Goal: Communication & Community: Answer question/provide support

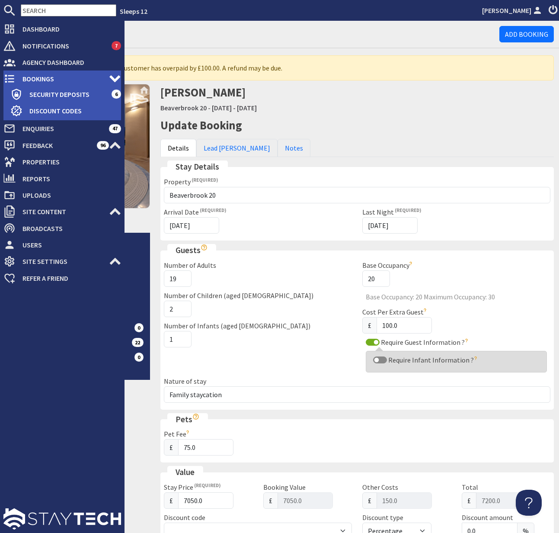
click at [54, 77] on span "Bookings" at bounding box center [62, 79] width 93 height 14
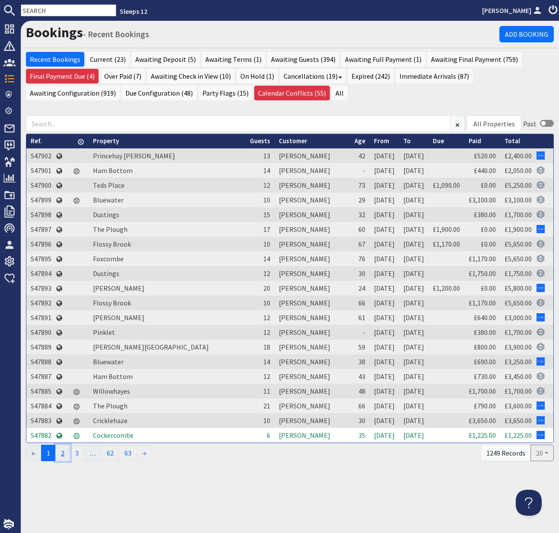
click at [67, 455] on link "2" at bounding box center [62, 453] width 15 height 16
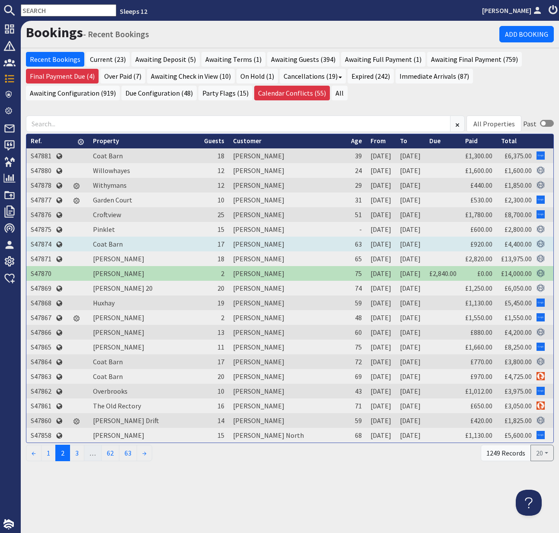
click at [45, 242] on td "S47874" at bounding box center [40, 244] width 29 height 15
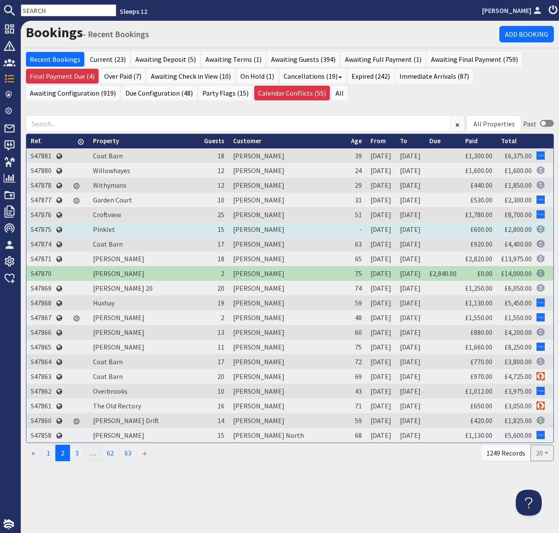
click at [44, 229] on td "S47875" at bounding box center [40, 229] width 29 height 15
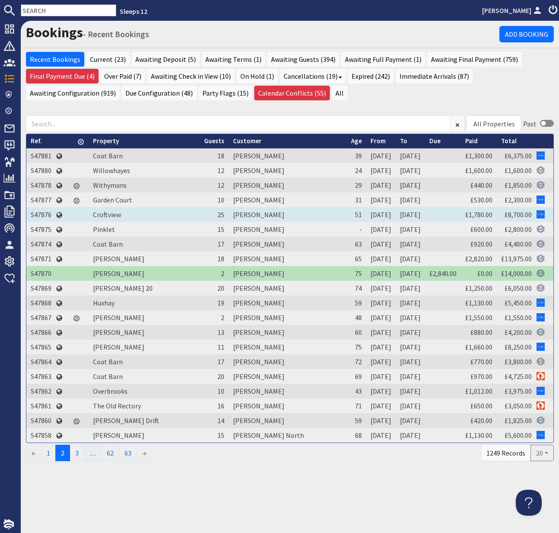
click at [44, 215] on td "S47876" at bounding box center [40, 214] width 29 height 15
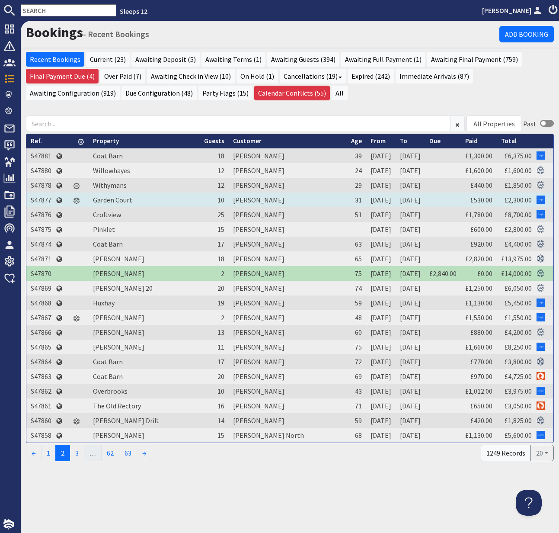
click at [40, 198] on td "S47877" at bounding box center [40, 199] width 29 height 15
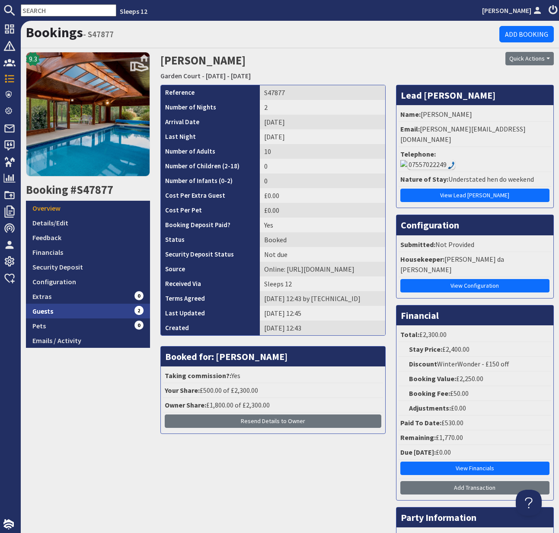
click at [53, 312] on link "Guests 2" at bounding box center [88, 311] width 124 height 15
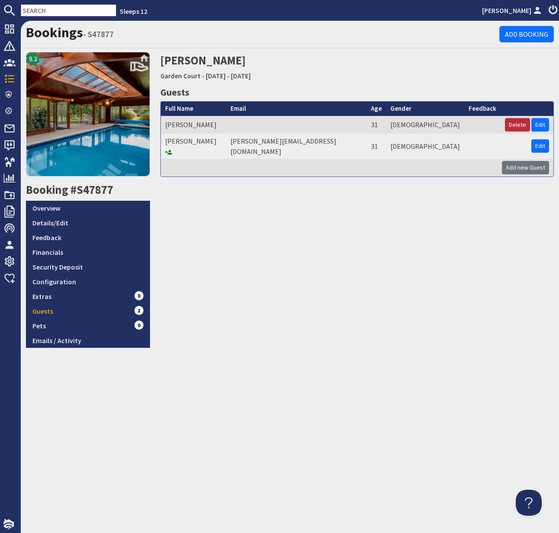
click at [483, 125] on button "Delete" at bounding box center [517, 124] width 25 height 13
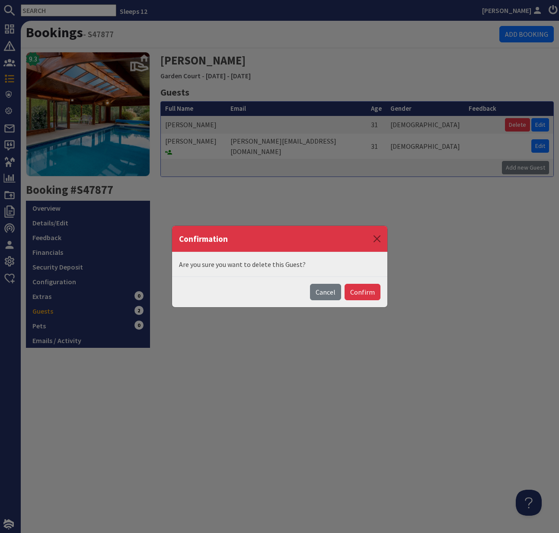
click at [365, 290] on button "Confirm" at bounding box center [363, 292] width 36 height 16
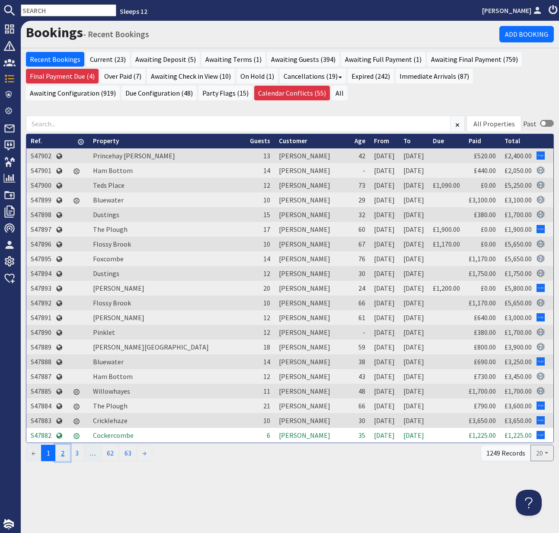
click at [63, 452] on link "2" at bounding box center [62, 453] width 15 height 16
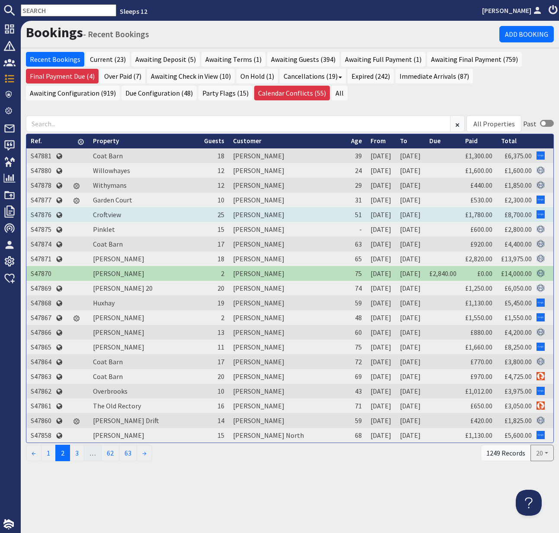
click at [44, 214] on td "S47876" at bounding box center [40, 214] width 29 height 15
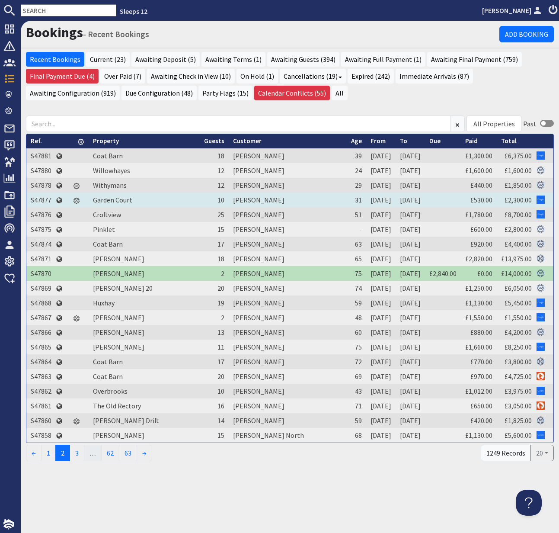
click at [48, 201] on td "S47877" at bounding box center [40, 199] width 29 height 15
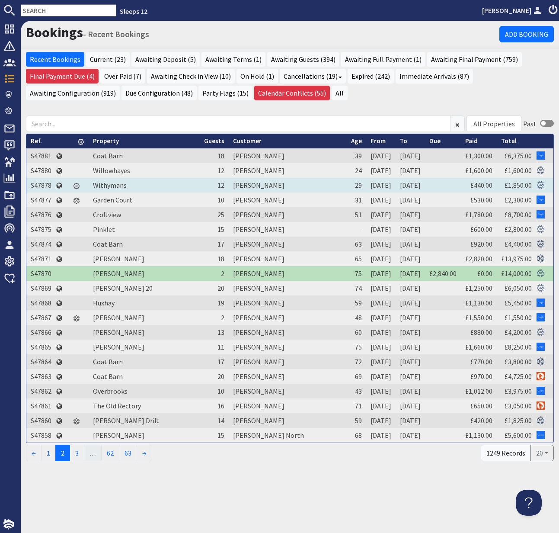
click at [43, 186] on td "S47878" at bounding box center [40, 185] width 29 height 15
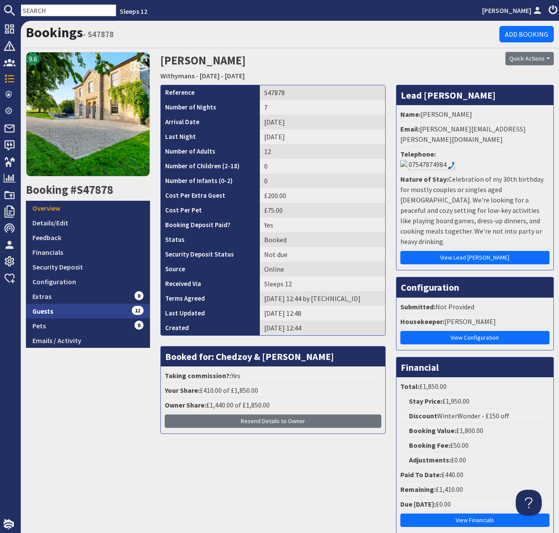
click at [59, 316] on link "Guests 12" at bounding box center [88, 311] width 124 height 15
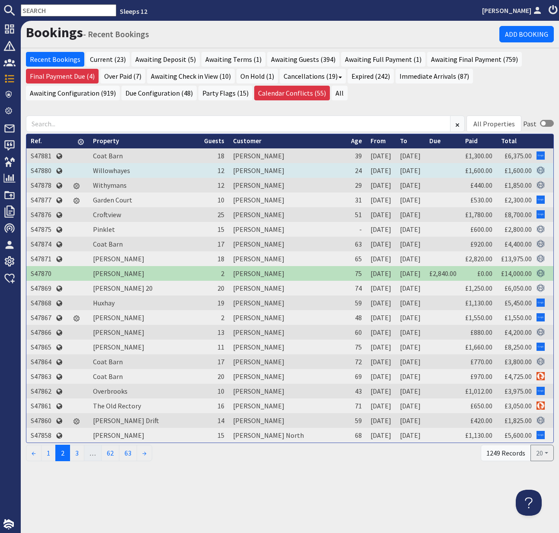
click at [48, 170] on td "S47880" at bounding box center [40, 170] width 29 height 15
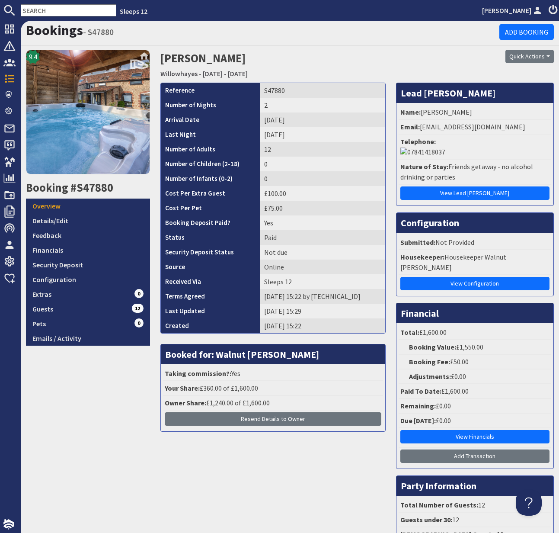
scroll to position [0, 0]
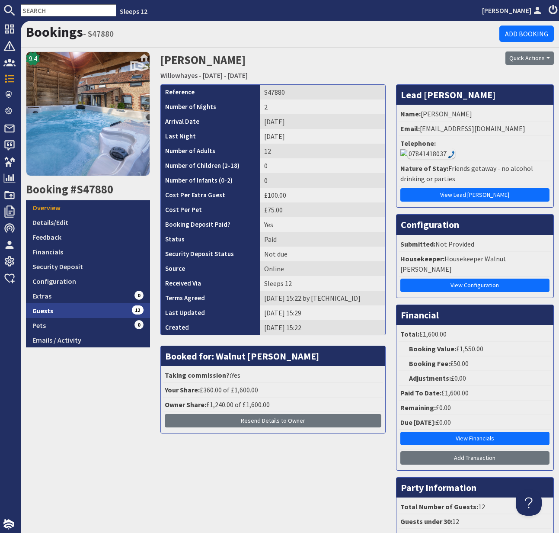
click at [48, 310] on link "Guests 12" at bounding box center [88, 310] width 124 height 15
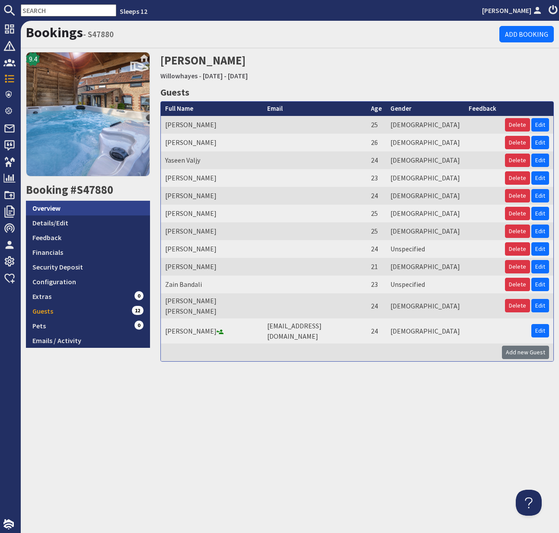
click at [46, 211] on link "Overview" at bounding box center [88, 208] width 124 height 15
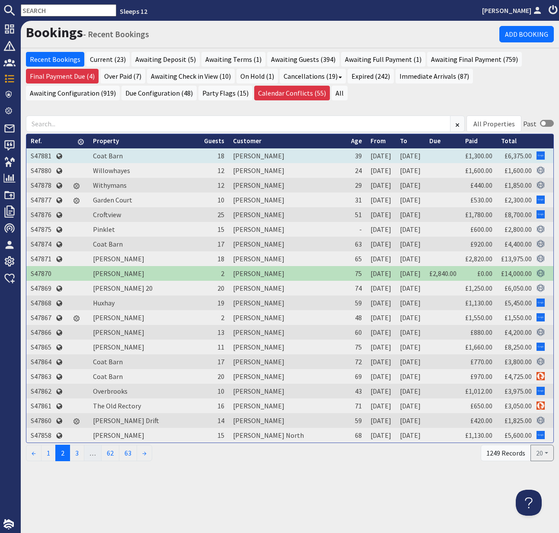
click at [39, 156] on td "S47881" at bounding box center [40, 155] width 29 height 15
click at [50, 454] on link "1" at bounding box center [48, 453] width 15 height 16
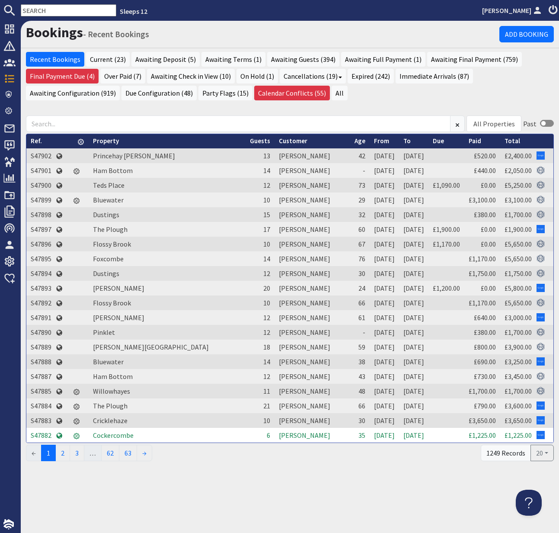
click at [43, 434] on td "S47882" at bounding box center [40, 435] width 29 height 15
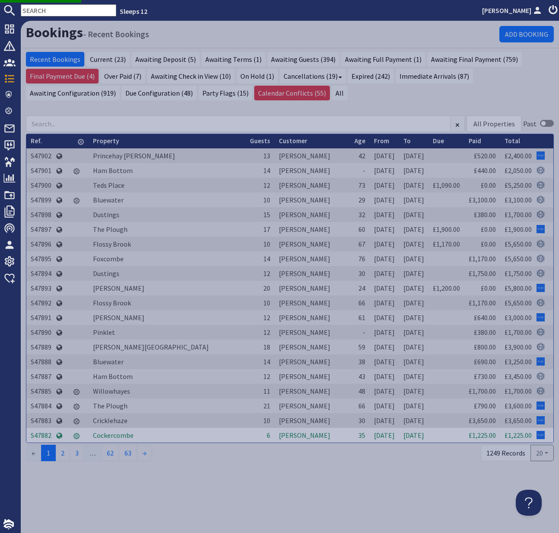
click at [42, 434] on td "S47882" at bounding box center [40, 435] width 29 height 15
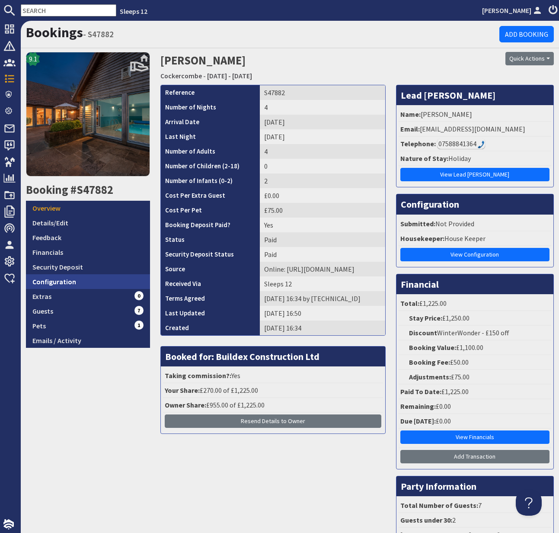
click at [48, 284] on link "Configuration" at bounding box center [88, 281] width 124 height 15
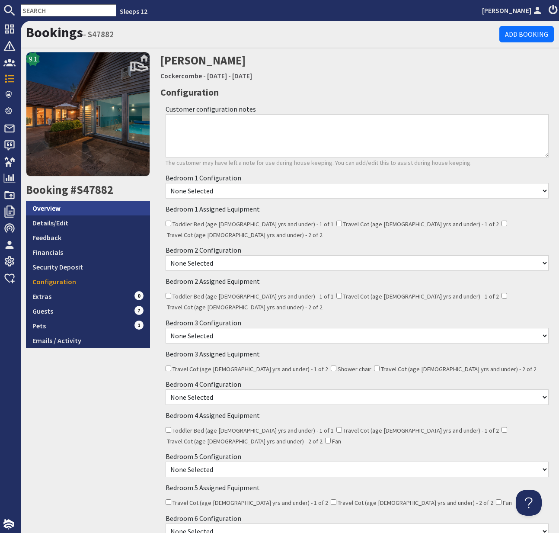
click at [59, 206] on link "Overview" at bounding box center [88, 208] width 124 height 15
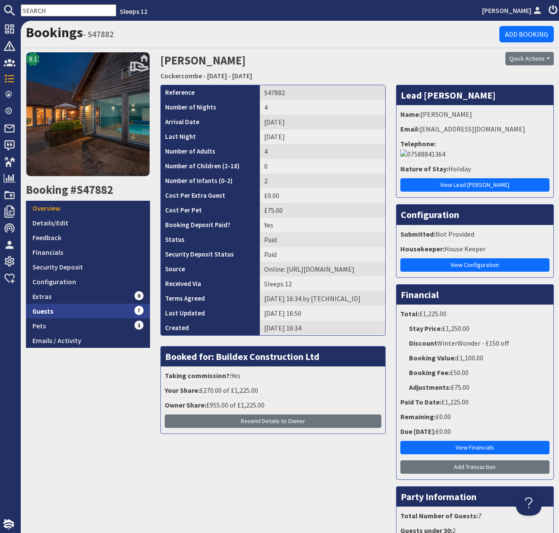
click at [50, 311] on link "Guests 7" at bounding box center [88, 311] width 124 height 15
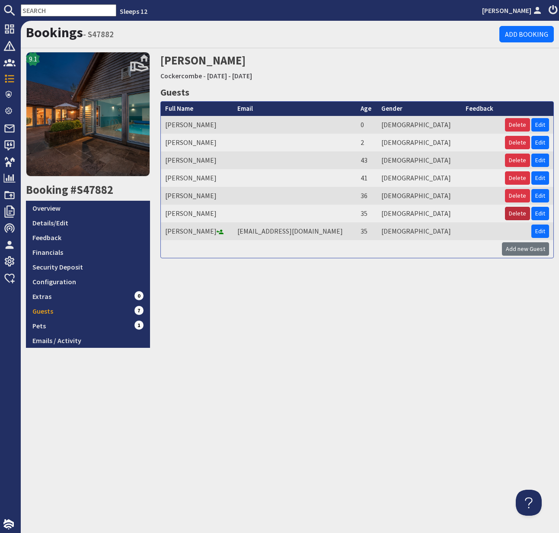
click at [483, 211] on button "Delete" at bounding box center [517, 213] width 25 height 13
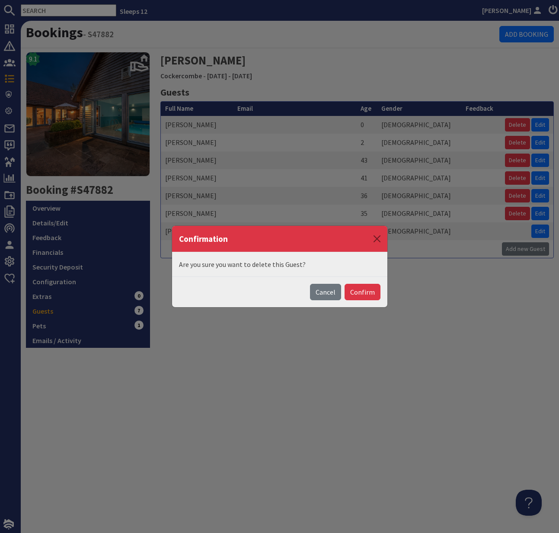
click at [362, 293] on button "Confirm" at bounding box center [363, 292] width 36 height 16
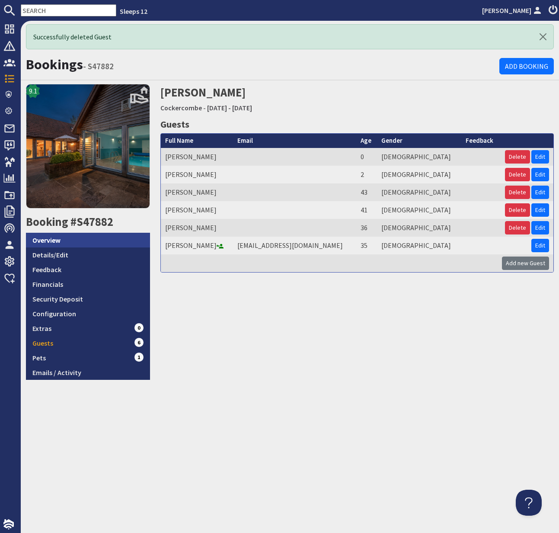
click at [51, 241] on link "Overview" at bounding box center [88, 240] width 124 height 15
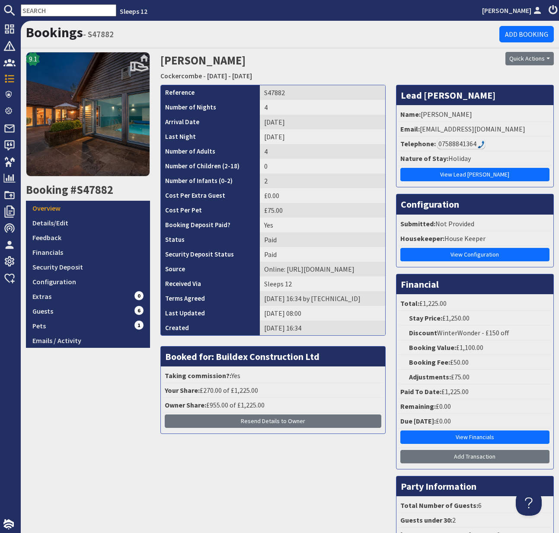
scroll to position [3, 0]
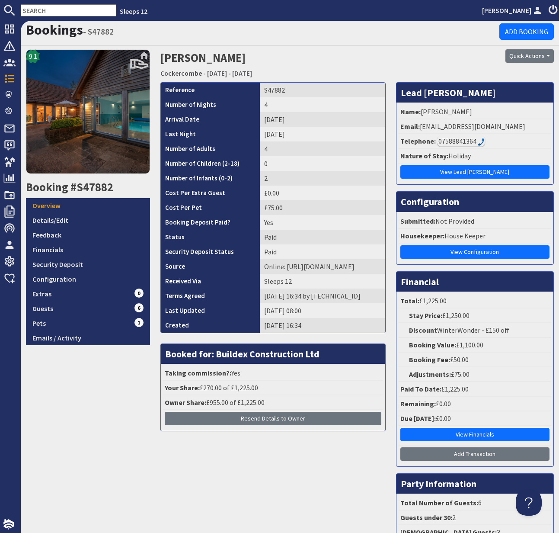
click at [468, 139] on div "07588841364" at bounding box center [461, 141] width 48 height 10
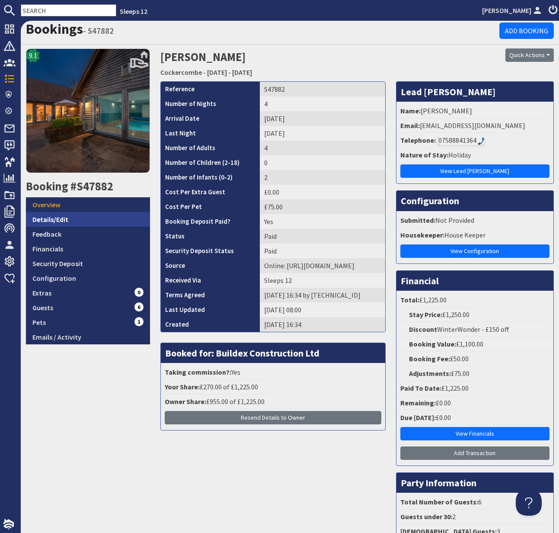
click at [55, 216] on link "Details/Edit" at bounding box center [88, 219] width 124 height 15
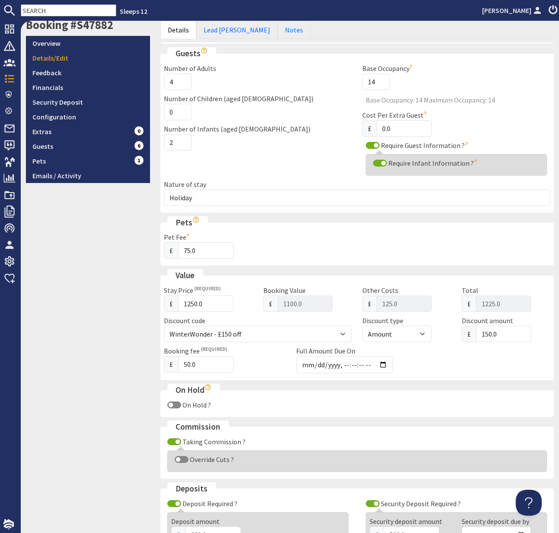
scroll to position [164, 0]
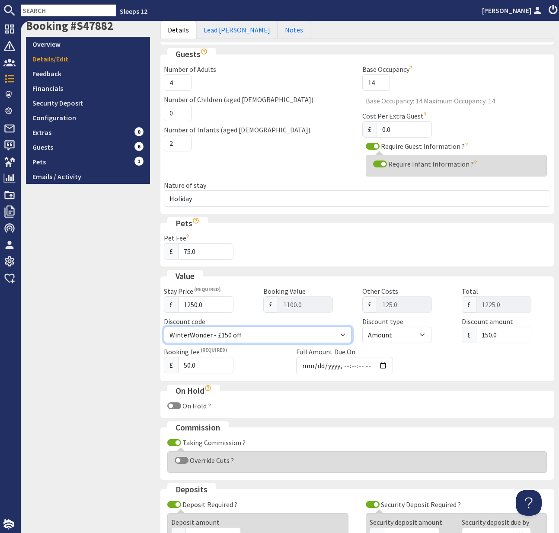
click at [343, 333] on select "Summer200 - £200 off WinterWonder - £150 off" at bounding box center [258, 335] width 188 height 16
select select
select select "percentage"
type input "1250"
type input "1375.00"
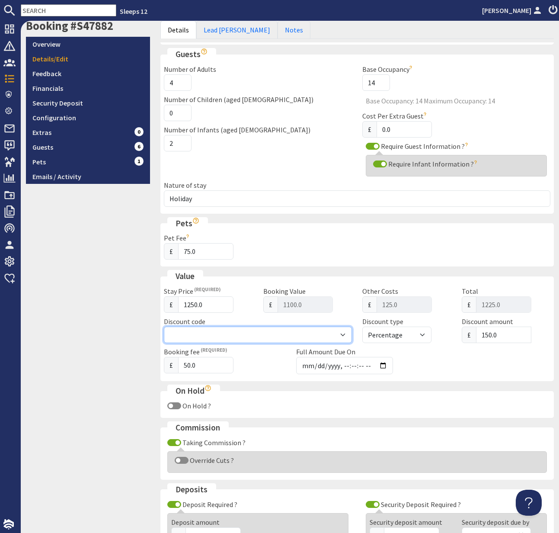
type input "0"
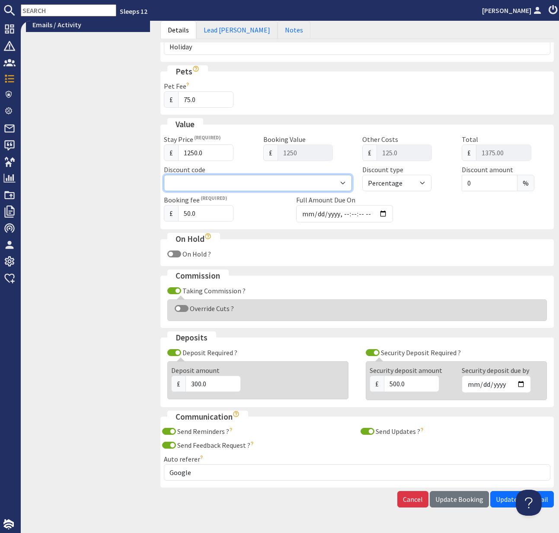
scroll to position [338, 0]
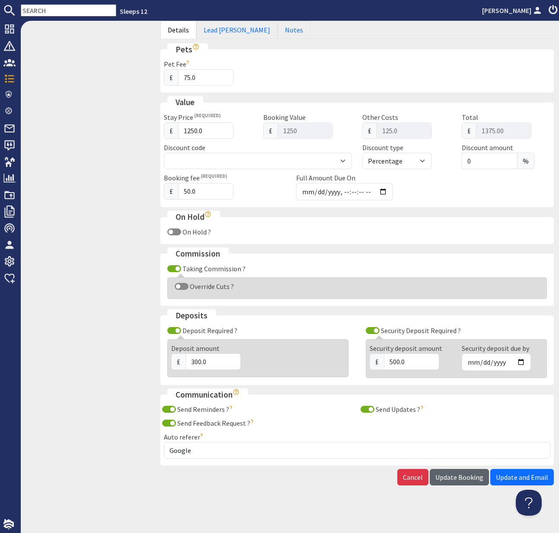
click at [459, 477] on span "Update Booking" at bounding box center [460, 477] width 48 height 9
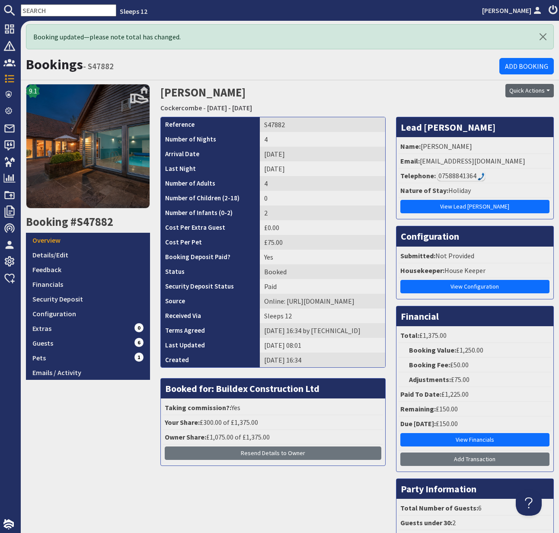
click at [483, 92] on button "Quick Actions" at bounding box center [530, 90] width 48 height 13
click at [483, 109] on span "Send Booking Update" at bounding box center [515, 109] width 64 height 9
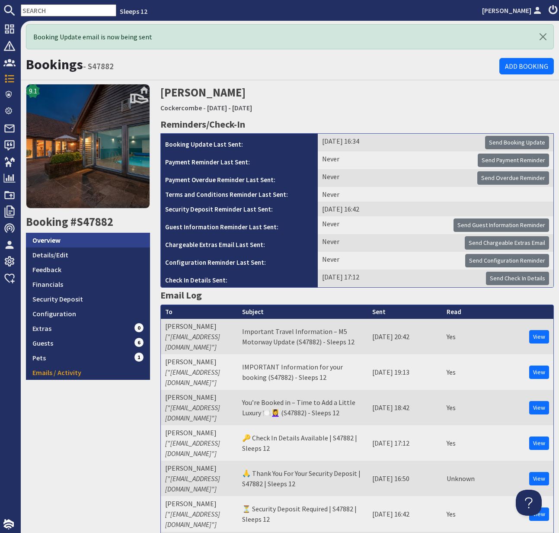
click at [42, 238] on link "Overview" at bounding box center [88, 240] width 124 height 15
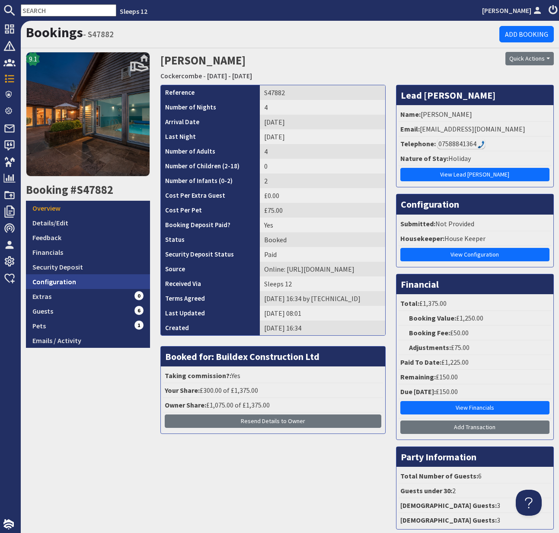
click at [56, 281] on link "Configuration" at bounding box center [88, 281] width 124 height 15
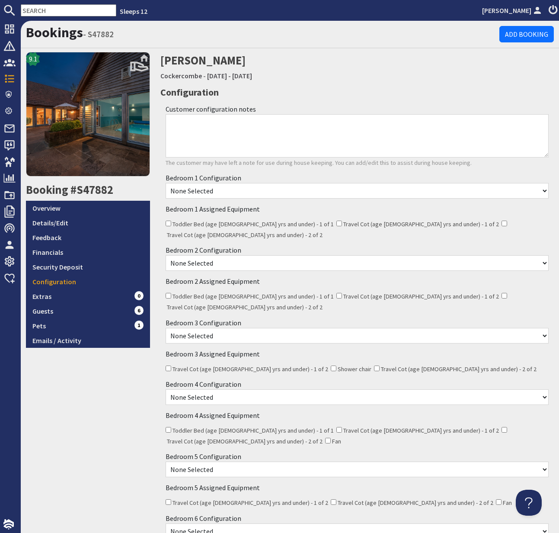
click at [483, 191] on select "None Selected Twin Bed Super King Bed" at bounding box center [357, 191] width 383 height 16
click at [53, 208] on link "Overview" at bounding box center [88, 208] width 124 height 15
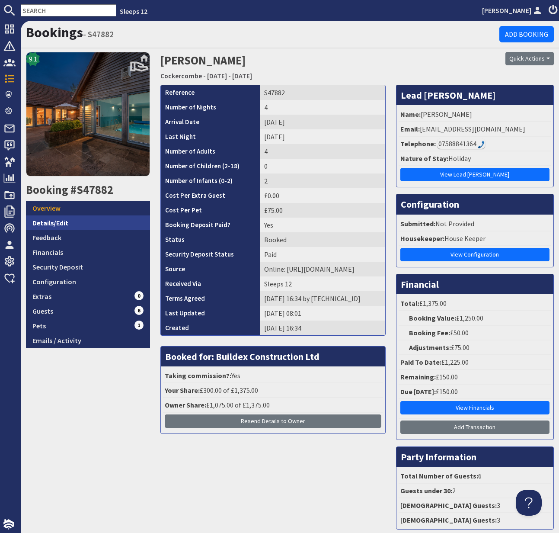
click at [52, 223] on link "Details/Edit" at bounding box center [88, 222] width 124 height 15
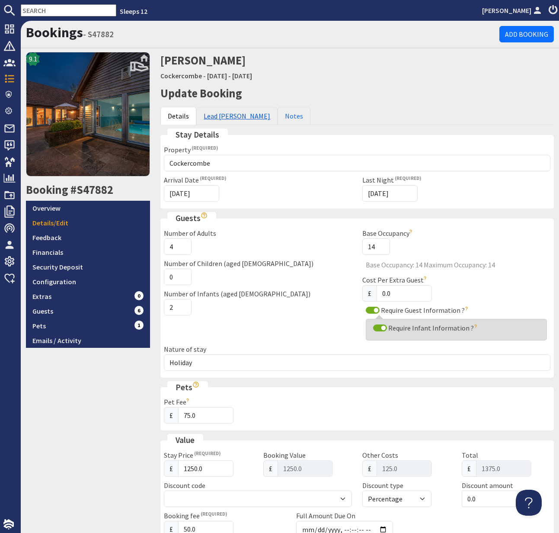
click at [226, 112] on link "Lead Booker" at bounding box center [236, 116] width 81 height 18
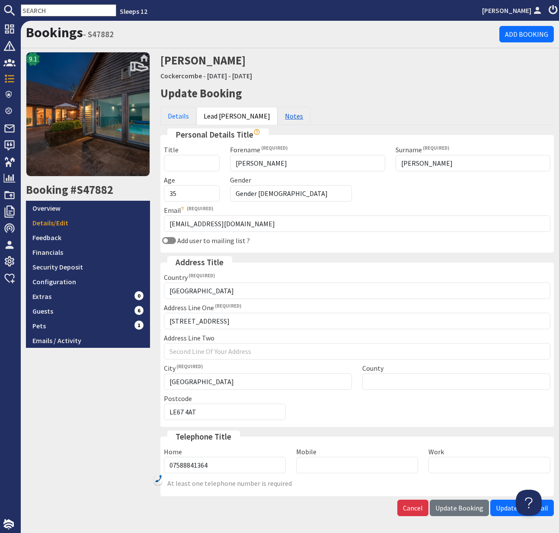
click at [278, 113] on link "Notes" at bounding box center [294, 116] width 33 height 18
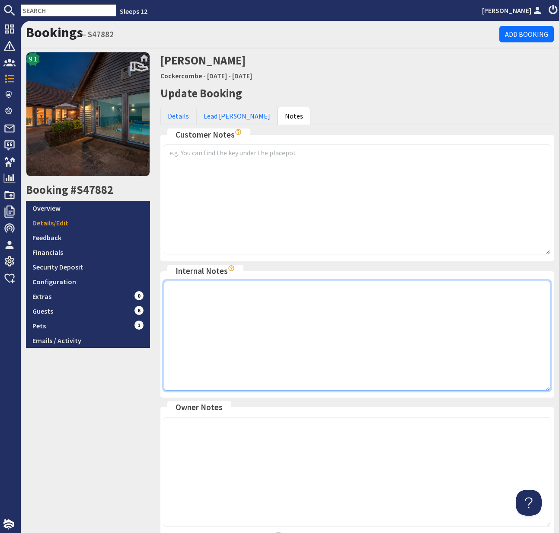
click at [236, 315] on textarea at bounding box center [357, 336] width 387 height 110
type textarea "J"
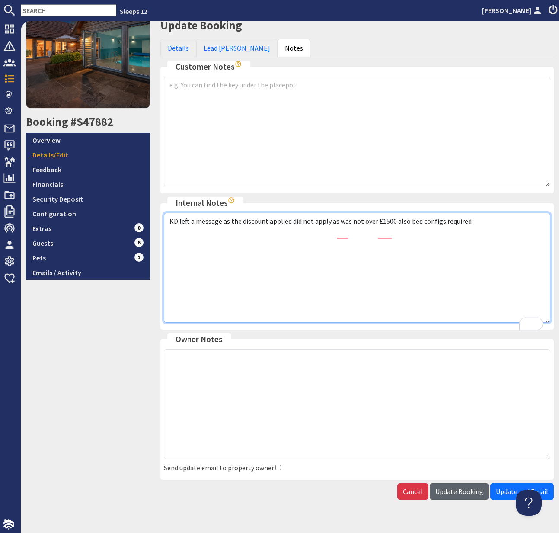
type textarea "KD left a message as the discount applied did not apply as was not over £1500 a…"
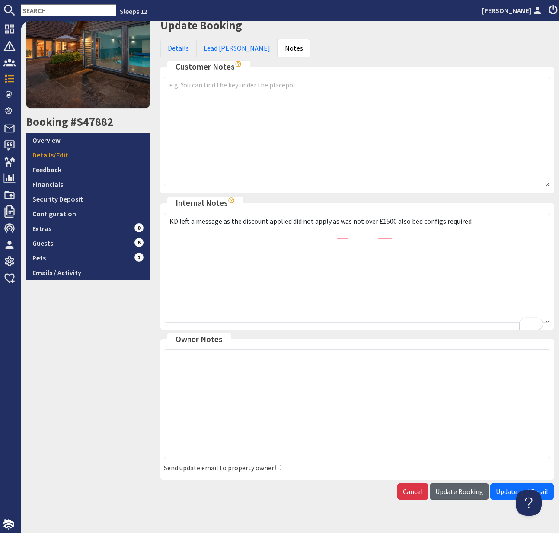
click at [469, 489] on span "Update Booking" at bounding box center [460, 491] width 48 height 9
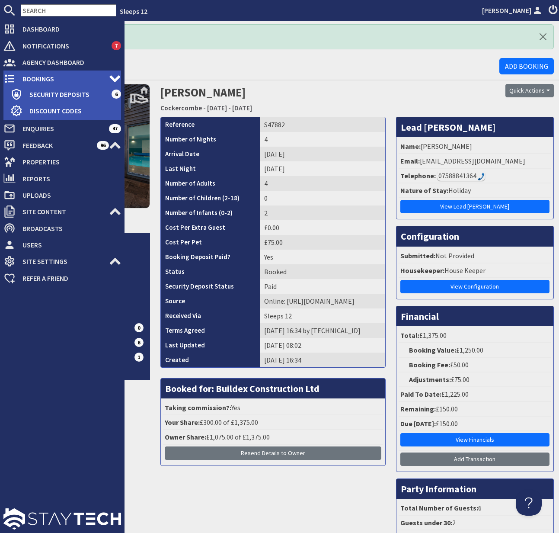
click at [52, 75] on span "Bookings" at bounding box center [62, 79] width 93 height 14
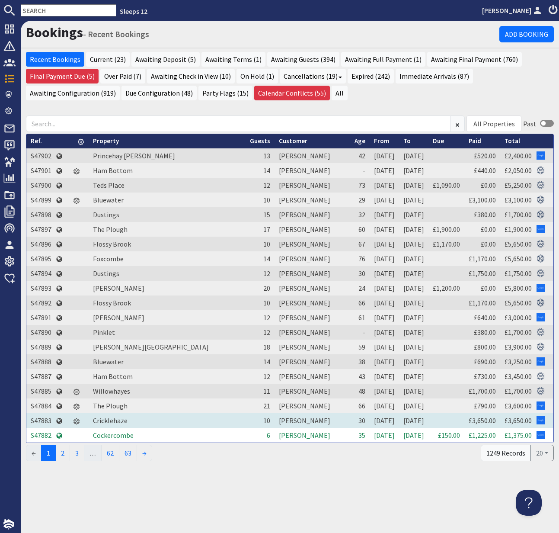
click at [41, 422] on td "S47883" at bounding box center [40, 420] width 29 height 15
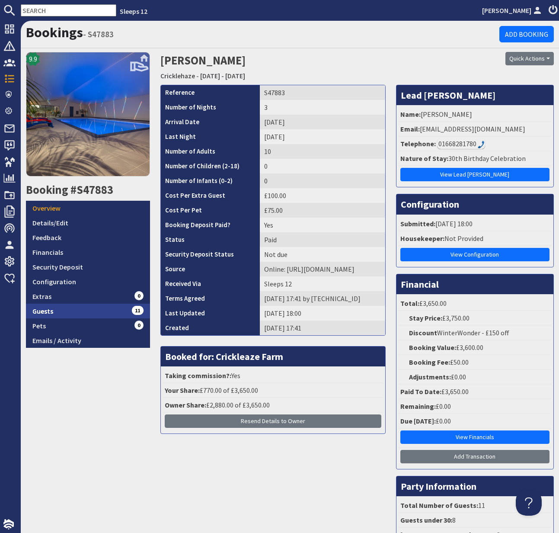
click at [46, 310] on link "Guests 11" at bounding box center [88, 311] width 124 height 15
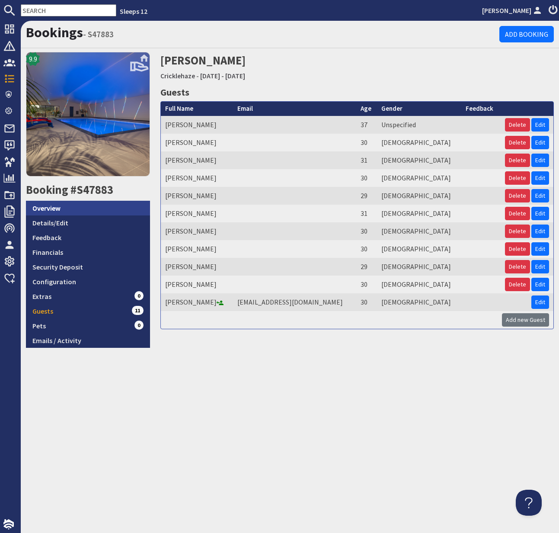
click at [51, 207] on link "Overview" at bounding box center [88, 208] width 124 height 15
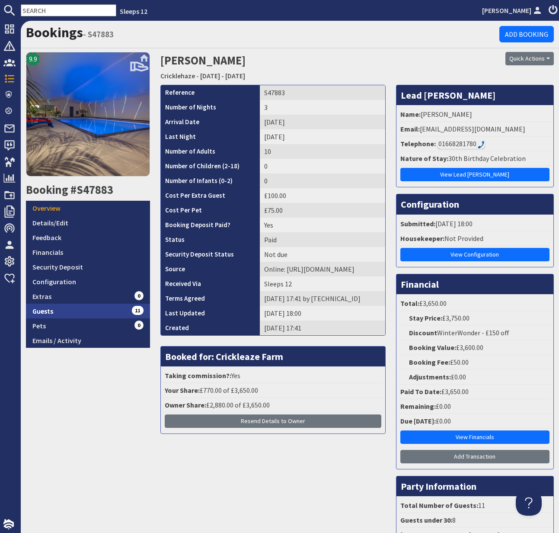
click at [40, 311] on link "Guests 11" at bounding box center [88, 311] width 124 height 15
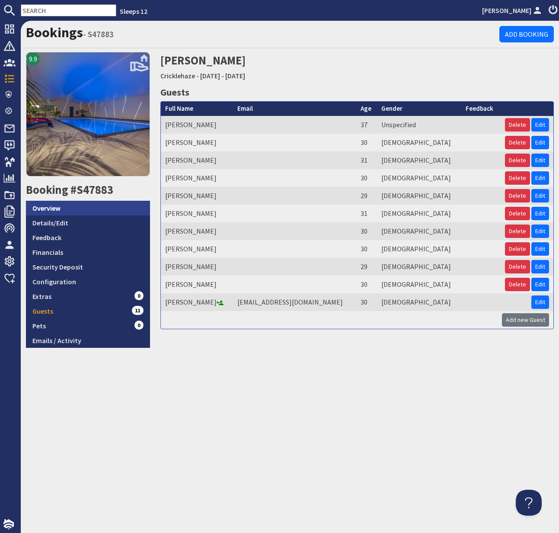
click at [55, 210] on link "Overview" at bounding box center [88, 208] width 124 height 15
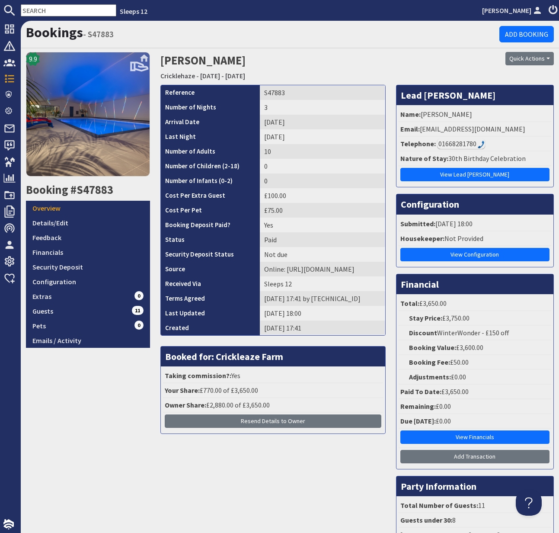
drag, startPoint x: 420, startPoint y: 128, endPoint x: 509, endPoint y: 130, distance: 88.3
click at [483, 131] on li "Email: jamesdunham@live.co.uk" at bounding box center [475, 129] width 153 height 15
drag, startPoint x: 420, startPoint y: 129, endPoint x: 525, endPoint y: 127, distance: 105.1
click at [483, 128] on li "Email: jamesdunham@live.co.uk" at bounding box center [475, 129] width 153 height 15
copy li "jamesdunham@live.co.uk"
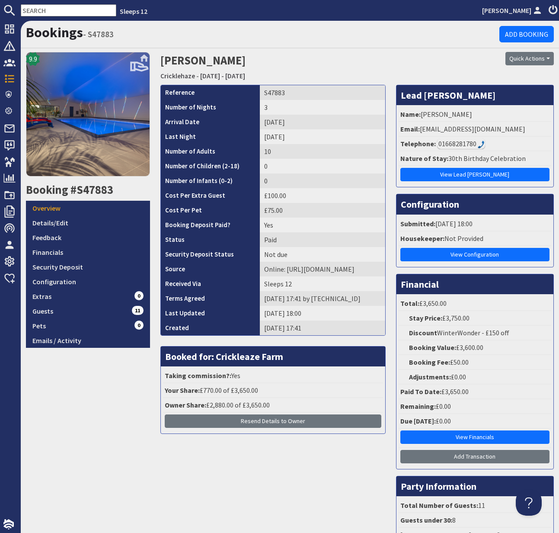
click at [462, 142] on div "01668281780" at bounding box center [461, 143] width 48 height 10
click at [52, 220] on link "Details/Edit" at bounding box center [88, 222] width 124 height 15
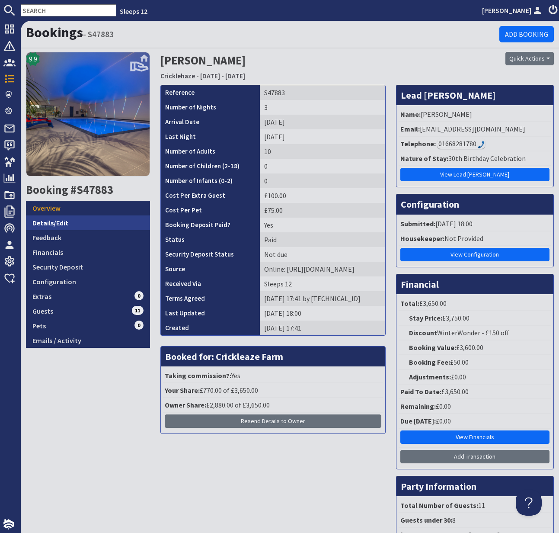
click at [52, 220] on link "Details/Edit" at bounding box center [88, 222] width 124 height 15
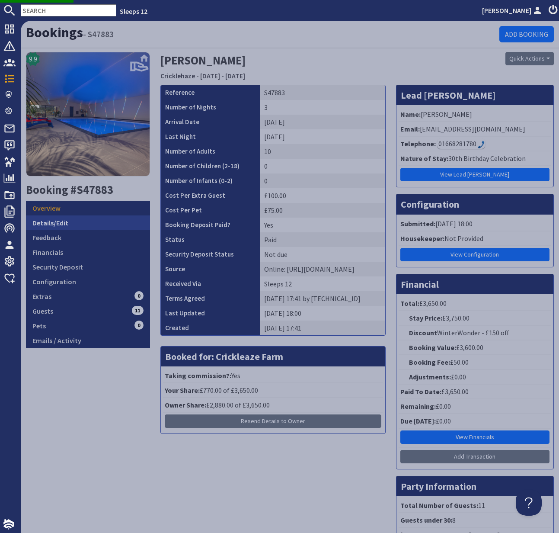
click at [54, 220] on link "Details/Edit" at bounding box center [88, 222] width 124 height 15
click at [51, 224] on link "Details/Edit" at bounding box center [88, 222] width 124 height 15
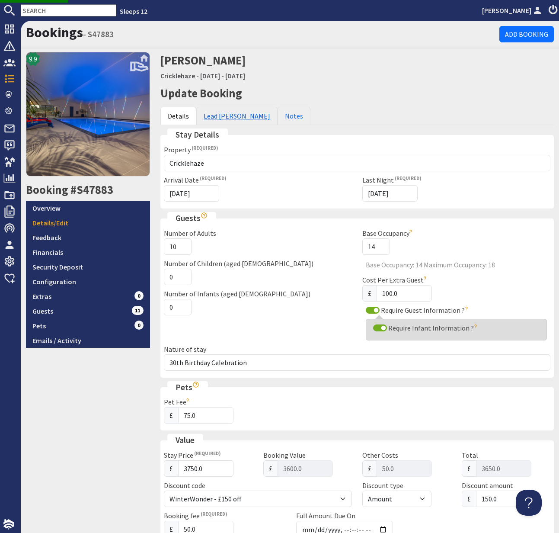
click at [220, 116] on link "Lead [PERSON_NAME]" at bounding box center [236, 116] width 81 height 18
click at [232, 115] on link "Lead Booker" at bounding box center [236, 116] width 81 height 18
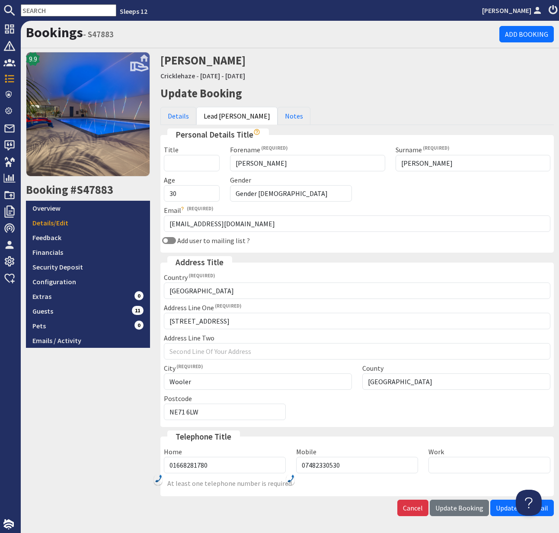
scroll to position [31, 0]
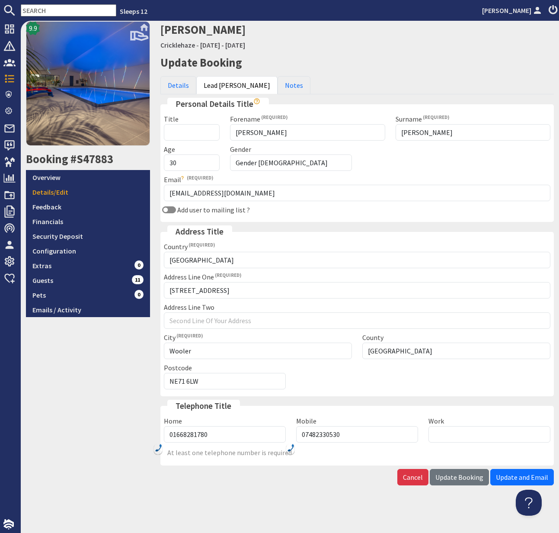
click at [292, 447] on img at bounding box center [291, 448] width 7 height 8
click at [47, 281] on link "Guests 11" at bounding box center [88, 280] width 124 height 15
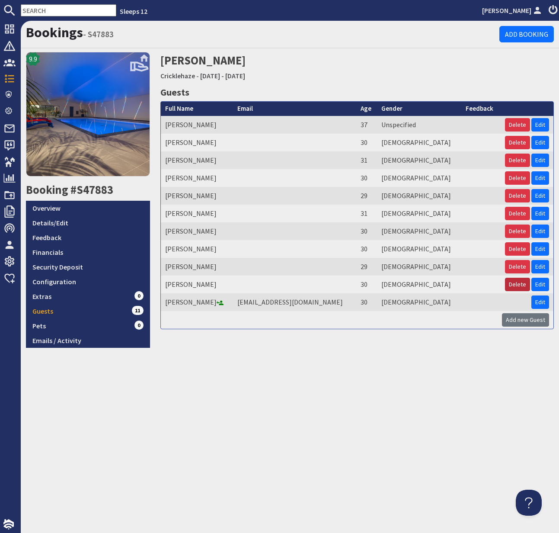
click at [483, 285] on button "Delete" at bounding box center [517, 284] width 25 height 13
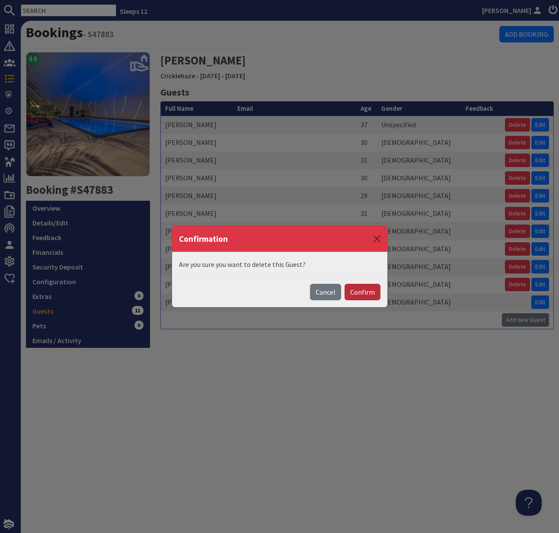
click at [361, 294] on button "Confirm" at bounding box center [363, 292] width 36 height 16
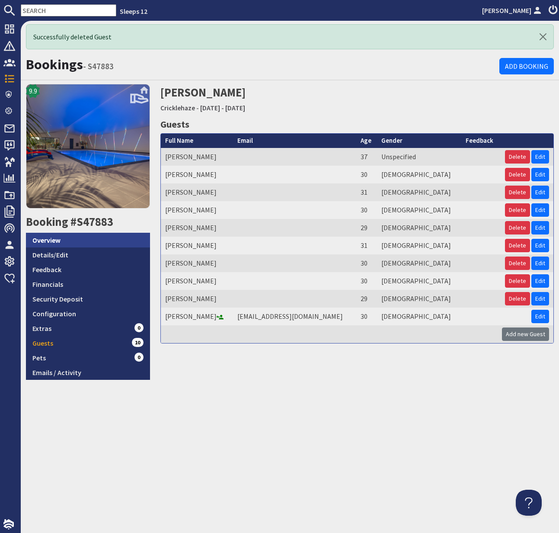
click at [54, 242] on link "Overview" at bounding box center [88, 240] width 124 height 15
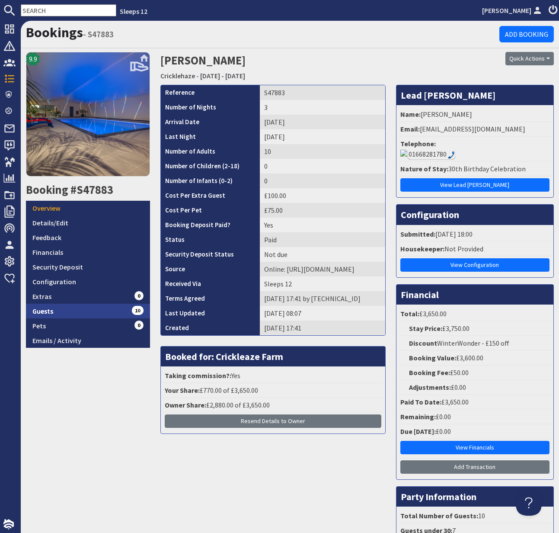
click at [48, 313] on link "Guests 10" at bounding box center [88, 311] width 124 height 15
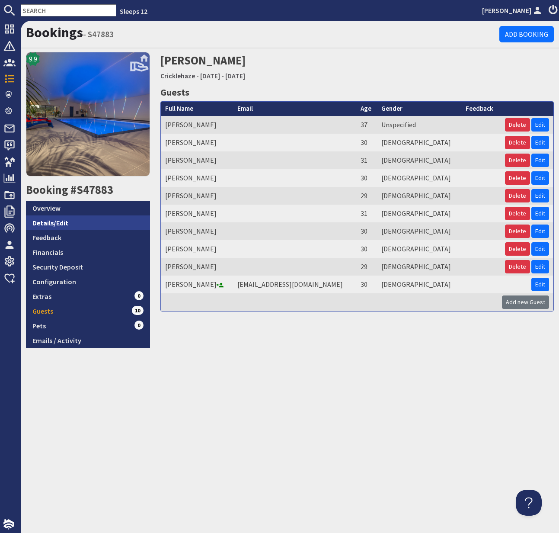
click at [48, 224] on link "Details/Edit" at bounding box center [88, 222] width 124 height 15
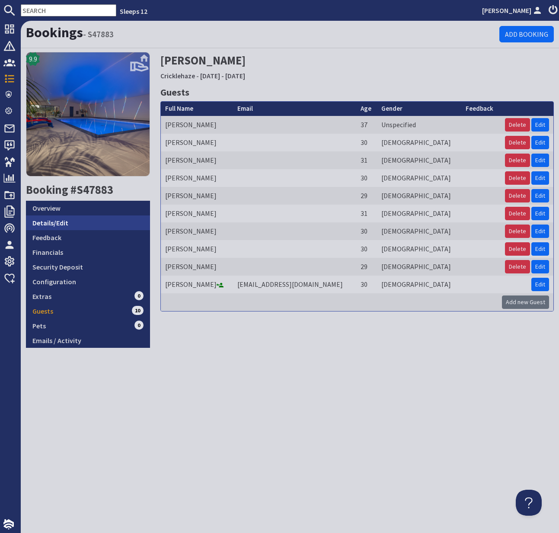
click at [48, 224] on link "Details/Edit" at bounding box center [88, 222] width 124 height 15
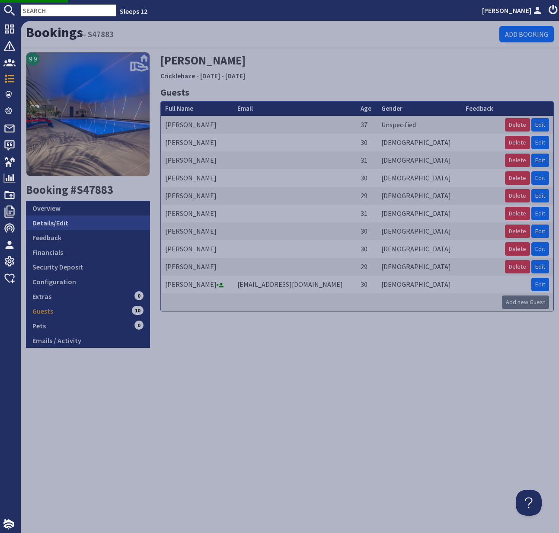
click at [53, 224] on link "Details/Edit" at bounding box center [88, 222] width 124 height 15
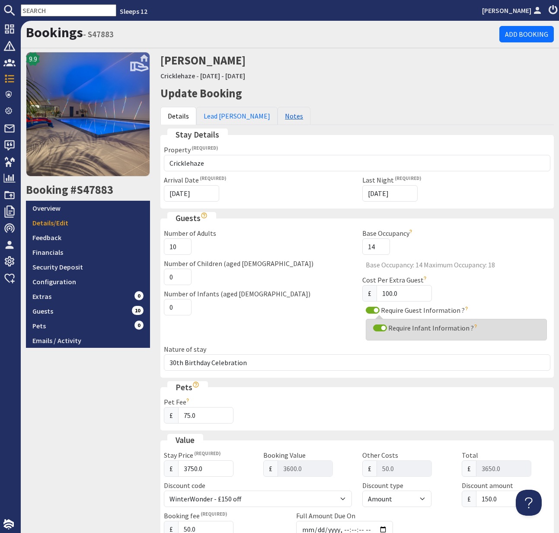
click at [278, 114] on link "Notes" at bounding box center [294, 116] width 33 height 18
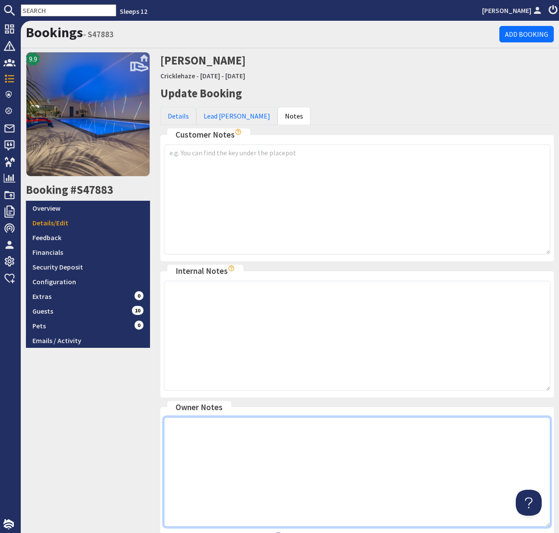
click at [218, 431] on textarea at bounding box center [357, 472] width 387 height 110
type textarea "Kate confirmed this group 1.9.25"
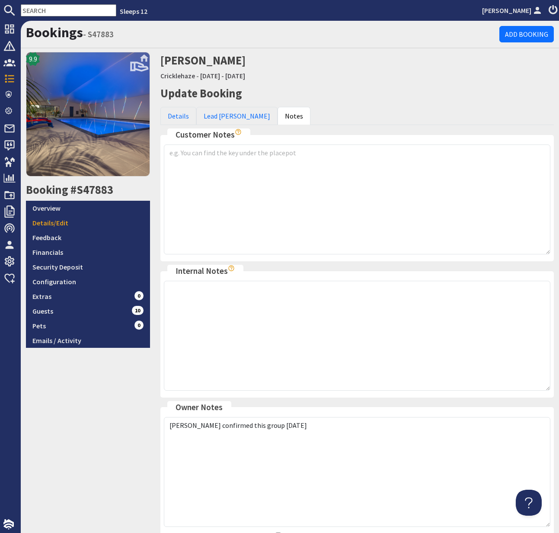
scroll to position [82, 0]
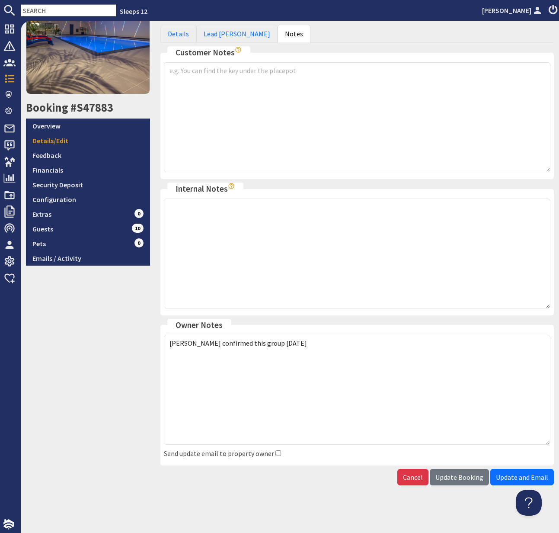
click at [463, 478] on span "Update Booking" at bounding box center [460, 477] width 48 height 9
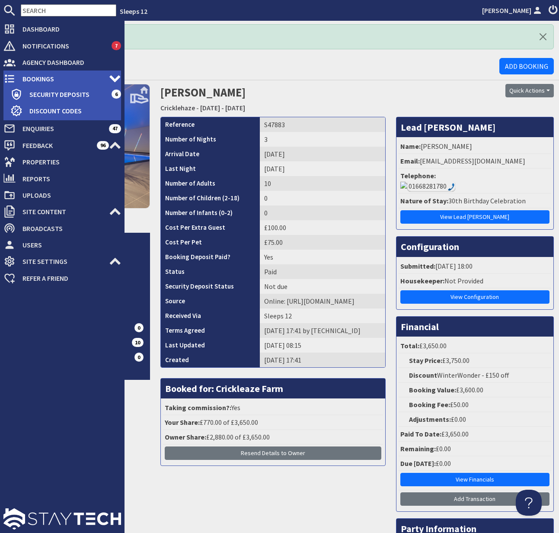
click at [51, 76] on span "Bookings" at bounding box center [62, 79] width 93 height 14
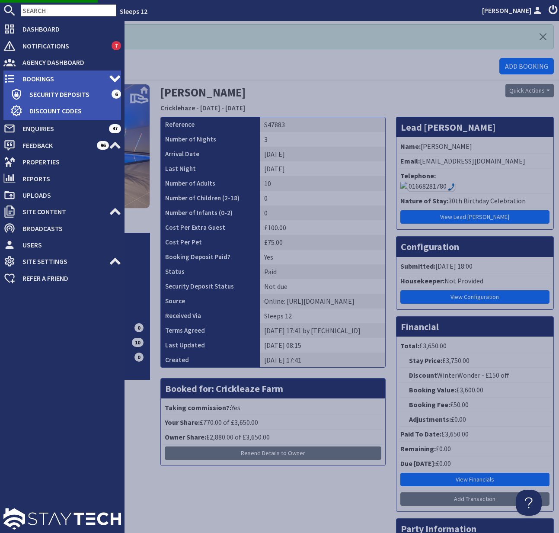
click at [59, 78] on span "Bookings" at bounding box center [62, 79] width 93 height 14
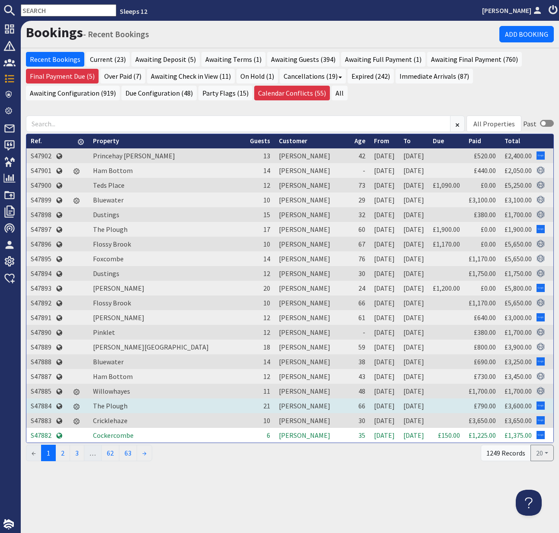
click at [38, 404] on td "S47884" at bounding box center [40, 405] width 29 height 15
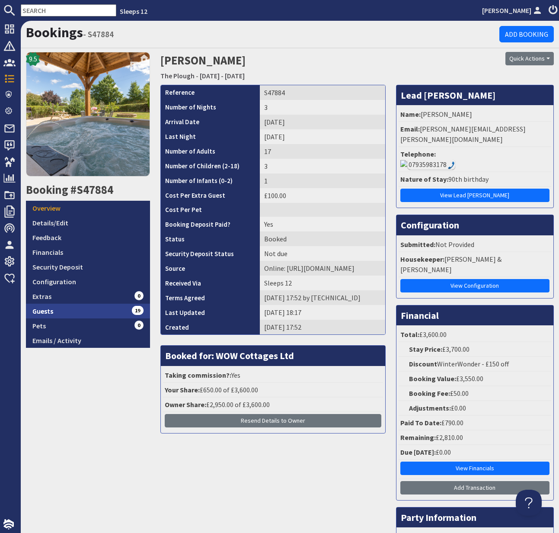
click at [53, 312] on link "Guests 19" at bounding box center [88, 311] width 124 height 15
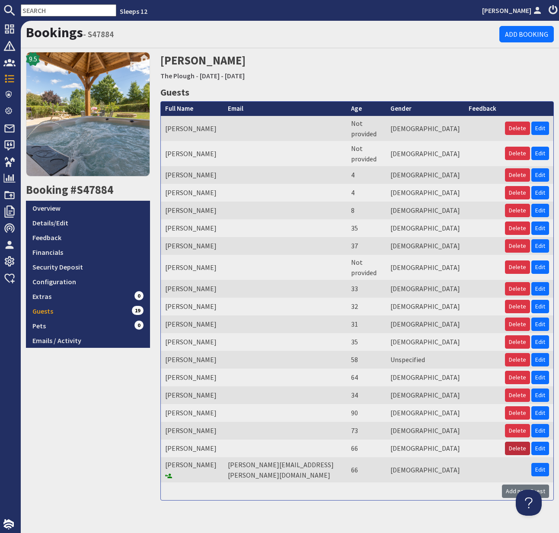
click at [483, 442] on button "Delete" at bounding box center [517, 448] width 25 height 13
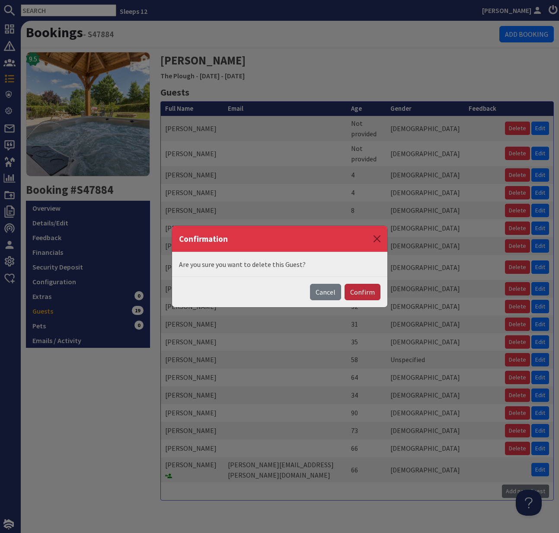
click at [367, 292] on button "Confirm" at bounding box center [363, 292] width 36 height 16
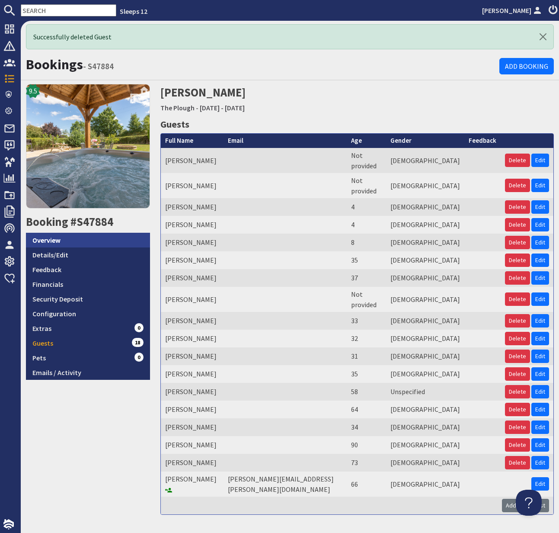
click at [61, 242] on link "Overview" at bounding box center [88, 240] width 124 height 15
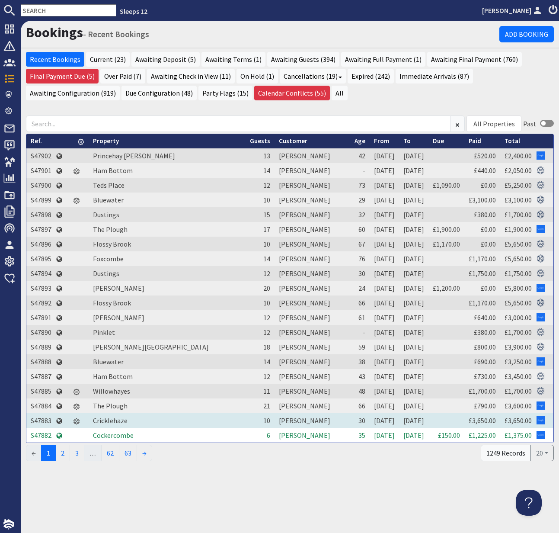
click at [46, 418] on td "S47883" at bounding box center [40, 420] width 29 height 15
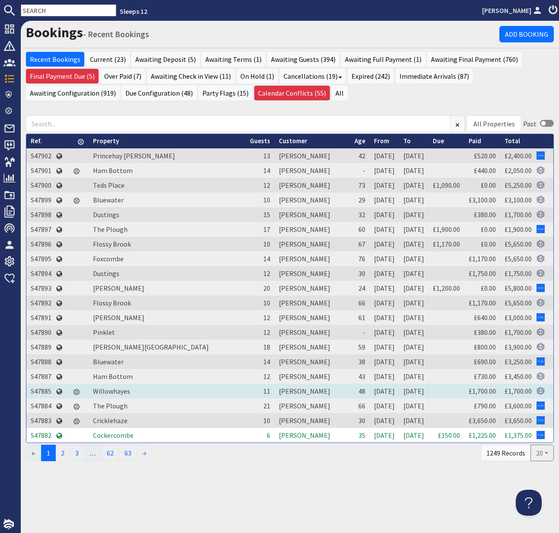
click at [43, 389] on td "S47885" at bounding box center [40, 391] width 29 height 15
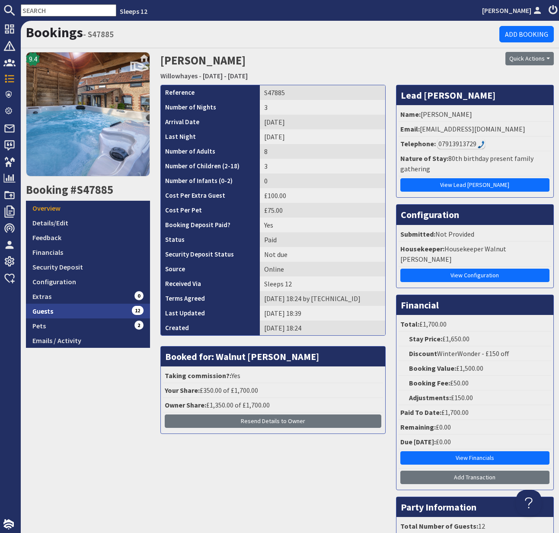
click at [53, 310] on link "Guests 12" at bounding box center [88, 311] width 124 height 15
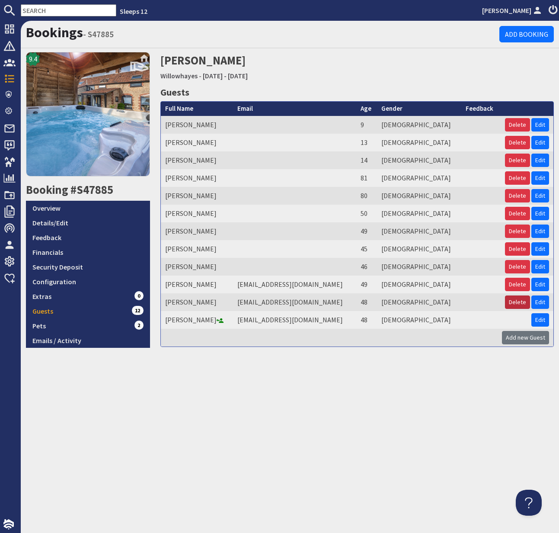
click at [483, 304] on button "Delete" at bounding box center [517, 301] width 25 height 13
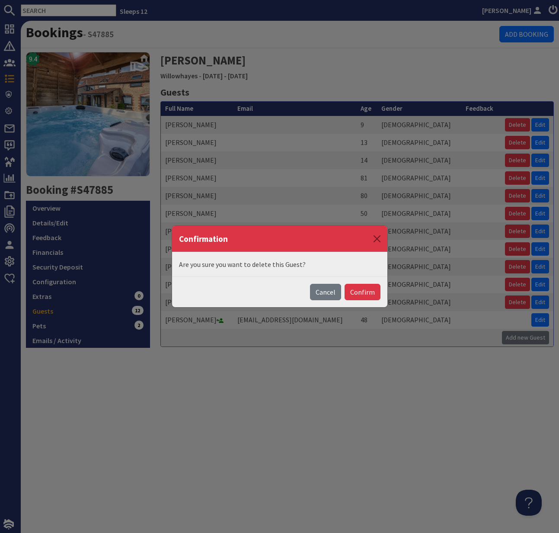
click at [369, 292] on button "Confirm" at bounding box center [363, 292] width 36 height 16
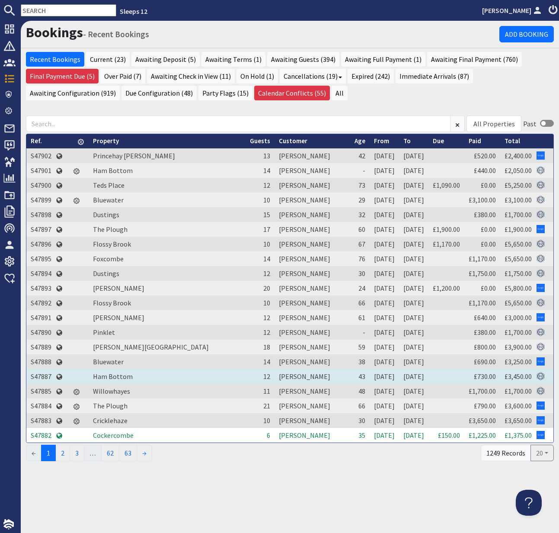
click at [43, 376] on td "S47887" at bounding box center [40, 376] width 29 height 15
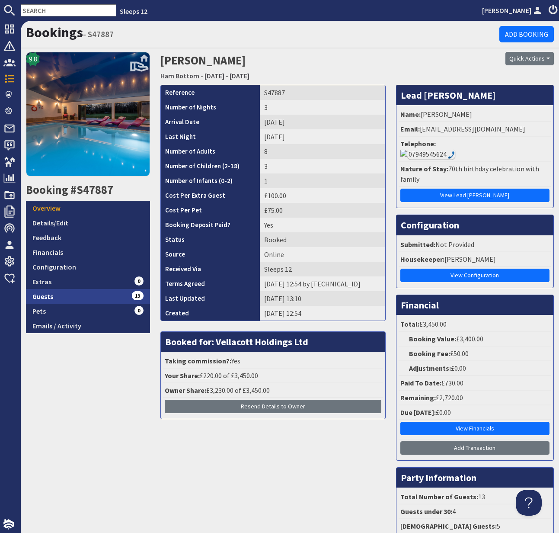
click at [48, 295] on link "Guests 13" at bounding box center [88, 296] width 124 height 15
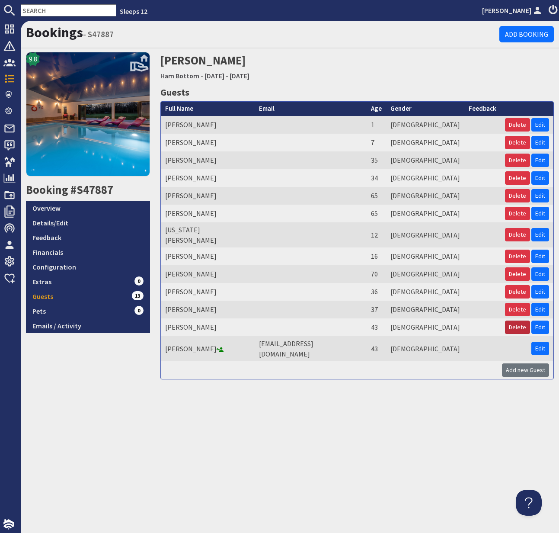
click at [483, 321] on button "Delete" at bounding box center [517, 327] width 25 height 13
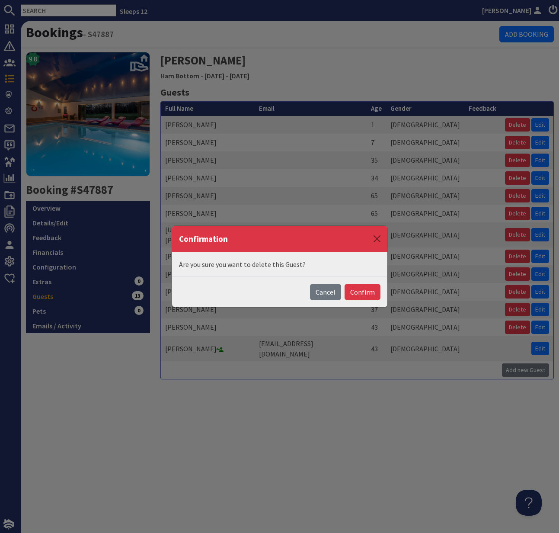
click at [359, 297] on button "Confirm" at bounding box center [363, 292] width 36 height 16
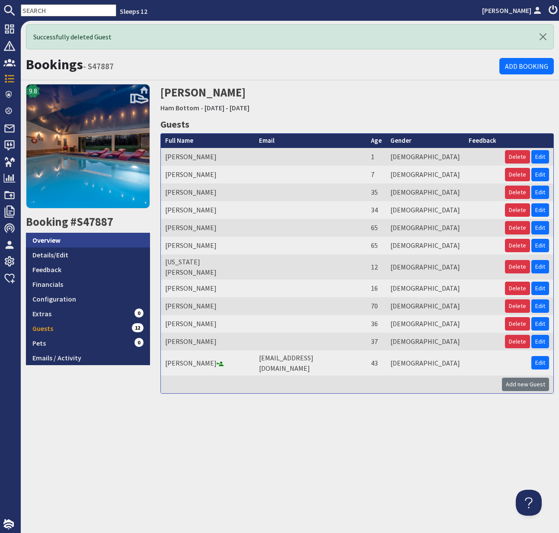
click at [57, 240] on link "Overview" at bounding box center [88, 240] width 124 height 15
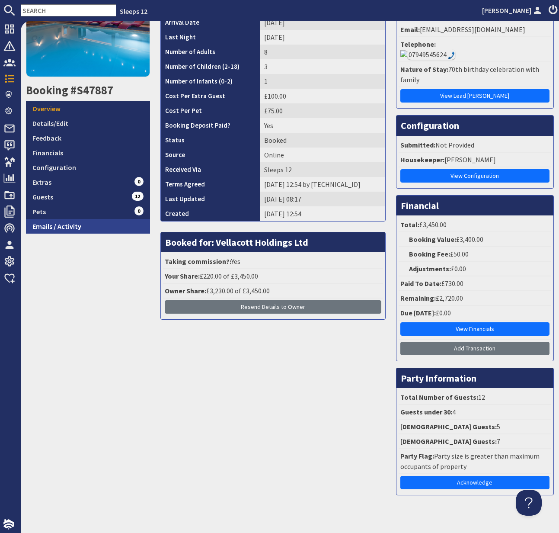
scroll to position [101, 0]
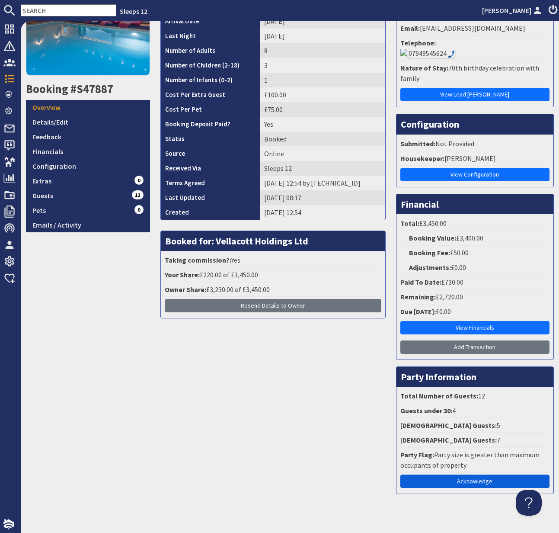
click at [483, 475] on link "Acknowledge" at bounding box center [475, 481] width 149 height 13
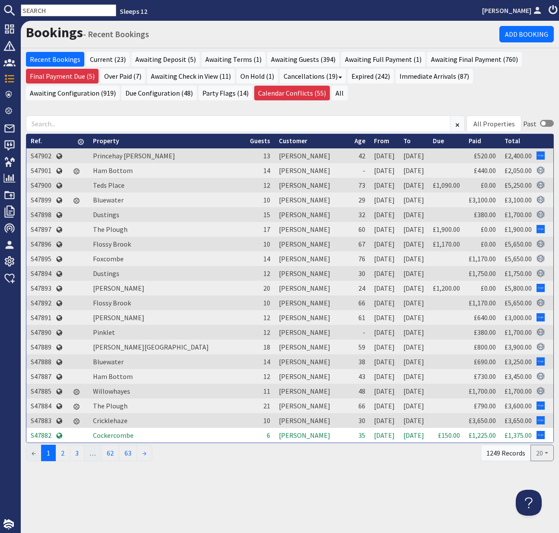
click at [44, 433] on td "S47882" at bounding box center [40, 435] width 29 height 15
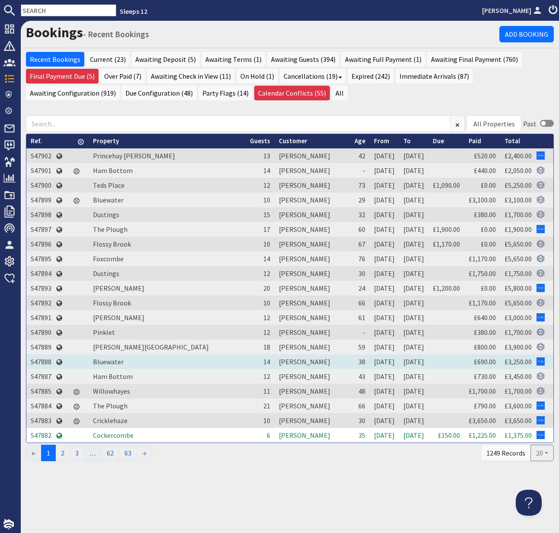
click at [38, 359] on td "S47888" at bounding box center [40, 361] width 29 height 15
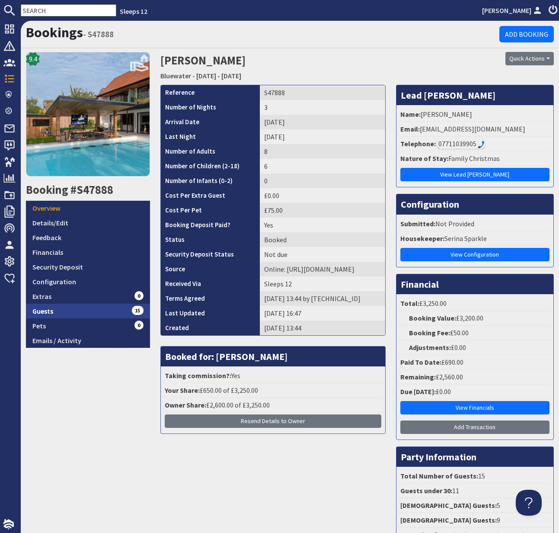
click at [46, 312] on link "Guests 15" at bounding box center [88, 311] width 124 height 15
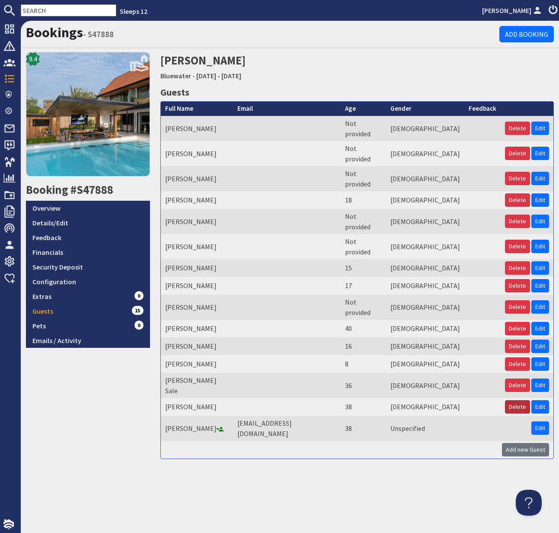
click at [483, 400] on button "Delete" at bounding box center [517, 406] width 25 height 13
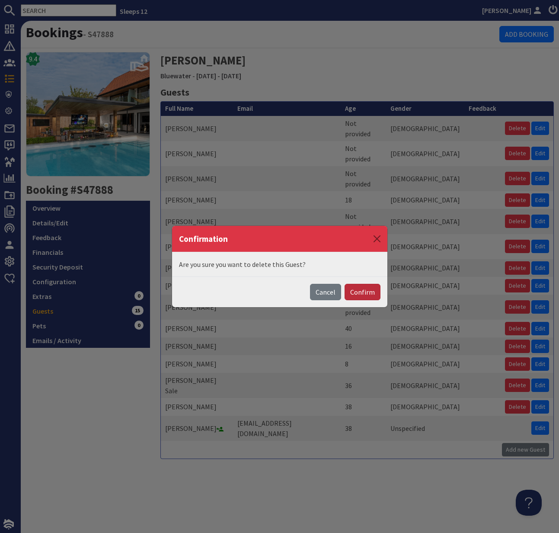
click at [369, 292] on button "Confirm" at bounding box center [363, 292] width 36 height 16
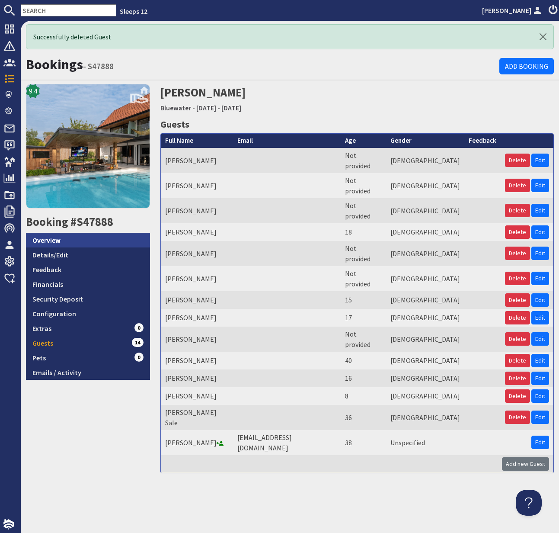
click at [54, 236] on link "Overview" at bounding box center [88, 240] width 124 height 15
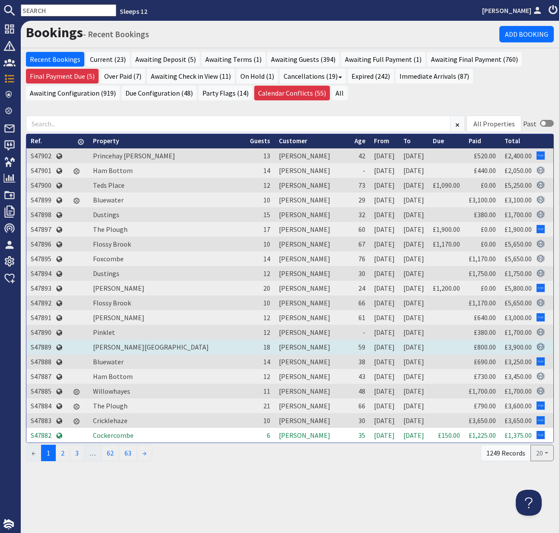
click at [41, 347] on td "S47889" at bounding box center [40, 347] width 29 height 15
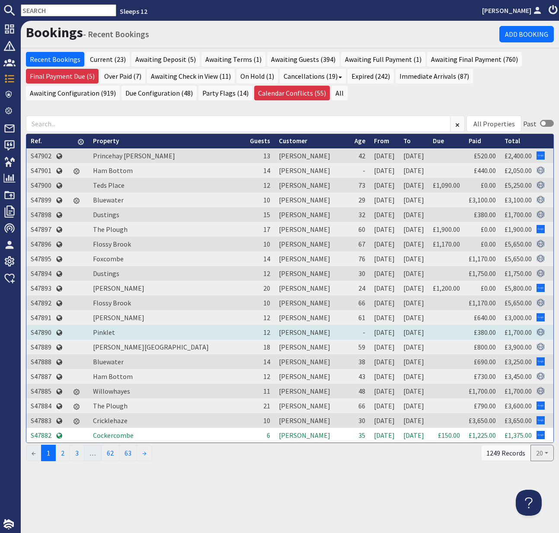
click at [37, 332] on td "S47890" at bounding box center [40, 332] width 29 height 15
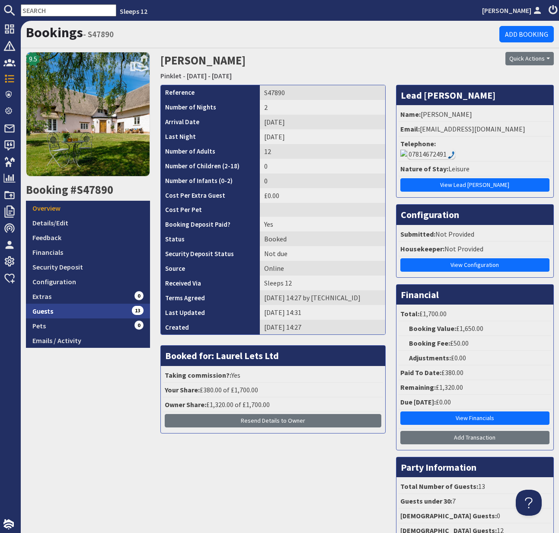
click at [44, 308] on link "Guests 13" at bounding box center [88, 311] width 124 height 15
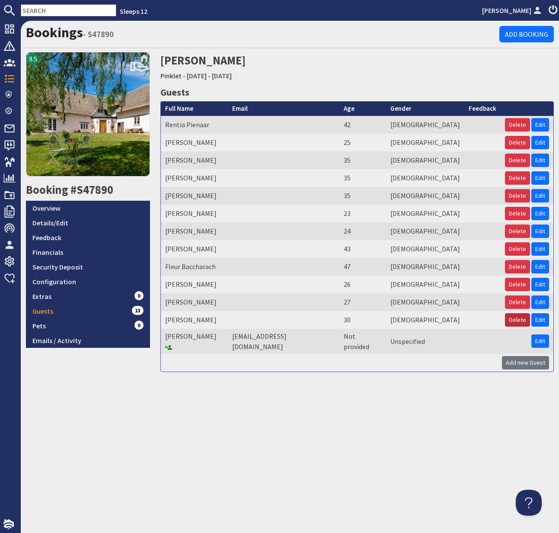
click at [483, 321] on button "Delete" at bounding box center [517, 319] width 25 height 13
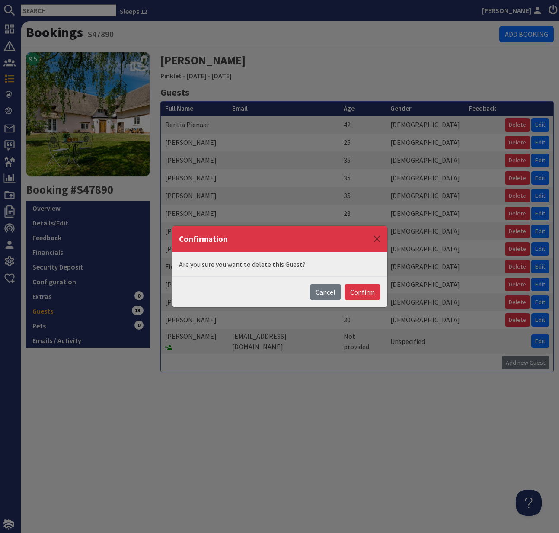
drag, startPoint x: 363, startPoint y: 293, endPoint x: 358, endPoint y: 292, distance: 4.8
click at [362, 292] on button "Confirm" at bounding box center [363, 292] width 36 height 16
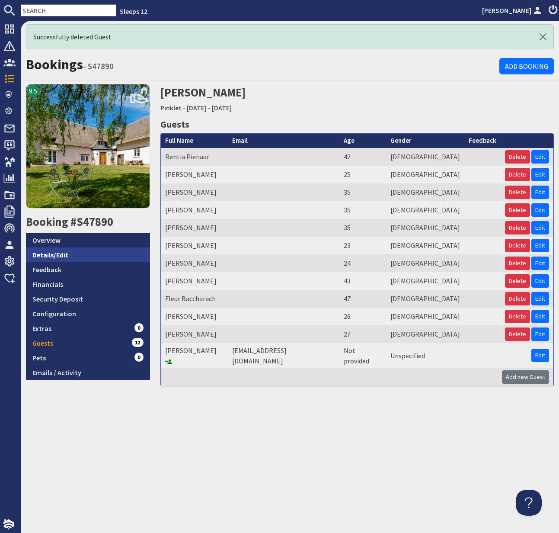
click at [69, 251] on link "Details/Edit" at bounding box center [88, 254] width 124 height 15
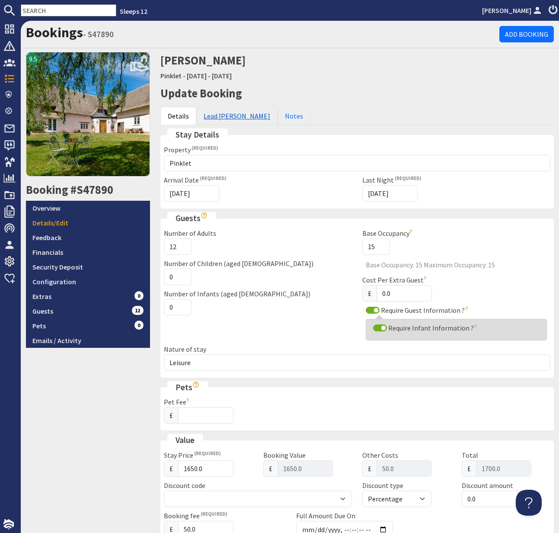
click at [224, 115] on link "Lead Booker" at bounding box center [236, 116] width 81 height 18
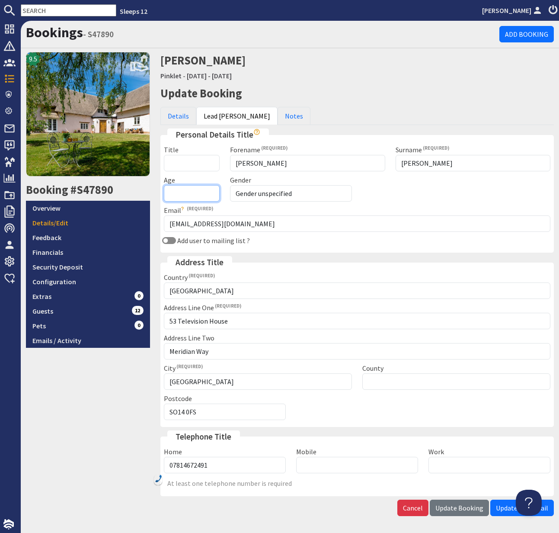
click at [189, 197] on input "Age" at bounding box center [192, 193] width 56 height 16
type input "30"
click at [298, 194] on select "Gender unspecified Gender male Gender female" at bounding box center [291, 193] width 122 height 16
select select "gender_female"
click at [464, 506] on span "Update Booking" at bounding box center [460, 507] width 48 height 9
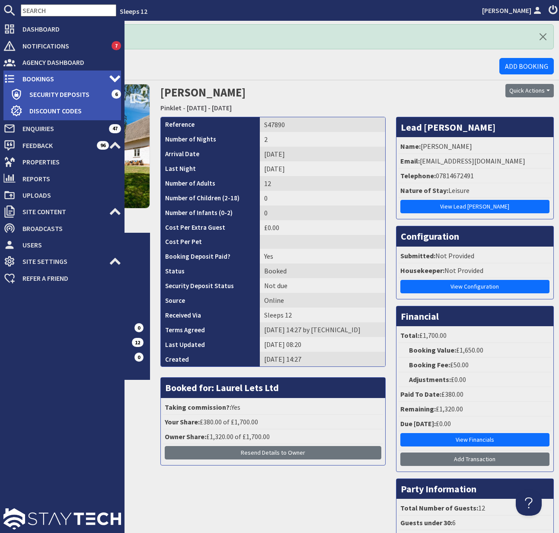
click at [50, 77] on span "Bookings" at bounding box center [62, 79] width 93 height 14
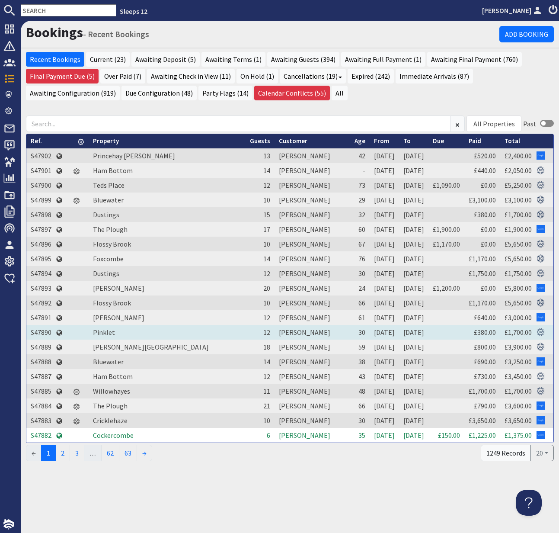
click at [39, 331] on td "S47890" at bounding box center [40, 332] width 29 height 15
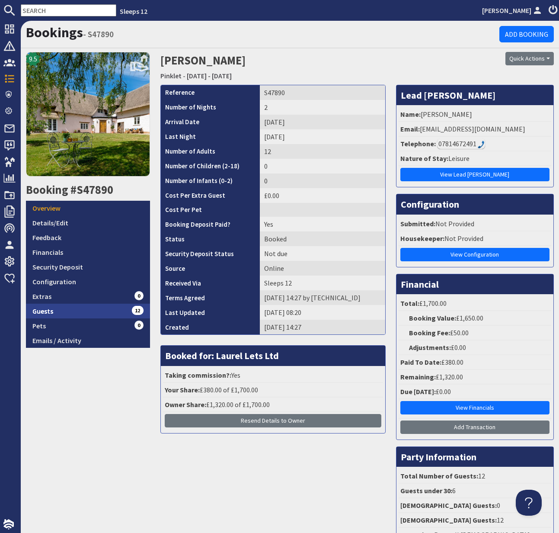
click at [45, 314] on link "Guests 12" at bounding box center [88, 311] width 124 height 15
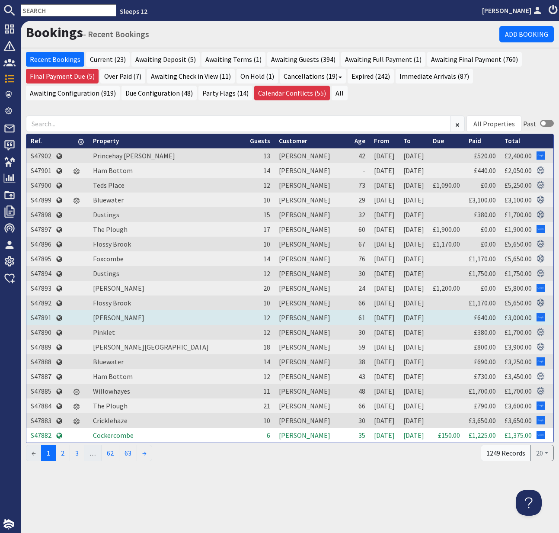
click at [45, 316] on td "S47891" at bounding box center [40, 317] width 29 height 15
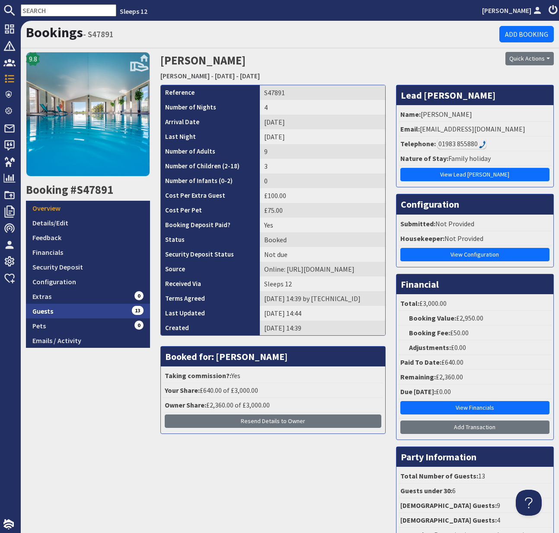
click at [43, 314] on link "Guests 13" at bounding box center [88, 311] width 124 height 15
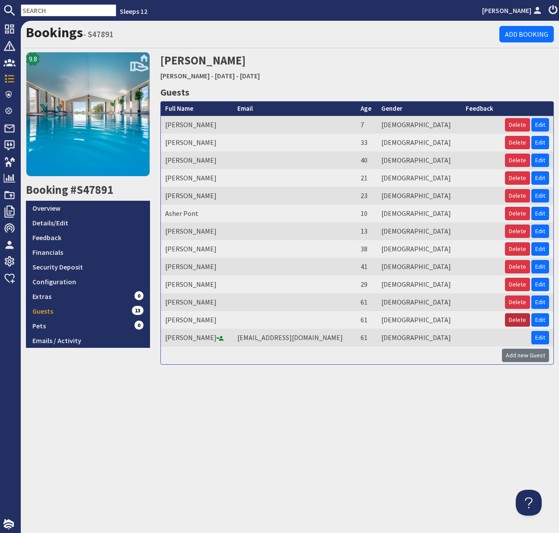
click at [483, 321] on button "Delete" at bounding box center [517, 319] width 25 height 13
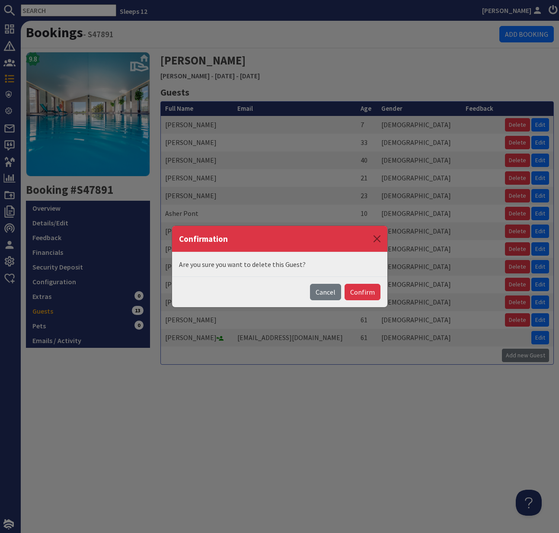
click at [362, 290] on button "Confirm" at bounding box center [363, 292] width 36 height 16
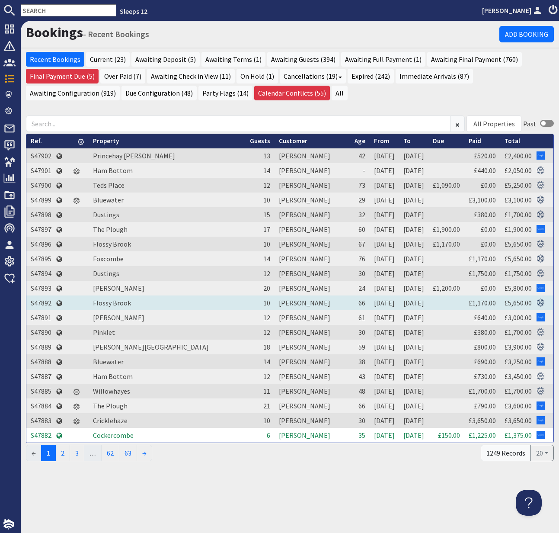
click at [35, 301] on td "S47892" at bounding box center [40, 302] width 29 height 15
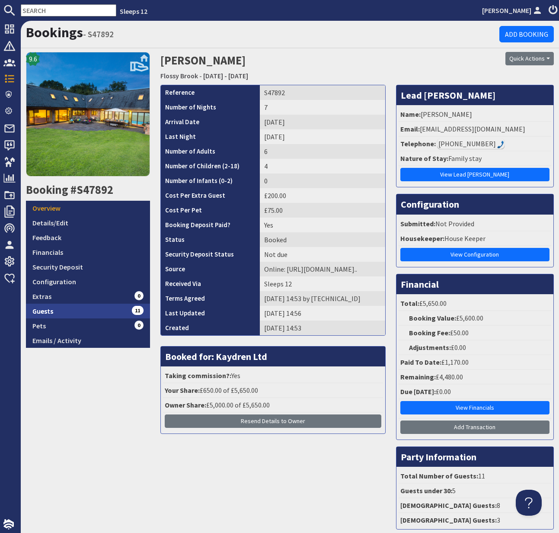
click at [44, 310] on link "Guests 11" at bounding box center [88, 311] width 124 height 15
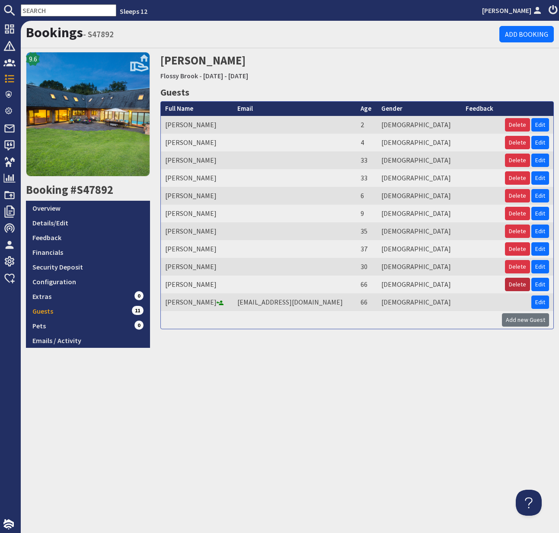
click at [483, 284] on button "Delete" at bounding box center [517, 284] width 25 height 13
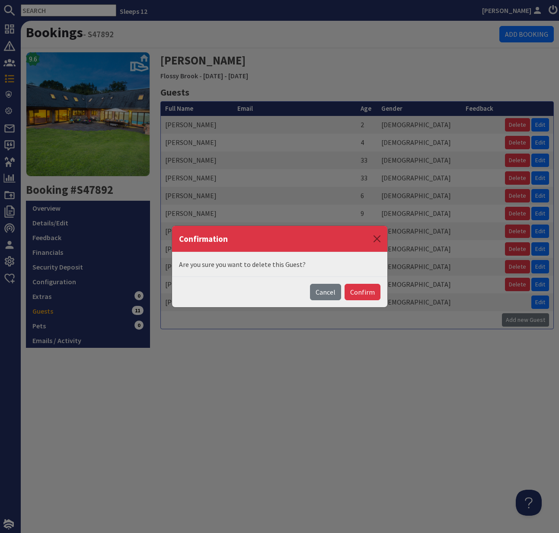
click at [370, 293] on button "Confirm" at bounding box center [363, 292] width 36 height 16
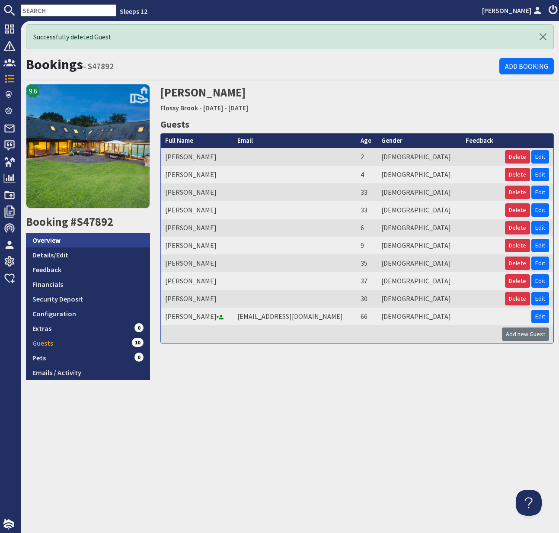
click at [62, 239] on link "Overview" at bounding box center [88, 240] width 124 height 15
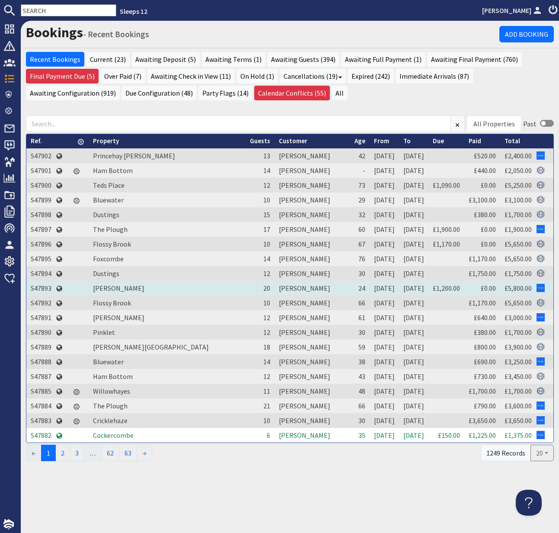
click at [43, 287] on td "S47893" at bounding box center [40, 288] width 29 height 15
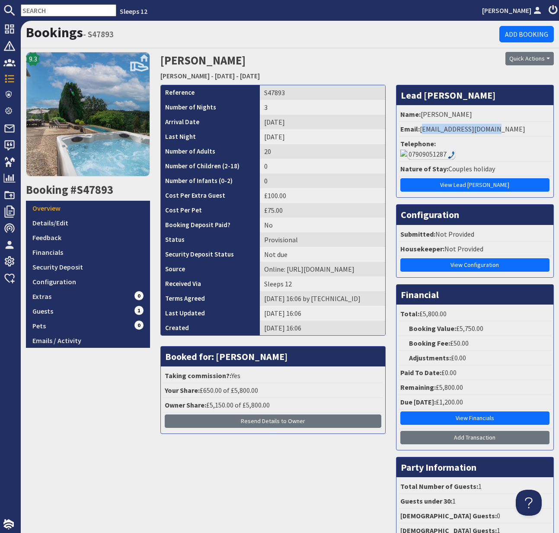
drag, startPoint x: 421, startPoint y: 129, endPoint x: 525, endPoint y: 128, distance: 103.4
click at [483, 129] on li "Email: amycahill00@gmail.com" at bounding box center [475, 129] width 153 height 15
copy li "amycahill00@gmail.com"
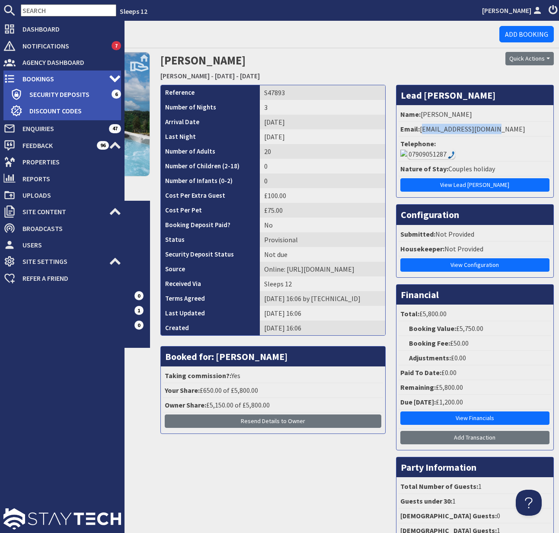
click at [37, 77] on span "Bookings" at bounding box center [62, 79] width 93 height 14
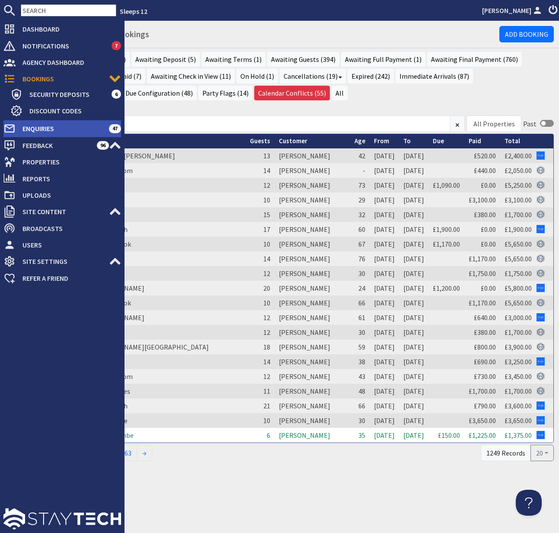
click at [54, 128] on span "Enquiries" at bounding box center [62, 129] width 93 height 14
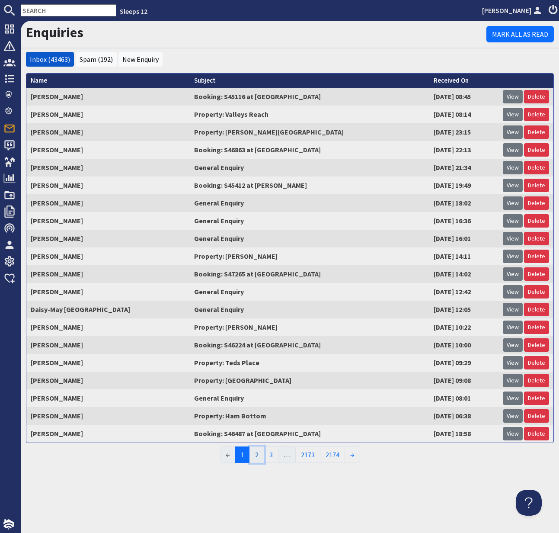
click at [257, 456] on link "2" at bounding box center [257, 454] width 15 height 16
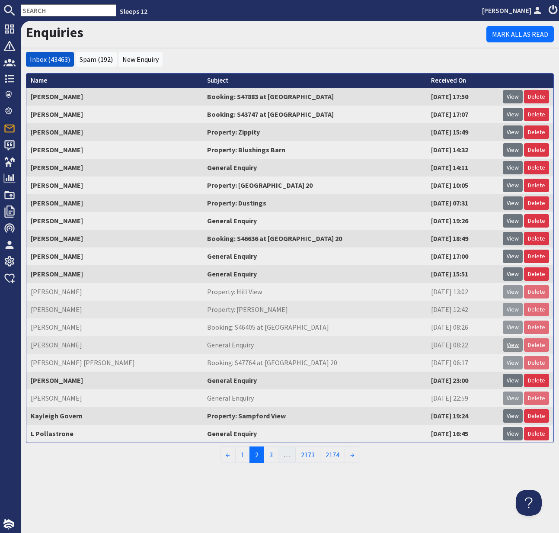
click at [483, 344] on link "View" at bounding box center [513, 344] width 20 height 13
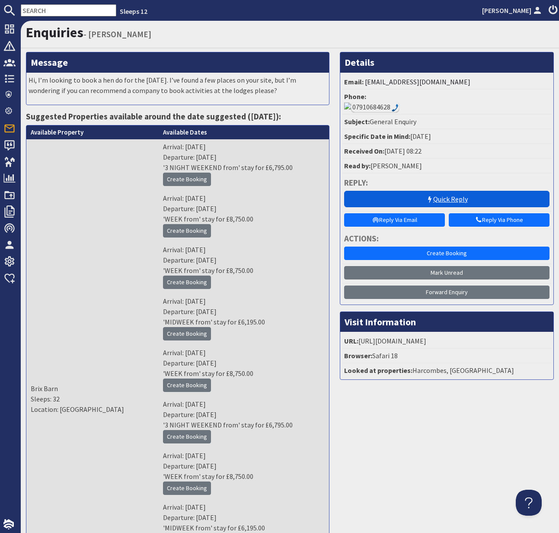
click at [450, 191] on link "Quick Reply" at bounding box center [446, 199] width 205 height 16
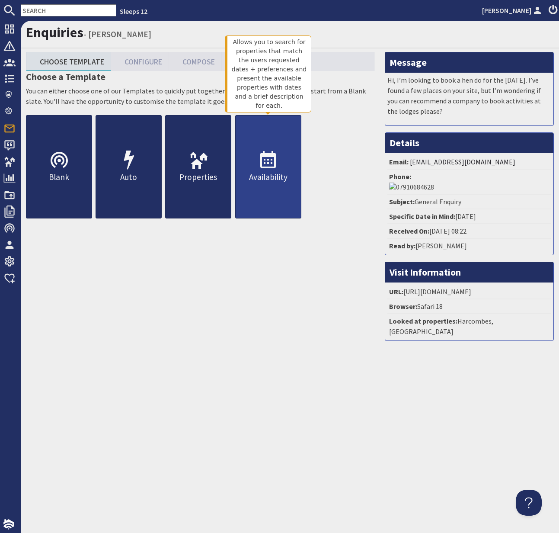
click at [265, 162] on use at bounding box center [268, 159] width 16 height 17
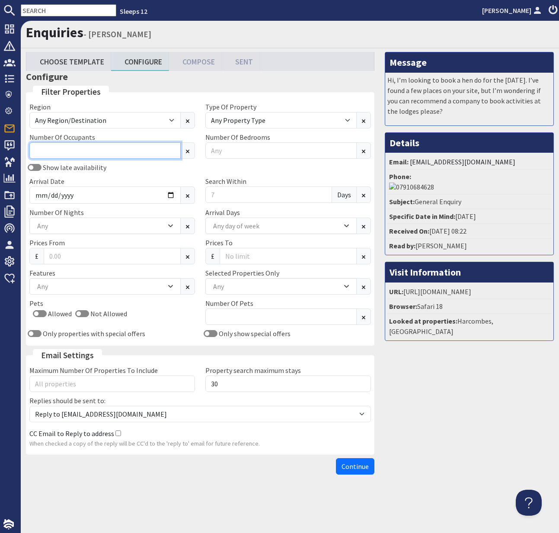
click at [77, 146] on input "Number Of Occupants" at bounding box center [104, 150] width 151 height 16
type input "15"
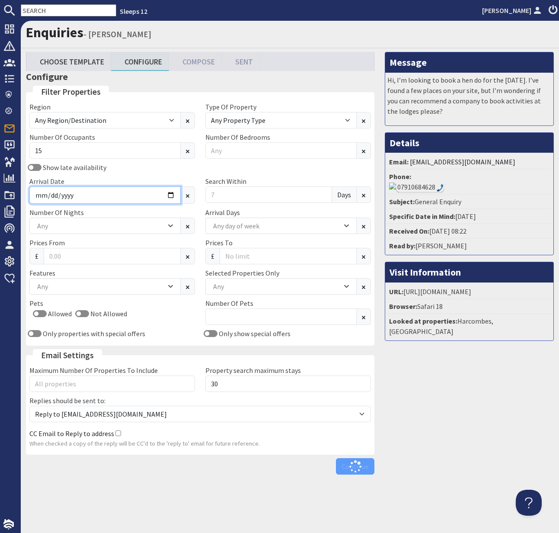
drag, startPoint x: 150, startPoint y: 193, endPoint x: 165, endPoint y: 198, distance: 15.5
click at [151, 193] on input "Arrival Date" at bounding box center [104, 194] width 151 height 17
click at [168, 197] on input "Arrival Date" at bounding box center [104, 194] width 151 height 17
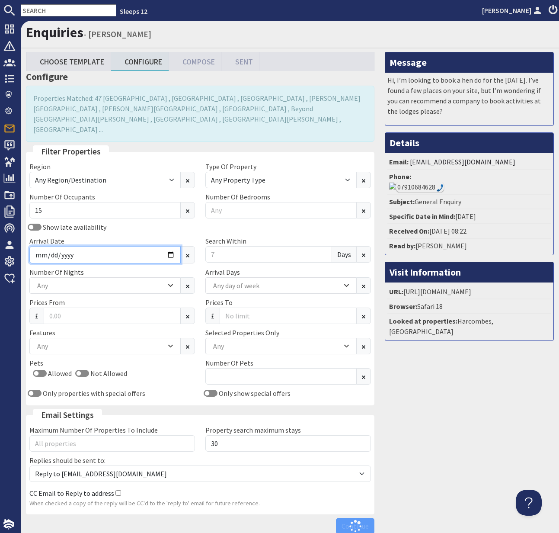
type input "2026-01-16"
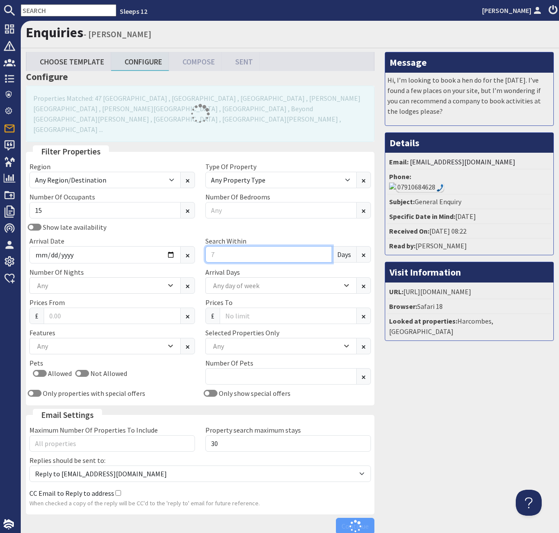
drag, startPoint x: 229, startPoint y: 233, endPoint x: 208, endPoint y: 231, distance: 21.7
click at [208, 246] on input "Search Within" at bounding box center [268, 254] width 127 height 16
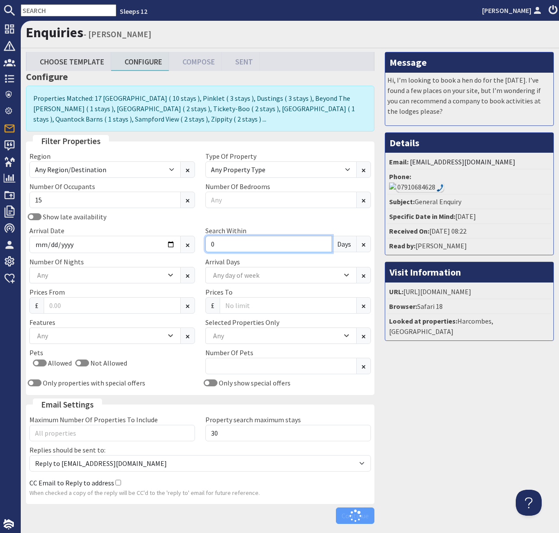
type input "0"
click at [96, 273] on div "Any" at bounding box center [100, 275] width 131 height 10
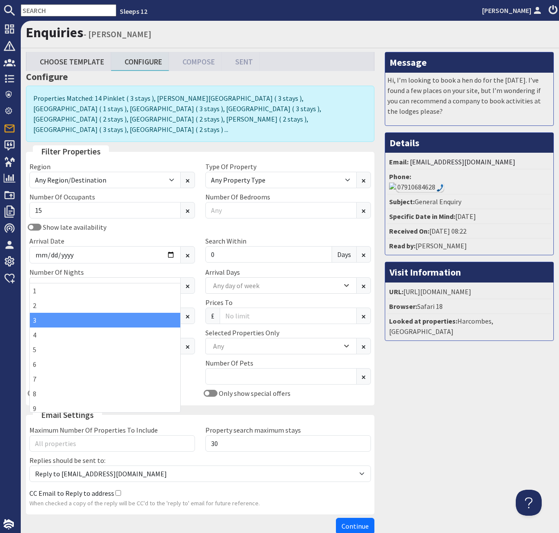
click at [42, 321] on div "3" at bounding box center [105, 320] width 151 height 15
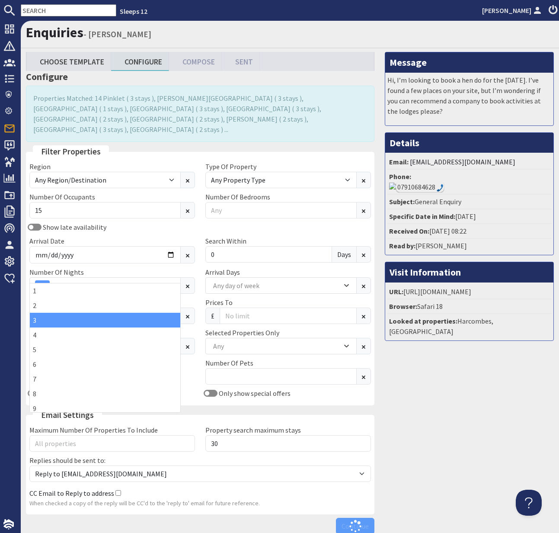
click at [198, 370] on div "Pets Allowed Not Allowed" at bounding box center [112, 373] width 176 height 30
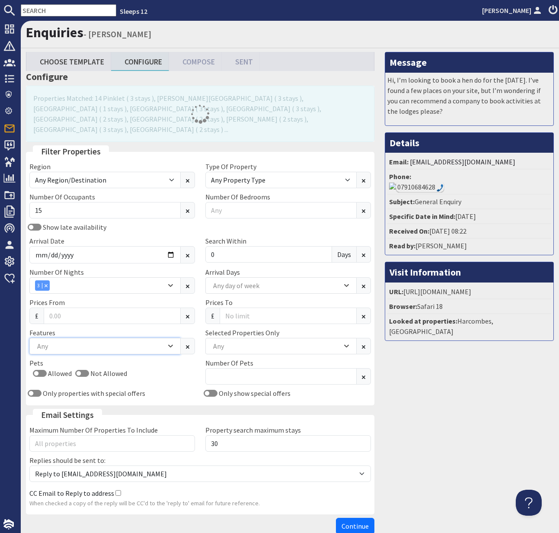
click at [61, 341] on div "Any" at bounding box center [100, 346] width 131 height 10
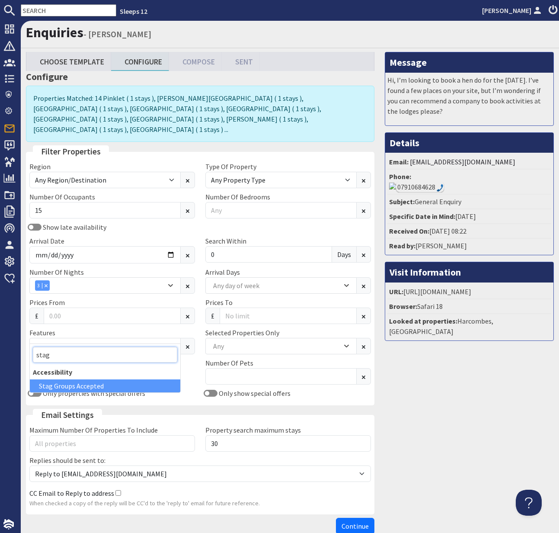
type input "stag"
click at [81, 384] on div "Stag Groups Accepted" at bounding box center [105, 385] width 151 height 13
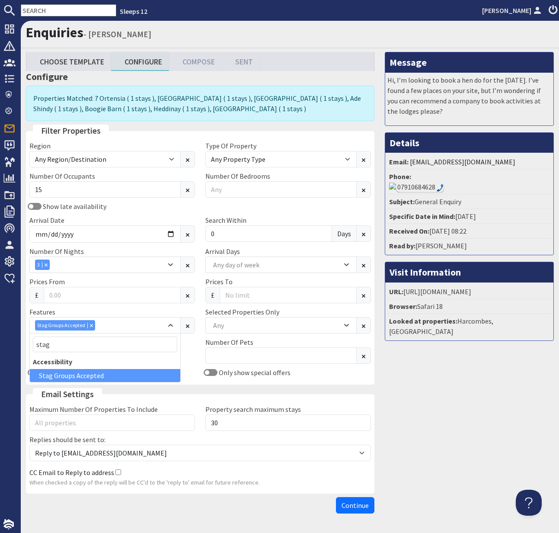
click at [356, 504] on span "Continue" at bounding box center [355, 505] width 27 height 9
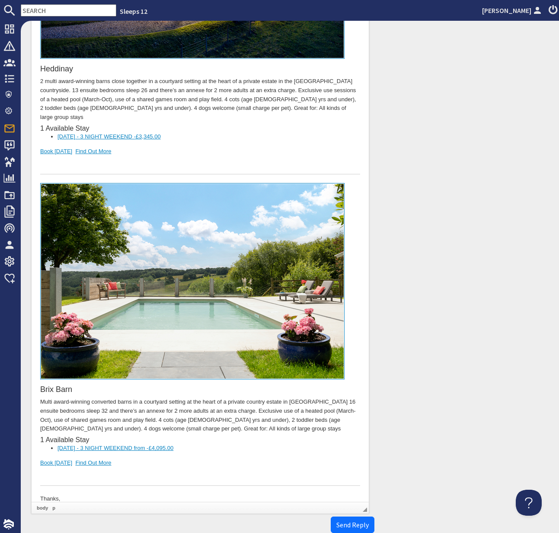
scroll to position [1892, 0]
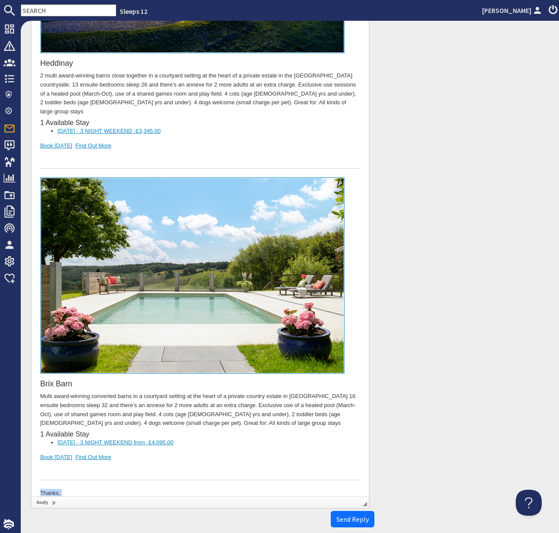
drag, startPoint x: 68, startPoint y: 483, endPoint x: 40, endPoint y: 463, distance: 34.2
click at [40, 489] on p "Thanks, Kelly Dyke, Sleeps 12" at bounding box center [200, 502] width 320 height 27
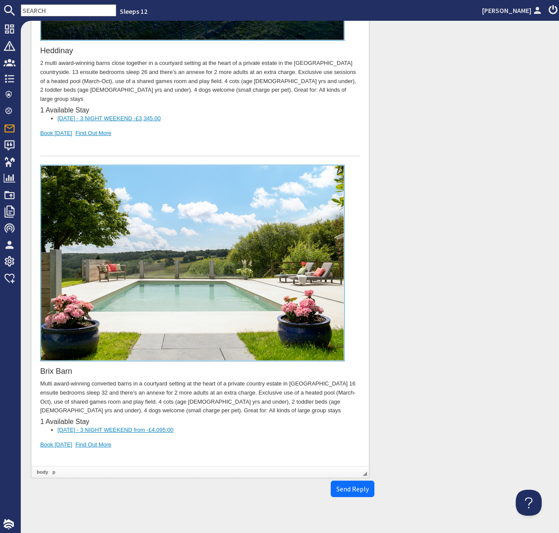
scroll to position [1916, 0]
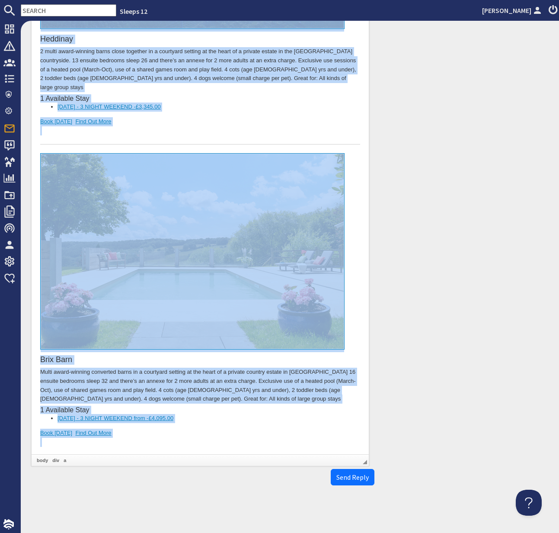
copy body "Dear Holly Lucas , Thank you for your enquiry. I've put together a list of prop…"
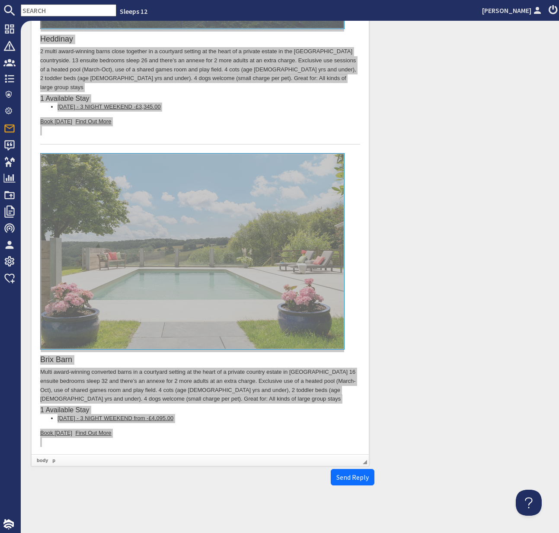
click at [49, 11] on input "text" at bounding box center [69, 10] width 96 height 12
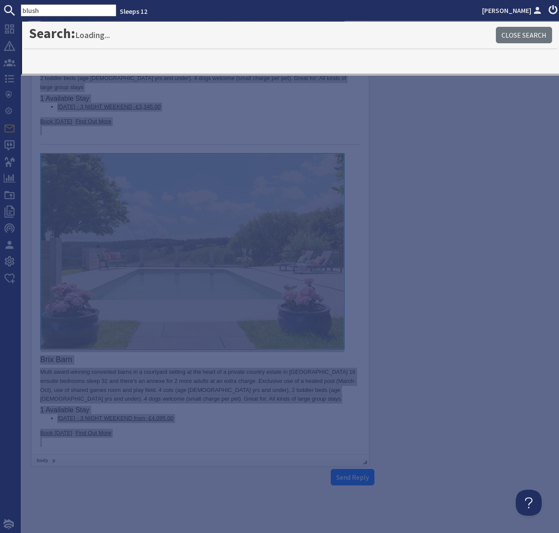
type input "blush"
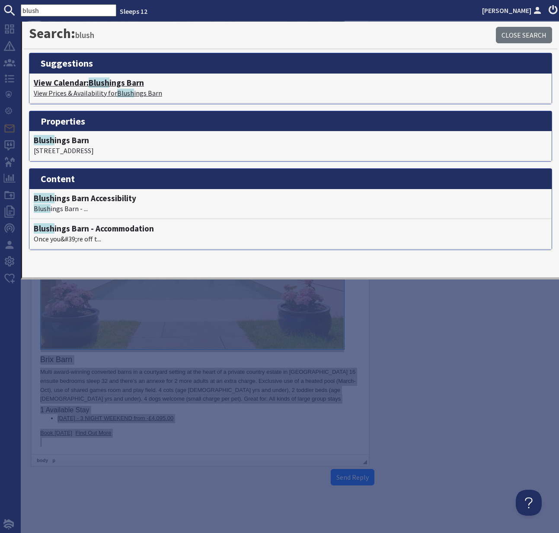
click at [95, 87] on span "Blush" at bounding box center [99, 82] width 21 height 10
type textarea "<p>Dear Holly Lucas ,</p> <p>Thank you for your enquiry. I&#39;ve put together …"
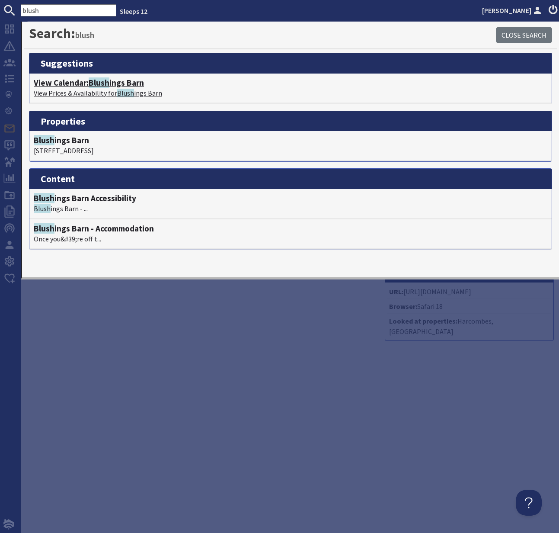
scroll to position [0, 0]
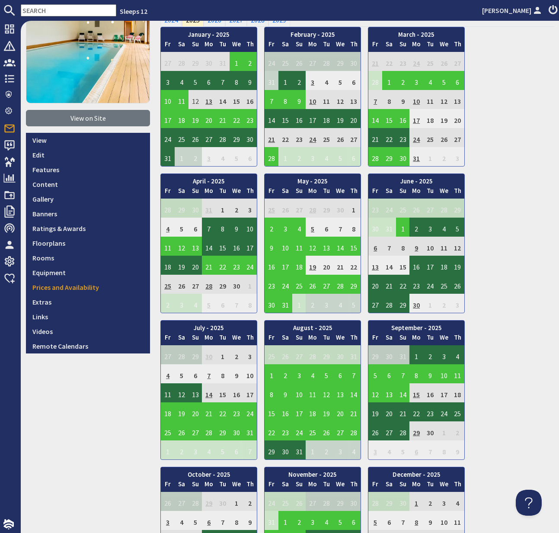
scroll to position [74, 0]
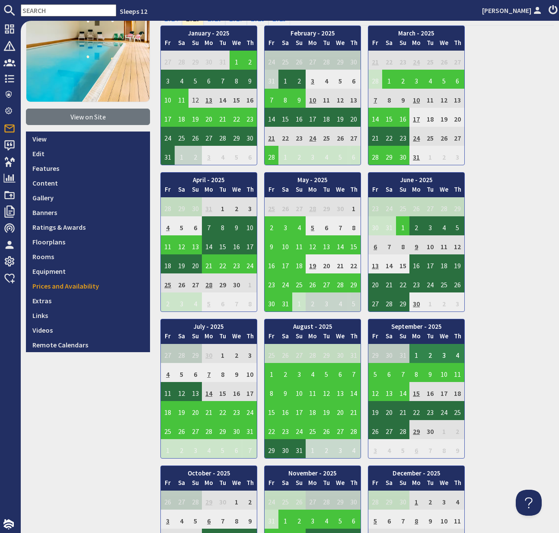
click at [417, 353] on td "1" at bounding box center [417, 353] width 14 height 19
click at [419, 394] on link "View booking" at bounding box center [409, 393] width 45 height 9
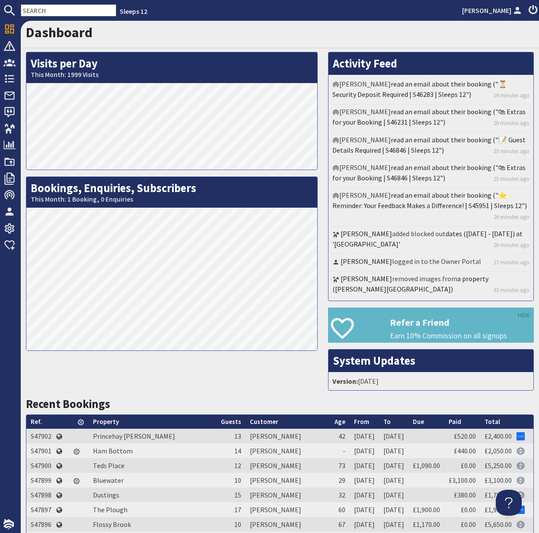
click at [43, 13] on input "text" at bounding box center [69, 10] width 96 height 12
click at [42, 13] on input "text" at bounding box center [69, 10] width 96 height 12
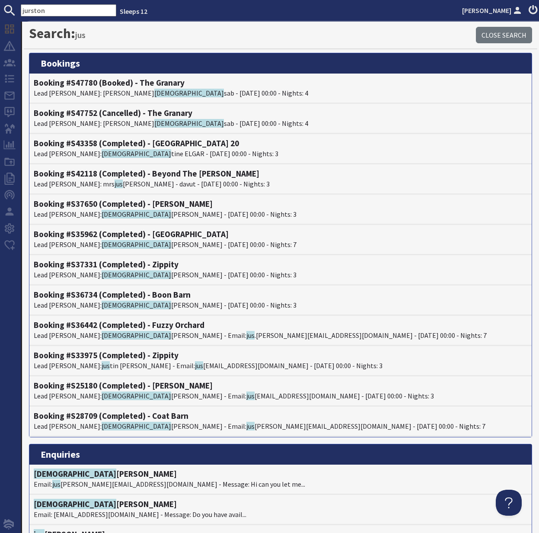
drag, startPoint x: 50, startPoint y: 13, endPoint x: 58, endPoint y: 7, distance: 10.3
click at [50, 13] on input "jurston" at bounding box center [69, 10] width 96 height 12
drag, startPoint x: 58, startPoint y: 7, endPoint x: 20, endPoint y: 9, distance: 38.1
click at [21, 9] on input "jurston" at bounding box center [69, 10] width 96 height 12
click at [51, 7] on input "jurston" at bounding box center [69, 10] width 96 height 12
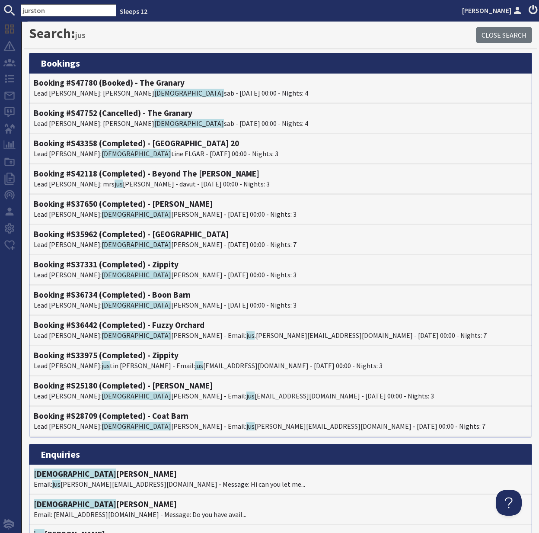
drag, startPoint x: 55, startPoint y: 8, endPoint x: 18, endPoint y: 7, distance: 37.2
click at [18, 7] on form "jurston" at bounding box center [58, 10] width 116 height 12
click at [49, 12] on input "jurston" at bounding box center [69, 10] width 96 height 12
drag, startPoint x: 51, startPoint y: 12, endPoint x: 20, endPoint y: 11, distance: 30.7
click at [21, 11] on input "jurston" at bounding box center [69, 10] width 96 height 12
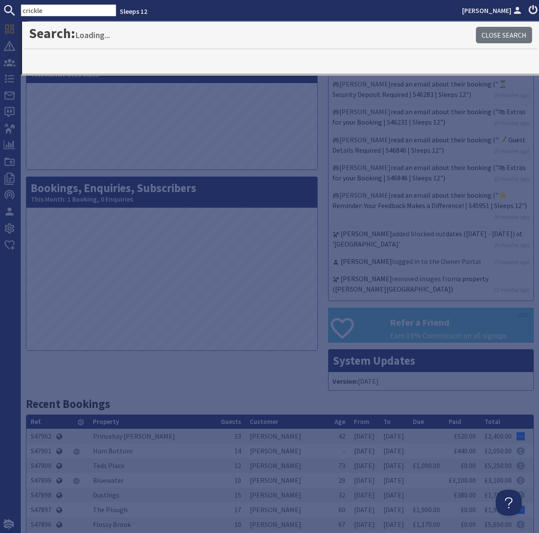
type input "crickle"
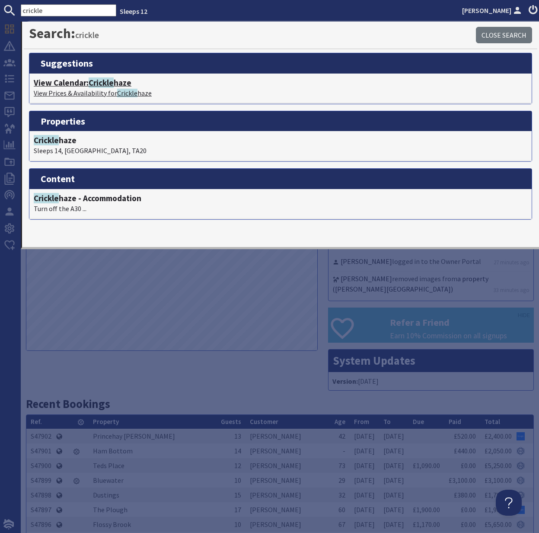
click at [96, 89] on p "View Prices & Availability for Crickle haze" at bounding box center [281, 93] width 494 height 10
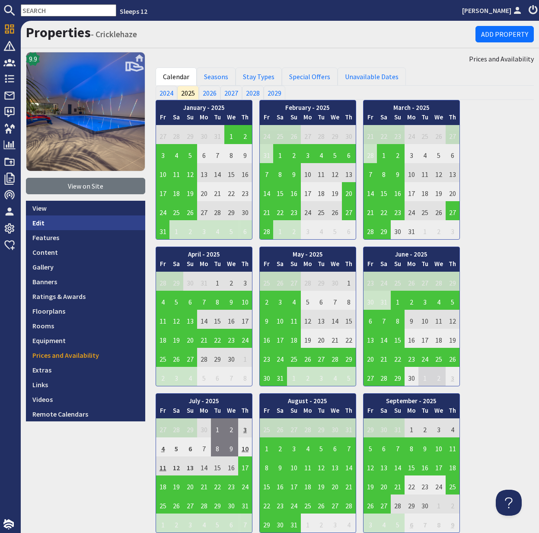
click at [47, 223] on link "Edit" at bounding box center [85, 222] width 119 height 15
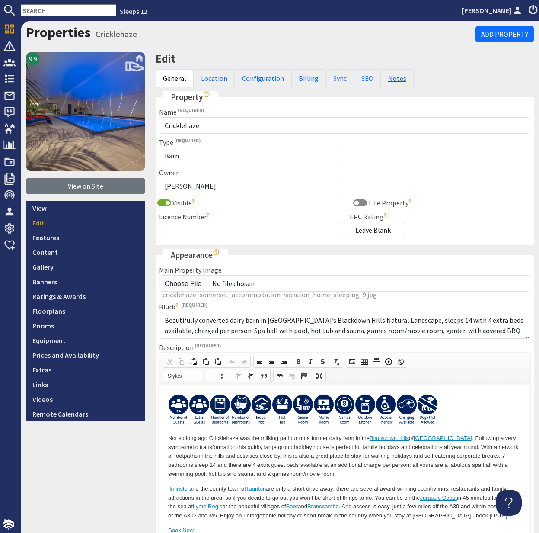
click at [399, 77] on link "Notes" at bounding box center [397, 78] width 33 height 18
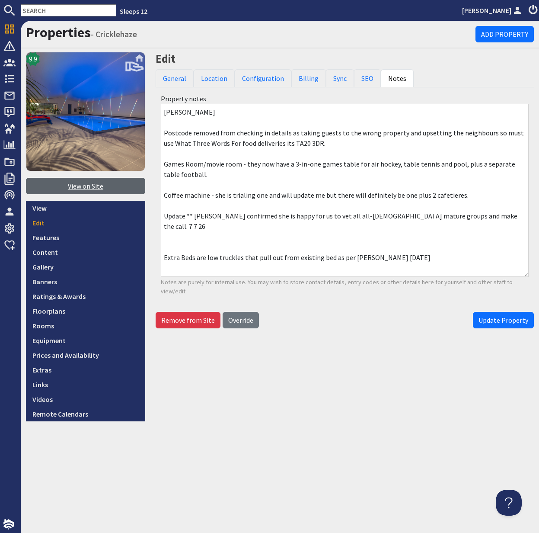
click at [88, 185] on link "View on Site" at bounding box center [85, 186] width 119 height 16
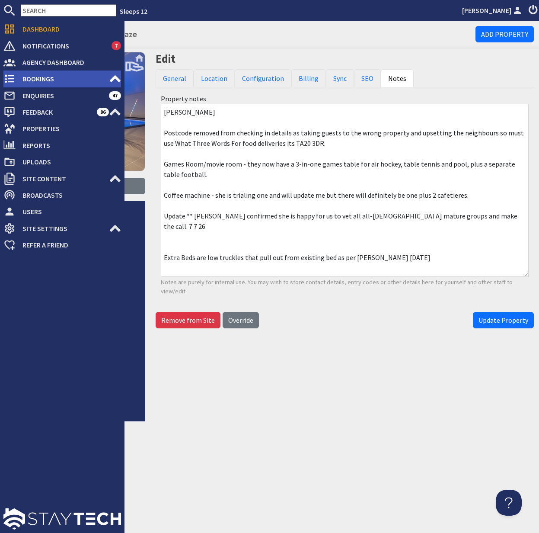
click at [45, 80] on span "Bookings" at bounding box center [62, 79] width 93 height 14
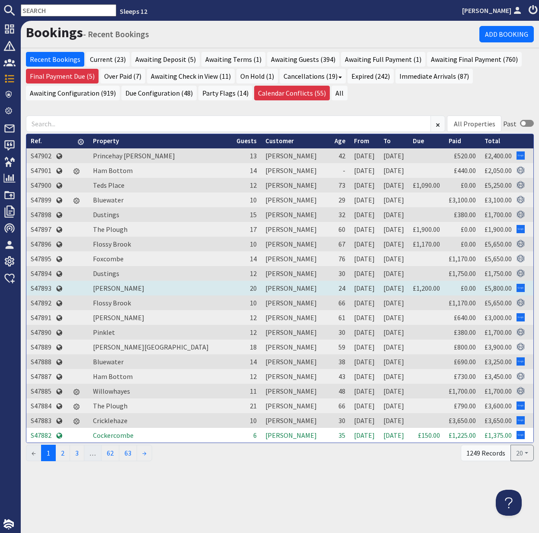
click at [42, 288] on td "S47893" at bounding box center [40, 288] width 29 height 15
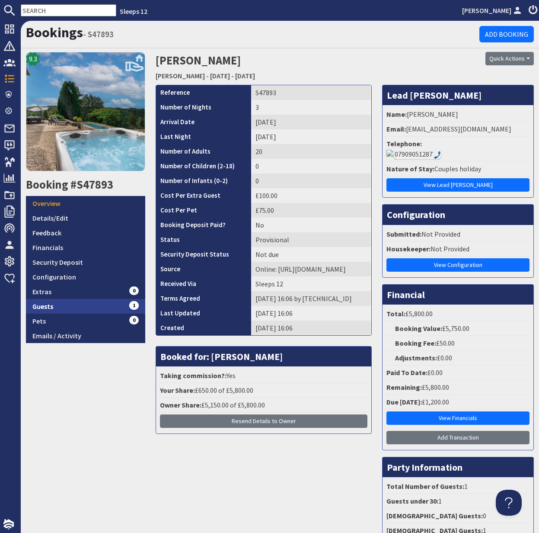
click at [46, 304] on link "Guests 1" at bounding box center [85, 306] width 119 height 15
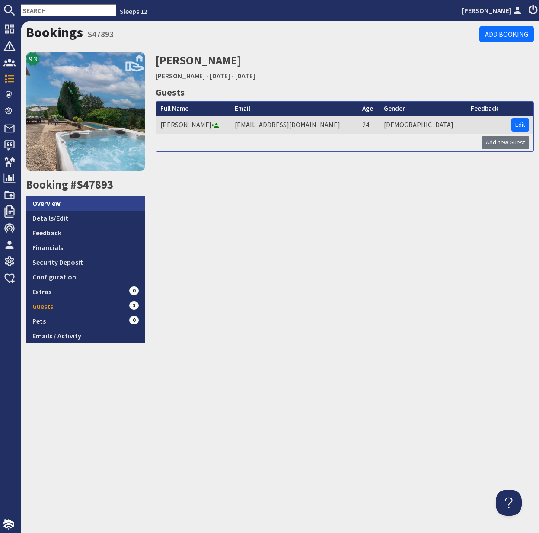
click at [56, 202] on link "Overview" at bounding box center [85, 203] width 119 height 15
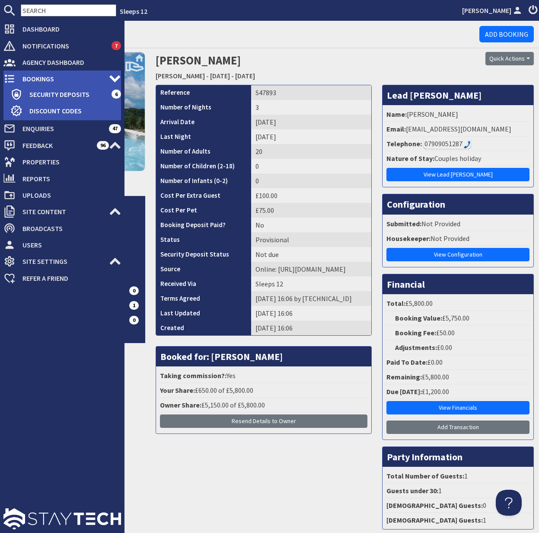
click at [45, 79] on span "Bookings" at bounding box center [62, 79] width 93 height 14
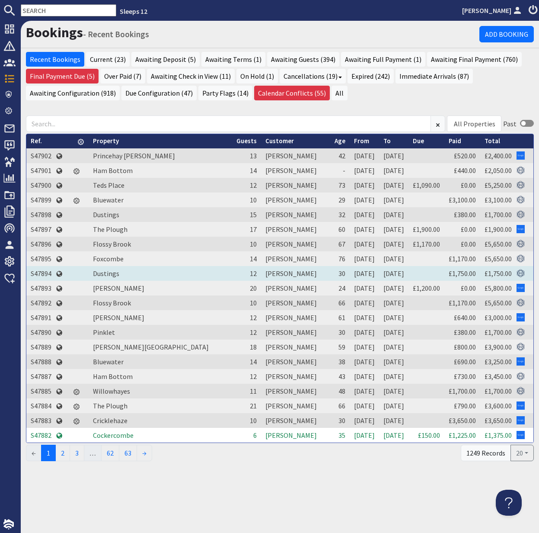
click at [39, 274] on td "S47894" at bounding box center [40, 273] width 29 height 15
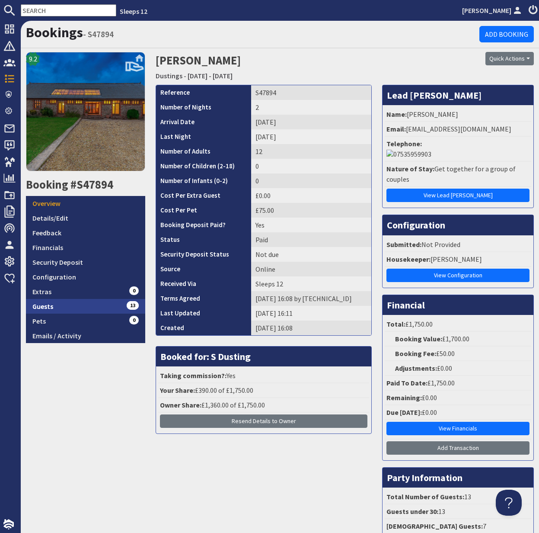
click at [47, 307] on link "Guests 13" at bounding box center [85, 306] width 119 height 15
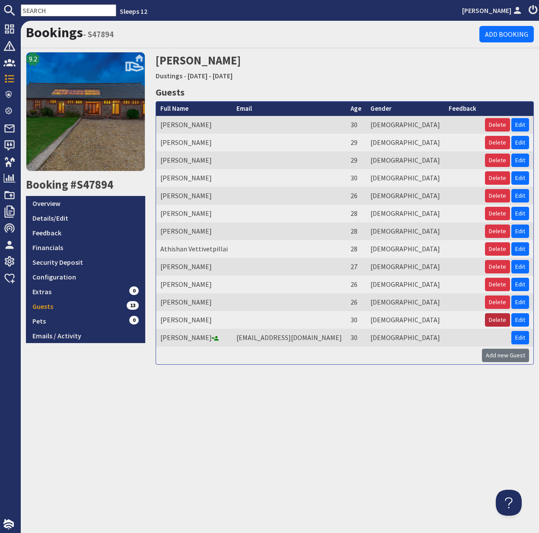
click at [498, 320] on button "Delete" at bounding box center [497, 319] width 25 height 13
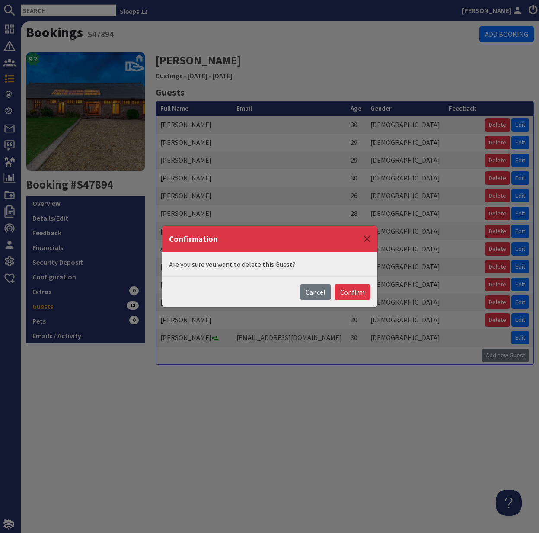
click at [353, 291] on button "Confirm" at bounding box center [353, 292] width 36 height 16
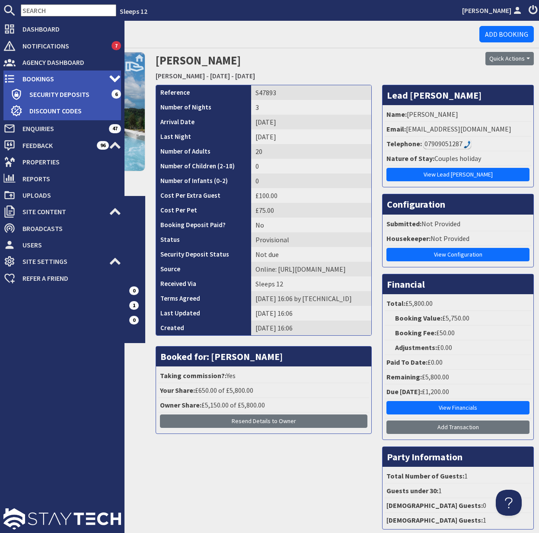
click at [49, 78] on span "Bookings" at bounding box center [62, 79] width 93 height 14
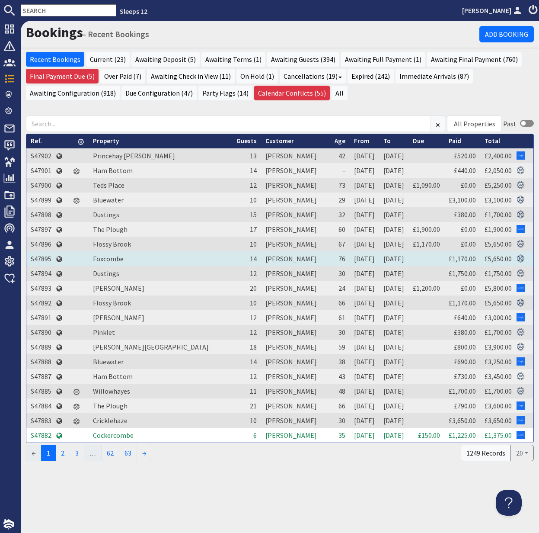
click at [42, 259] on td "S47895" at bounding box center [40, 258] width 29 height 15
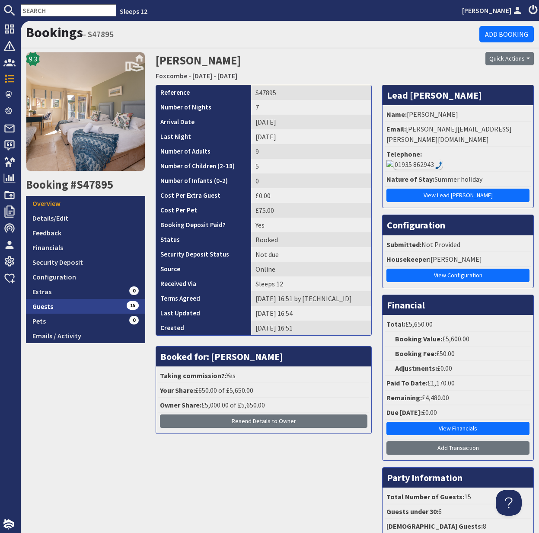
click at [53, 305] on link "Guests 15" at bounding box center [85, 306] width 119 height 15
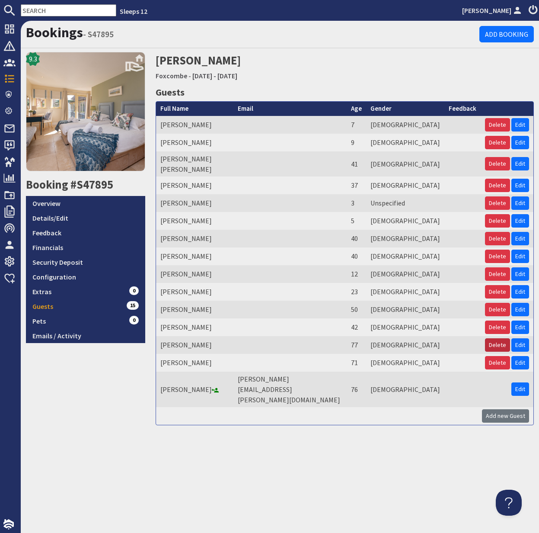
click at [497, 338] on button "Delete" at bounding box center [497, 344] width 25 height 13
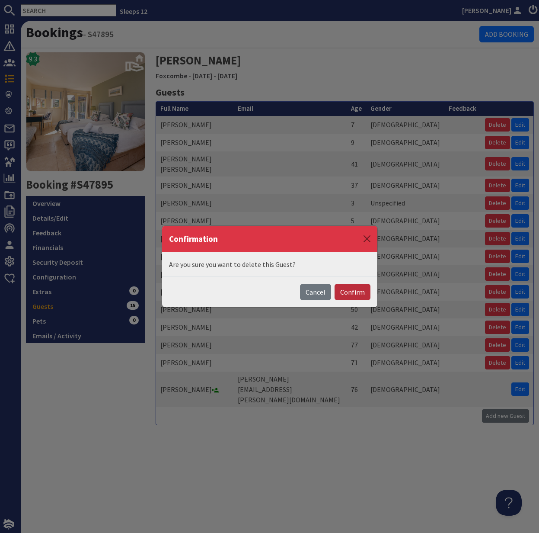
click at [355, 295] on button "Confirm" at bounding box center [353, 292] width 36 height 16
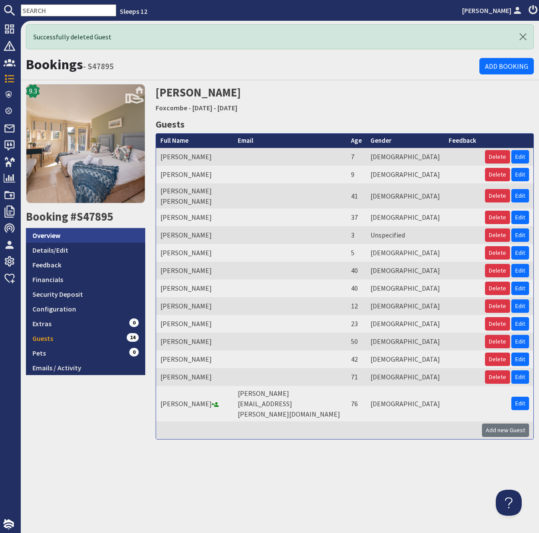
click at [59, 238] on link "Overview" at bounding box center [85, 235] width 119 height 15
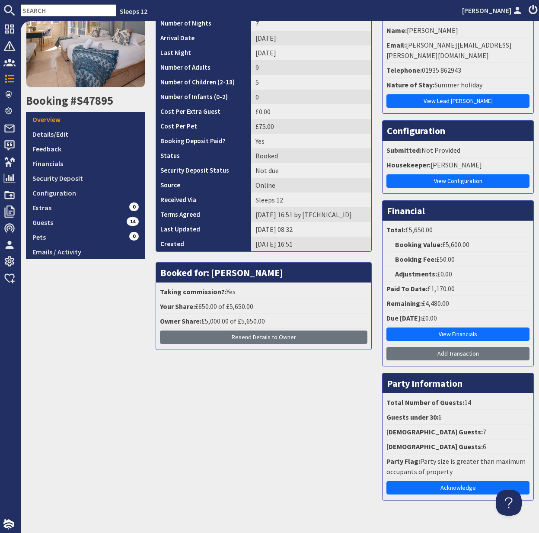
scroll to position [91, 0]
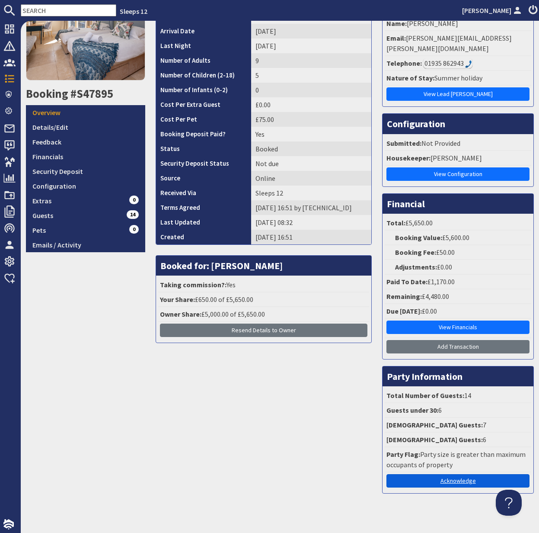
click at [462, 474] on link "Acknowledge" at bounding box center [458, 480] width 143 height 13
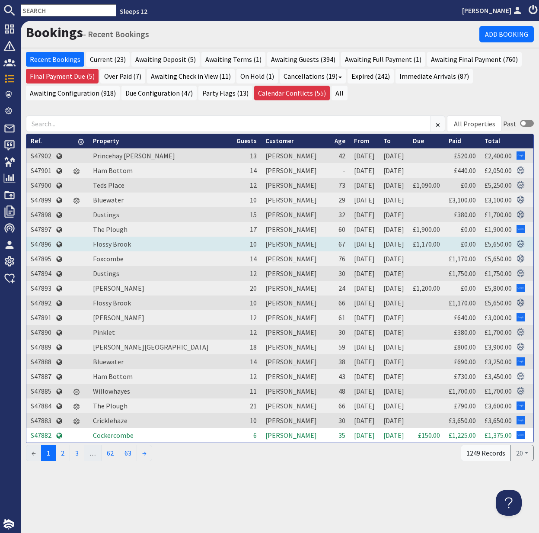
click at [45, 246] on td "S47896" at bounding box center [40, 244] width 29 height 15
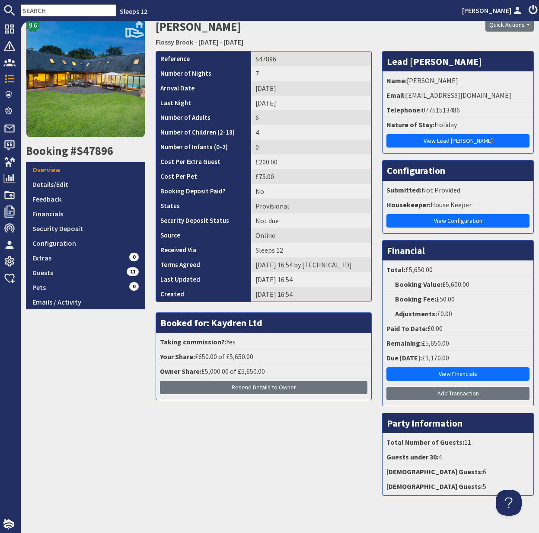
scroll to position [40, 0]
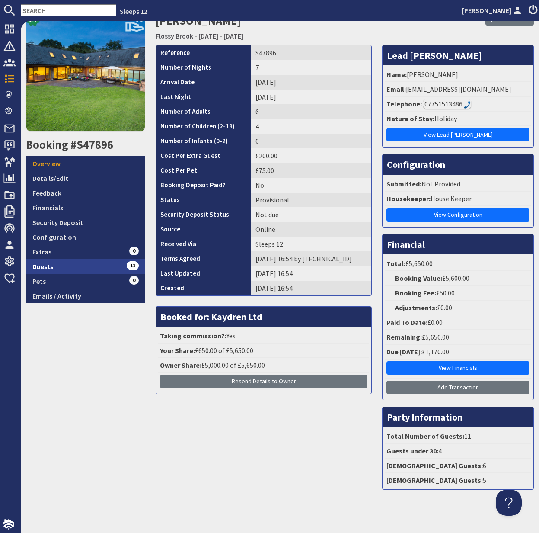
click at [52, 266] on link "Guests 11" at bounding box center [85, 266] width 119 height 15
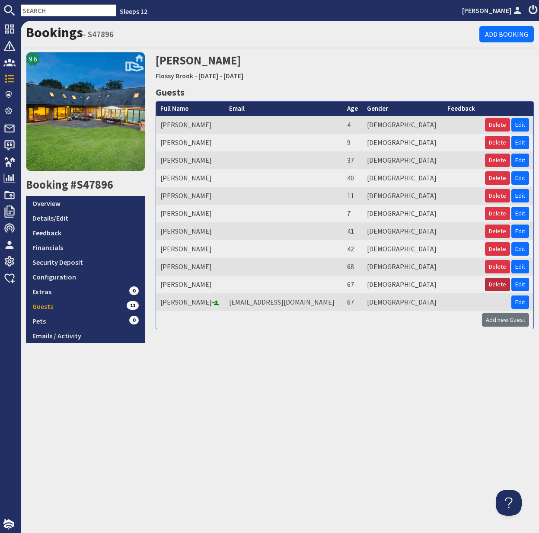
click at [500, 281] on button "Delete" at bounding box center [497, 284] width 25 height 13
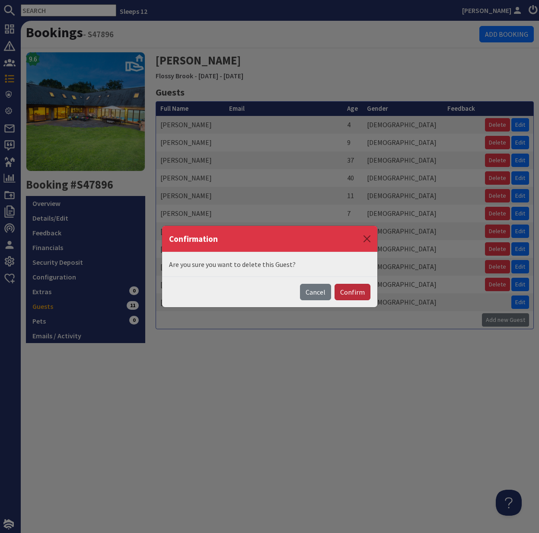
click at [352, 293] on button "Confirm" at bounding box center [353, 292] width 36 height 16
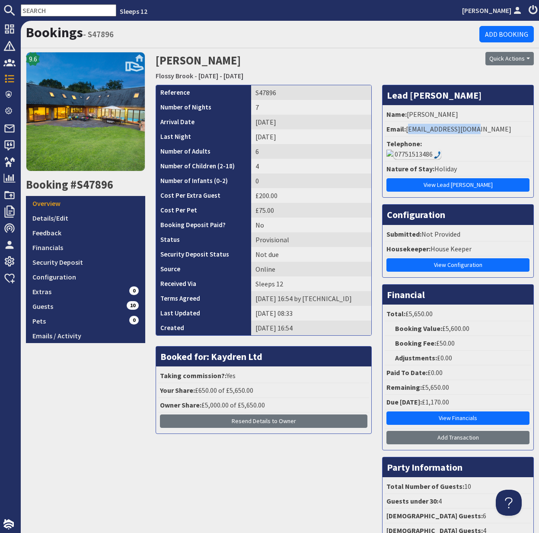
drag, startPoint x: 408, startPoint y: 128, endPoint x: 525, endPoint y: 133, distance: 116.9
click at [525, 134] on li "Email: elainepugh@live.com" at bounding box center [458, 129] width 147 height 15
copy li "elainepugh@live.com"
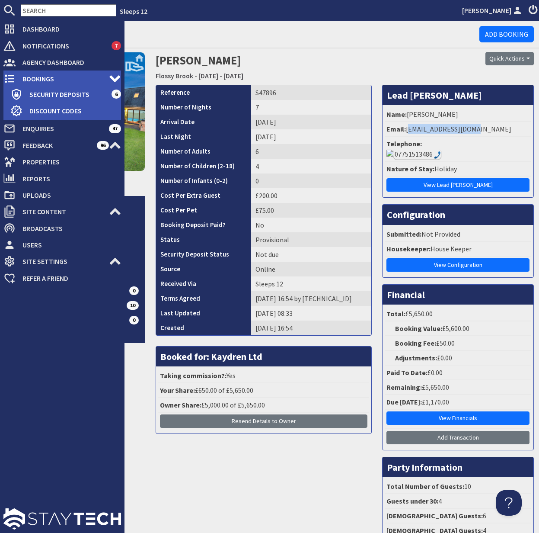
click at [13, 82] on use at bounding box center [10, 79] width 10 height 8
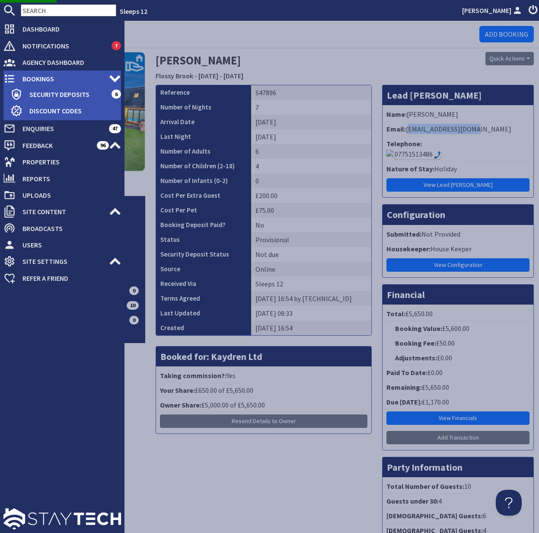
click at [28, 77] on span "Bookings" at bounding box center [62, 79] width 93 height 14
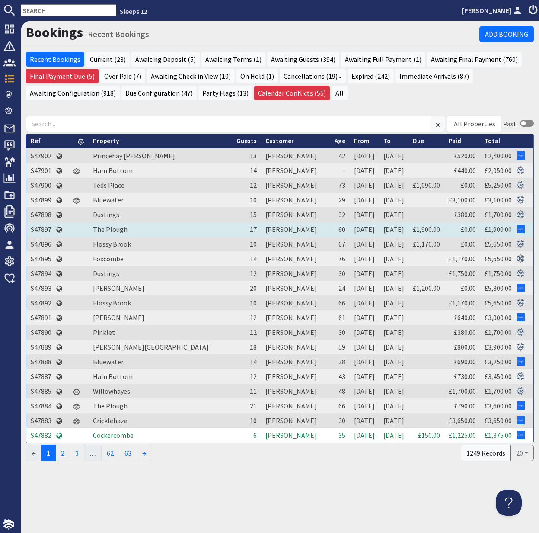
click at [39, 227] on td "S47897" at bounding box center [40, 229] width 29 height 15
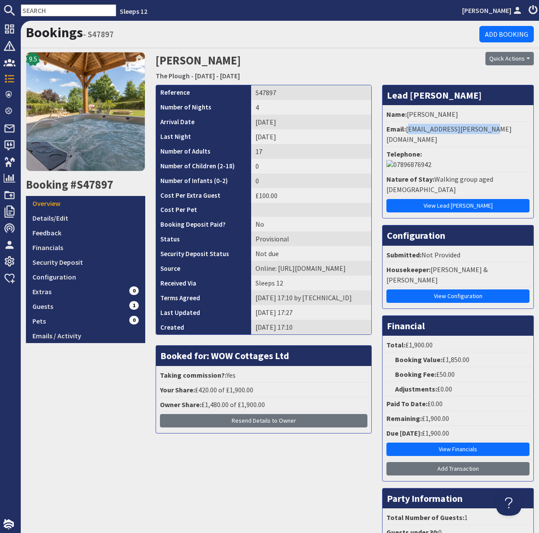
drag, startPoint x: 407, startPoint y: 126, endPoint x: 503, endPoint y: 128, distance: 96.0
click at [503, 128] on li "Email: lucy.c.parkins@gmail.com" at bounding box center [458, 134] width 147 height 25
copy li "lucy.c.parkins@gmail.com"
click at [13, 75] on use at bounding box center [10, 79] width 10 height 8
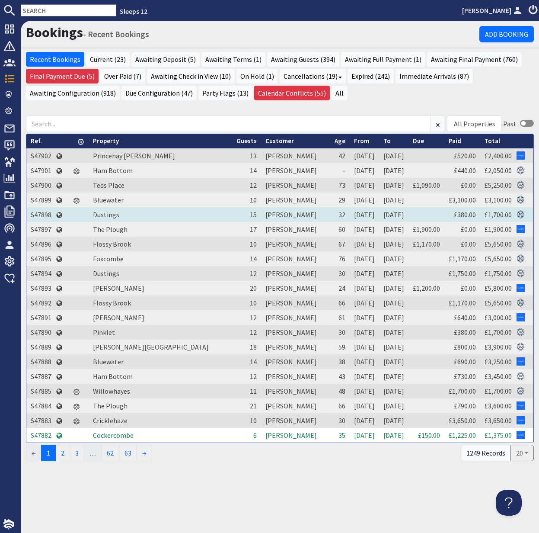
click at [40, 214] on td "S47898" at bounding box center [40, 214] width 29 height 15
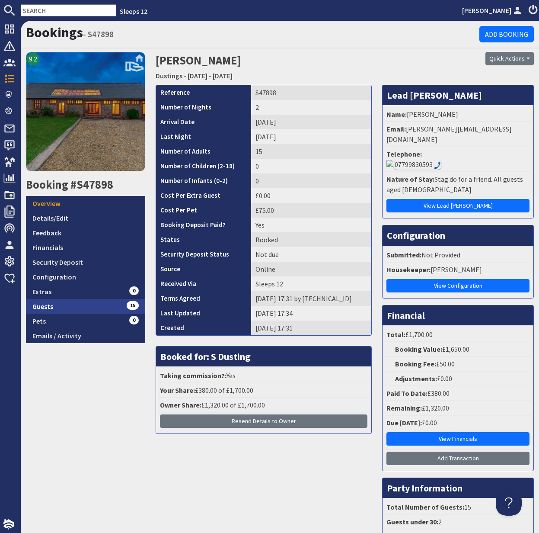
click at [58, 308] on link "Guests 15" at bounding box center [85, 306] width 119 height 15
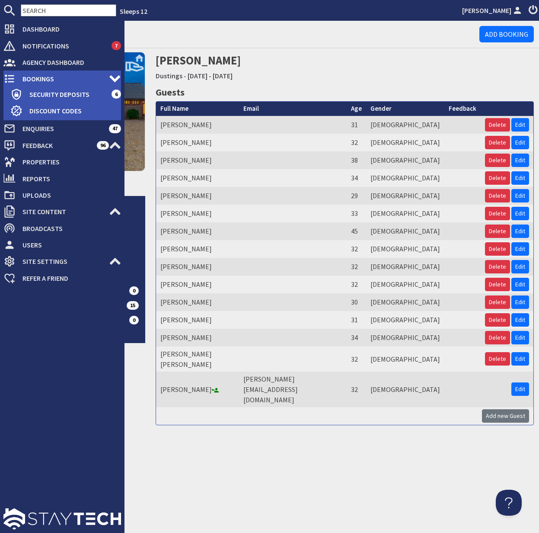
click at [15, 76] on icon at bounding box center [9, 79] width 12 height 12
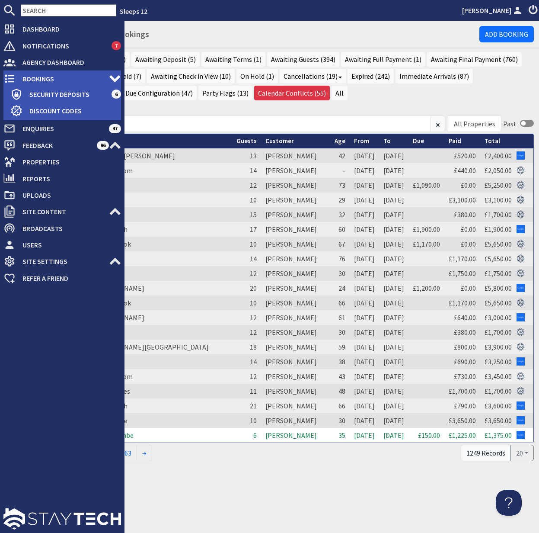
click at [38, 77] on span "Bookings" at bounding box center [62, 79] width 93 height 14
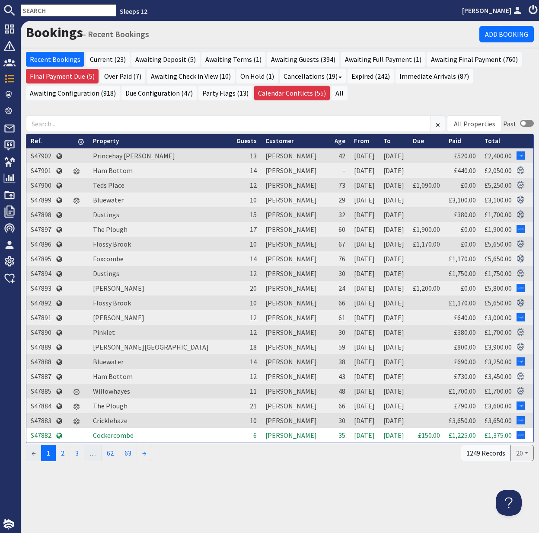
click at [44, 200] on td "S47899" at bounding box center [40, 199] width 29 height 15
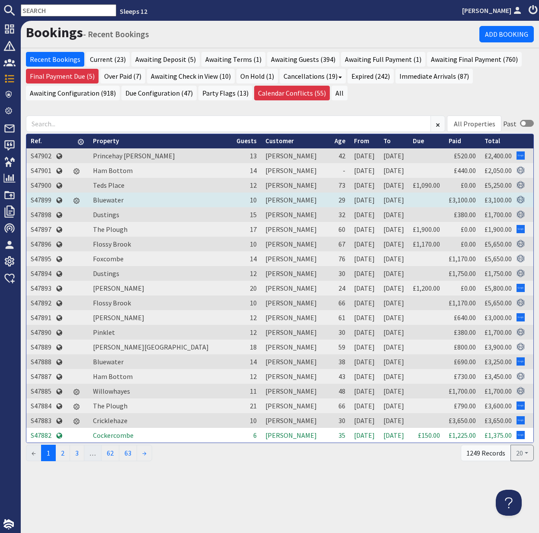
click at [46, 200] on td "S47899" at bounding box center [40, 199] width 29 height 15
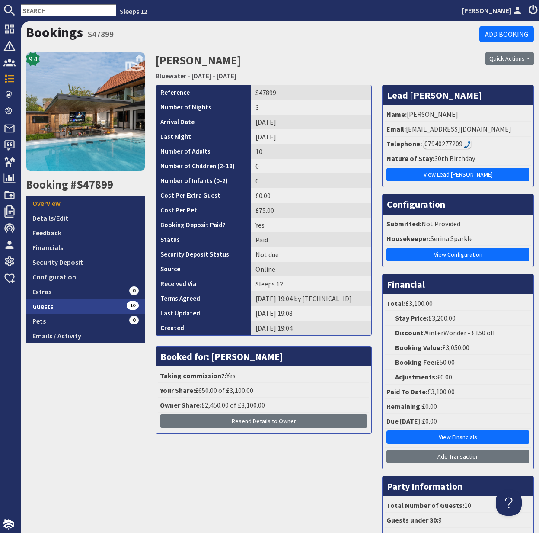
click at [51, 305] on link "Guests 10" at bounding box center [85, 306] width 119 height 15
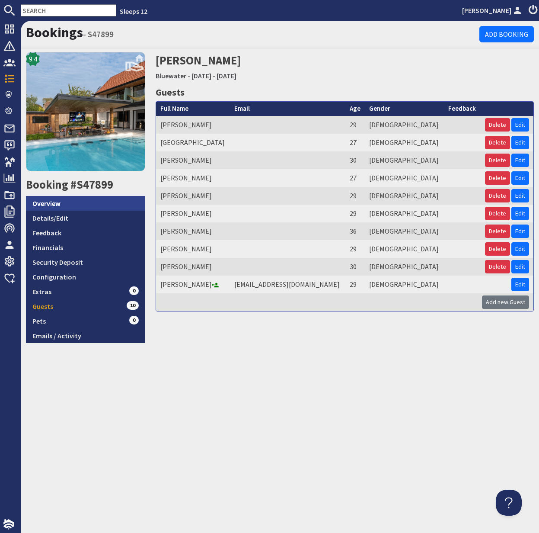
click at [61, 202] on link "Overview" at bounding box center [85, 203] width 119 height 15
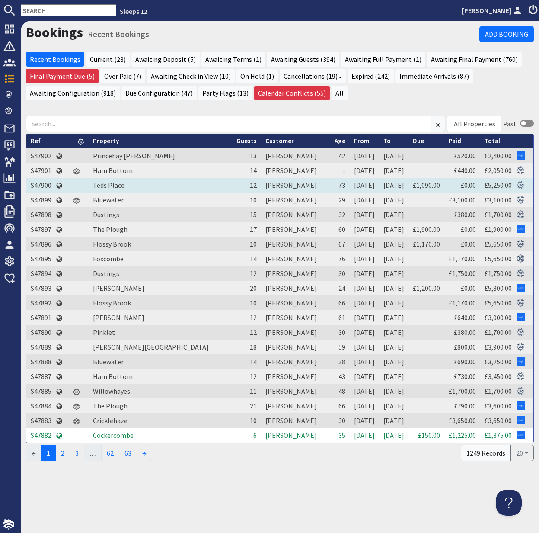
click at [37, 183] on td "S47900" at bounding box center [40, 185] width 29 height 15
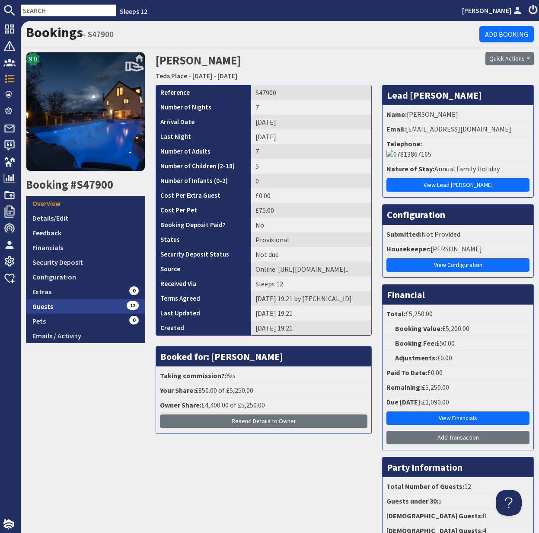
click at [44, 308] on link "Guests 12" at bounding box center [85, 306] width 119 height 15
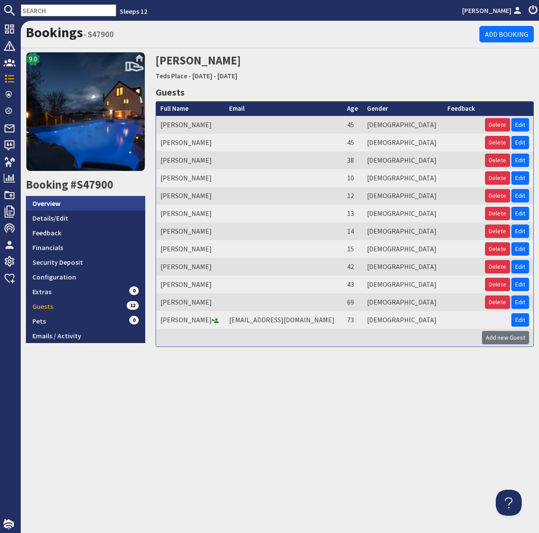
click at [59, 201] on link "Overview" at bounding box center [85, 203] width 119 height 15
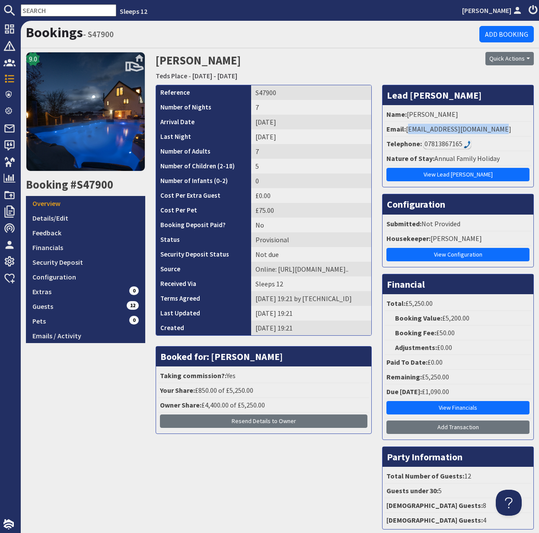
drag, startPoint x: 409, startPoint y: 128, endPoint x: 509, endPoint y: 132, distance: 100.4
click at [509, 132] on li "Email: hassard_family@hotmail.com" at bounding box center [458, 129] width 147 height 15
copy li "hassard_family@hotmail.com"
click at [16, 75] on span "Bookings" at bounding box center [35, 79] width 38 height 14
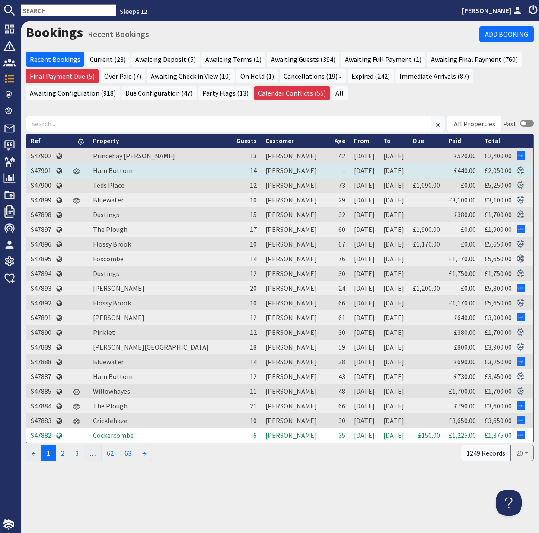
click at [42, 171] on td "S47901" at bounding box center [40, 170] width 29 height 15
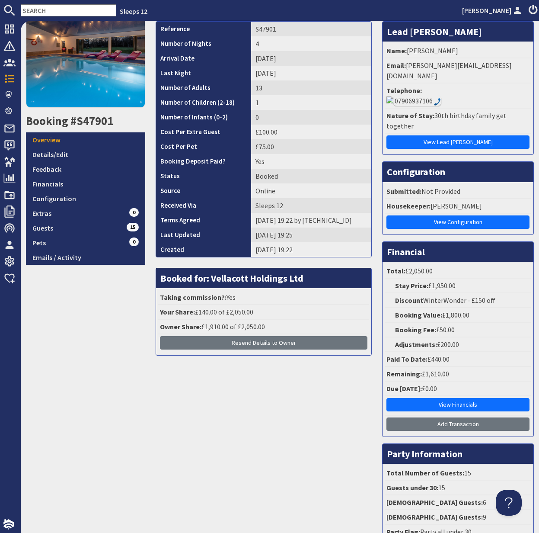
scroll to position [112, 0]
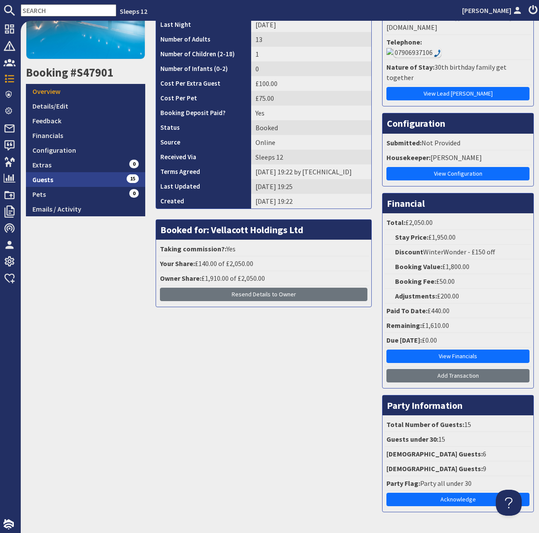
click at [57, 181] on link "Guests 15" at bounding box center [85, 179] width 119 height 15
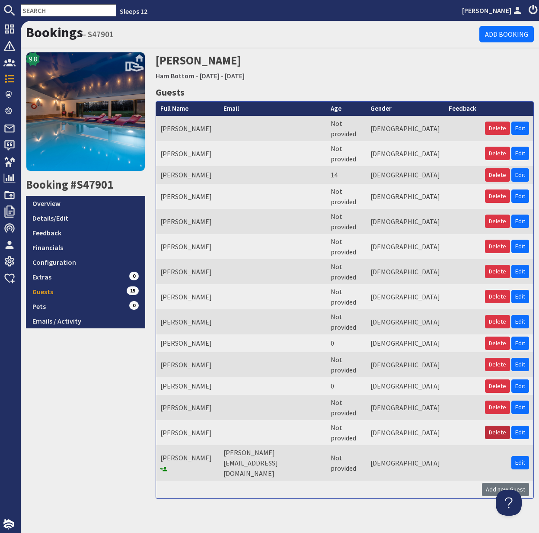
click at [501, 426] on button "Delete" at bounding box center [497, 432] width 25 height 13
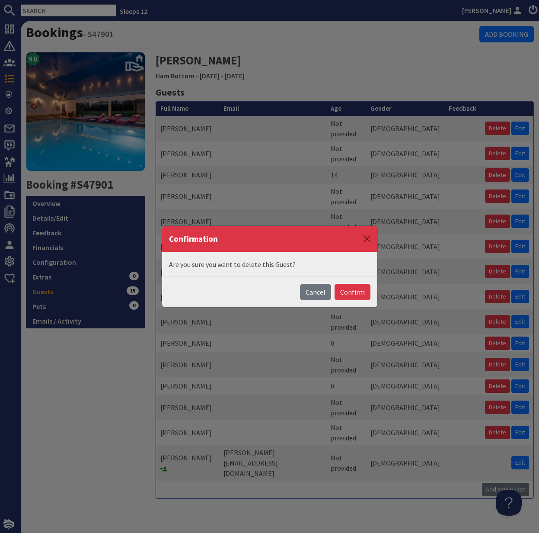
click at [350, 289] on button "Confirm" at bounding box center [353, 292] width 36 height 16
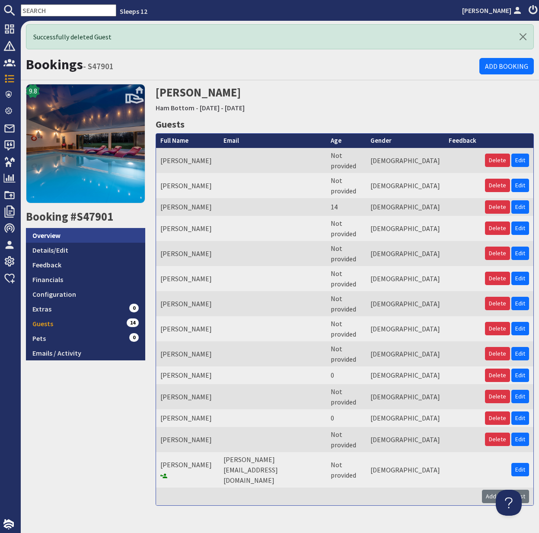
click at [43, 234] on link "Overview" at bounding box center [85, 235] width 119 height 15
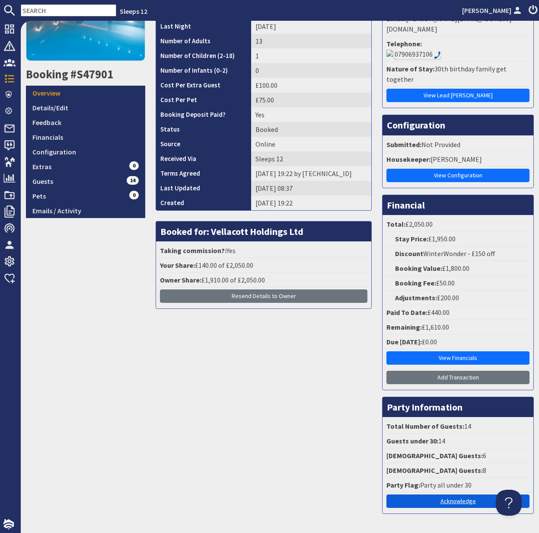
scroll to position [109, 0]
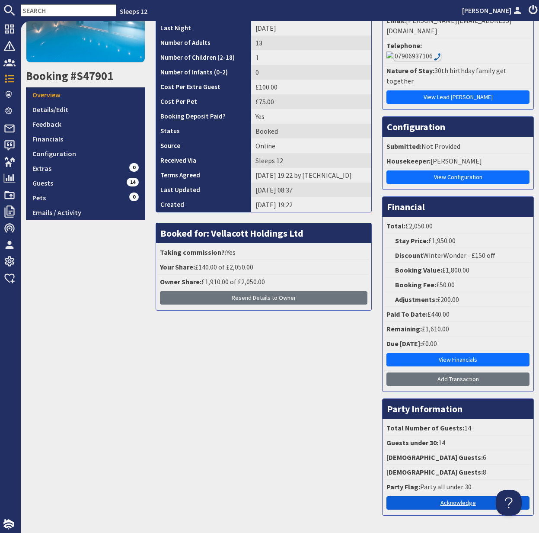
click at [466, 496] on link "Acknowledge" at bounding box center [458, 502] width 143 height 13
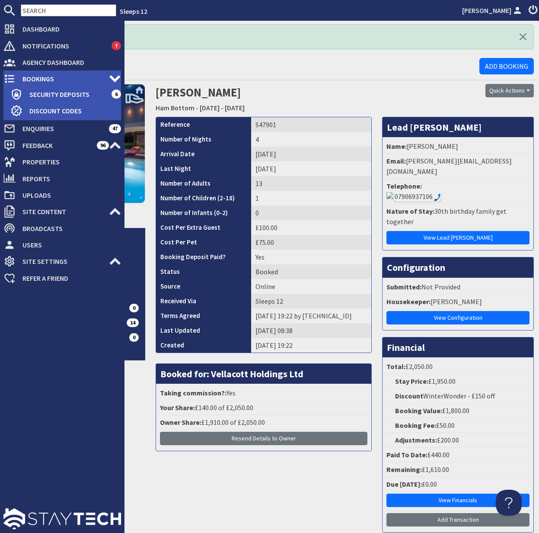
click at [16, 79] on span "Bookings" at bounding box center [62, 79] width 93 height 14
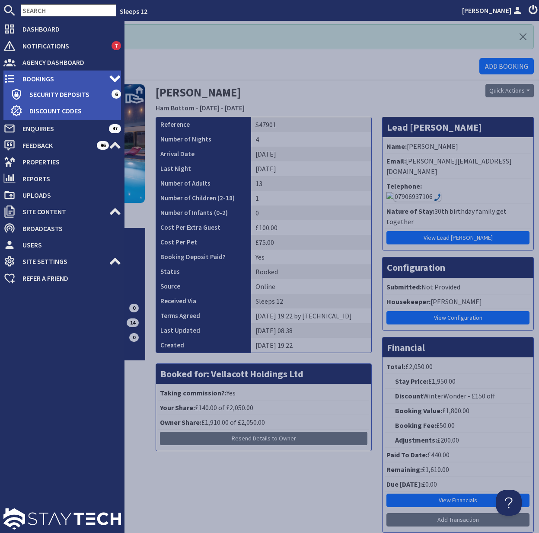
click at [40, 73] on span "Bookings" at bounding box center [62, 79] width 93 height 14
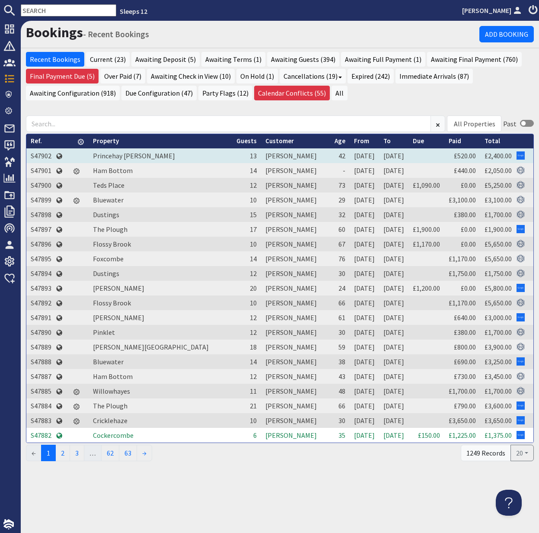
click at [43, 156] on td "S47902" at bounding box center [40, 155] width 29 height 15
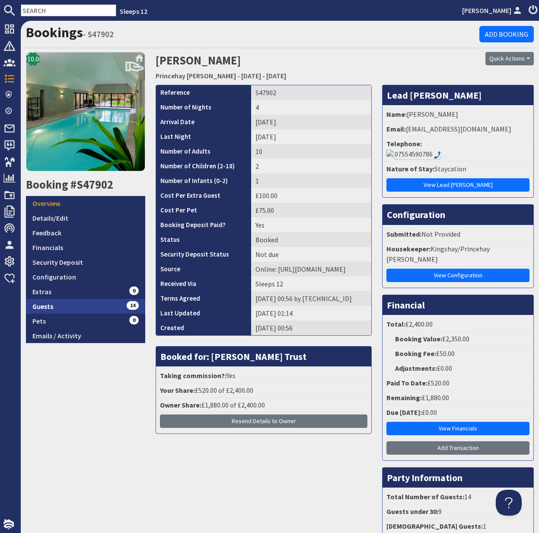
click at [41, 307] on link "Guests 14" at bounding box center [85, 306] width 119 height 15
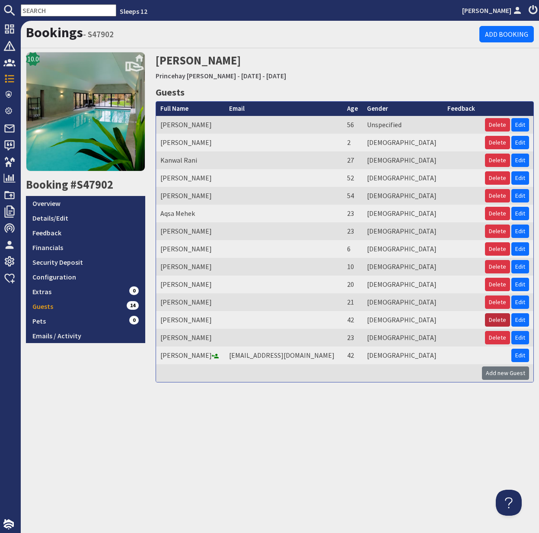
click at [501, 318] on button "Delete" at bounding box center [497, 319] width 25 height 13
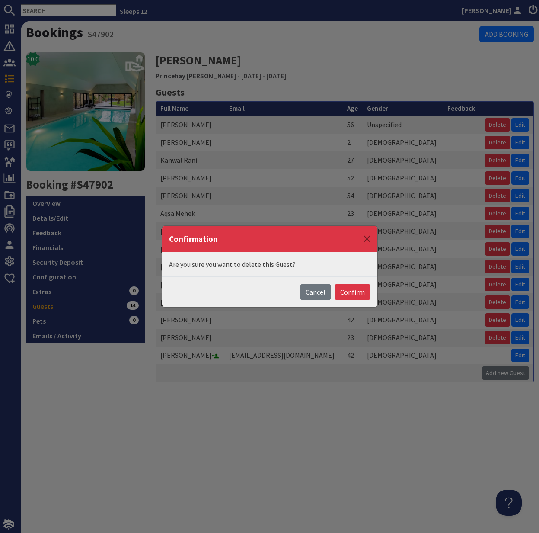
click at [350, 292] on button "Confirm" at bounding box center [353, 292] width 36 height 16
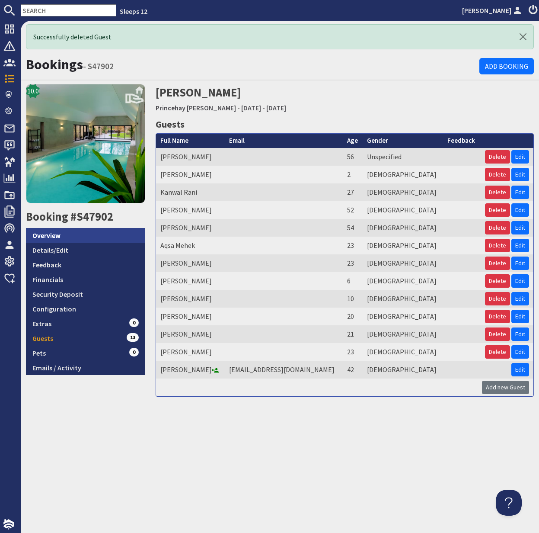
click at [57, 238] on link "Overview" at bounding box center [85, 235] width 119 height 15
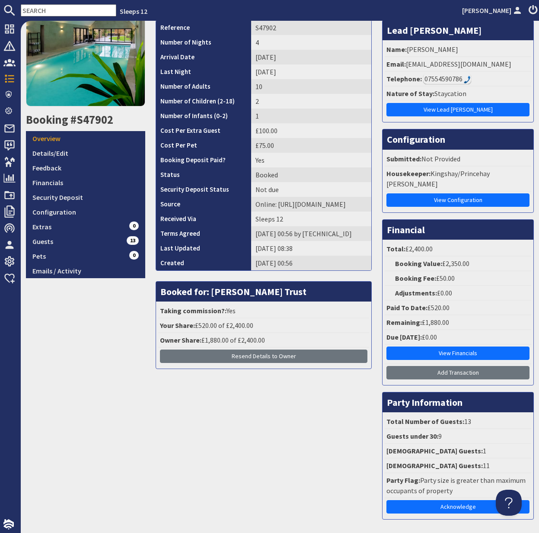
scroll to position [91, 0]
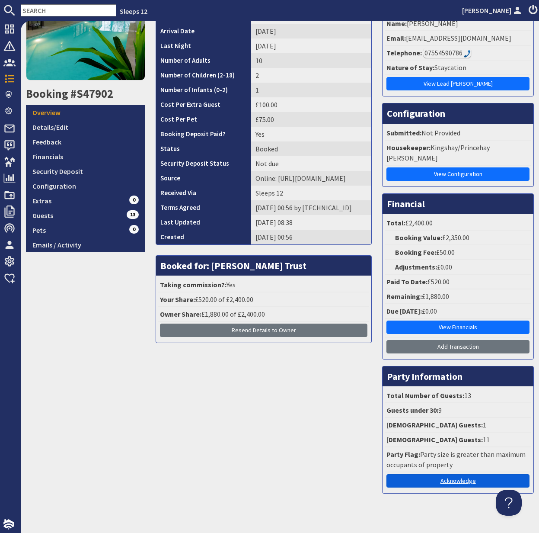
click at [459, 474] on link "Acknowledge" at bounding box center [458, 480] width 143 height 13
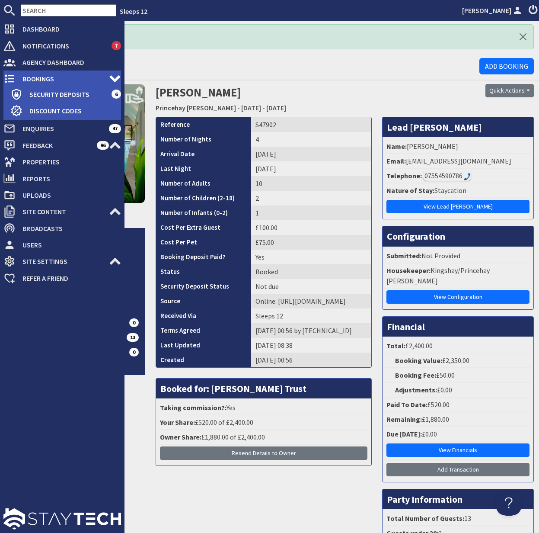
click at [54, 80] on span "Bookings" at bounding box center [62, 79] width 93 height 14
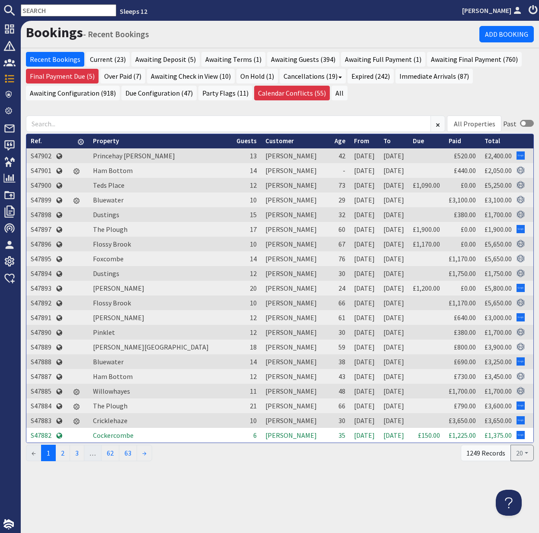
click at [51, 13] on input "text" at bounding box center [69, 10] width 96 height 12
click at [50, 13] on input "text" at bounding box center [69, 10] width 96 height 12
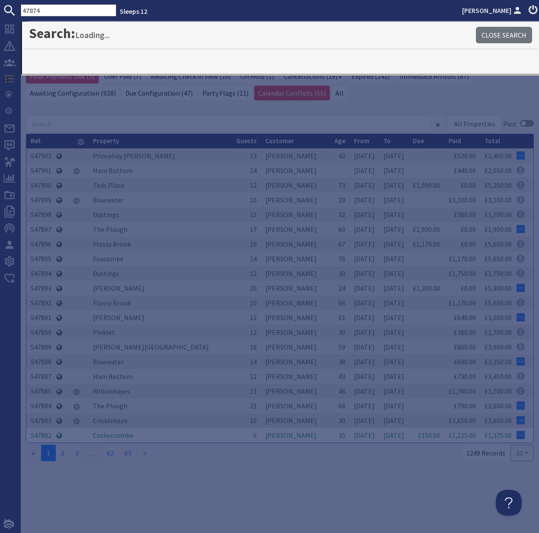
type input "47874"
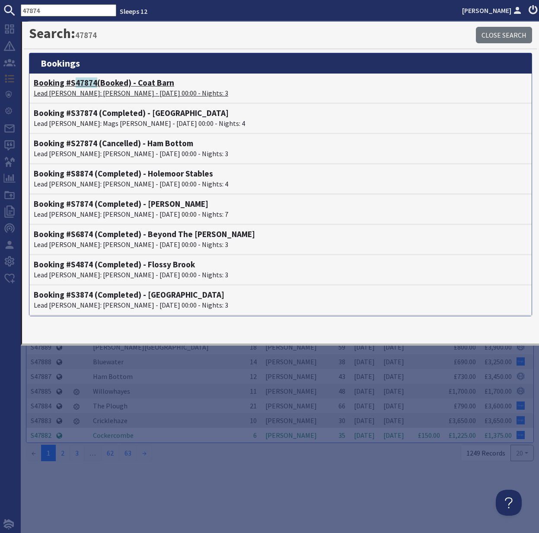
click at [90, 86] on span "47874" at bounding box center [87, 82] width 22 height 10
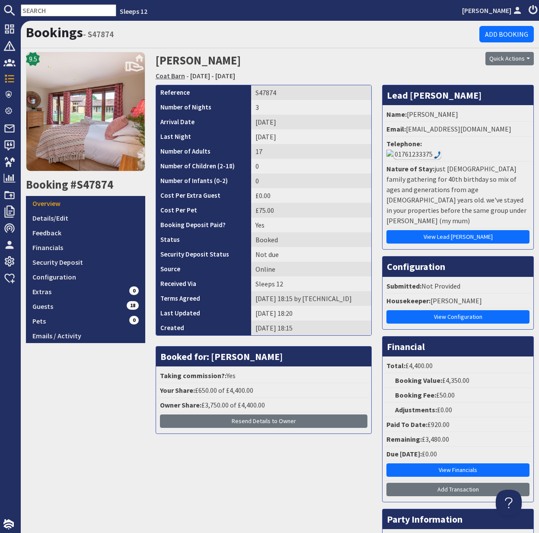
click at [170, 73] on link "Coat Barn" at bounding box center [170, 75] width 29 height 9
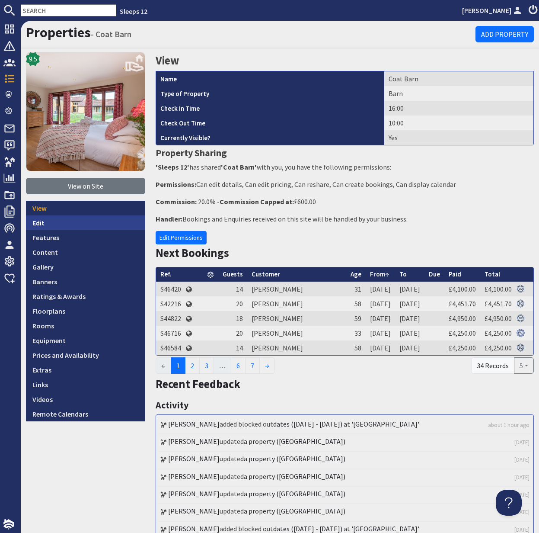
click at [42, 217] on link "Edit" at bounding box center [85, 222] width 119 height 15
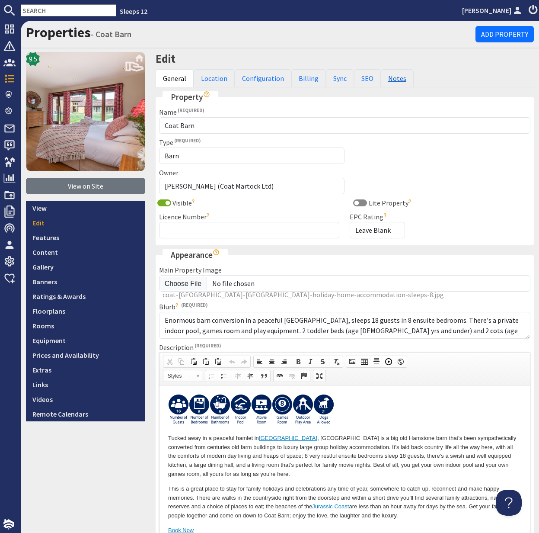
click at [388, 74] on link "Notes" at bounding box center [397, 78] width 33 height 18
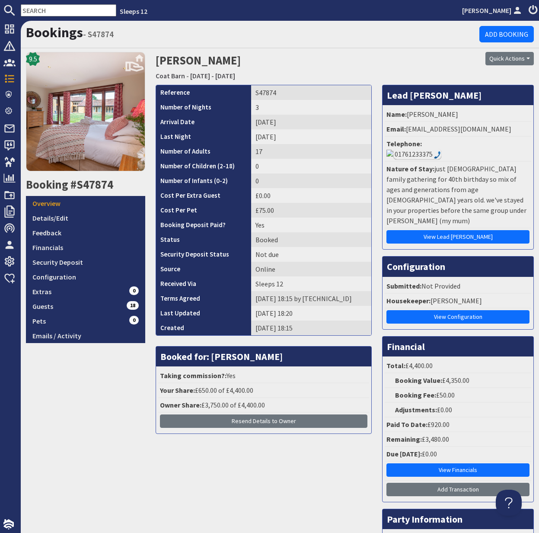
click at [39, 8] on input "text" at bounding box center [69, 10] width 96 height 12
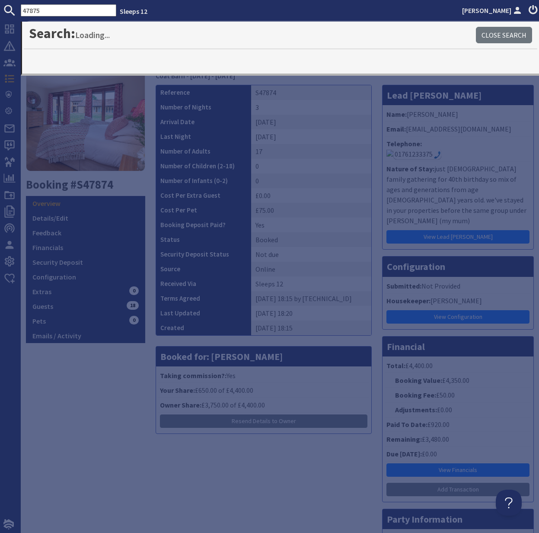
type input "47875"
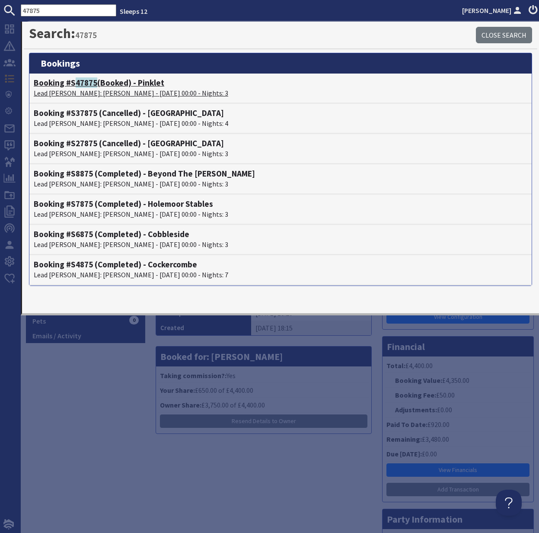
click at [76, 89] on p "Lead Booker: Hannah Bowers - 17/07/2026 00:00 - Nights: 3" at bounding box center [281, 93] width 494 height 10
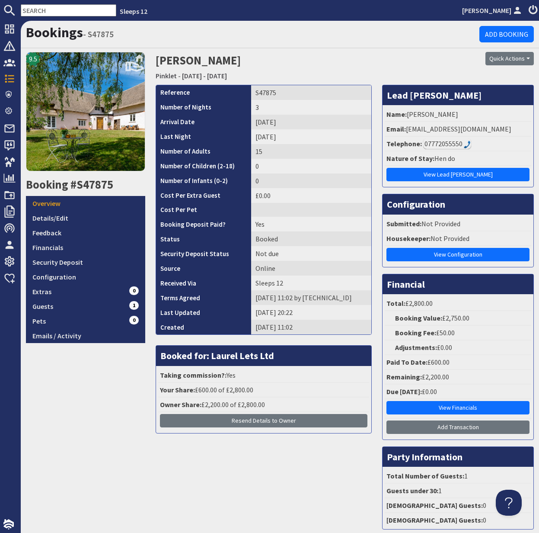
click at [410, 128] on li "Email: hannahbowers98@gmail.com" at bounding box center [458, 129] width 147 height 15
drag, startPoint x: 407, startPoint y: 129, endPoint x: 519, endPoint y: 131, distance: 111.2
click at [519, 131] on li "Email: hannahbowers98@gmail.com" at bounding box center [458, 129] width 147 height 15
copy li "hannahbowers98@gmail.com"
click at [49, 308] on link "Guests 1" at bounding box center [85, 306] width 119 height 15
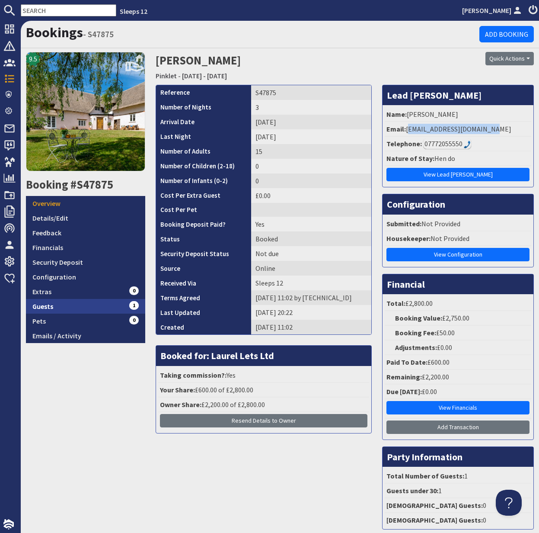
click at [49, 308] on link "Guests 1" at bounding box center [85, 306] width 119 height 15
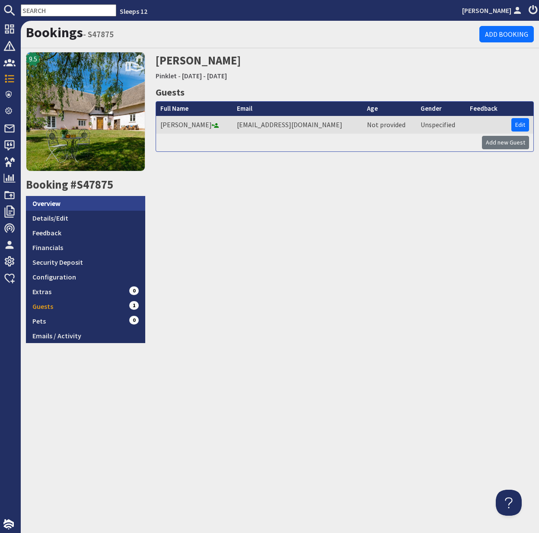
click at [47, 201] on link "Overview" at bounding box center [85, 203] width 119 height 15
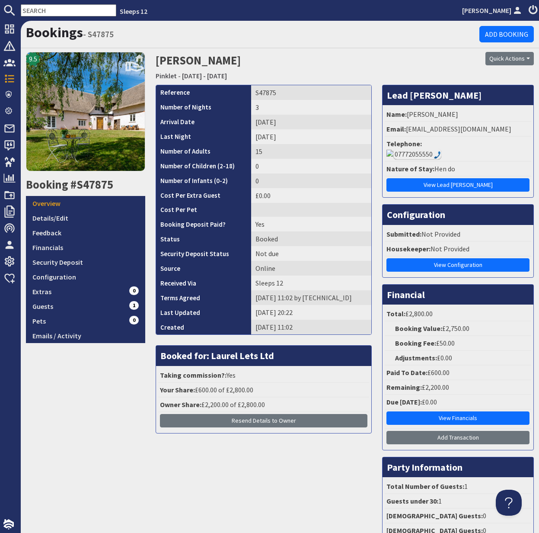
click at [442, 149] on div "07772055550" at bounding box center [418, 154] width 48 height 10
click at [38, 10] on input "text" at bounding box center [69, 10] width 96 height 12
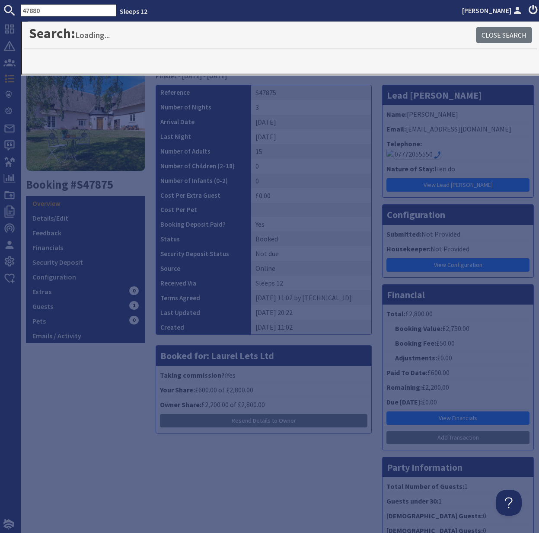
type input "47880"
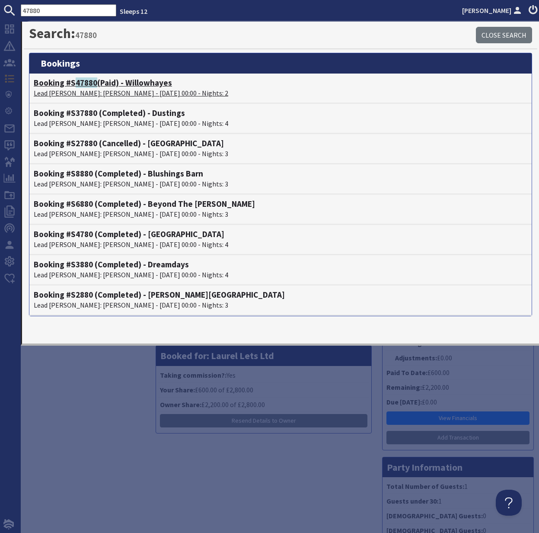
click at [74, 88] on p "Lead Booker: Kumayl Gulamhusein - 03/10/2025 00:00 - Nights: 2" at bounding box center [281, 93] width 494 height 10
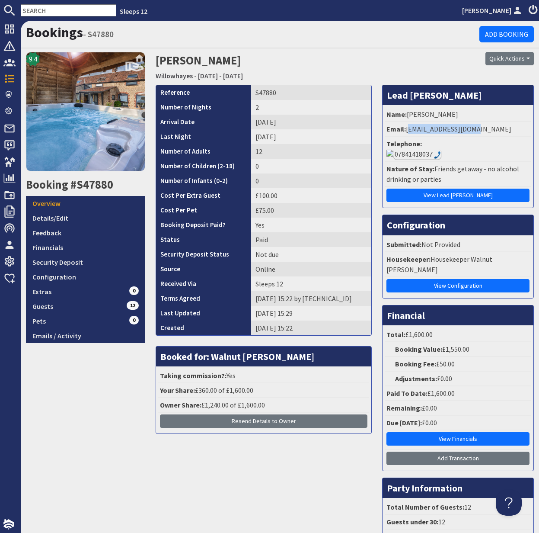
drag, startPoint x: 408, startPoint y: 128, endPoint x: 498, endPoint y: 123, distance: 90.1
click at [496, 124] on li "Email: kumayl786@gmail.com" at bounding box center [458, 129] width 147 height 15
copy li "kumayl786@gmail.com"
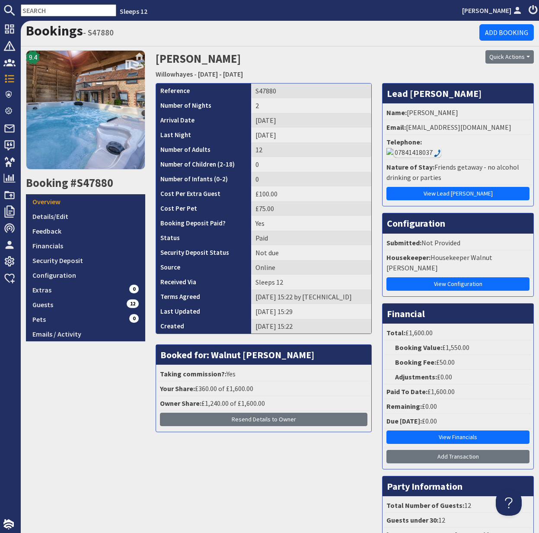
click at [194, 26] on h1 "Bookings - S47880" at bounding box center [253, 30] width 454 height 16
click at [48, 310] on link "Guests 12" at bounding box center [85, 304] width 119 height 15
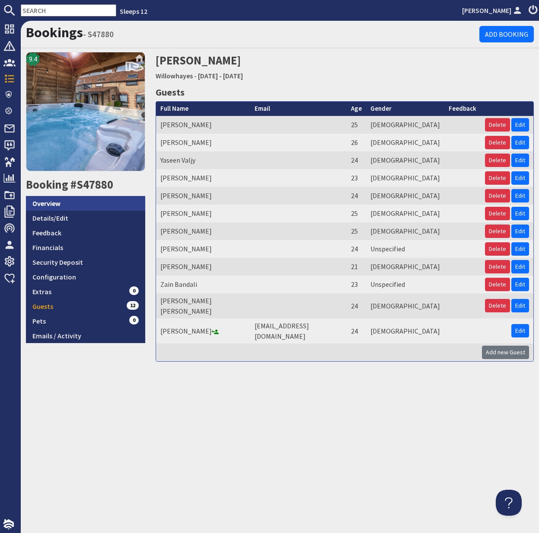
click at [56, 204] on link "Overview" at bounding box center [85, 203] width 119 height 15
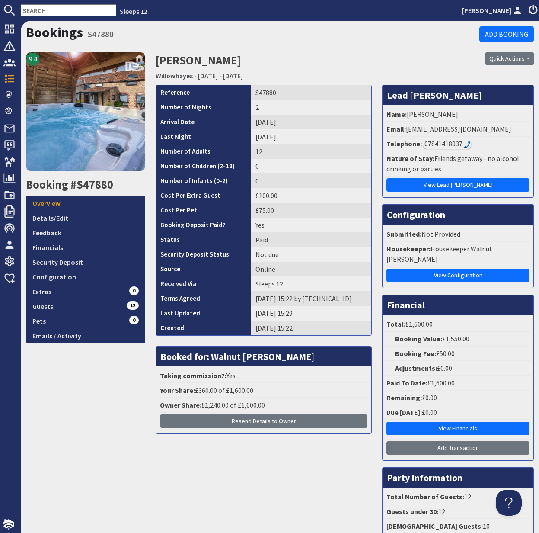
click at [180, 75] on link "Willowhayes" at bounding box center [174, 75] width 37 height 9
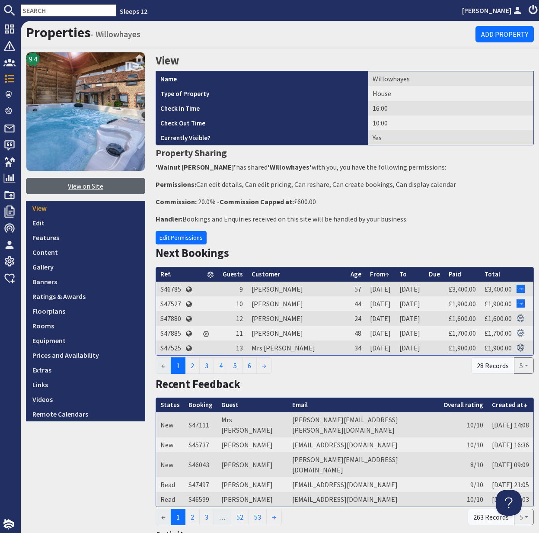
click at [90, 188] on link "View on Site" at bounding box center [85, 186] width 119 height 16
click at [33, 12] on input "text" at bounding box center [69, 10] width 96 height 12
click at [33, 10] on input "text" at bounding box center [69, 10] width 96 height 12
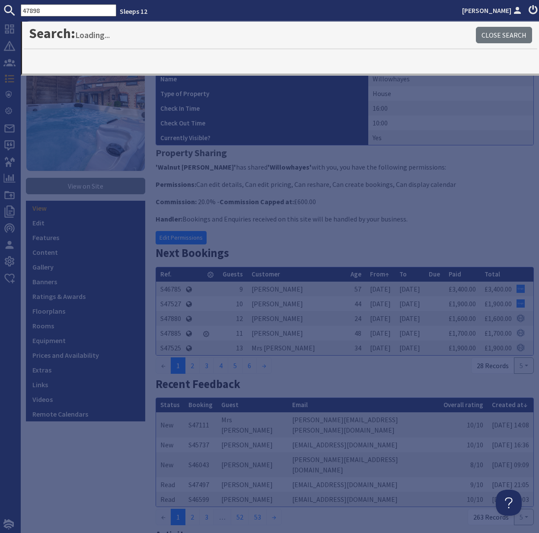
type input "47898"
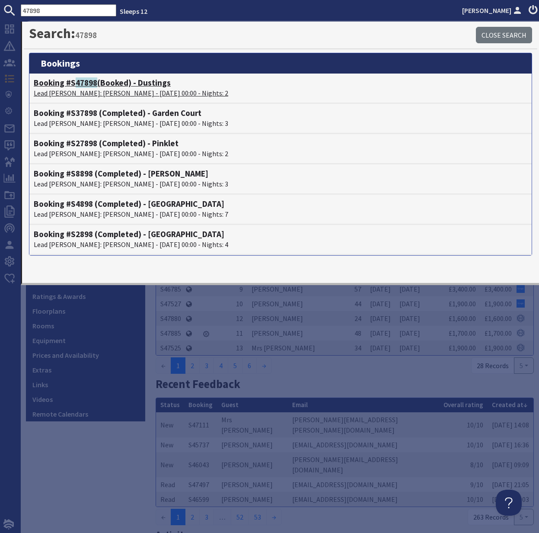
click at [89, 90] on p "Lead Booker: Jamie Hall - 16/01/2026 00:00 - Nights: 2" at bounding box center [281, 93] width 494 height 10
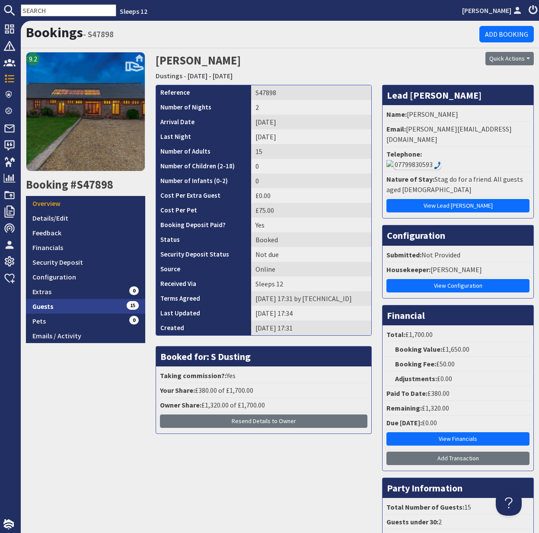
click at [43, 308] on link "Guests 15" at bounding box center [85, 306] width 119 height 15
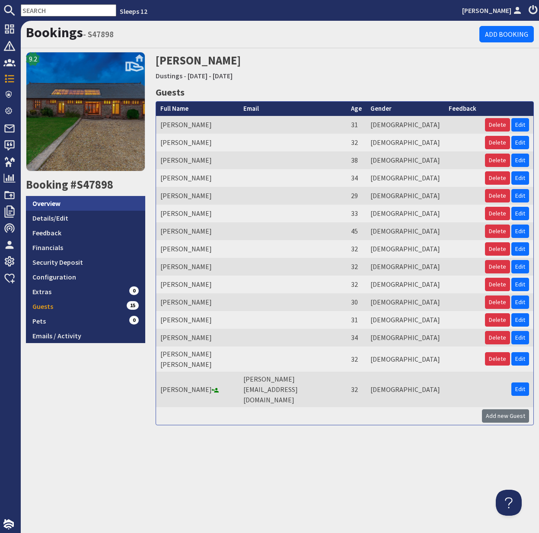
click at [44, 199] on link "Overview" at bounding box center [85, 203] width 119 height 15
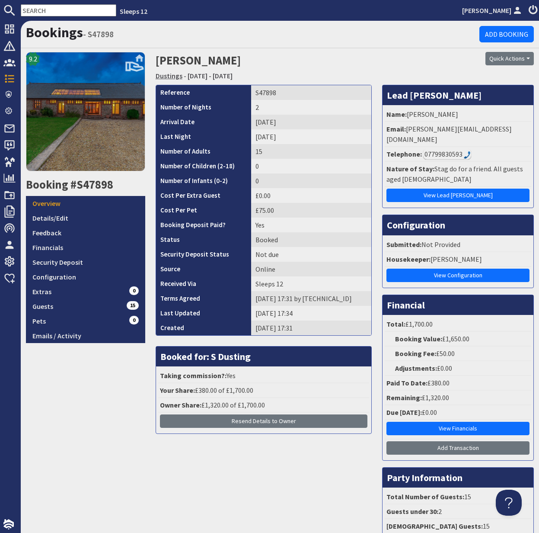
click at [173, 75] on link "Dustings" at bounding box center [169, 75] width 27 height 9
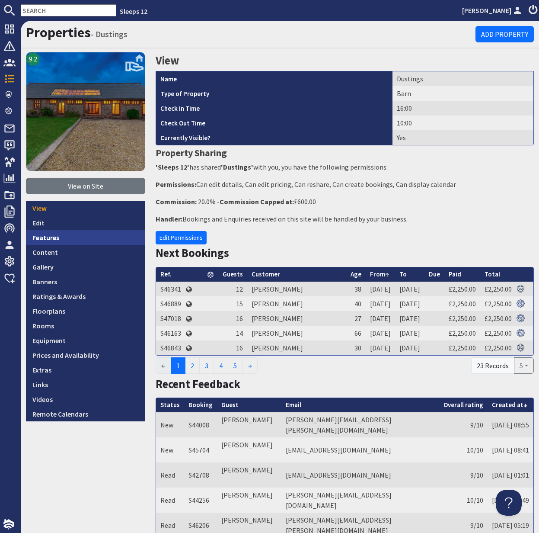
click at [51, 240] on link "Features" at bounding box center [85, 237] width 119 height 15
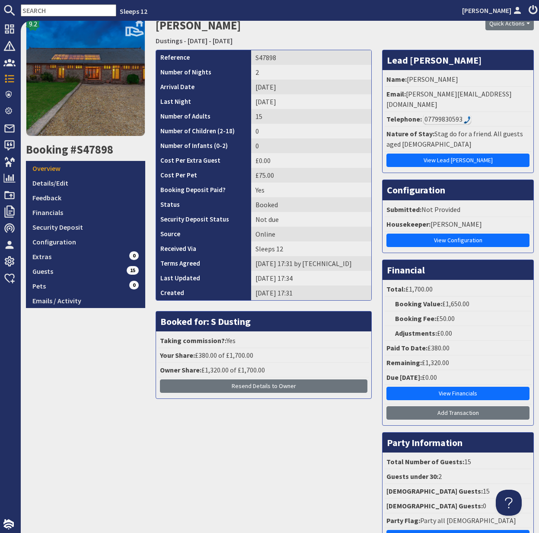
scroll to position [36, 0]
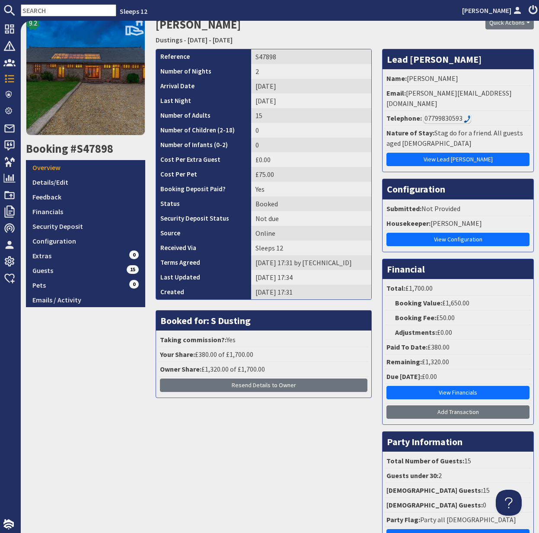
click at [39, 10] on input "text" at bounding box center [69, 10] width 96 height 12
click at [38, 9] on input "text" at bounding box center [69, 10] width 96 height 12
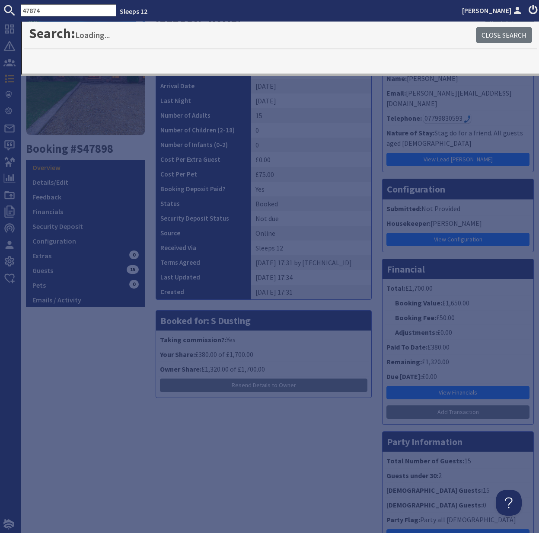
type input "47874"
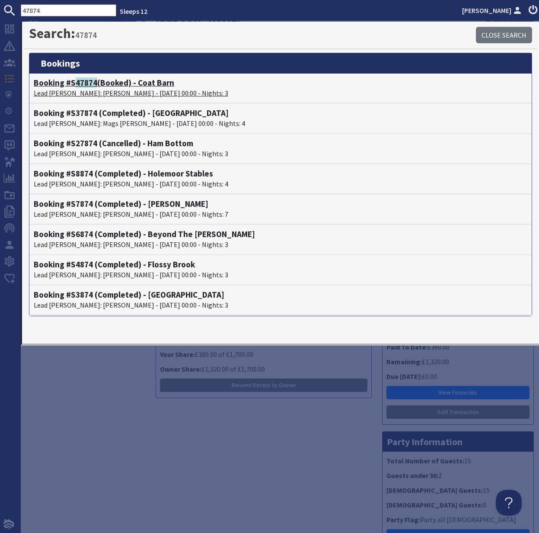
click at [92, 85] on span "47874" at bounding box center [87, 82] width 22 height 10
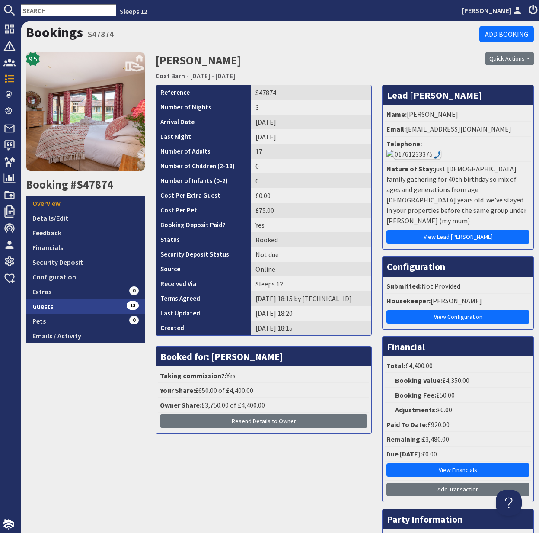
click at [47, 304] on link "Guests 18" at bounding box center [85, 306] width 119 height 15
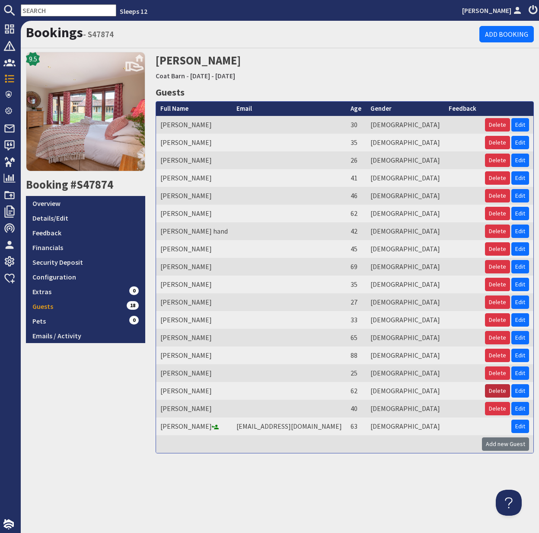
click at [500, 390] on button "Delete" at bounding box center [497, 390] width 25 height 13
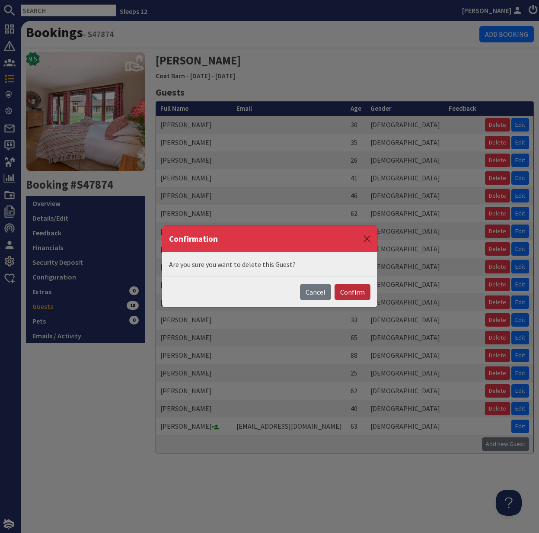
click at [351, 292] on button "Confirm" at bounding box center [353, 292] width 36 height 16
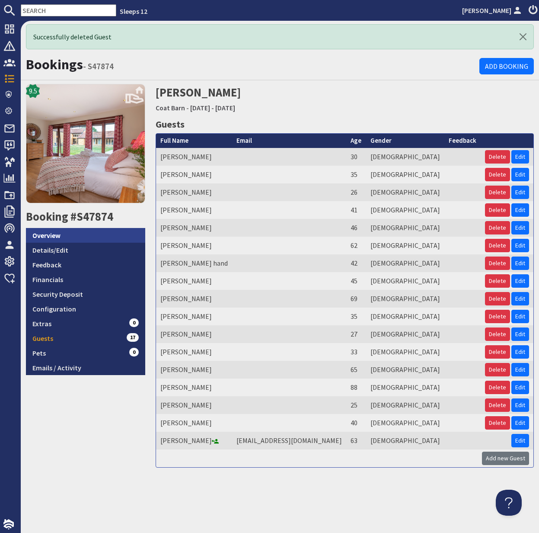
click at [52, 233] on link "Overview" at bounding box center [85, 235] width 119 height 15
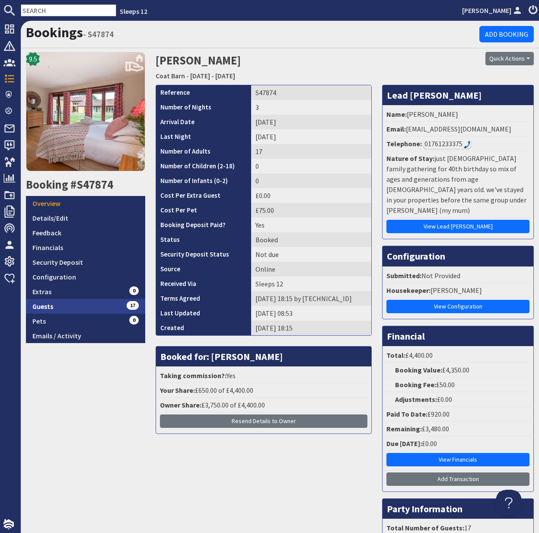
click at [47, 308] on link "Guests 17" at bounding box center [85, 306] width 119 height 15
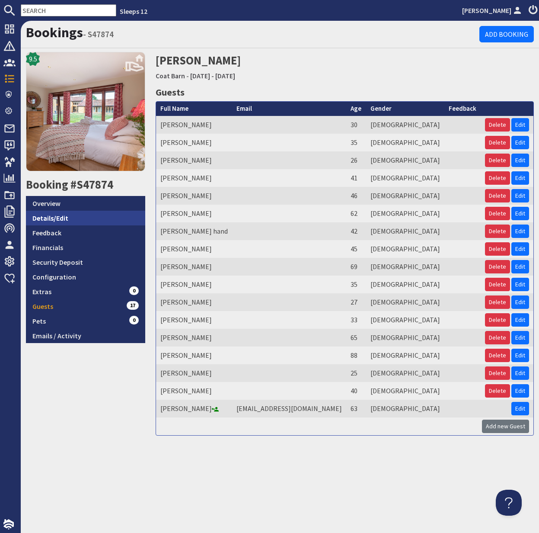
click at [58, 220] on link "Details/Edit" at bounding box center [85, 218] width 119 height 15
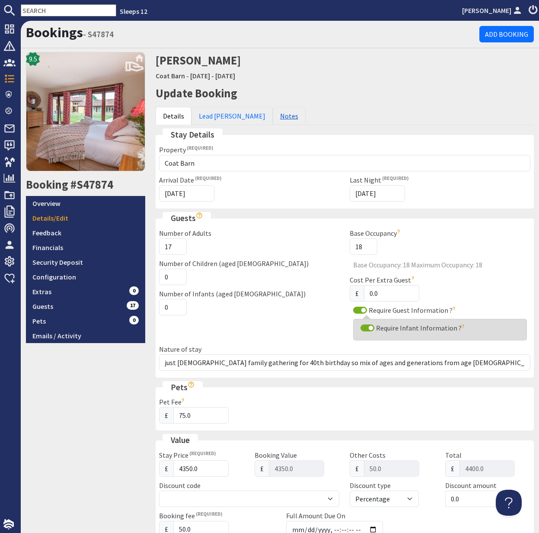
click at [273, 115] on link "Notes" at bounding box center [289, 116] width 33 height 18
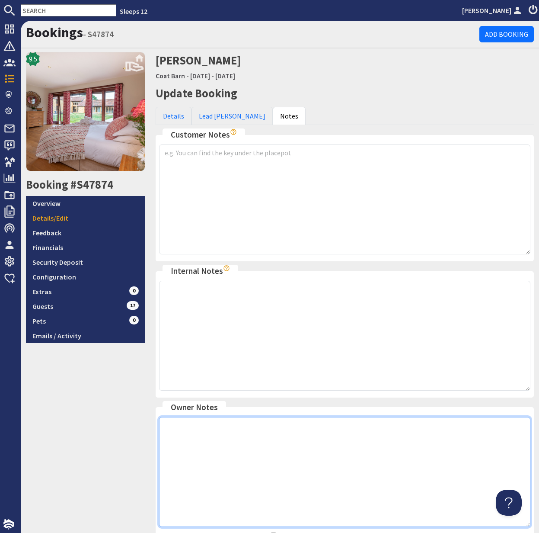
click at [266, 446] on textarea at bounding box center [345, 472] width 372 height 110
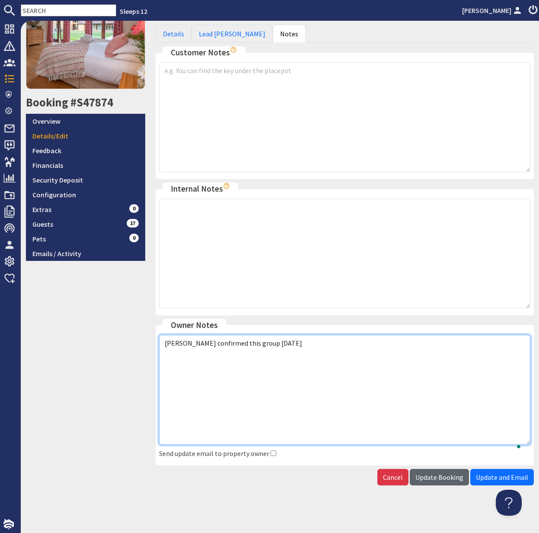
type textarea "Mike confirmed this group 1.9.25"
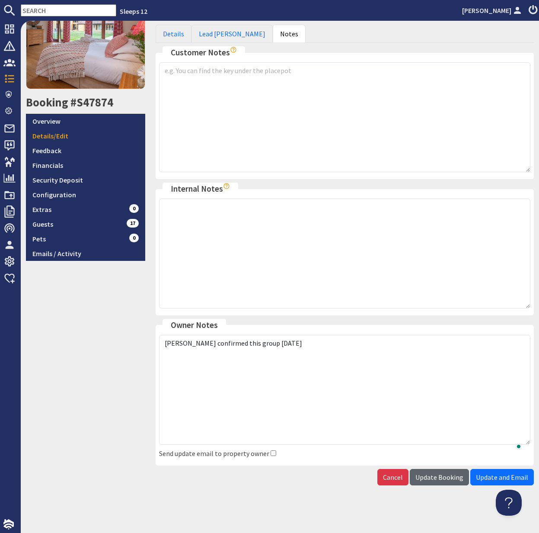
click at [449, 481] on span "Update Booking" at bounding box center [440, 477] width 48 height 9
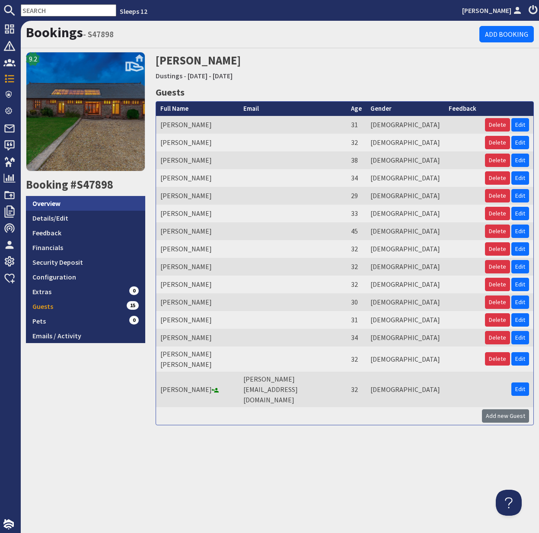
click at [47, 206] on link "Overview" at bounding box center [85, 203] width 119 height 15
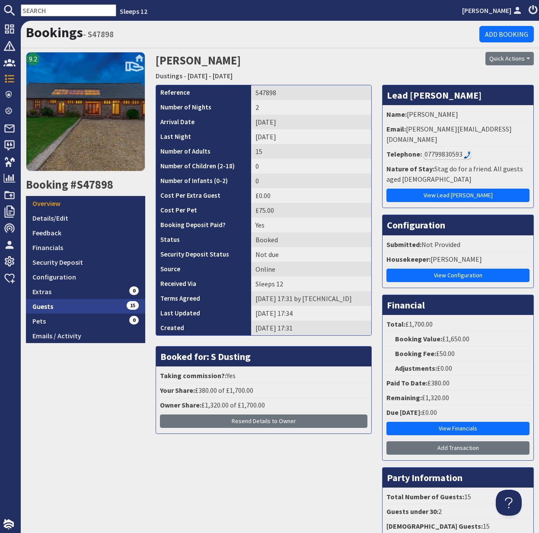
click at [54, 306] on link "Guests 15" at bounding box center [85, 306] width 119 height 15
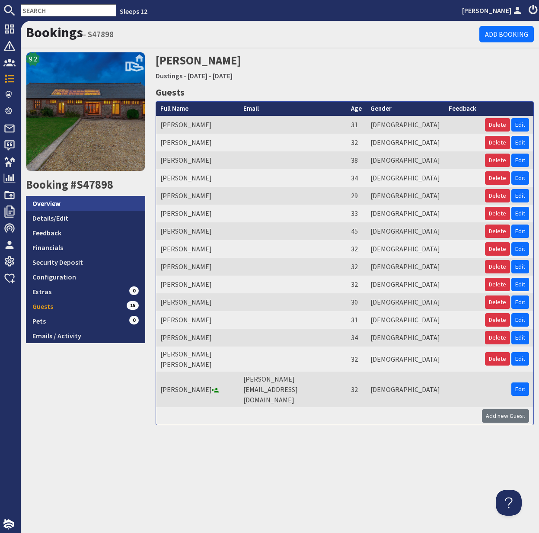
click at [54, 202] on link "Overview" at bounding box center [85, 203] width 119 height 15
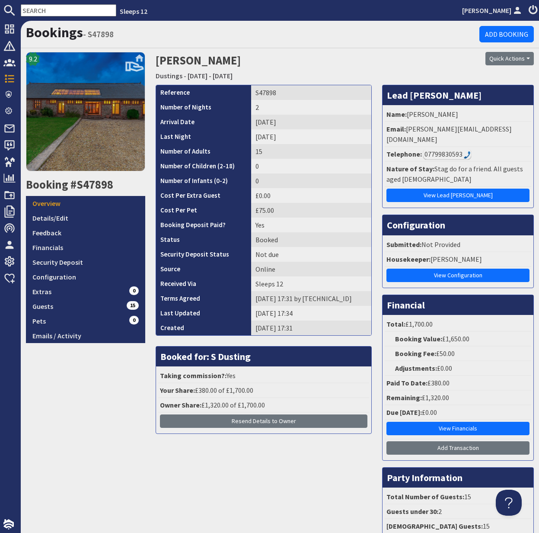
click at [451, 149] on div "07799830593" at bounding box center [447, 154] width 48 height 10
click at [170, 76] on link "Dustings" at bounding box center [169, 75] width 27 height 9
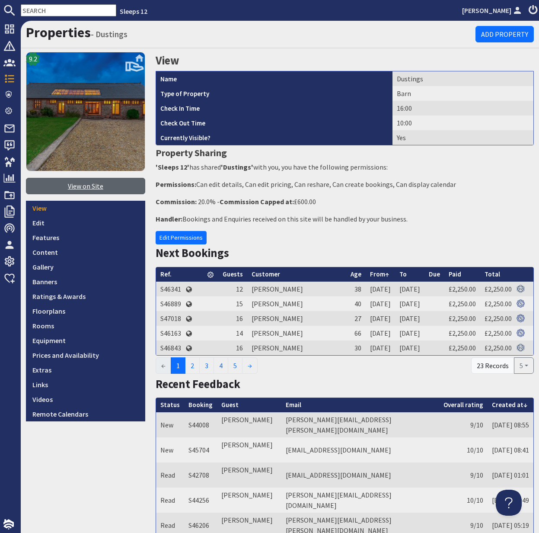
click at [86, 186] on link "View on Site" at bounding box center [85, 186] width 119 height 16
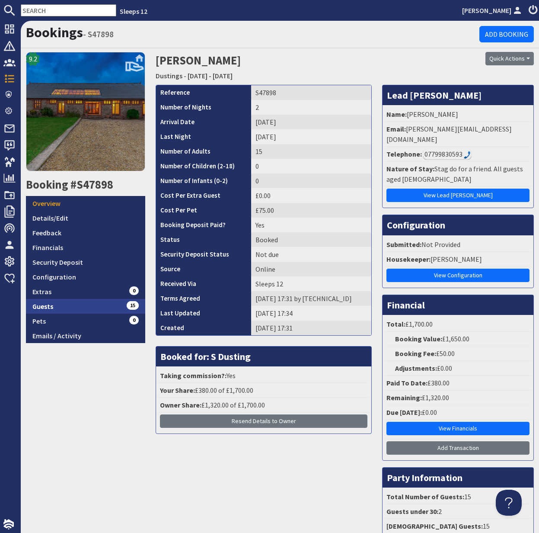
click at [51, 304] on link "Guests 15" at bounding box center [85, 306] width 119 height 15
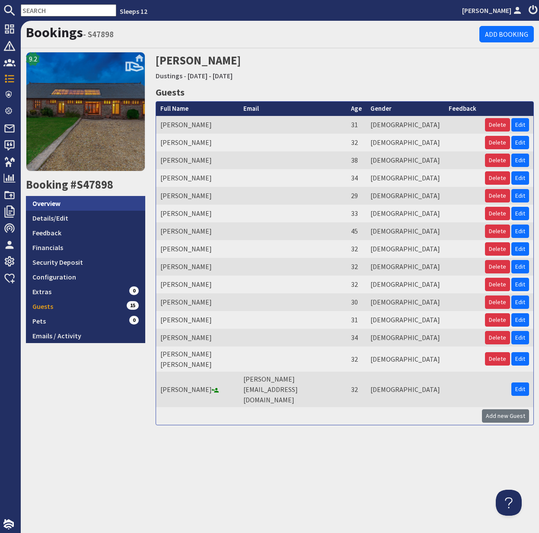
click at [53, 204] on link "Overview" at bounding box center [85, 203] width 119 height 15
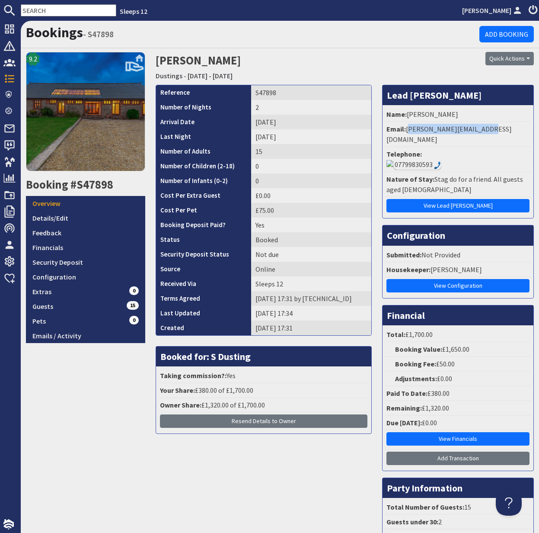
drag, startPoint x: 408, startPoint y: 129, endPoint x: 496, endPoint y: 129, distance: 87.8
click at [496, 130] on li "Email: jamiehall@hotmail.co.uk" at bounding box center [458, 134] width 147 height 25
copy li "jamiehall@hotmail.co.uk"
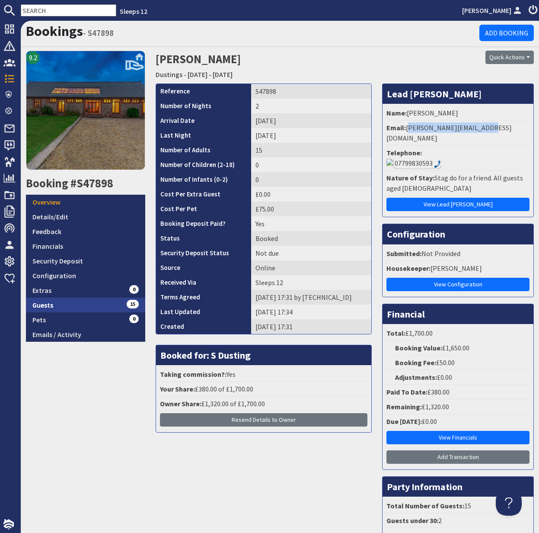
click at [43, 305] on link "Guests 15" at bounding box center [85, 305] width 119 height 15
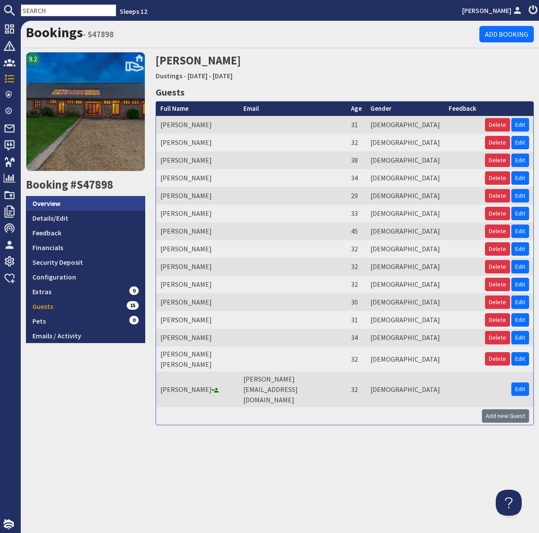
click at [54, 205] on link "Overview" at bounding box center [85, 203] width 119 height 15
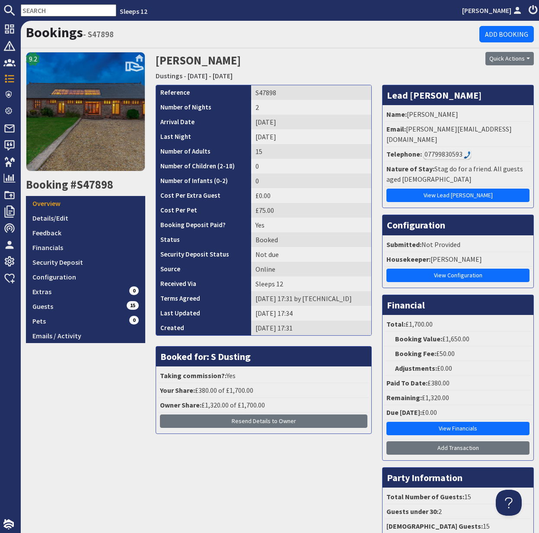
click at [446, 149] on div "07799830593" at bounding box center [447, 154] width 48 height 10
click at [465, 151] on img at bounding box center [467, 155] width 7 height 8
click at [429, 149] on div "07799830593" at bounding box center [447, 154] width 48 height 10
drag, startPoint x: 408, startPoint y: 130, endPoint x: 502, endPoint y: 128, distance: 93.9
click at [502, 128] on li "Email: jamiehall@hotmail.co.uk" at bounding box center [458, 134] width 147 height 25
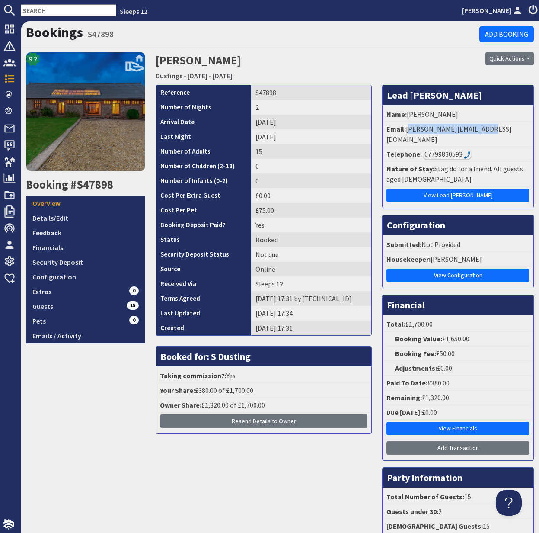
copy li "jamiehall@hotmail.co.uk"
click at [46, 10] on input "text" at bounding box center [69, 10] width 96 height 12
drag, startPoint x: 46, startPoint y: 10, endPoint x: 42, endPoint y: 10, distance: 4.3
click at [45, 10] on input "text" at bounding box center [69, 10] width 96 height 12
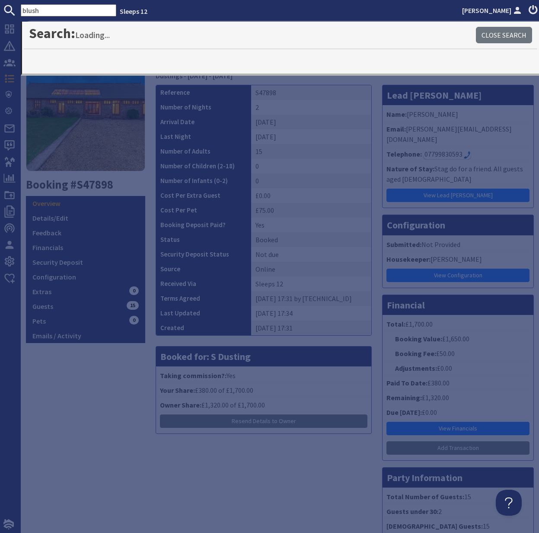
type input "blush"
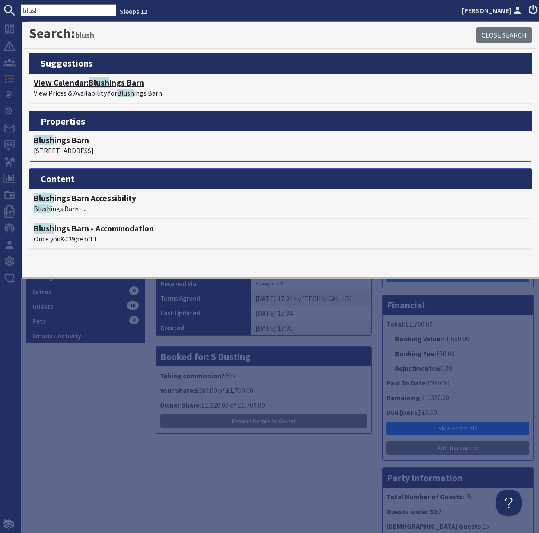
click at [81, 87] on h4 "View Calendar: Blush ings Barn" at bounding box center [281, 83] width 494 height 10
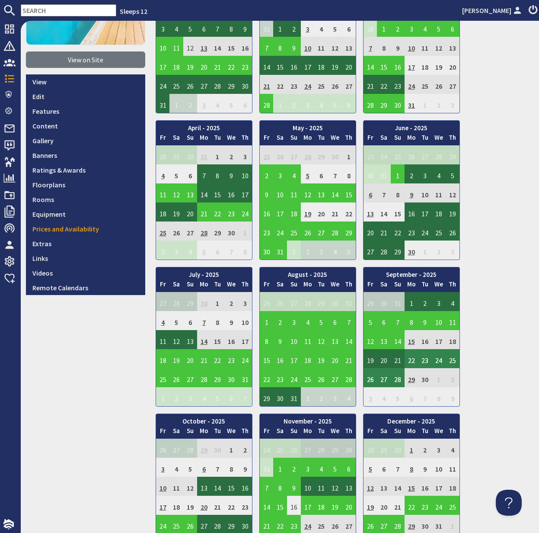
scroll to position [127, 0]
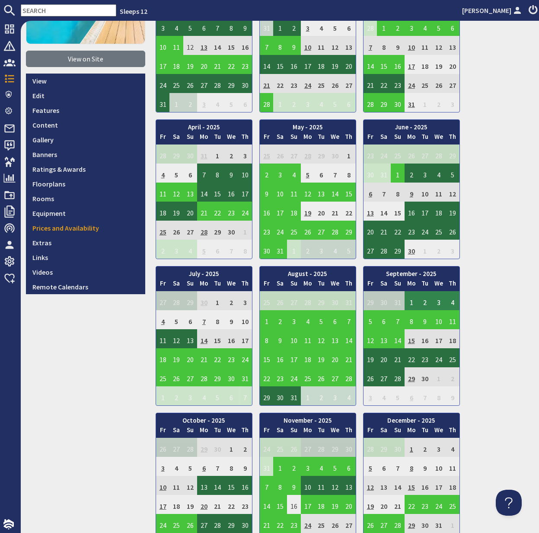
click at [410, 301] on td "1" at bounding box center [412, 300] width 14 height 19
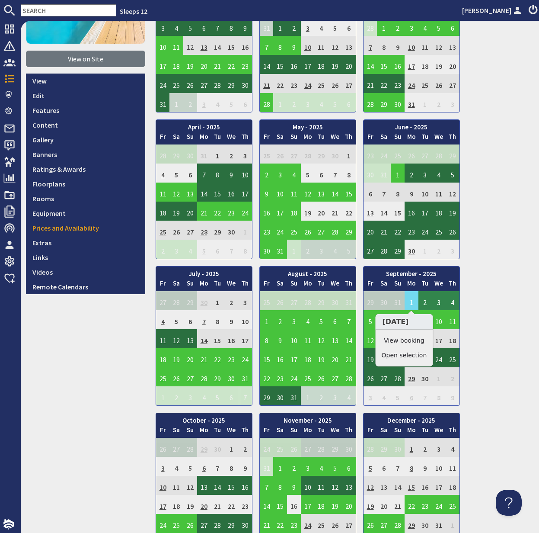
click at [414, 339] on link "View booking" at bounding box center [404, 340] width 45 height 9
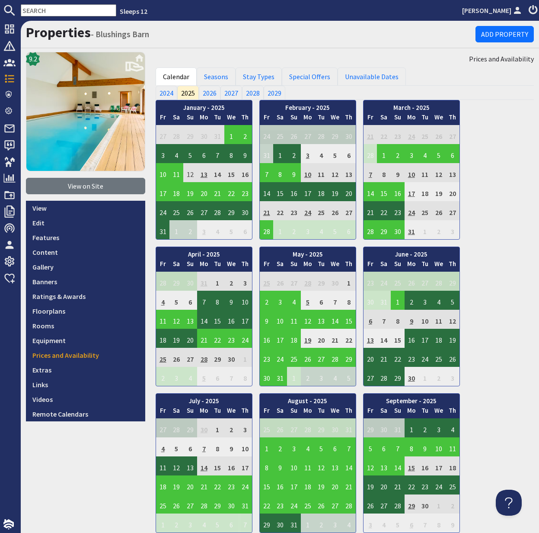
click at [48, 9] on input "text" at bounding box center [69, 10] width 96 height 12
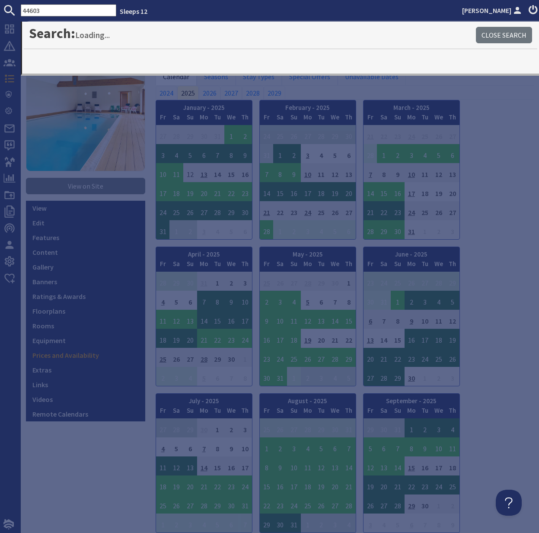
type input "44603"
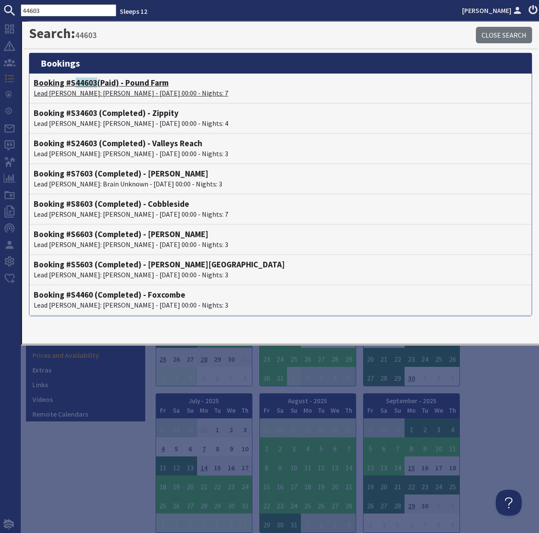
click at [80, 88] on p "Lead Booker: Susanah Hardwick - 08/09/2025 00:00 - Nights: 7" at bounding box center [281, 93] width 494 height 10
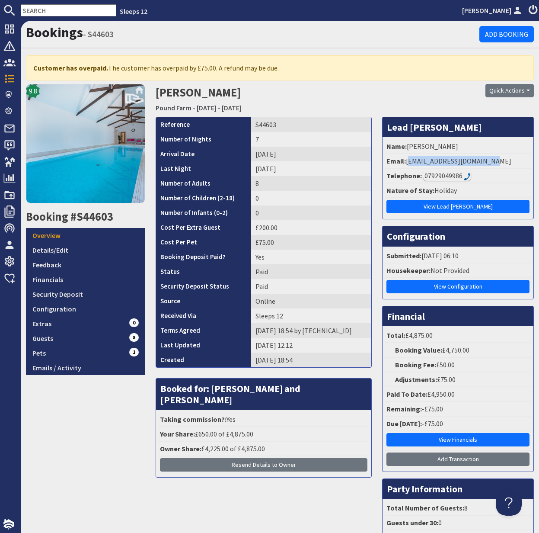
drag, startPoint x: 408, startPoint y: 162, endPoint x: 516, endPoint y: 166, distance: 107.8
click at [508, 165] on li "Email: magshardwick01@gmail.com" at bounding box center [458, 161] width 147 height 15
copy li "magshardwick01@gmail.com"
click at [48, 276] on link "Financials" at bounding box center [85, 279] width 119 height 15
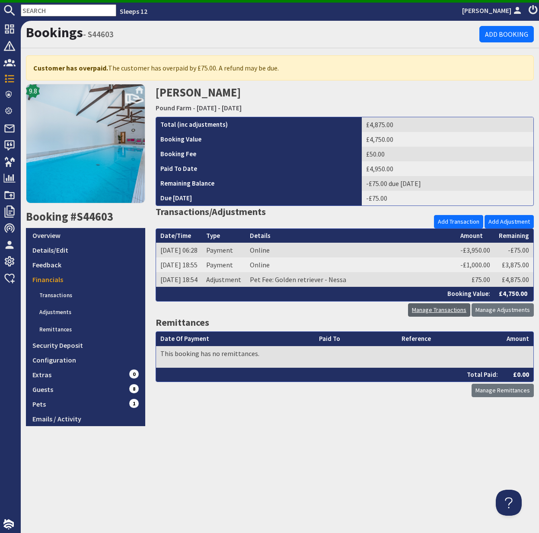
click at [445, 310] on link "Manage Transactions" at bounding box center [439, 309] width 62 height 13
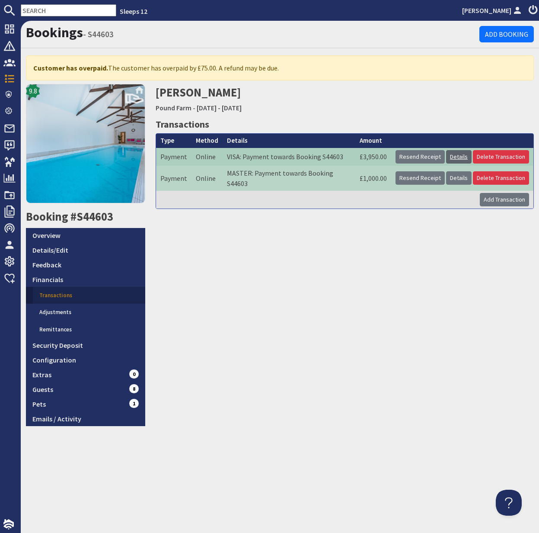
click at [462, 157] on link "Details" at bounding box center [459, 156] width 26 height 13
click at [459, 175] on link "Details" at bounding box center [459, 177] width 26 height 13
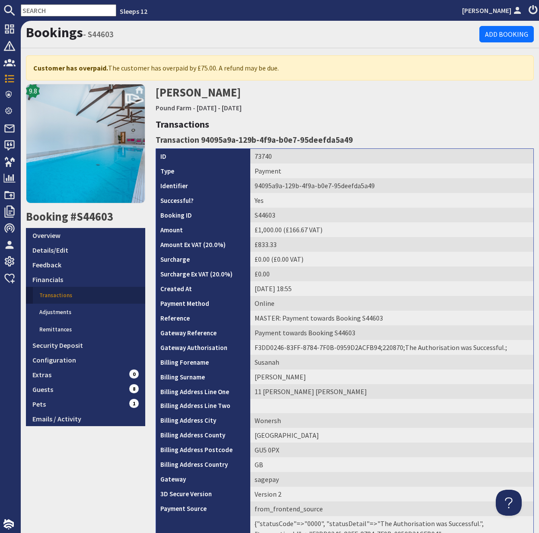
click at [40, 13] on input "text" at bounding box center [69, 10] width 96 height 12
paste input "trudiegrout@live.co.uk"
type input "trudiegrout@live.co.uk"
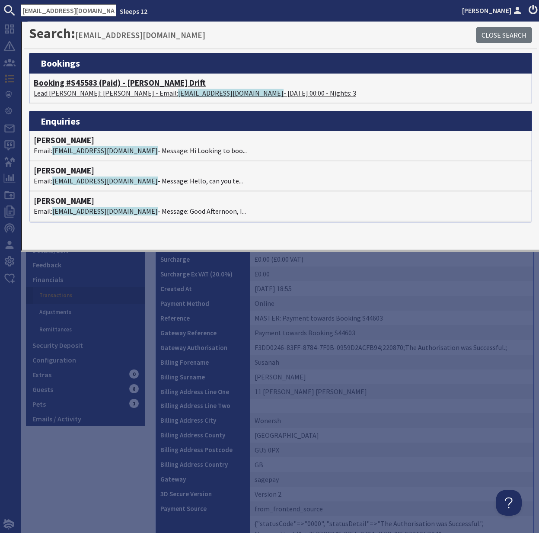
click at [76, 87] on h4 "Booking #S45583 (Paid) - Meadows Drift" at bounding box center [281, 83] width 494 height 10
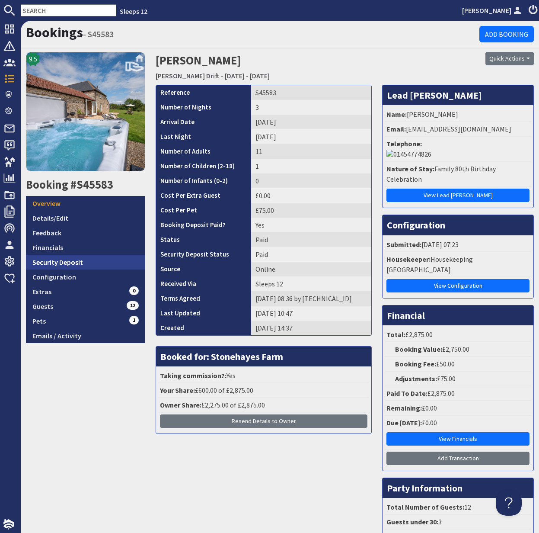
click at [61, 263] on link "Security Deposit" at bounding box center [85, 262] width 119 height 15
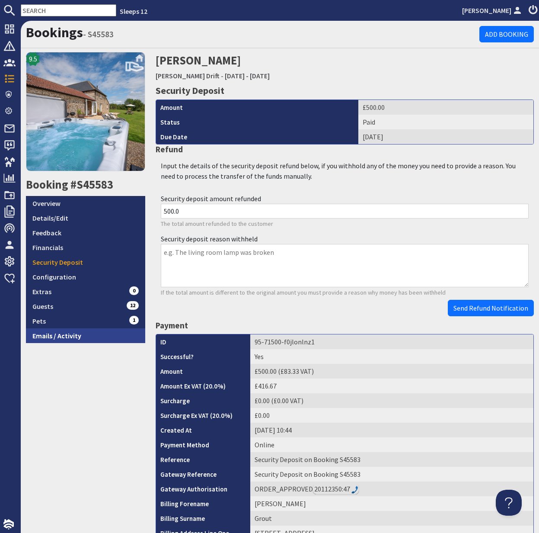
click at [67, 337] on link "Emails / Activity" at bounding box center [85, 335] width 119 height 15
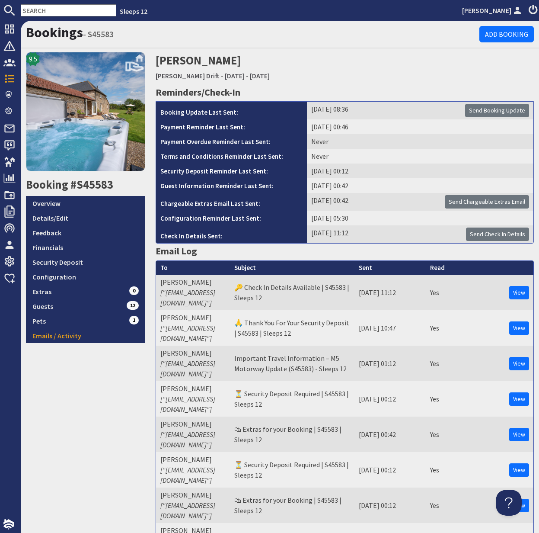
click at [43, 10] on input "text" at bounding box center [69, 10] width 96 height 12
paste input "S47866"
type input "S47866"
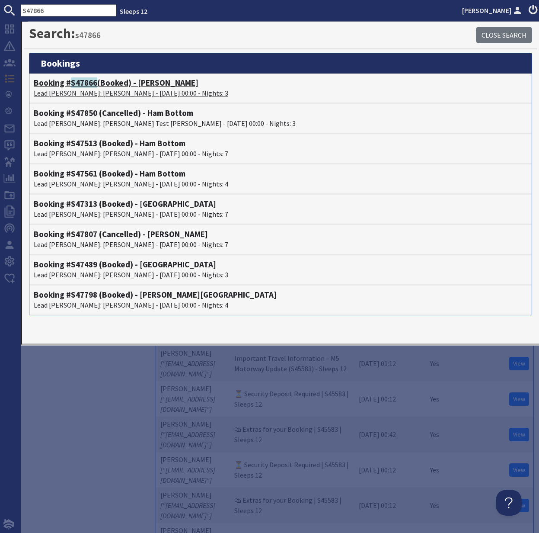
click at [96, 90] on p "Lead Booker: Roo Allison - 10/04/2026 00:00 - Nights: 3" at bounding box center [281, 93] width 494 height 10
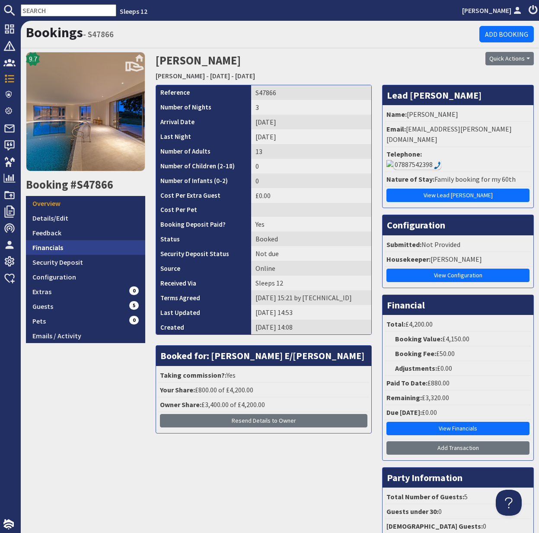
click at [48, 248] on link "Financials" at bounding box center [85, 247] width 119 height 15
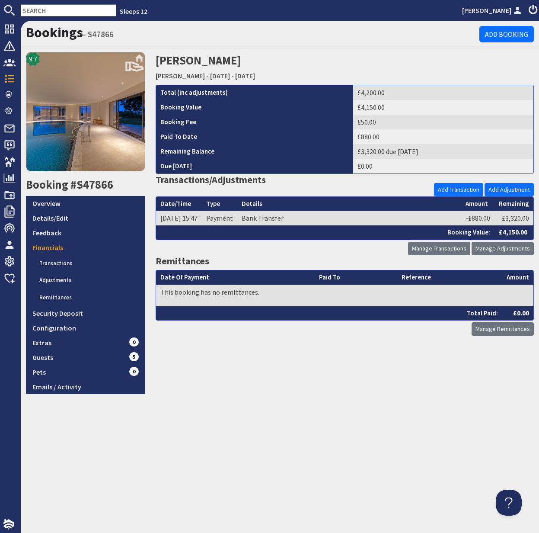
click at [42, 11] on input "text" at bounding box center [69, 10] width 96 height 12
paste input "debbiejhunter@btinternet.com"
type input "debbiejhunter@btinternet.com"
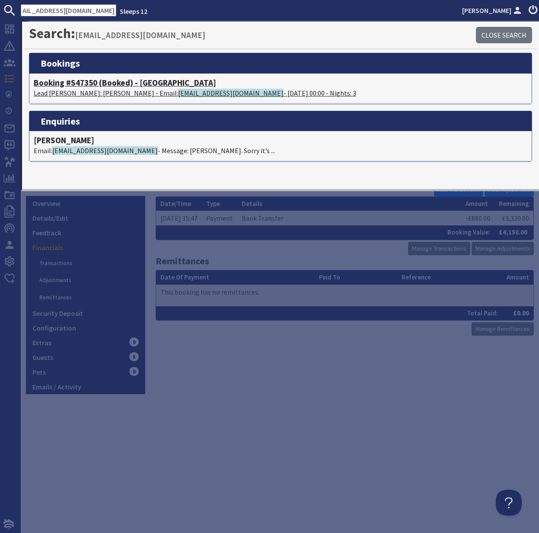
scroll to position [0, 0]
click at [69, 84] on h4 "Booking #S47350 (Booked) - Cockercombe" at bounding box center [281, 83] width 494 height 10
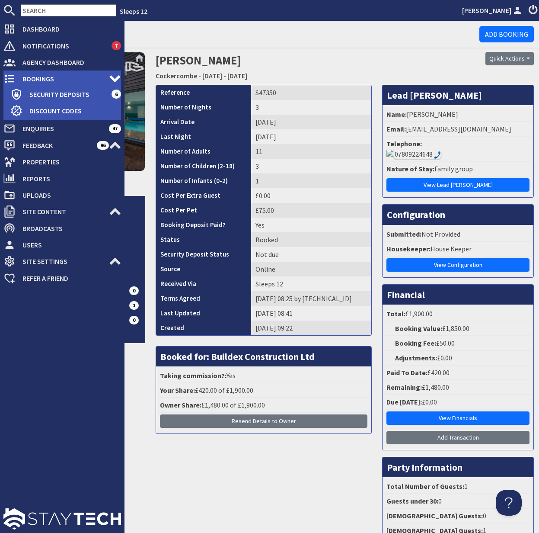
click at [16, 77] on span "Bookings" at bounding box center [62, 79] width 93 height 14
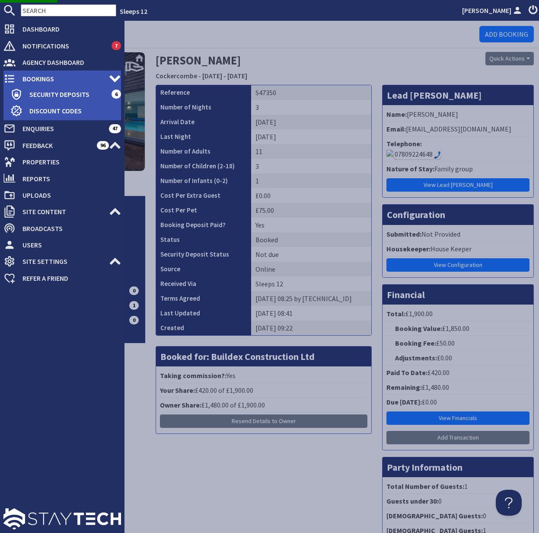
click at [39, 77] on span "Bookings" at bounding box center [62, 79] width 93 height 14
click at [69, 80] on span "Bookings" at bounding box center [62, 79] width 93 height 14
click at [58, 81] on span "Bookings" at bounding box center [62, 79] width 93 height 14
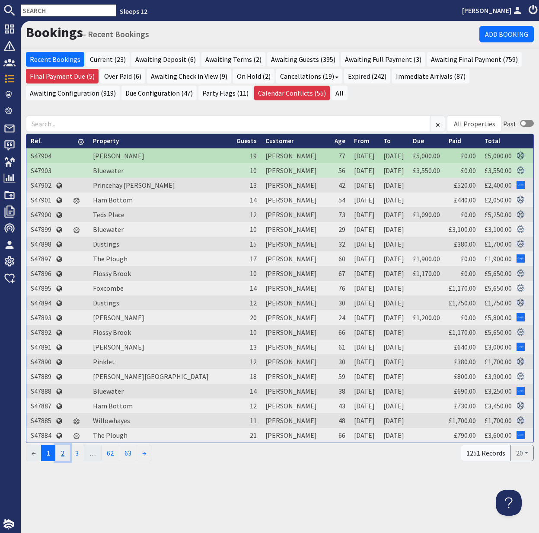
click at [63, 456] on link "2" at bounding box center [62, 453] width 15 height 16
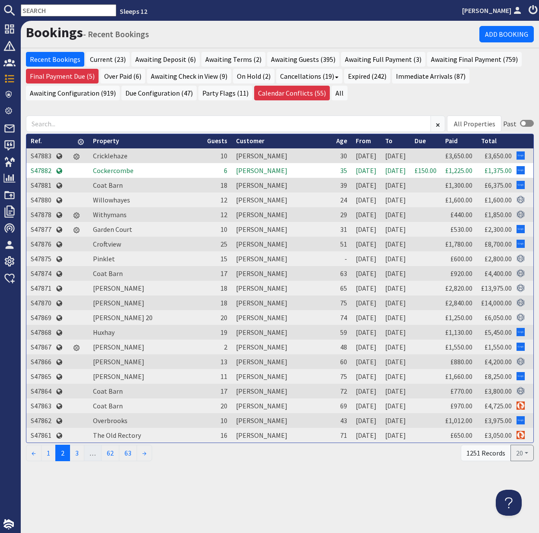
click at [46, 171] on td "S47882" at bounding box center [40, 170] width 29 height 15
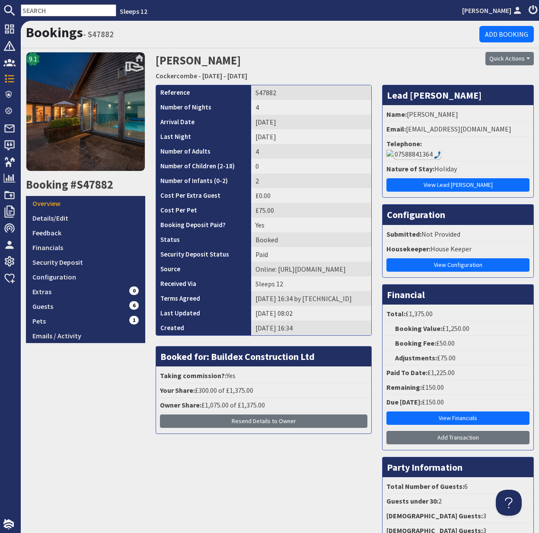
drag, startPoint x: 407, startPoint y: 129, endPoint x: 523, endPoint y: 133, distance: 115.6
click at [523, 133] on li "Email: r.pollard9031@googlemail.com" at bounding box center [458, 129] width 147 height 15
copy li "r.pollard9031@googlemail.com"
click at [442, 149] on div "07588841364" at bounding box center [418, 154] width 48 height 10
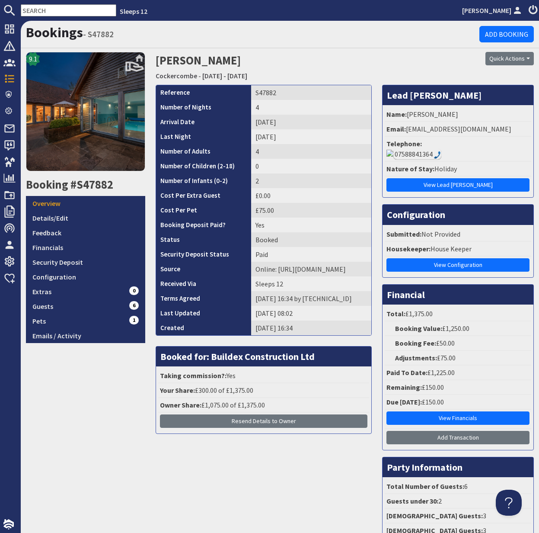
click at [434, 149] on div "07588841364" at bounding box center [418, 154] width 48 height 10
click at [60, 263] on link "Security Deposit" at bounding box center [85, 262] width 119 height 15
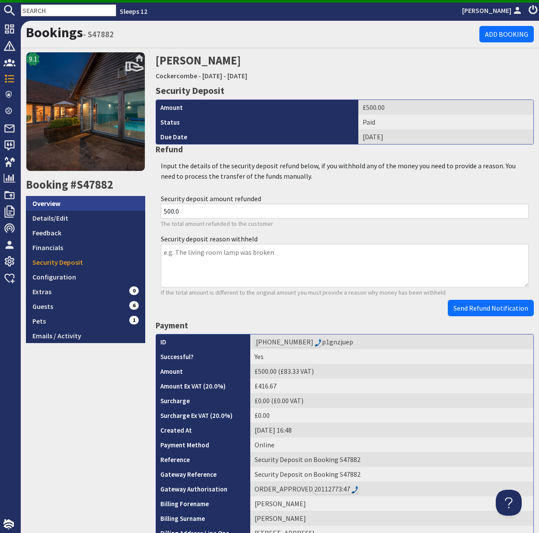
click at [55, 203] on link "Overview" at bounding box center [85, 203] width 119 height 15
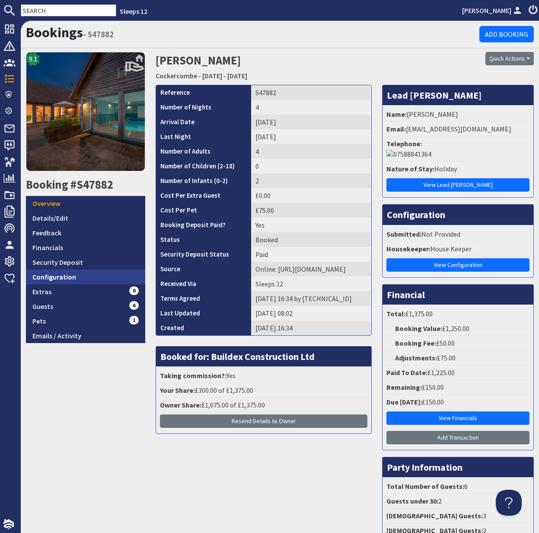
click at [56, 275] on link "Configuration" at bounding box center [85, 276] width 119 height 15
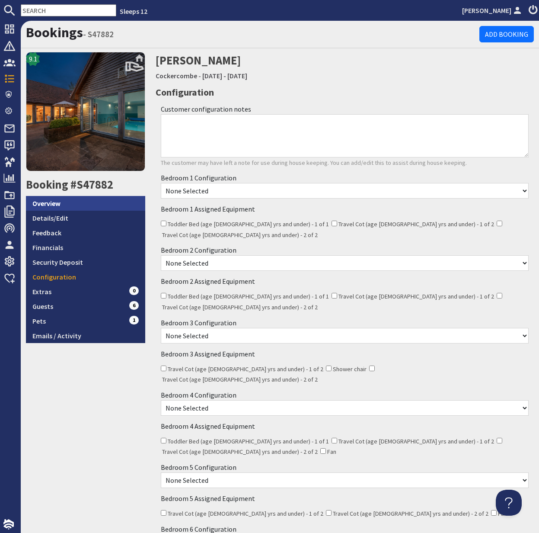
click at [51, 205] on link "Overview" at bounding box center [85, 203] width 119 height 15
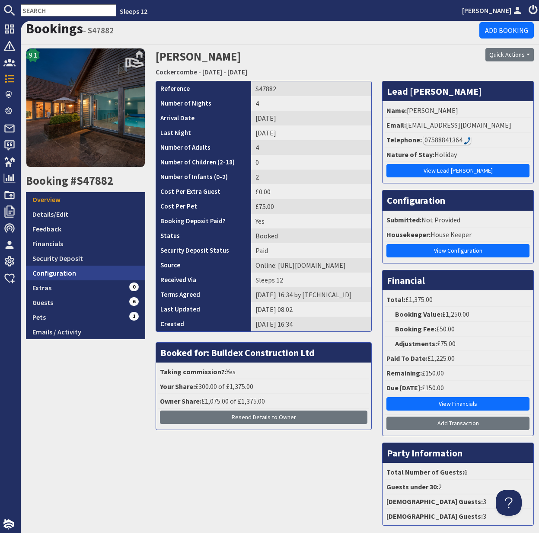
scroll to position [7, 0]
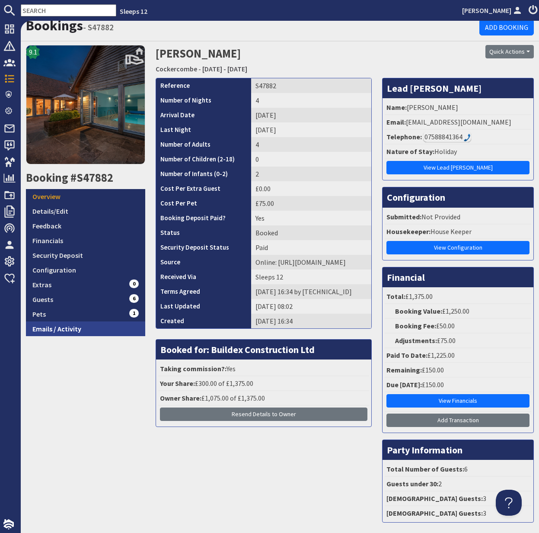
click at [58, 333] on link "Emails / Activity" at bounding box center [85, 328] width 119 height 15
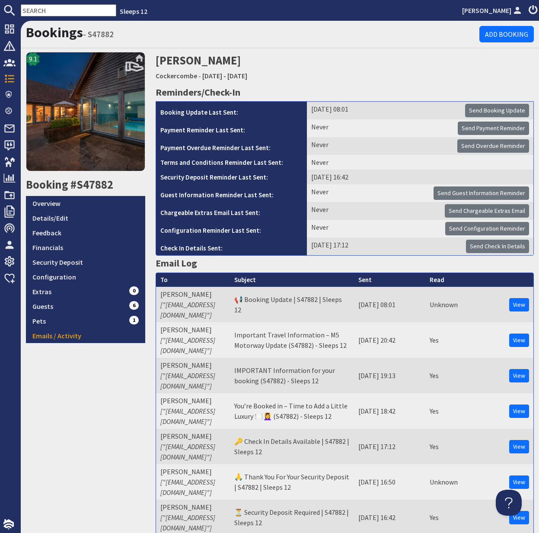
scroll to position [1, 0]
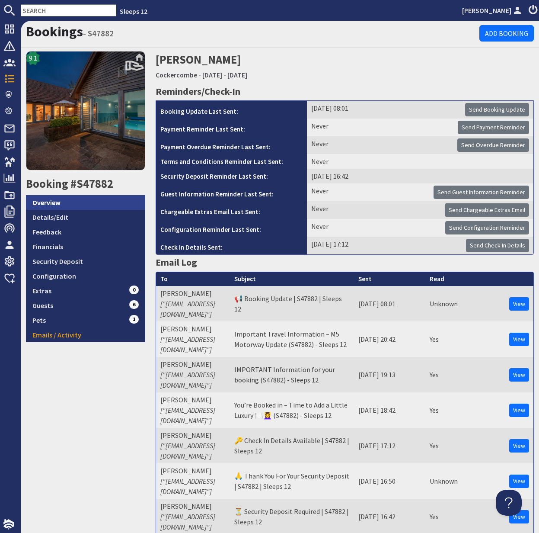
click at [52, 203] on link "Overview" at bounding box center [85, 202] width 119 height 15
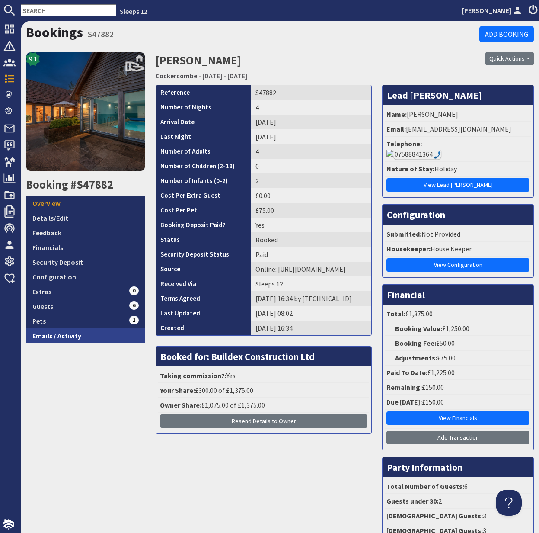
click at [63, 337] on link "Emails / Activity" at bounding box center [85, 335] width 119 height 15
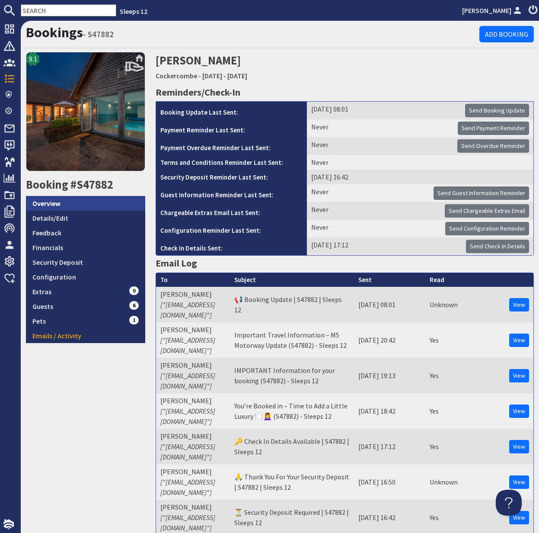
click at [55, 202] on link "Overview" at bounding box center [85, 203] width 119 height 15
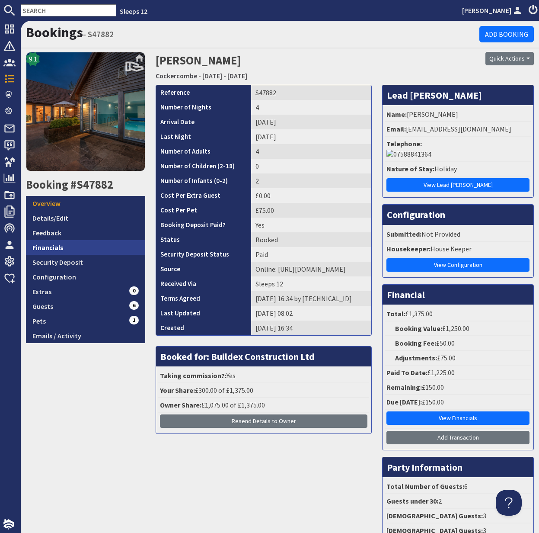
scroll to position [5, 0]
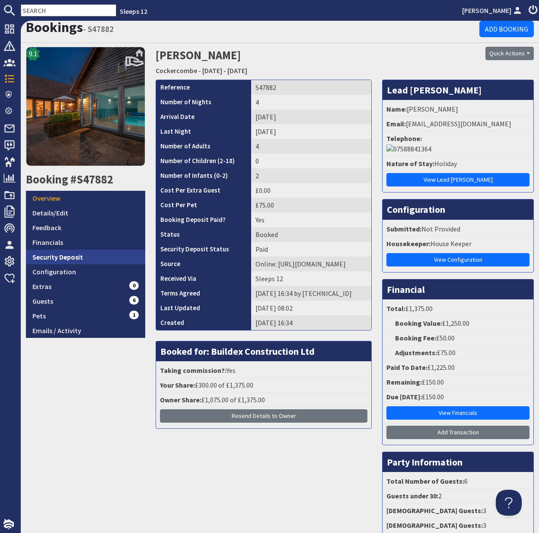
click at [64, 255] on link "Security Deposit" at bounding box center [85, 257] width 119 height 15
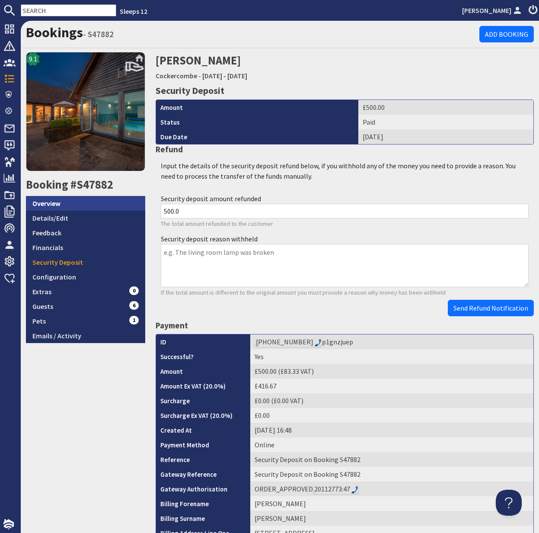
click at [60, 207] on link "Overview" at bounding box center [85, 203] width 119 height 15
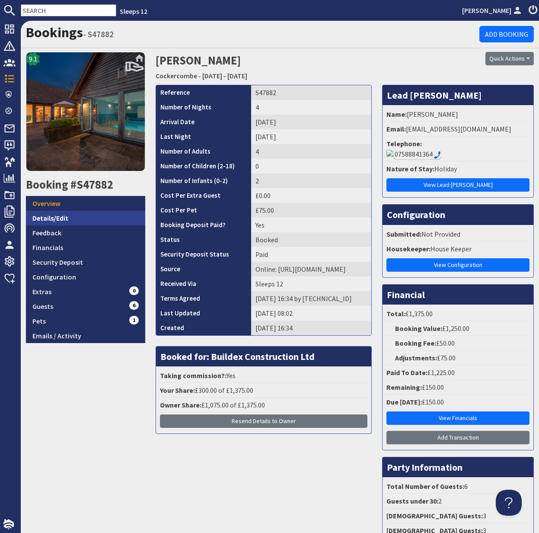
click at [50, 215] on link "Details/Edit" at bounding box center [85, 218] width 119 height 15
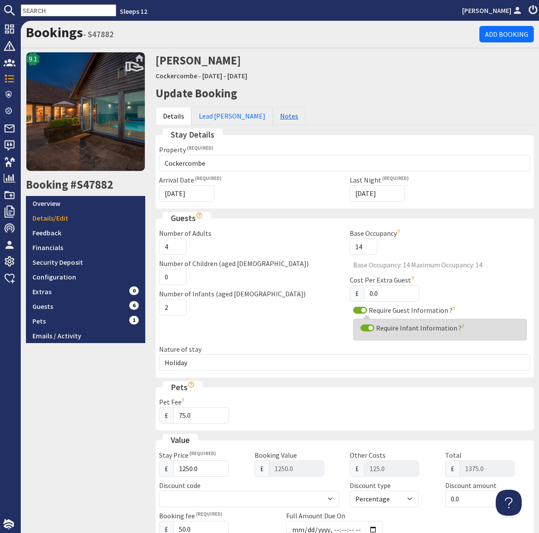
click at [273, 116] on link "Notes" at bounding box center [289, 116] width 33 height 18
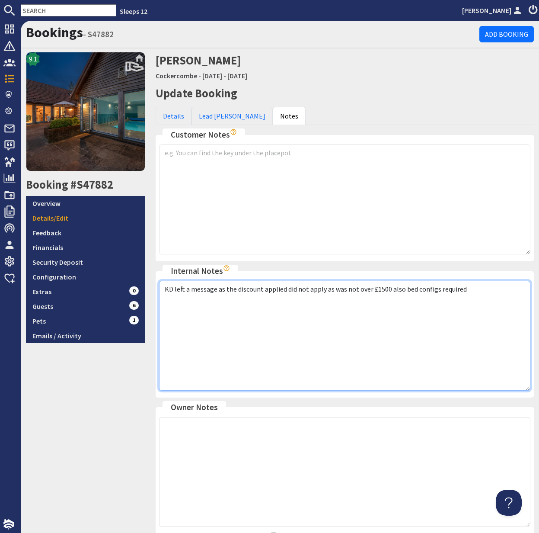
click at [478, 285] on textarea "KD left a message as the discount applied did not apply as was not over £1500 a…" at bounding box center [345, 336] width 372 height 110
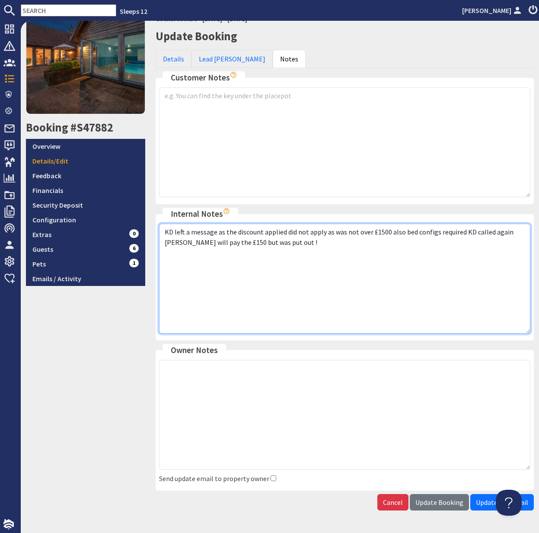
scroll to position [82, 0]
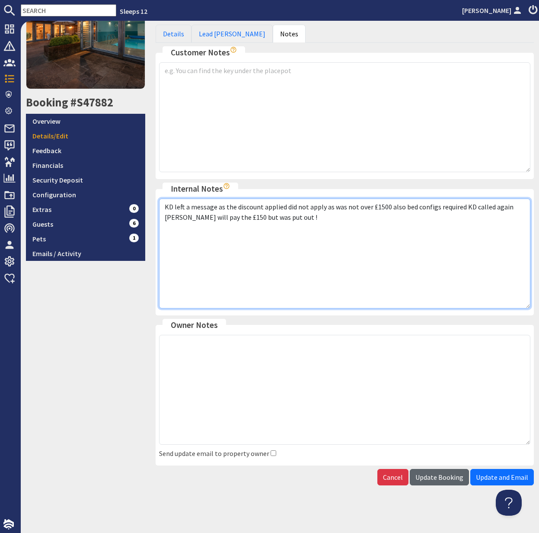
type textarea "KD left a message as the discount applied did not apply as was not over £1500 a…"
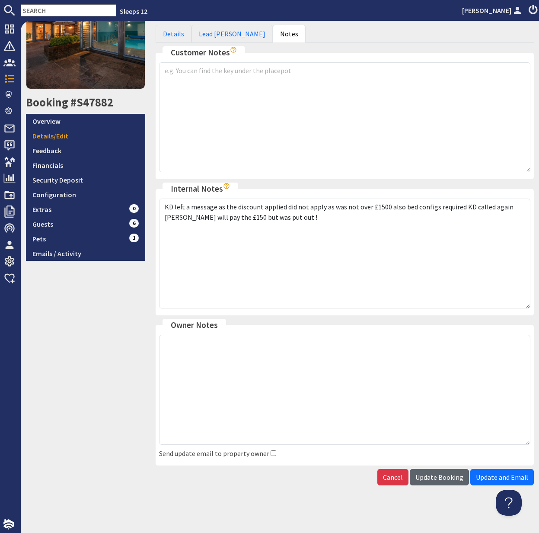
click at [446, 480] on span "Update Booking" at bounding box center [440, 477] width 48 height 9
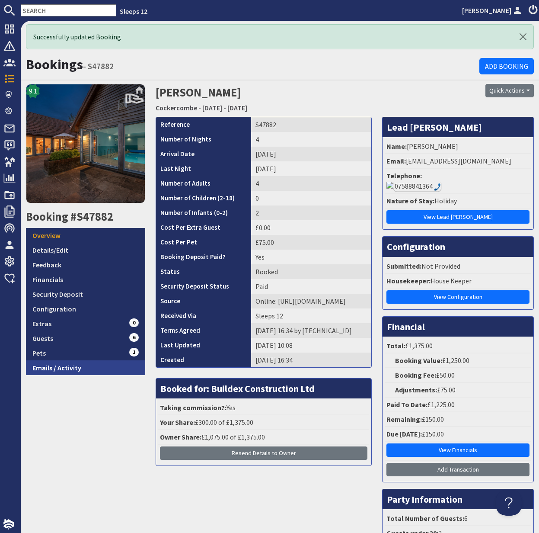
click at [72, 368] on link "Emails / Activity" at bounding box center [85, 367] width 119 height 15
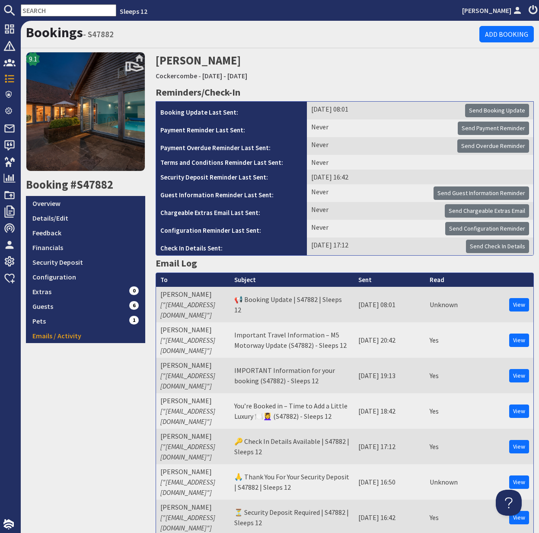
drag, startPoint x: 501, startPoint y: 128, endPoint x: 491, endPoint y: 127, distance: 10.5
click at [500, 128] on span "Send Payment Reminder" at bounding box center [494, 128] width 64 height 8
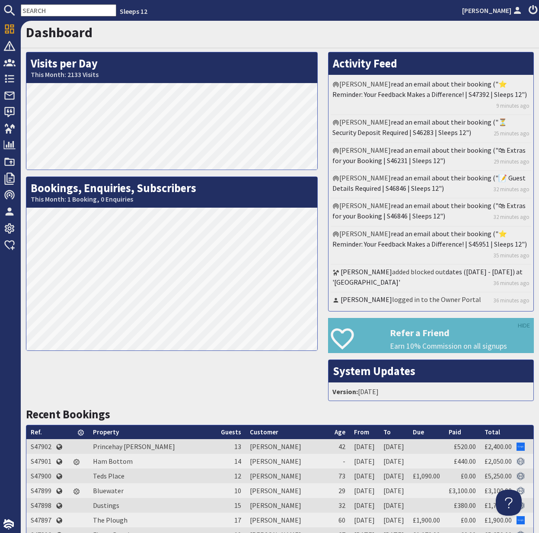
scroll to position [3, 0]
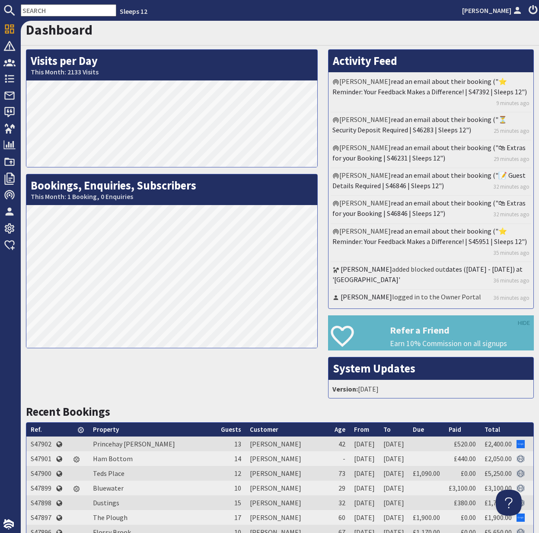
click at [40, 13] on input "text" at bounding box center [69, 10] width 96 height 12
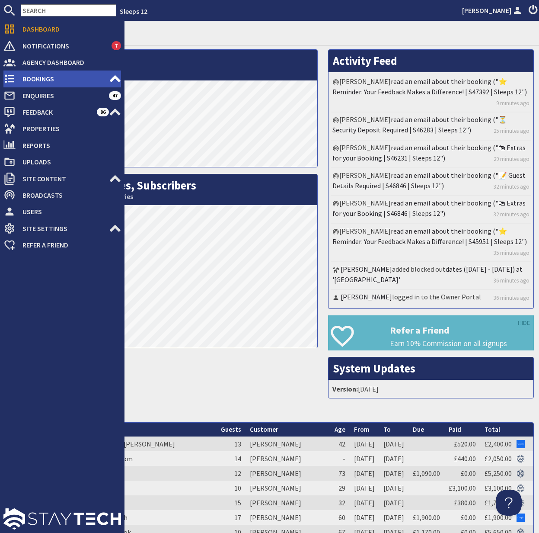
click at [16, 82] on span "Bookings" at bounding box center [62, 79] width 93 height 14
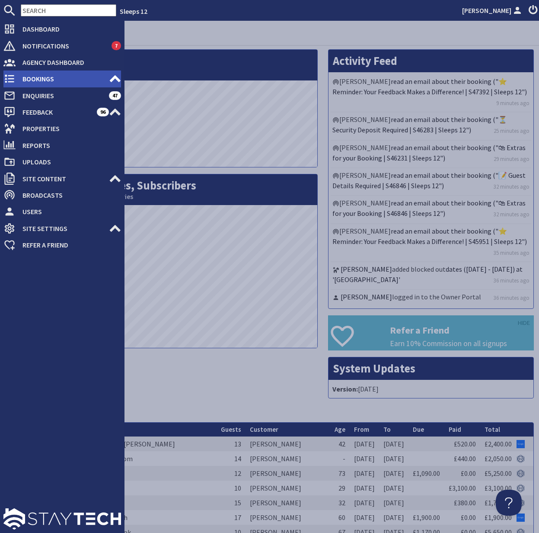
drag, startPoint x: 44, startPoint y: 78, endPoint x: 51, endPoint y: 78, distance: 7.4
click at [44, 78] on span "Bookings" at bounding box center [62, 79] width 93 height 14
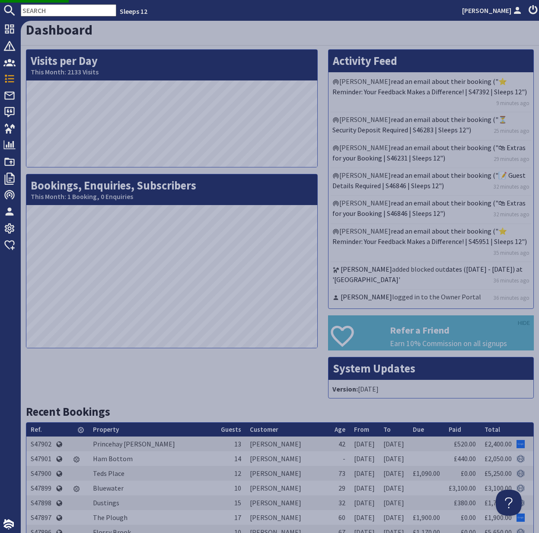
scroll to position [0, 0]
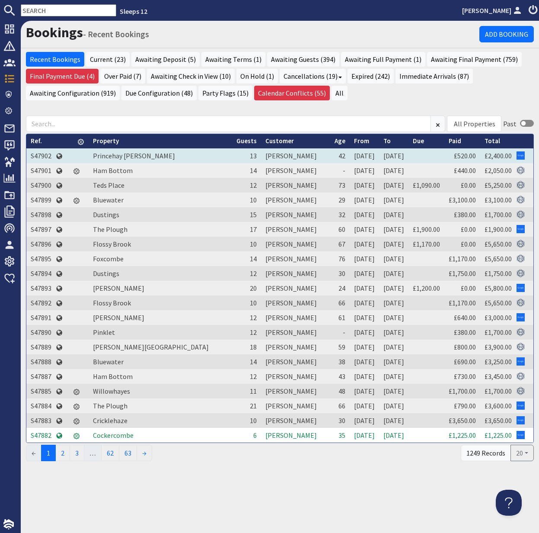
click at [43, 157] on td "S47902" at bounding box center [40, 155] width 29 height 15
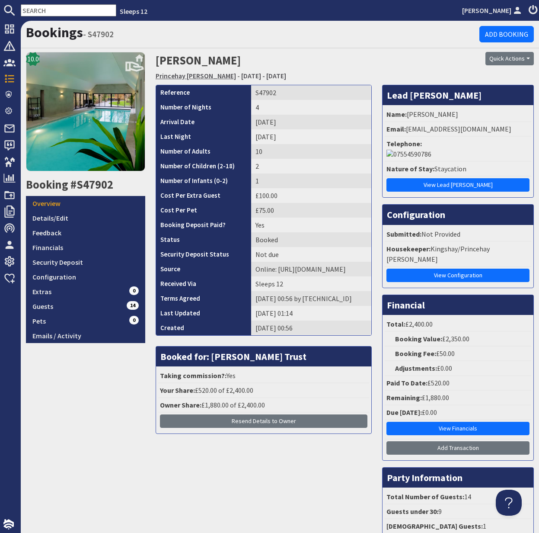
click at [182, 76] on link "Princehay Barton" at bounding box center [196, 75] width 80 height 9
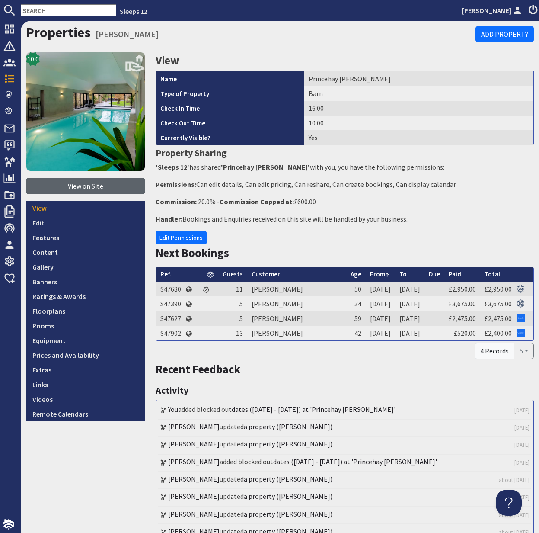
click at [87, 187] on link "View on Site" at bounding box center [85, 186] width 119 height 16
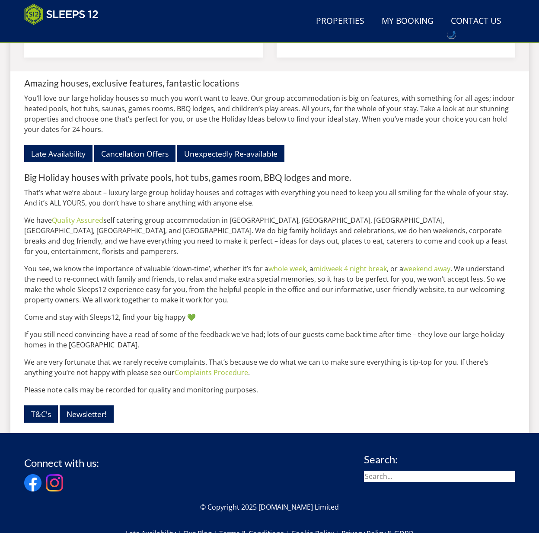
scroll to position [1019, 0]
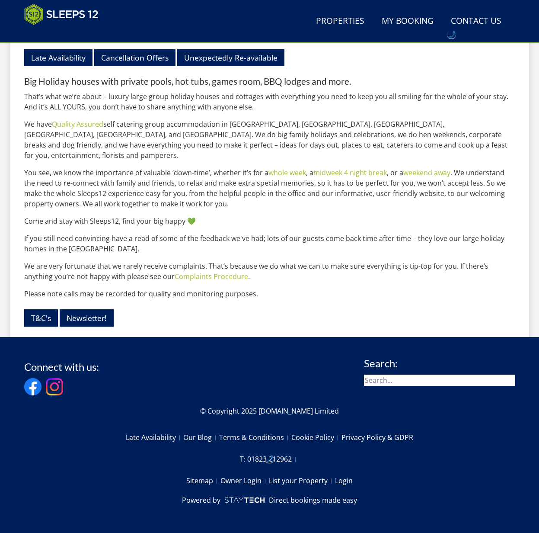
click at [388, 379] on input "search" at bounding box center [439, 380] width 151 height 11
type input "winterwonder"
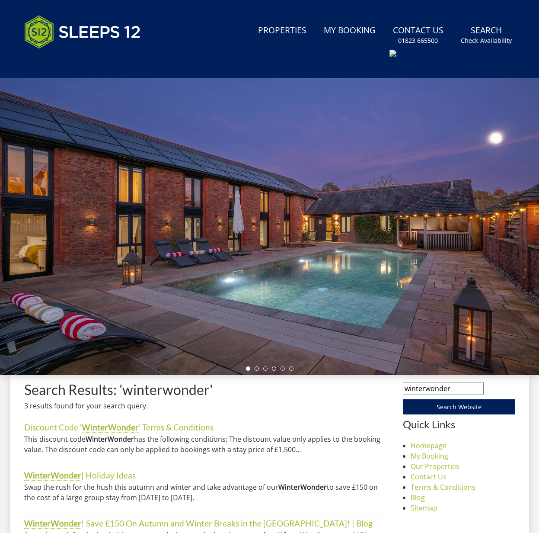
scroll to position [27, 0]
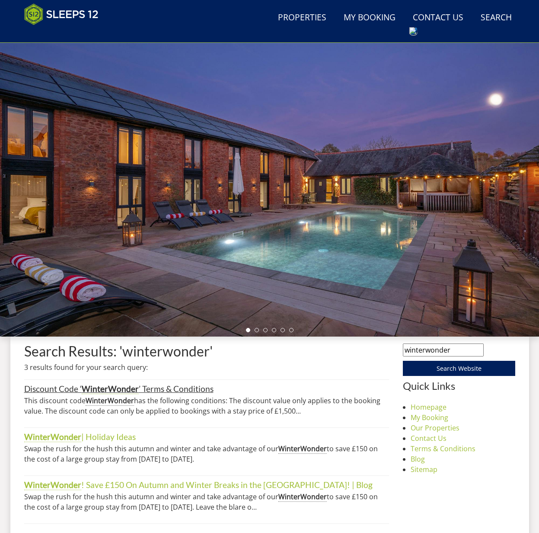
click at [100, 391] on strong "WinterWonder" at bounding box center [110, 389] width 57 height 10
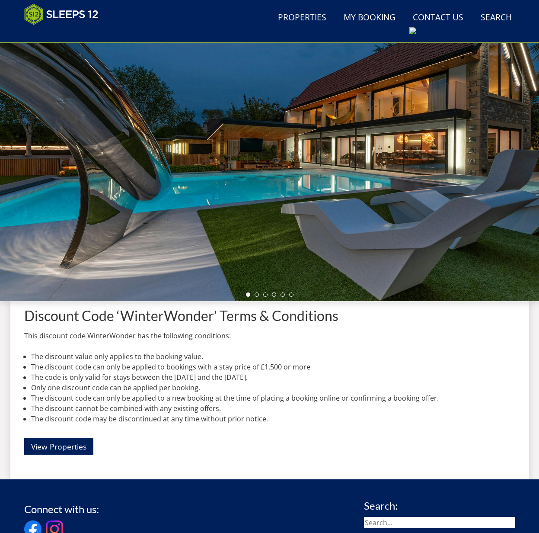
scroll to position [63, 0]
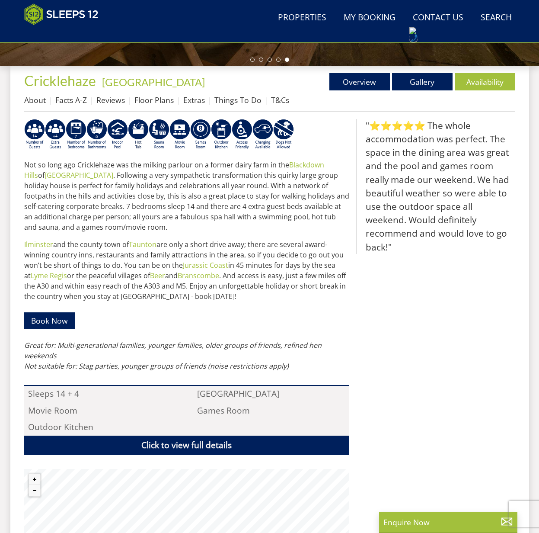
scroll to position [301, 0]
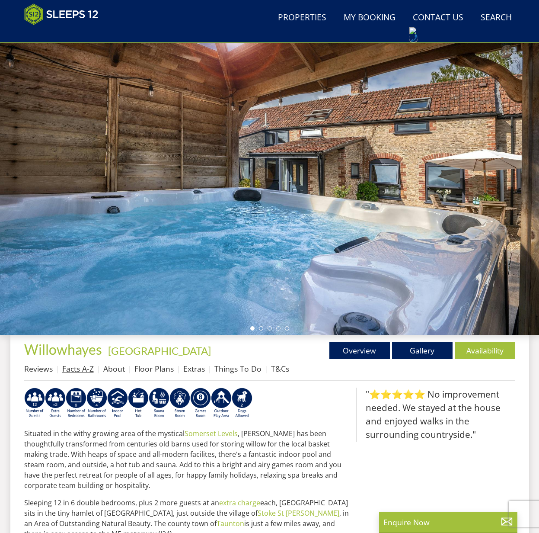
click at [77, 368] on link "Facts A-Z" at bounding box center [78, 368] width 32 height 10
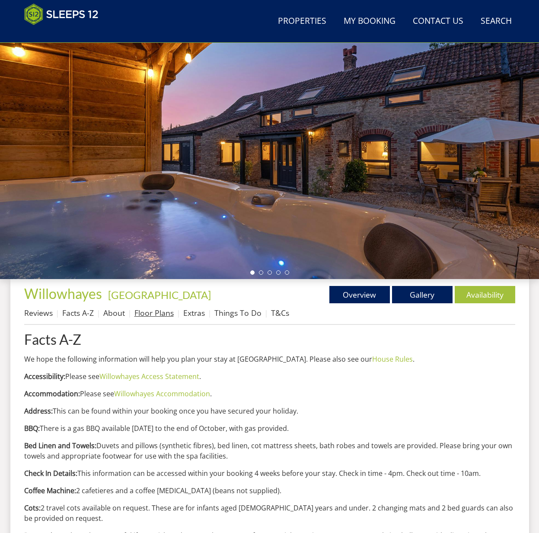
scroll to position [89, 0]
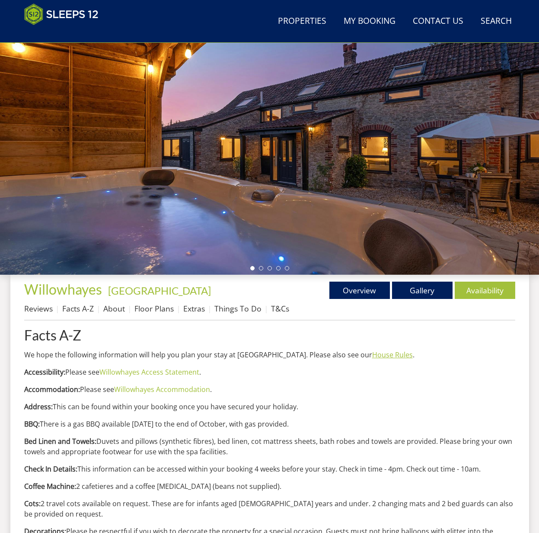
click at [372, 353] on link "House Rules" at bounding box center [392, 355] width 41 height 10
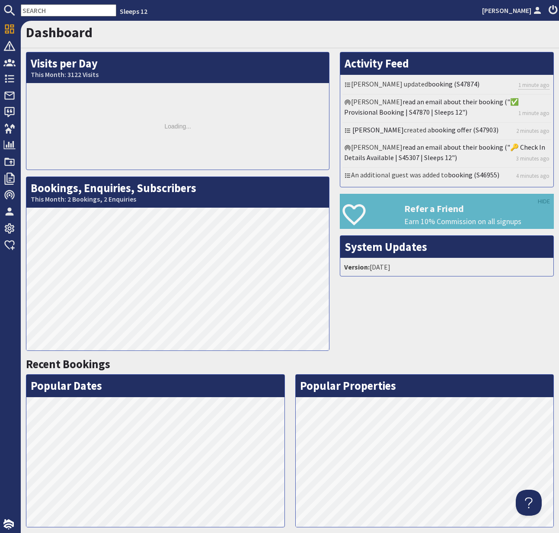
click at [42, 10] on input "text" at bounding box center [69, 10] width 96 height 12
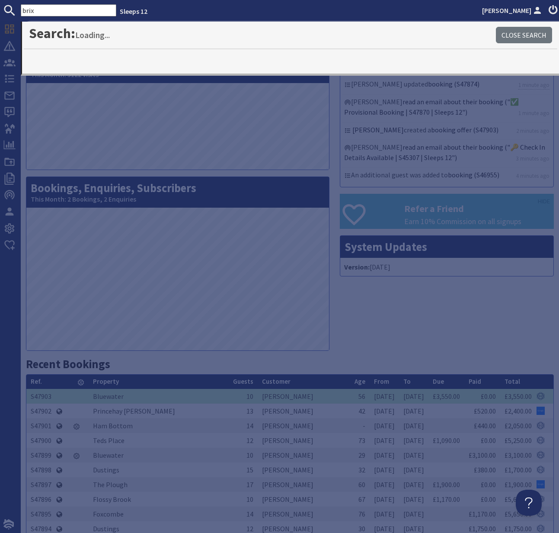
type input "brix"
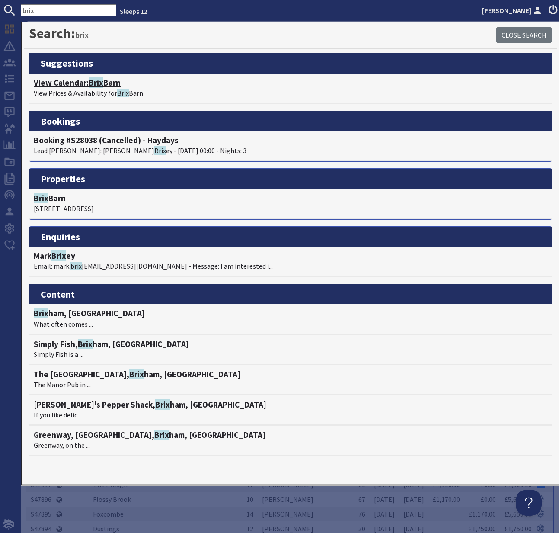
click at [86, 87] on h4 "View Calendar: Brix Barn" at bounding box center [291, 83] width 514 height 10
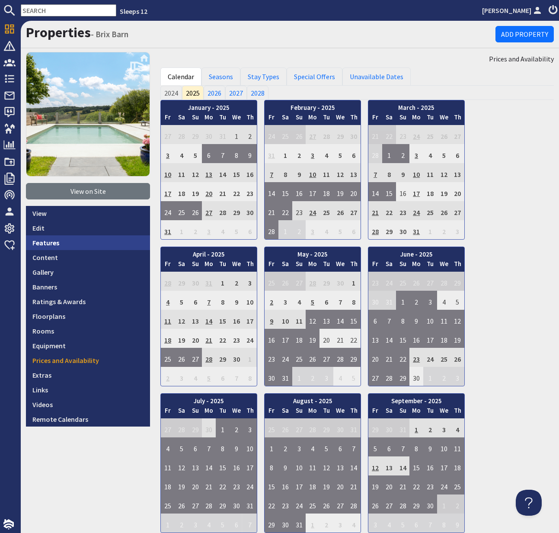
click at [54, 246] on link "Features" at bounding box center [88, 242] width 124 height 15
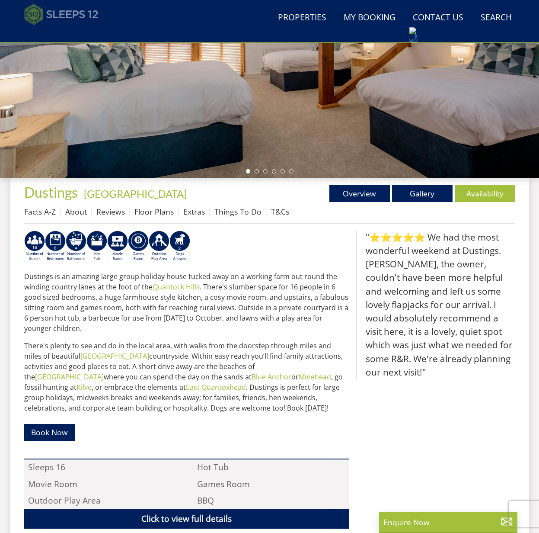
scroll to position [156, 0]
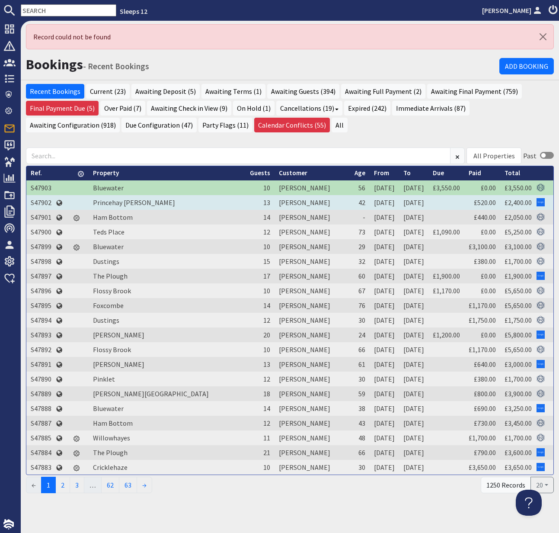
scroll to position [3, 0]
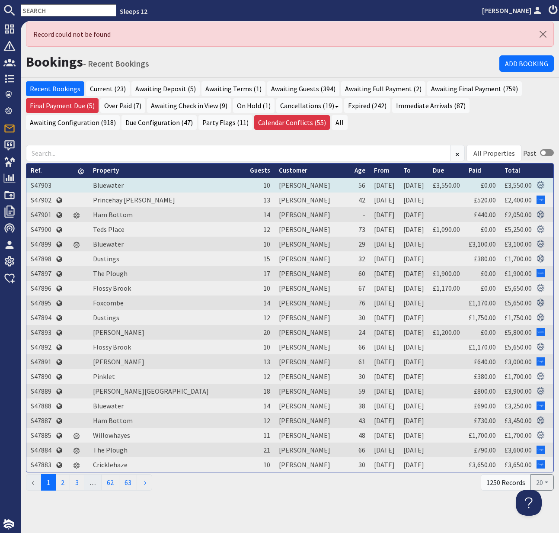
click at [43, 181] on td "S47903" at bounding box center [40, 185] width 29 height 15
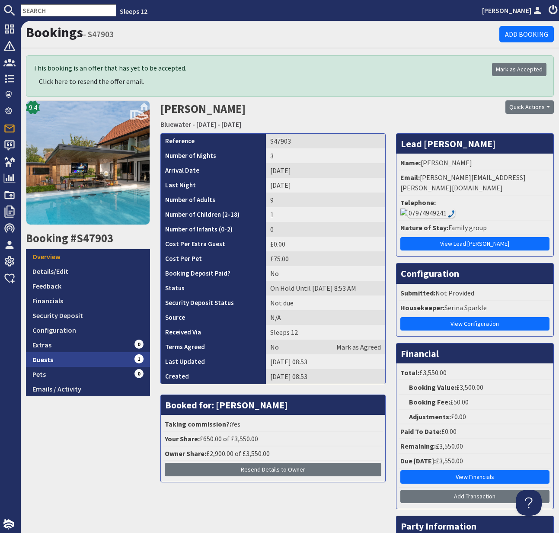
click at [48, 356] on link "Guests 1" at bounding box center [88, 359] width 124 height 15
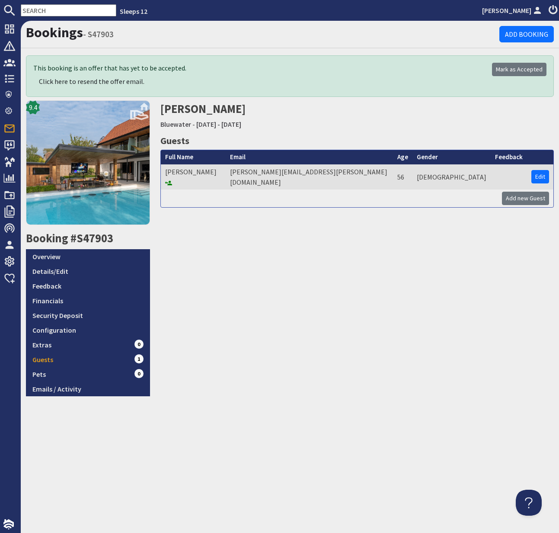
click at [48, 10] on input "text" at bounding box center [69, 10] width 96 height 12
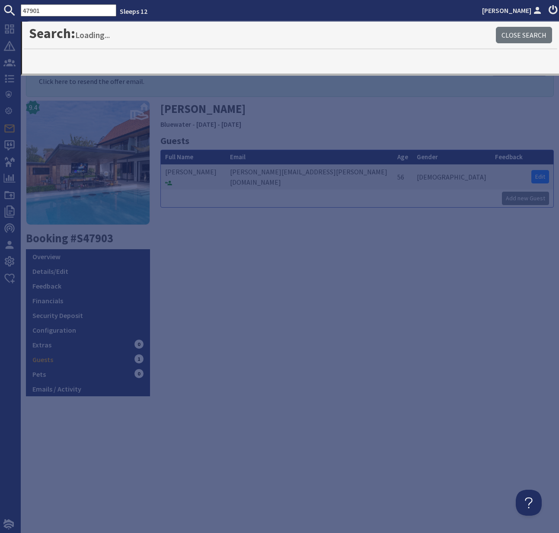
type input "47901"
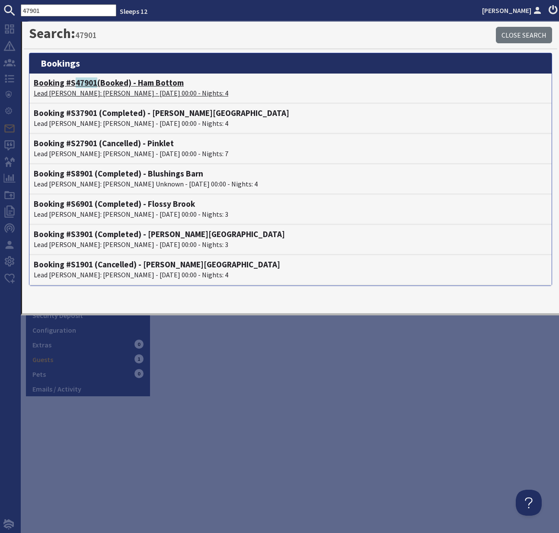
click at [88, 83] on span "47901" at bounding box center [87, 82] width 22 height 10
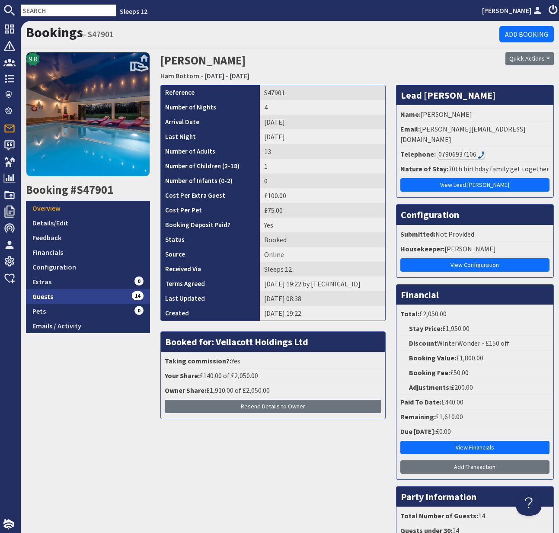
click at [45, 295] on link "Guests 14" at bounding box center [88, 296] width 124 height 15
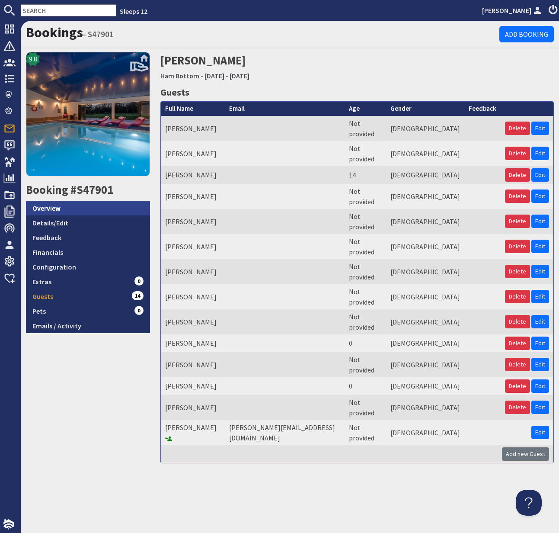
click at [48, 209] on link "Overview" at bounding box center [88, 208] width 124 height 15
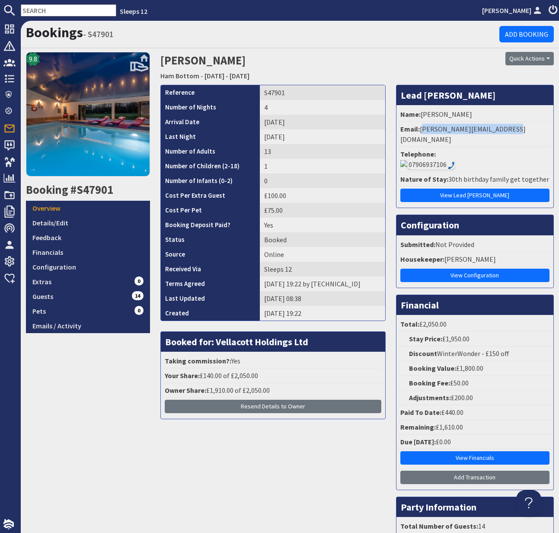
drag, startPoint x: 421, startPoint y: 129, endPoint x: 521, endPoint y: 131, distance: 99.5
click at [521, 131] on li "Email: annette.palmer44@yahoo.com" at bounding box center [475, 134] width 153 height 25
copy li "annette.palmer44@yahoo.com"
click at [42, 10] on input "text" at bounding box center [69, 10] width 96 height 12
paste input "annette.palmer44@yahoo.com"
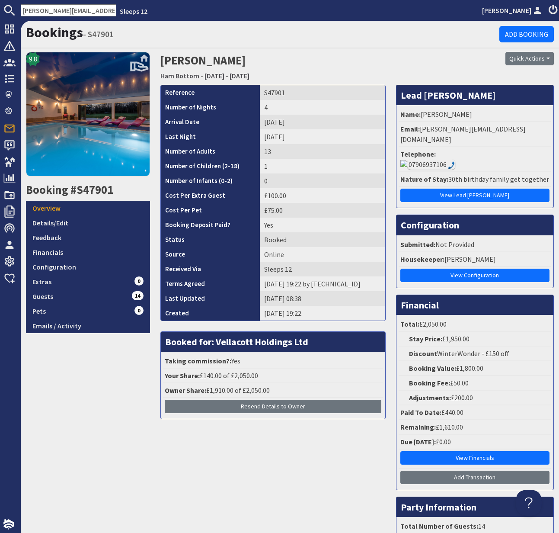
scroll to position [0, 22]
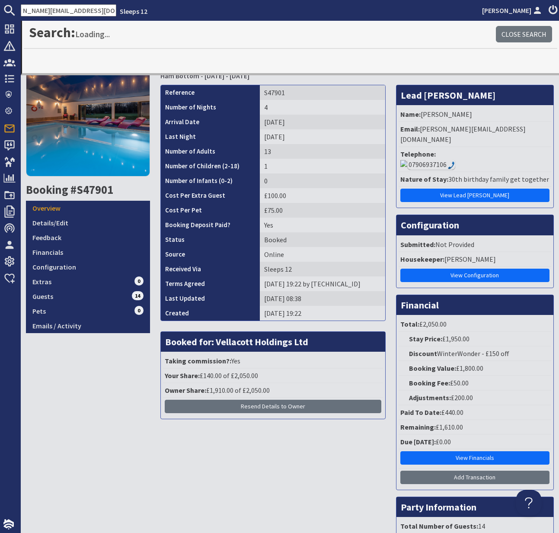
type input "annette.palmer44@yahoo.com"
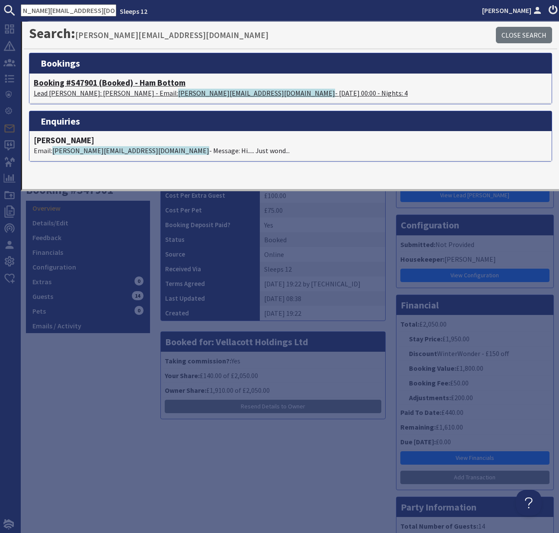
click at [85, 87] on h4 "Booking #S47901 (Booked) - Ham Bottom" at bounding box center [291, 83] width 514 height 10
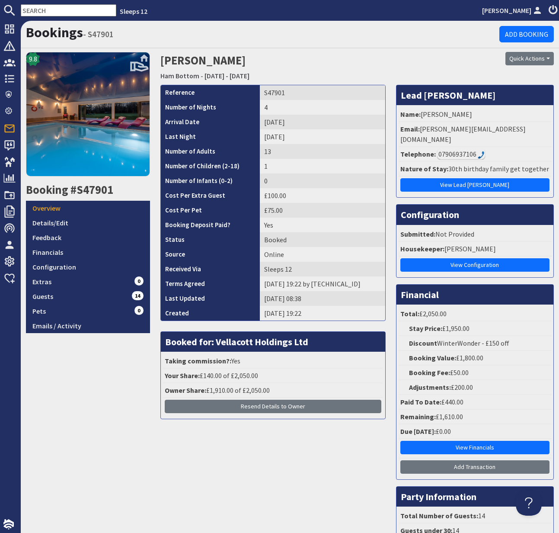
scroll to position [0, 0]
click at [459, 149] on div "07906937106" at bounding box center [461, 154] width 48 height 10
click at [479, 151] on img at bounding box center [481, 155] width 7 height 8
click at [443, 149] on div "07906937106" at bounding box center [461, 154] width 48 height 10
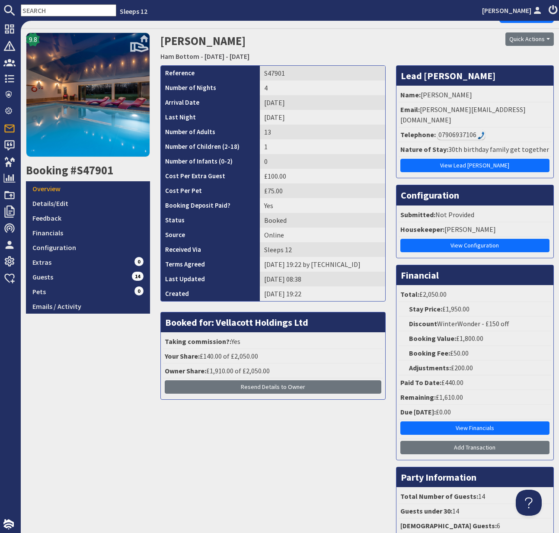
scroll to position [22, 0]
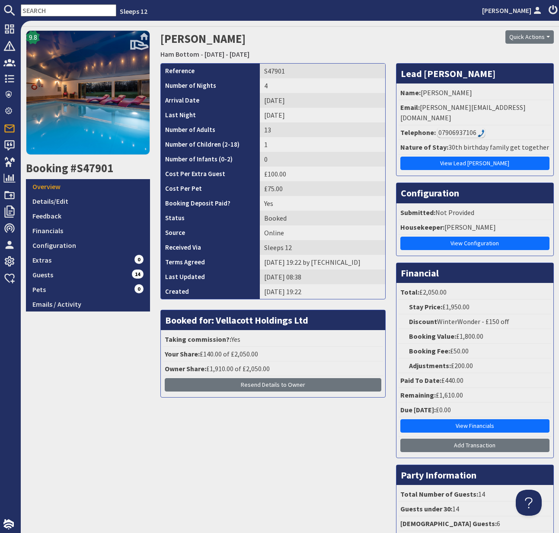
click at [446, 127] on div "07906937106" at bounding box center [461, 132] width 48 height 10
click at [468, 127] on div "07906937106" at bounding box center [461, 132] width 48 height 10
click at [478, 129] on img at bounding box center [481, 133] width 7 height 8
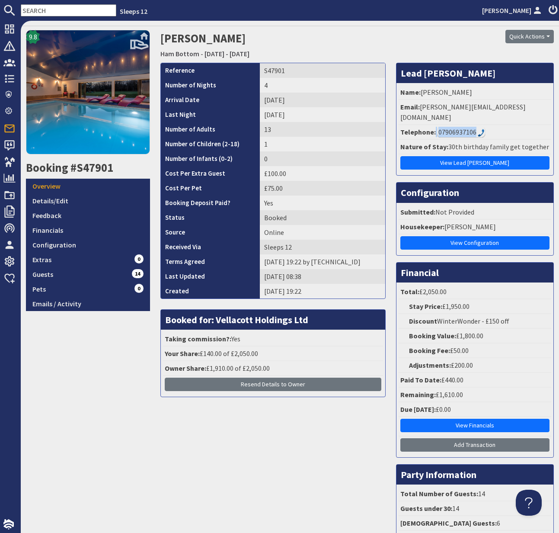
drag, startPoint x: 475, startPoint y: 121, endPoint x: 432, endPoint y: 121, distance: 42.8
click at [433, 125] on li "Telephone: 07906937106" at bounding box center [475, 132] width 153 height 15
copy li ": 07906937106"
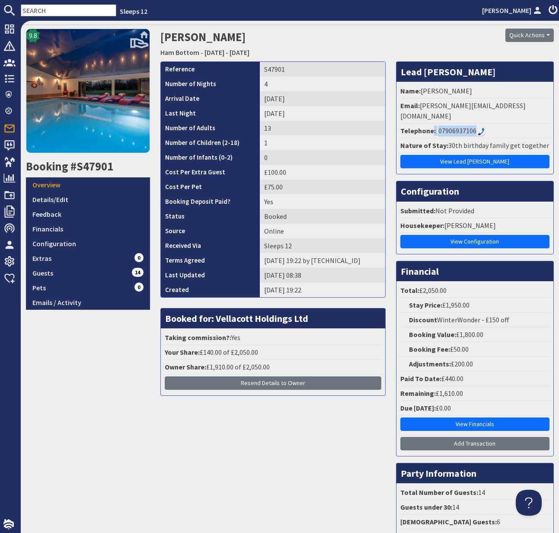
click at [478, 128] on img at bounding box center [481, 132] width 7 height 8
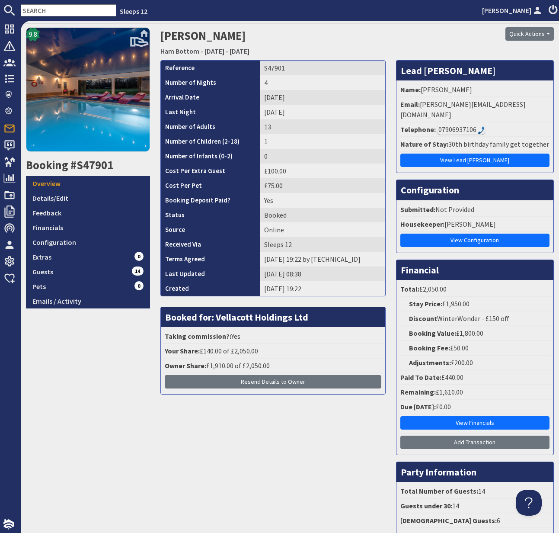
click at [160, 385] on div "Booked for: Vellacott Holdings Ltd Taking commission?: Yes Your Share: £140.00 …" at bounding box center [272, 351] width 225 height 88
click at [158, 386] on div "Reference S47901 Number of Nights 4 Arrival Date Monday 09/03/2026 Last Night T…" at bounding box center [273, 313] width 236 height 506
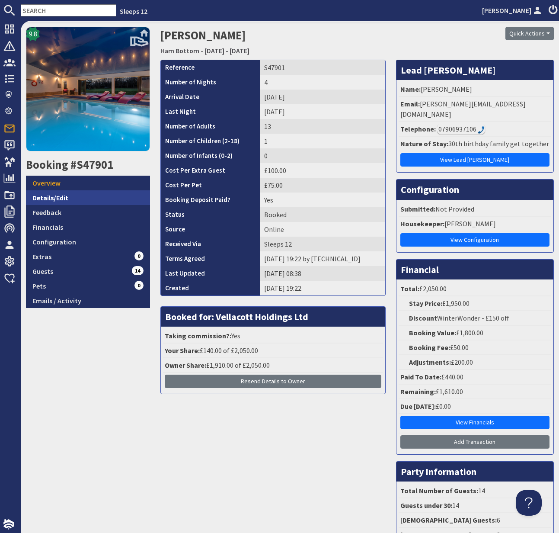
scroll to position [24, 0]
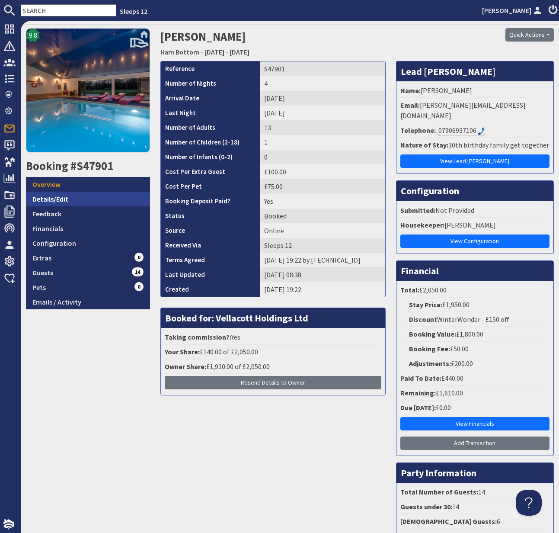
click at [49, 197] on link "Details/Edit" at bounding box center [88, 199] width 124 height 15
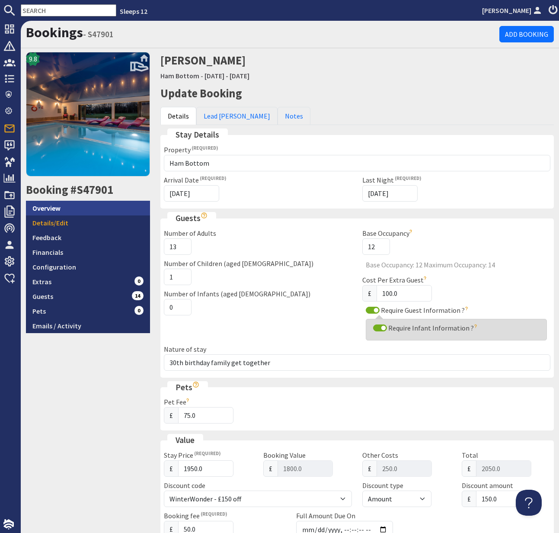
click at [55, 209] on link "Overview" at bounding box center [88, 208] width 124 height 15
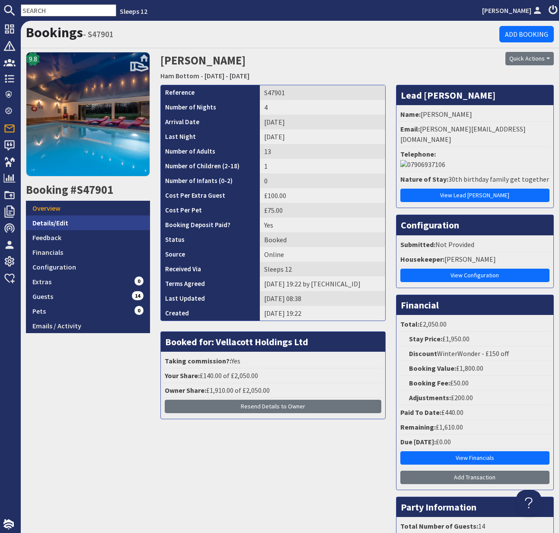
click at [51, 223] on link "Details/Edit" at bounding box center [88, 222] width 124 height 15
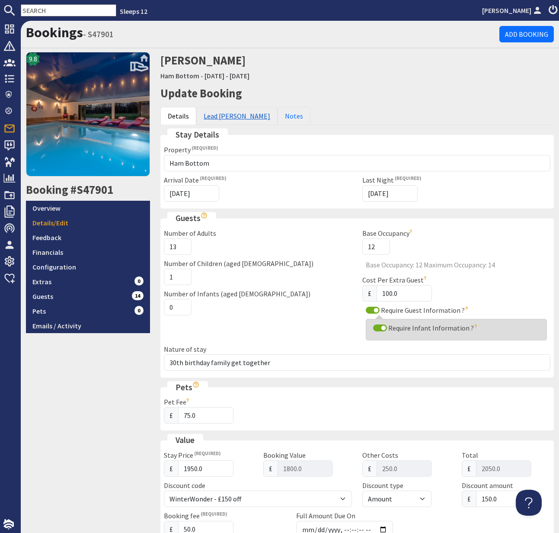
click at [225, 120] on link "Lead [PERSON_NAME]" at bounding box center [236, 116] width 81 height 18
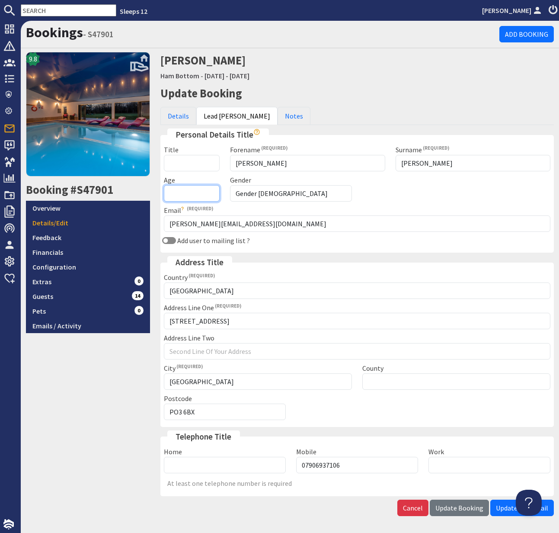
click at [196, 193] on input "Age" at bounding box center [192, 193] width 56 height 16
type input "54"
click at [472, 504] on span "Update Booking" at bounding box center [460, 507] width 48 height 9
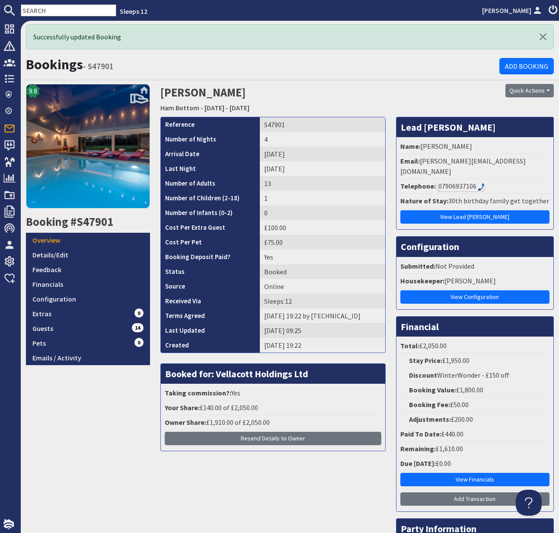
click at [242, 494] on div "Reference S47901 Number of Nights 4 Arrival Date Monday 09/03/2026 Last Night T…" at bounding box center [273, 370] width 236 height 506
click at [118, 468] on div "9.8 Booking #S47901 Overview Details/Edit Feedback Financials Configuration Ext…" at bounding box center [88, 353] width 135 height 539
click at [39, 12] on input "text" at bounding box center [69, 10] width 96 height 12
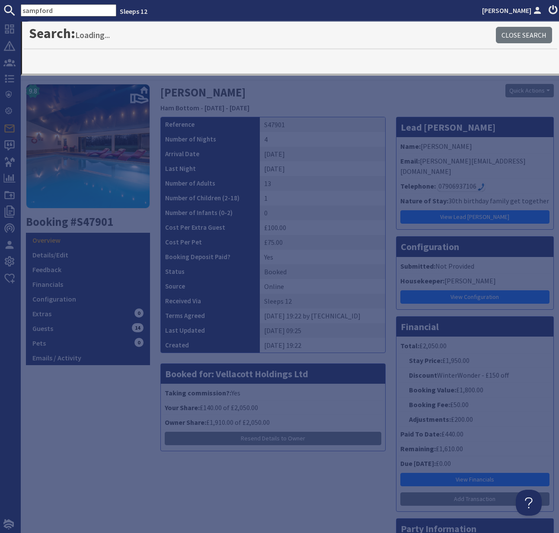
type input "sampford"
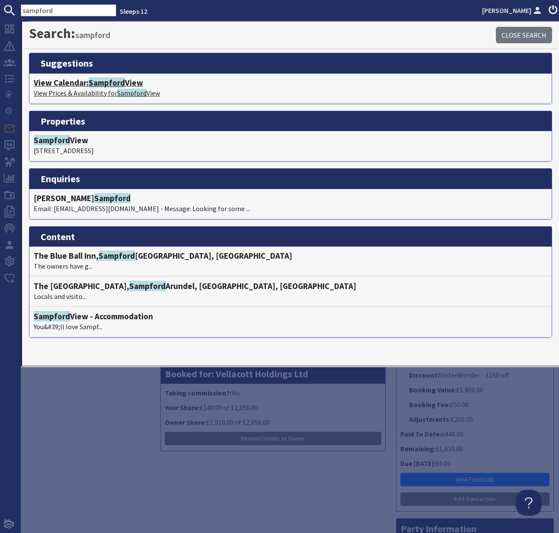
click at [108, 85] on span "Sampford" at bounding box center [107, 82] width 36 height 10
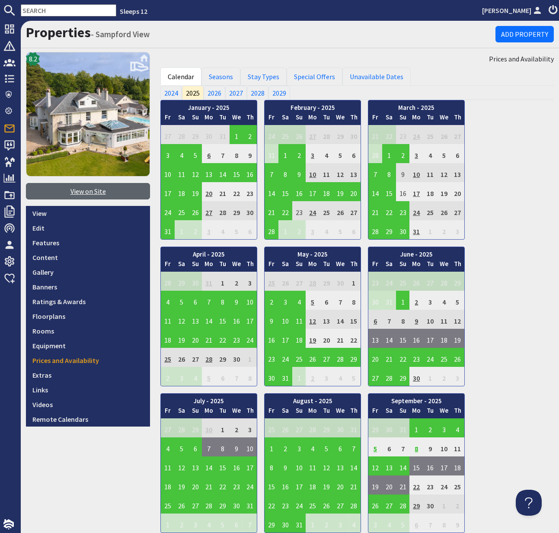
click at [90, 196] on link "View on Site" at bounding box center [88, 191] width 124 height 16
click at [59, 10] on input "text" at bounding box center [69, 10] width 96 height 12
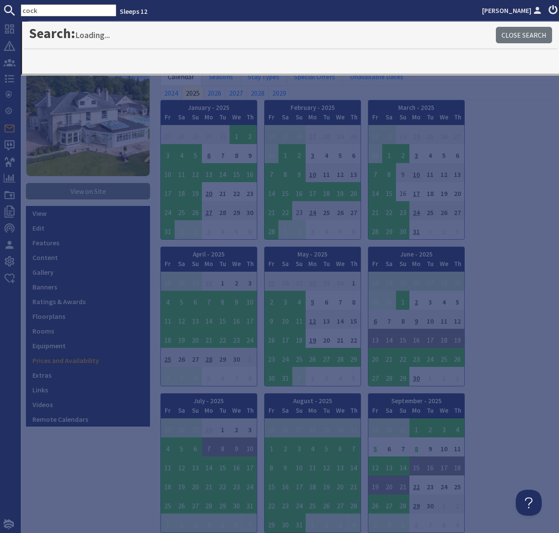
type input "cock"
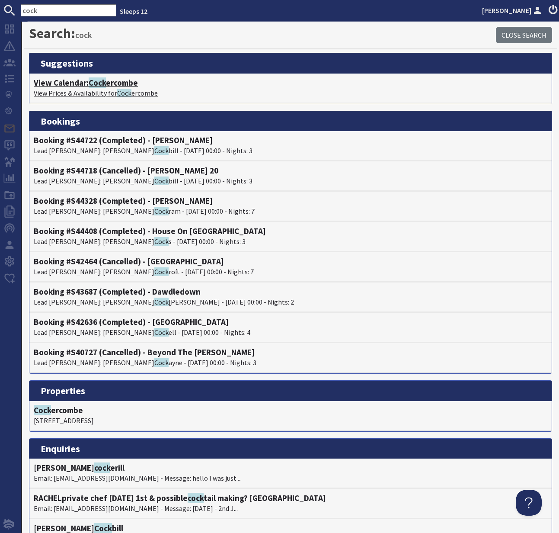
click at [100, 84] on span "Cock" at bounding box center [97, 82] width 17 height 10
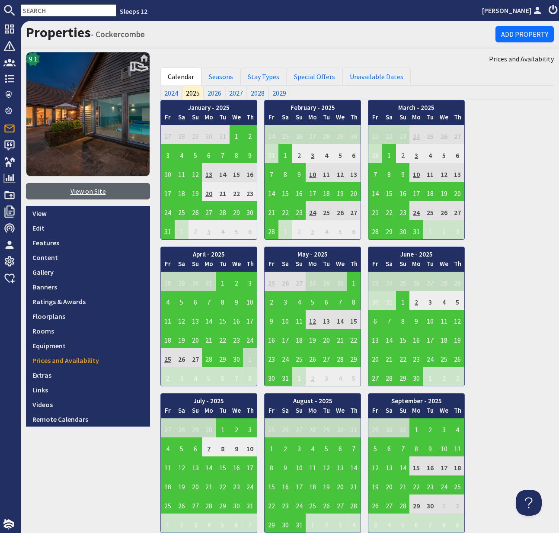
click at [90, 189] on link "View on Site" at bounding box center [88, 191] width 124 height 16
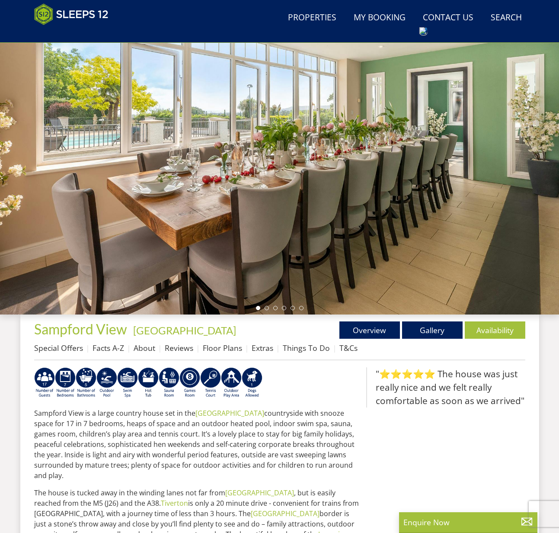
scroll to position [51, 0]
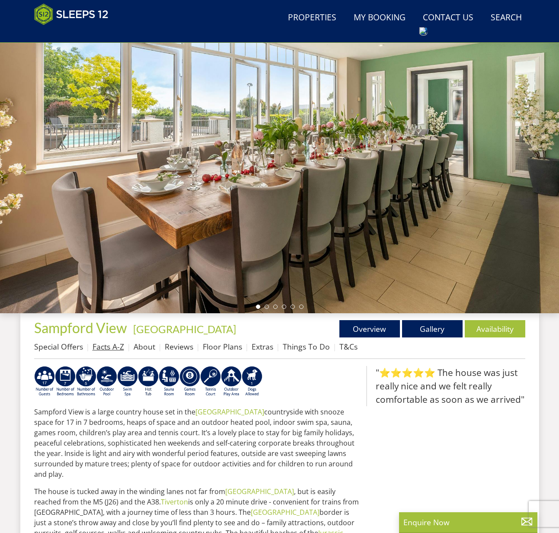
click at [109, 346] on link "Facts A-Z" at bounding box center [109, 346] width 32 height 10
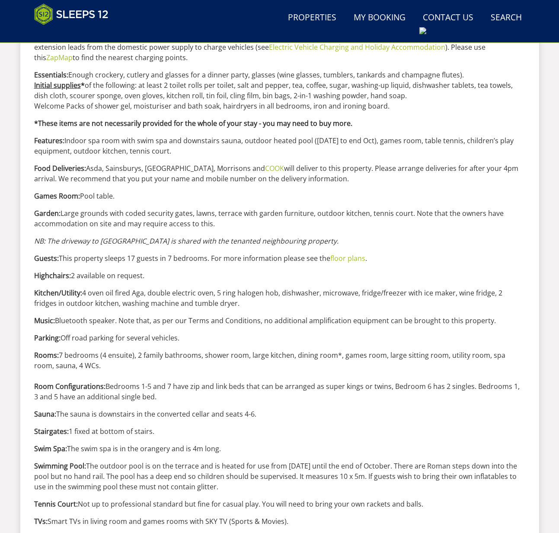
scroll to position [717, 0]
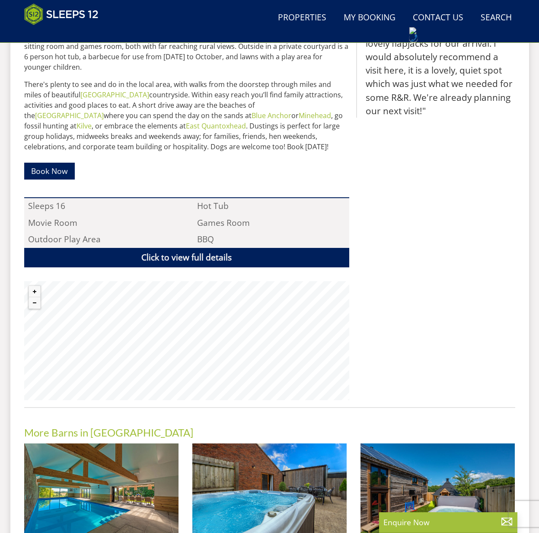
scroll to position [703, 0]
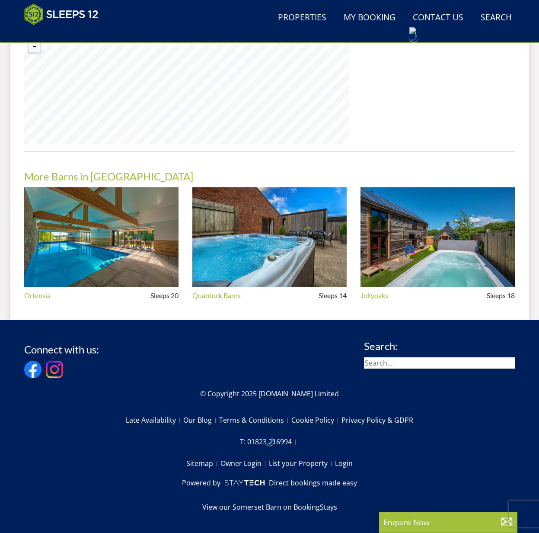
click at [404, 363] on input "search" at bounding box center [439, 362] width 151 height 11
type input "winter wonder"
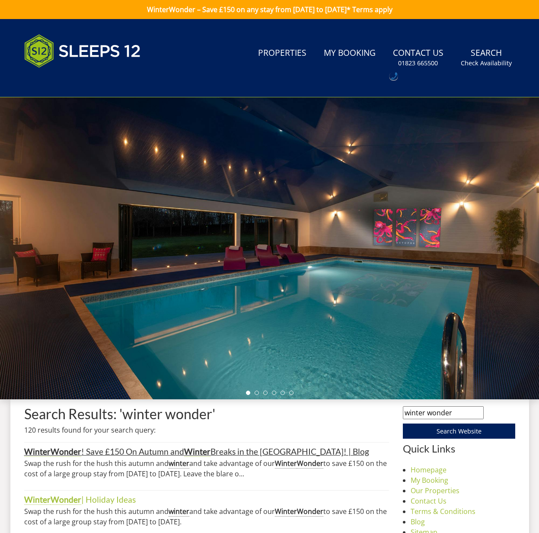
click at [108, 452] on link "Winter Wonder ! Save £150 On Autumn and Winter Breaks in the [GEOGRAPHIC_DATA]!…" at bounding box center [196, 451] width 345 height 10
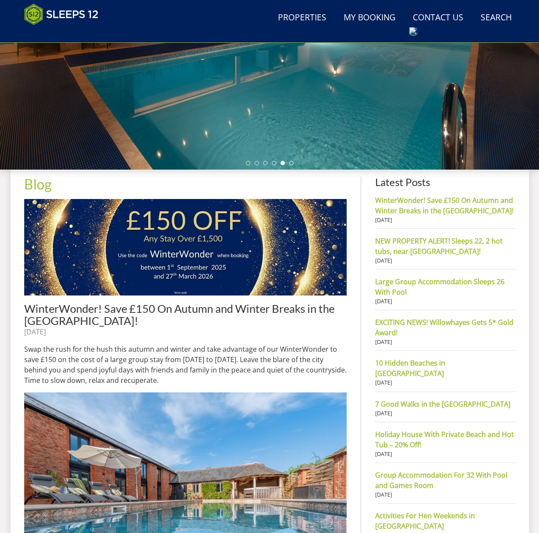
scroll to position [195, 0]
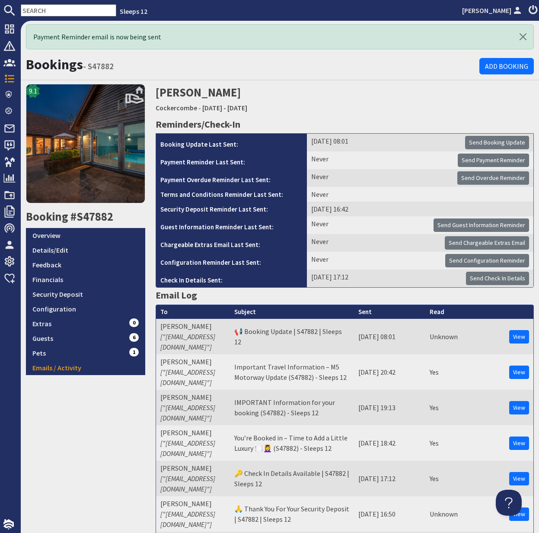
click at [57, 10] on input "text" at bounding box center [69, 10] width 96 height 12
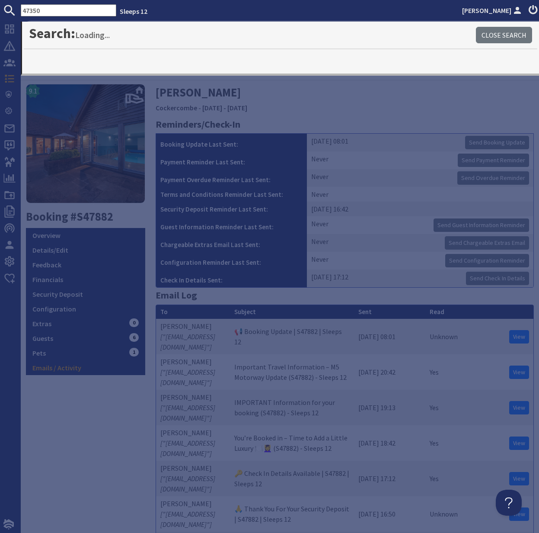
type input "47350"
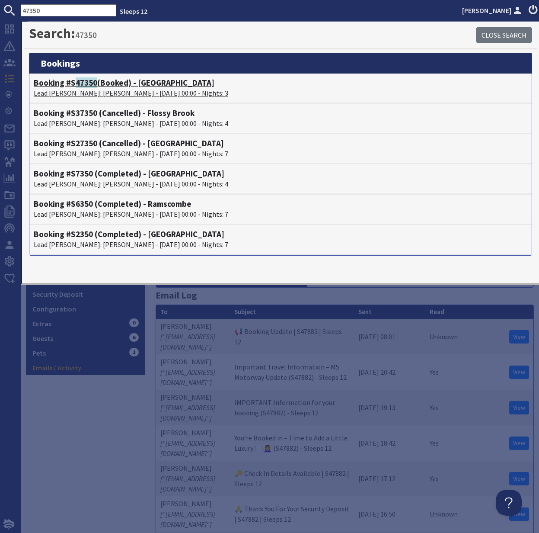
click at [101, 88] on p "Lead [PERSON_NAME]: [PERSON_NAME] - [DATE] 00:00 - Nights: 3" at bounding box center [281, 93] width 494 height 10
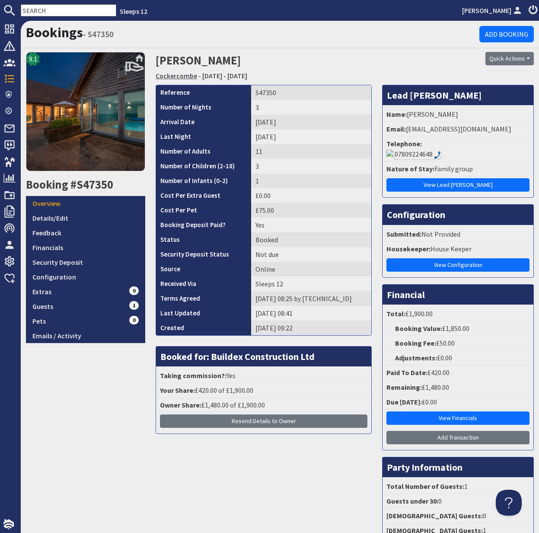
click at [181, 75] on link "Cockercombe" at bounding box center [177, 75] width 42 height 9
click at [180, 74] on link "Cockercombe" at bounding box center [177, 75] width 42 height 9
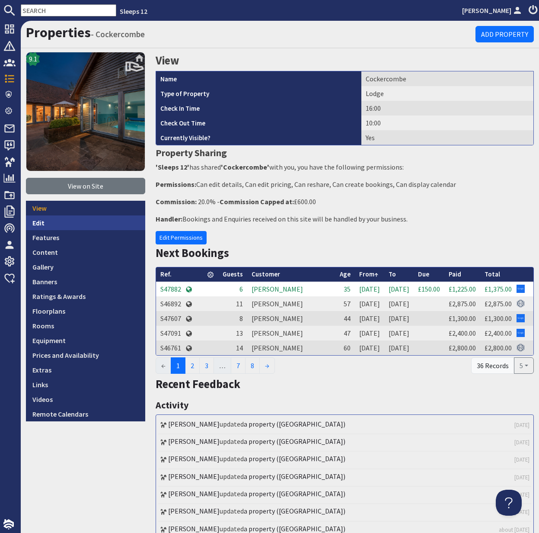
click at [44, 224] on link "Edit" at bounding box center [85, 222] width 119 height 15
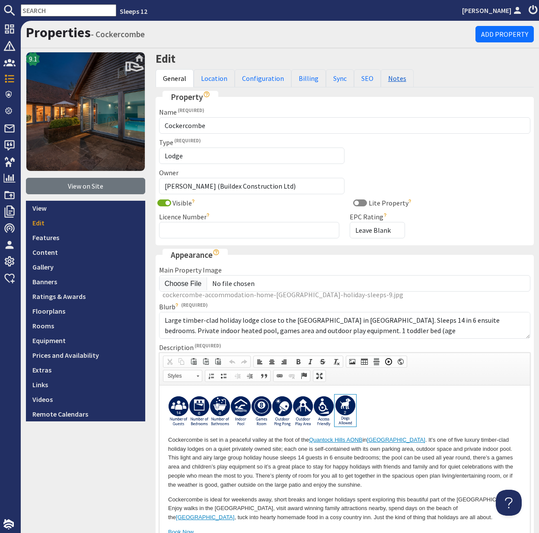
click at [392, 77] on link "Notes" at bounding box center [397, 78] width 33 height 18
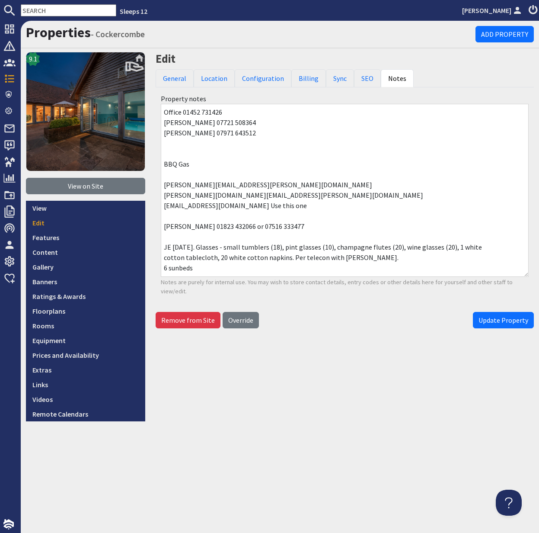
drag, startPoint x: 223, startPoint y: 207, endPoint x: 146, endPoint y: 206, distance: 77.4
click at [146, 206] on div "Properties - [GEOGRAPHIC_DATA] Add Property 9.1 View on Site View Edit Features…" at bounding box center [280, 221] width 519 height 401
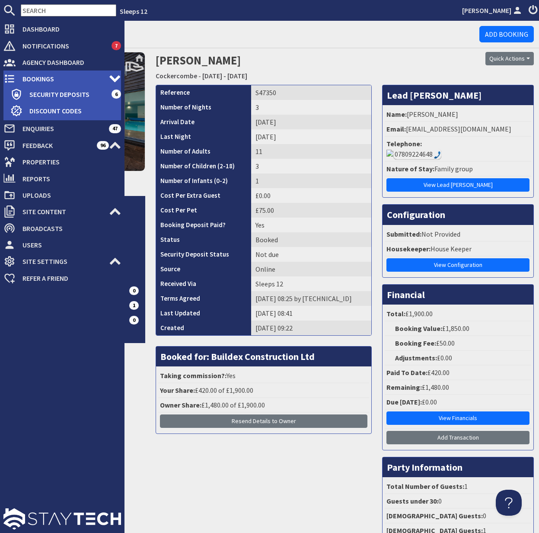
click at [14, 79] on use at bounding box center [10, 79] width 10 height 8
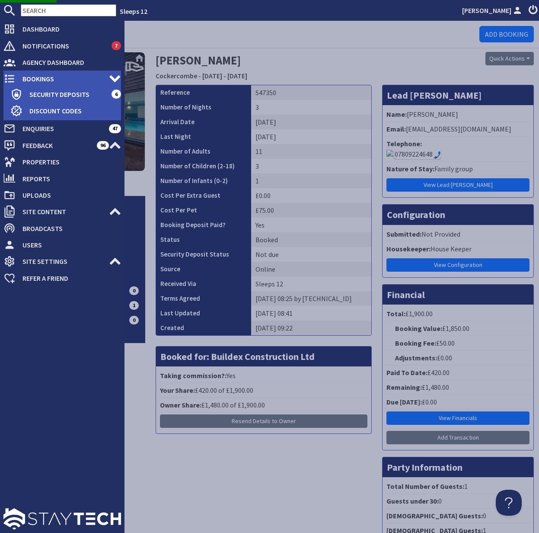
click at [42, 76] on span "Bookings" at bounding box center [62, 79] width 93 height 14
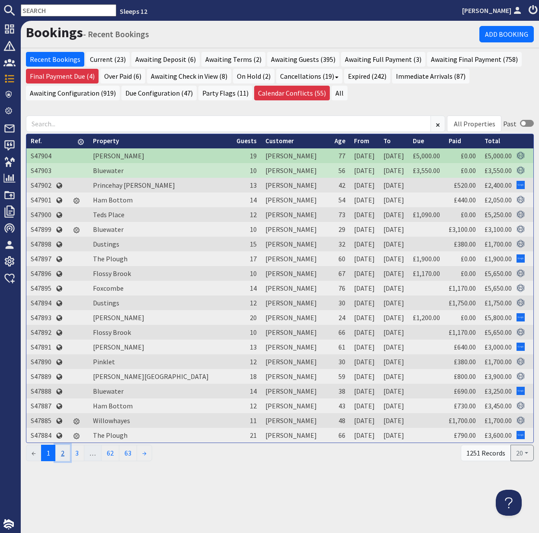
click at [65, 454] on link "2" at bounding box center [62, 453] width 15 height 16
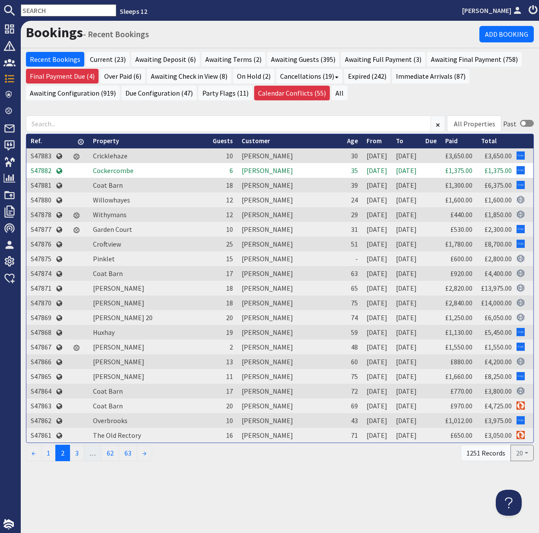
click at [48, 168] on td "S47882" at bounding box center [40, 170] width 29 height 15
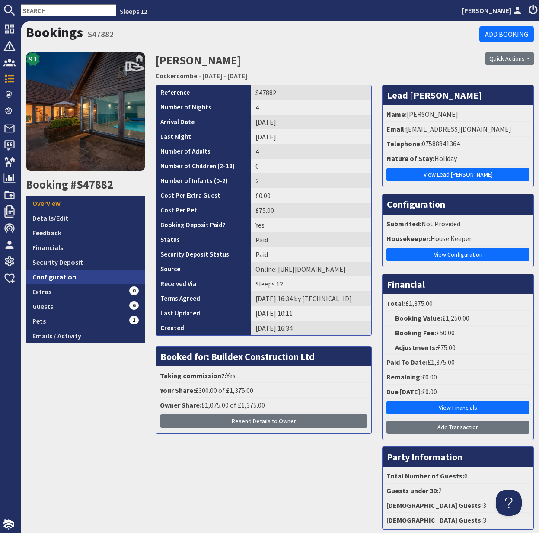
click at [64, 278] on link "Configuration" at bounding box center [85, 276] width 119 height 15
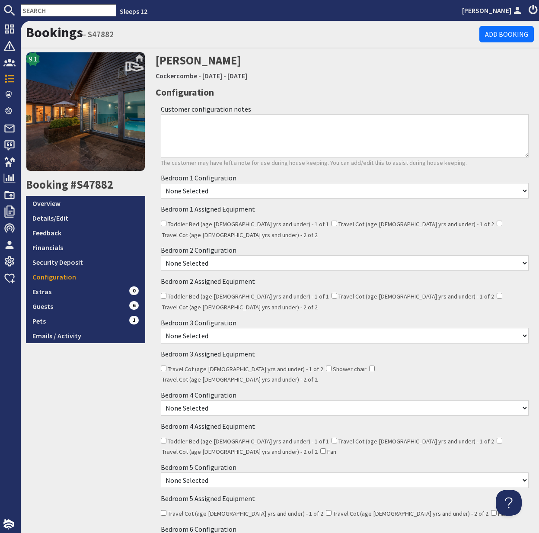
click at [526, 191] on select "None Selected Twin Bed Super King Bed" at bounding box center [345, 191] width 368 height 16
click at [45, 307] on link "Guests 6" at bounding box center [85, 306] width 119 height 15
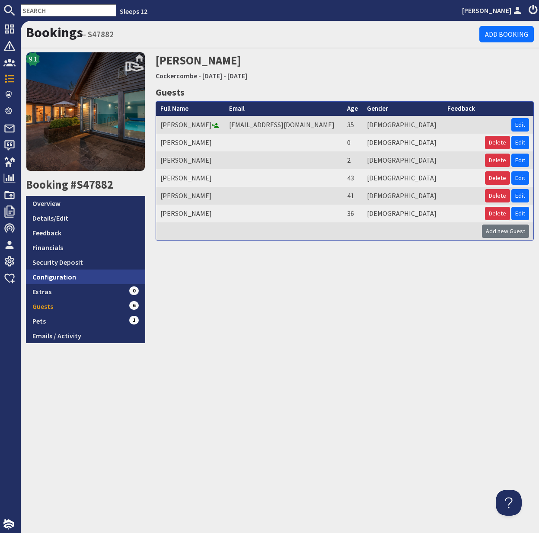
click at [57, 276] on link "Configuration" at bounding box center [85, 276] width 119 height 15
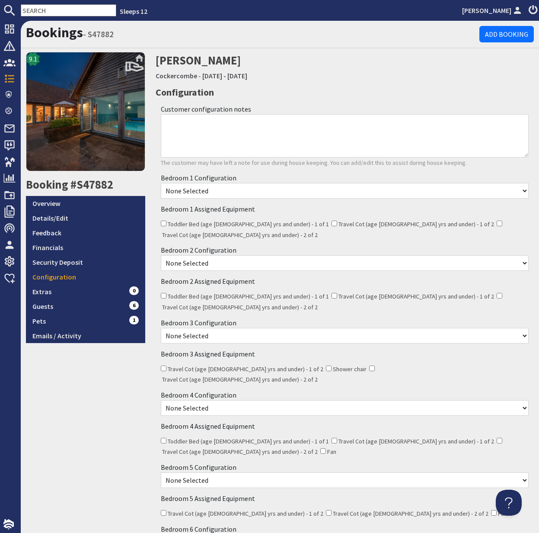
click at [523, 190] on select "None Selected Twin Bed Super King Bed" at bounding box center [345, 191] width 368 height 16
click at [45, 306] on link "Guests 6" at bounding box center [85, 306] width 119 height 15
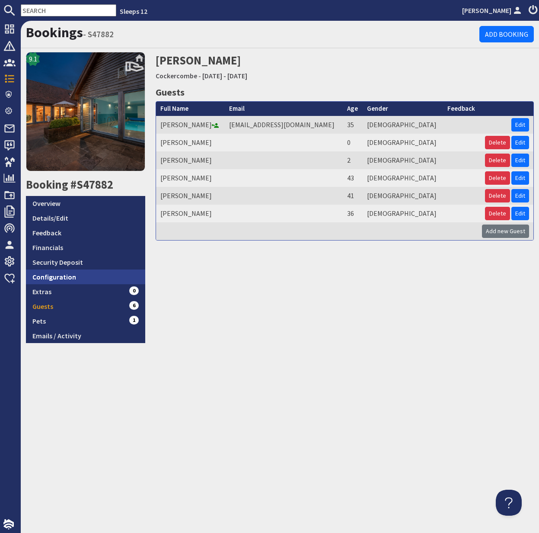
click at [67, 274] on link "Configuration" at bounding box center [85, 276] width 119 height 15
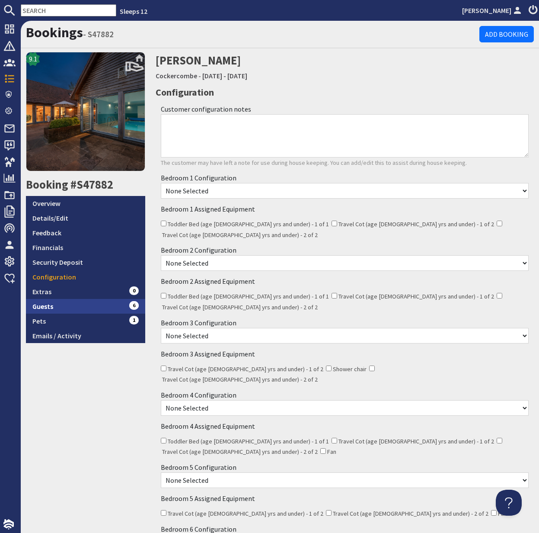
click at [47, 305] on link "Guests 6" at bounding box center [85, 306] width 119 height 15
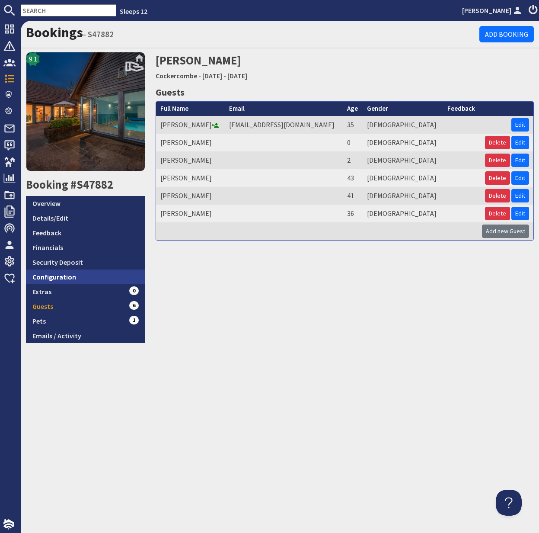
click at [50, 275] on link "Configuration" at bounding box center [85, 276] width 119 height 15
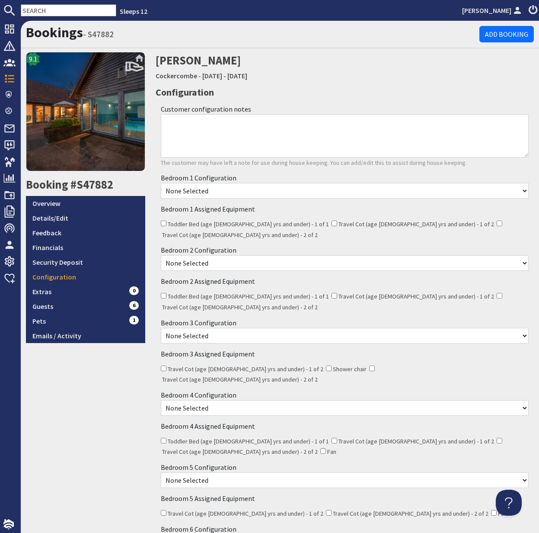
click at [526, 190] on select "None Selected Twin Bed Super King Bed" at bounding box center [345, 191] width 368 height 16
select select "485"
click at [332, 224] on input "Travel Cot (age 2 yrs and under) - 1 of 2" at bounding box center [335, 224] width 6 height 6
checkbox input "true"
click at [525, 255] on select "None Selected Super King Bed Twin Bed" at bounding box center [345, 263] width 368 height 16
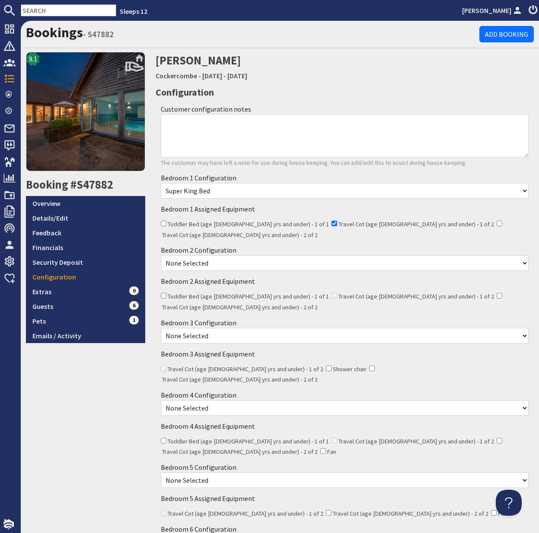
select select "250"
click at [497, 293] on input "Travel Cot (age 2 yrs and under) - 2 of 2" at bounding box center [500, 296] width 6 height 6
checkbox input "true"
click at [524, 400] on select "None Selected 2 x Super King Beds 1 x Super King Bed and 2 x Single Beds 4 x Si…" at bounding box center [345, 408] width 368 height 16
select select "257"
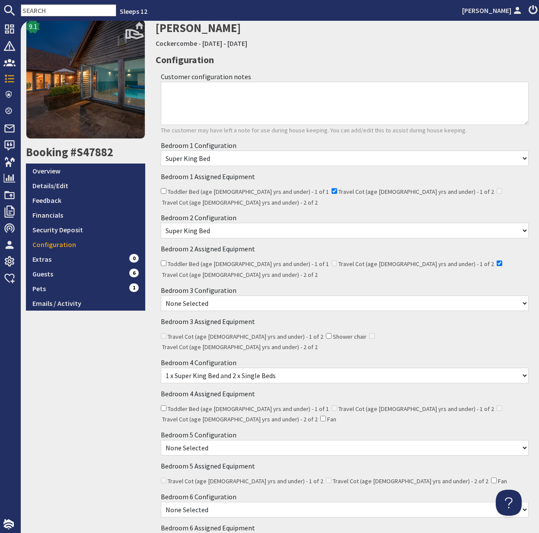
scroll to position [49, 0]
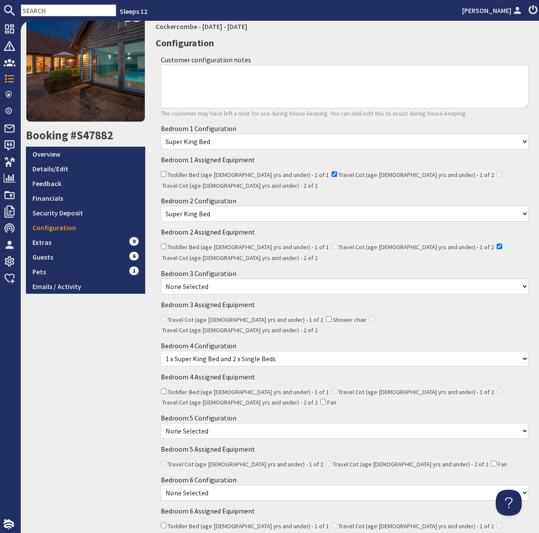
click at [524, 279] on select "None Selected Super King Bed Twin Bed" at bounding box center [345, 287] width 368 height 16
select select "252"
click at [525, 423] on select "None Selected Super King Bed Twin Bed" at bounding box center [345, 431] width 368 height 16
select select "260"
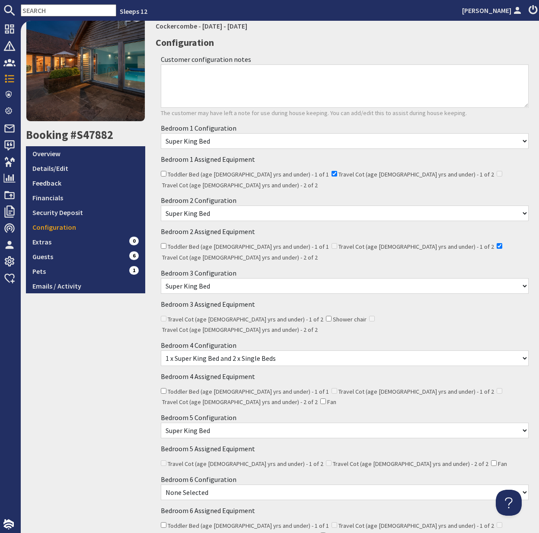
click at [523, 484] on select "None Selected Super King Bed Twin Bed" at bounding box center [345, 492] width 368 height 16
select select "258"
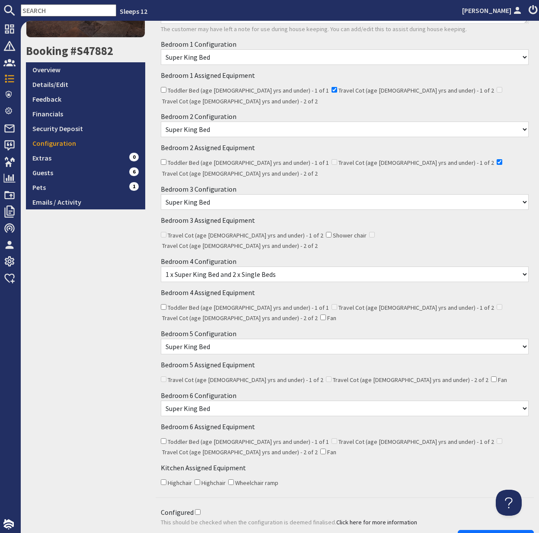
scroll to position [139, 0]
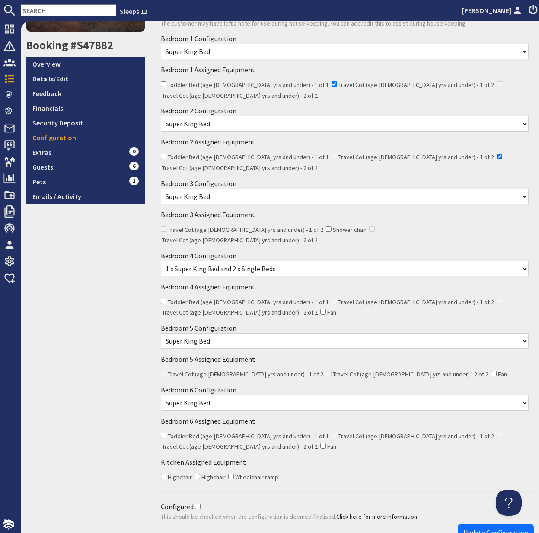
click at [163, 474] on input "Highchair" at bounding box center [164, 477] width 6 height 6
checkbox input "true"
click at [196, 503] on input "Configured" at bounding box center [198, 506] width 6 height 6
checkbox input "true"
click at [527, 333] on select "None Selected Super King Bed Twin Bed" at bounding box center [345, 341] width 368 height 16
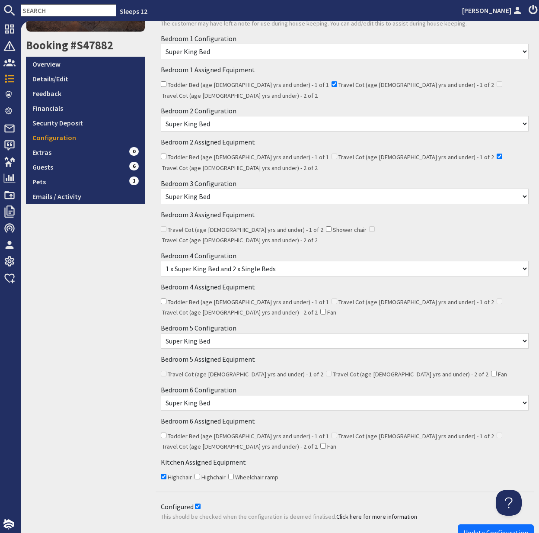
select select "261"
click at [487, 524] on button "Update Configuration" at bounding box center [496, 532] width 76 height 16
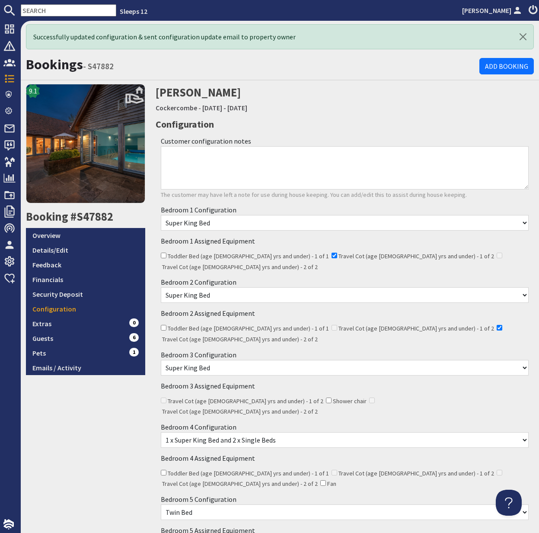
scroll to position [0, 0]
click at [32, 7] on input "text" at bounding box center [69, 10] width 96 height 12
paste input "maiken@acro-gymnastics.co.uk"
type input "maiken@acro-gymnastics.co.uk"
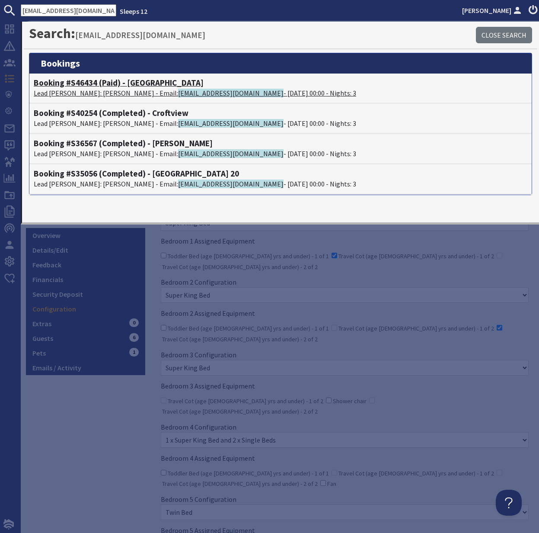
click at [77, 88] on p "Lead Booker: Maiken Perkins - Email: maiken@acro-gymnastics.co.uk - 05/09/2025 …" at bounding box center [281, 93] width 494 height 10
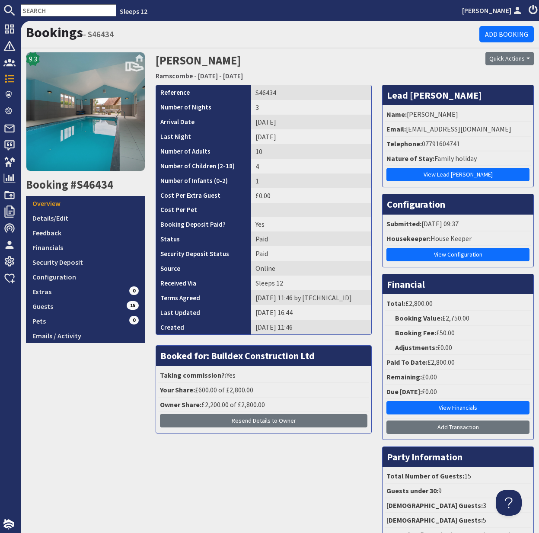
click at [174, 76] on link "Ramscombe" at bounding box center [174, 75] width 37 height 9
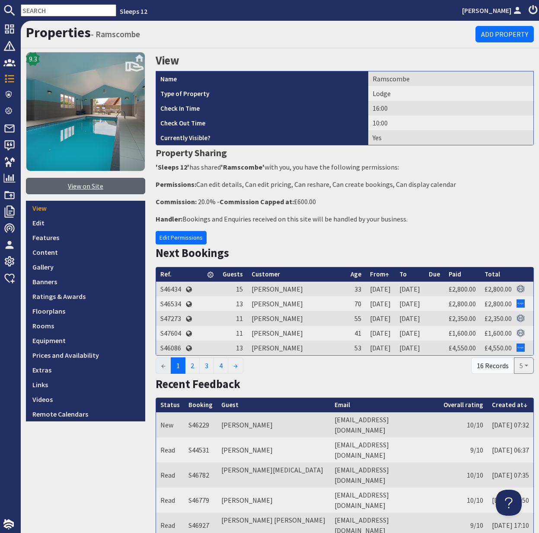
click at [87, 186] on link "View on Site" at bounding box center [85, 186] width 119 height 16
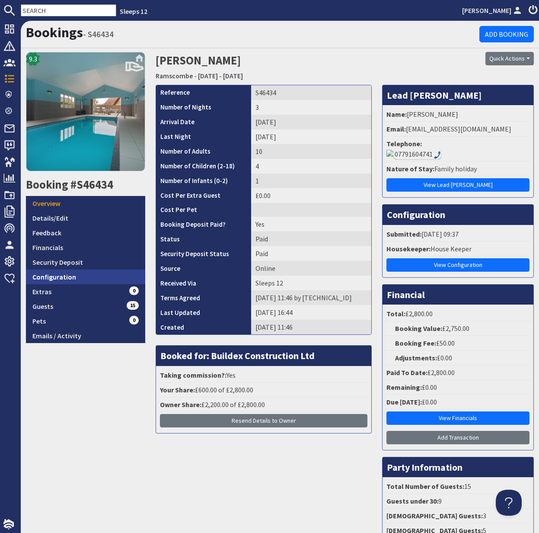
click at [74, 277] on link "Configuration" at bounding box center [85, 276] width 119 height 15
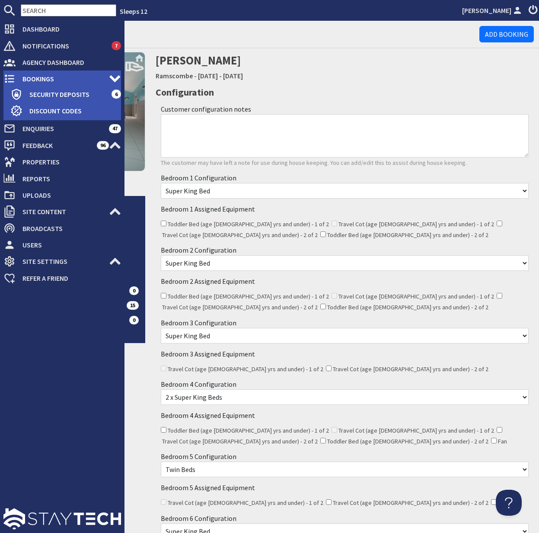
click at [50, 80] on span "Bookings" at bounding box center [62, 79] width 93 height 14
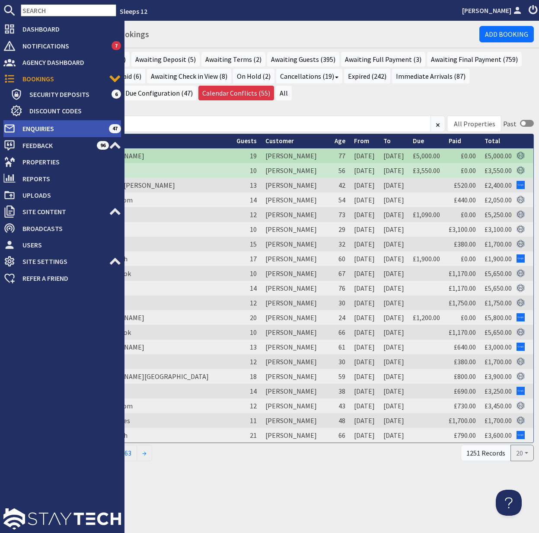
click at [49, 131] on span "Enquiries" at bounding box center [62, 129] width 93 height 14
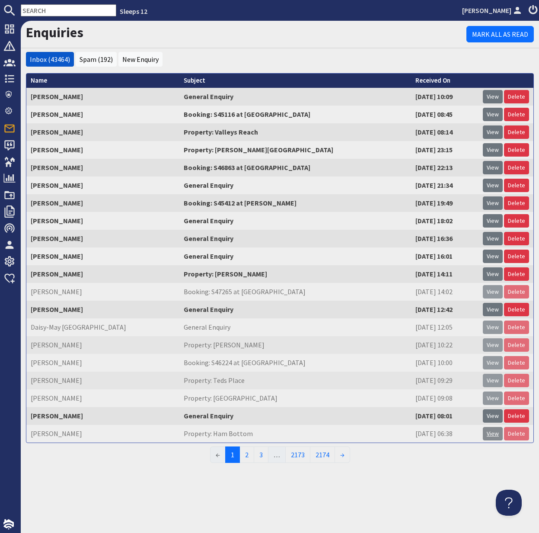
click at [490, 435] on link "View" at bounding box center [493, 433] width 20 height 13
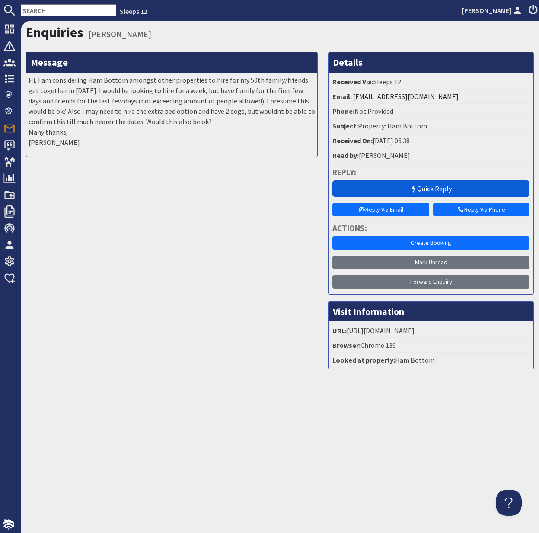
click at [443, 187] on link "Quick Reply" at bounding box center [431, 188] width 197 height 16
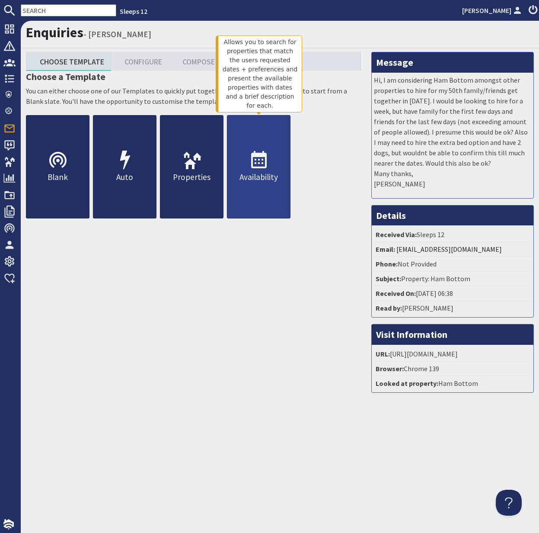
click at [262, 172] on p "Availability" at bounding box center [259, 177] width 63 height 13
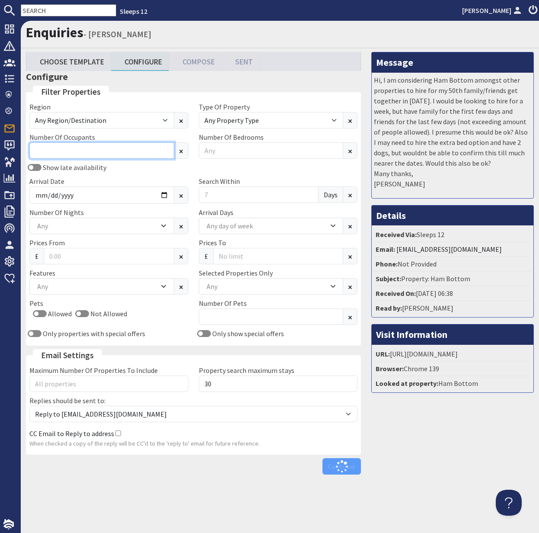
click at [77, 151] on input "Number Of Occupants" at bounding box center [101, 150] width 145 height 16
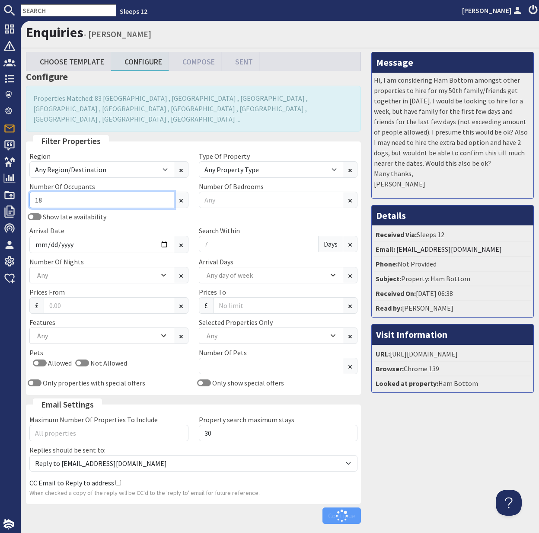
type input "18"
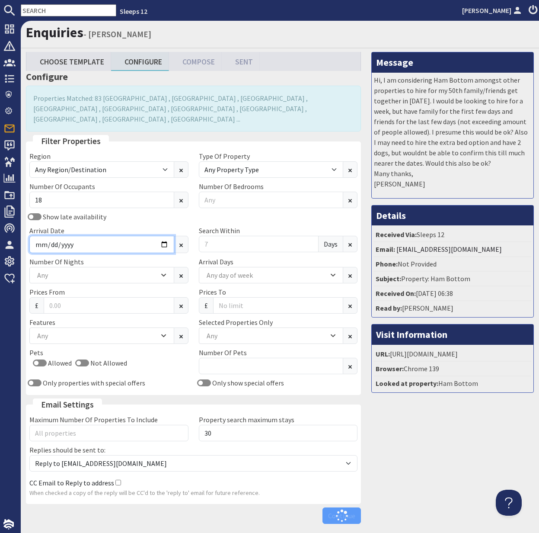
drag, startPoint x: 160, startPoint y: 234, endPoint x: 172, endPoint y: 233, distance: 11.7
click at [160, 236] on input "Arrival Date" at bounding box center [101, 244] width 145 height 17
click at [166, 236] on input "Arrival Date" at bounding box center [101, 244] width 145 height 17
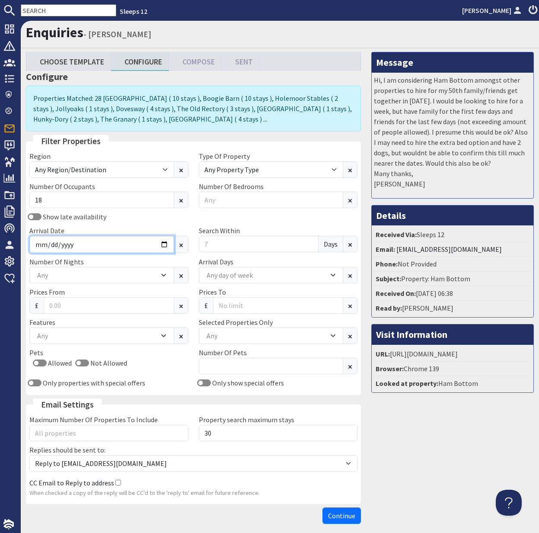
type input "2026-07-24"
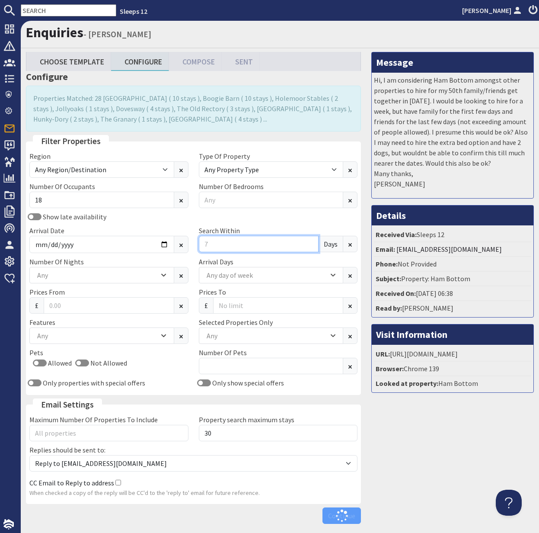
drag, startPoint x: 211, startPoint y: 245, endPoint x: 200, endPoint y: 246, distance: 10.8
click at [199, 246] on input "Search Within" at bounding box center [259, 244] width 120 height 16
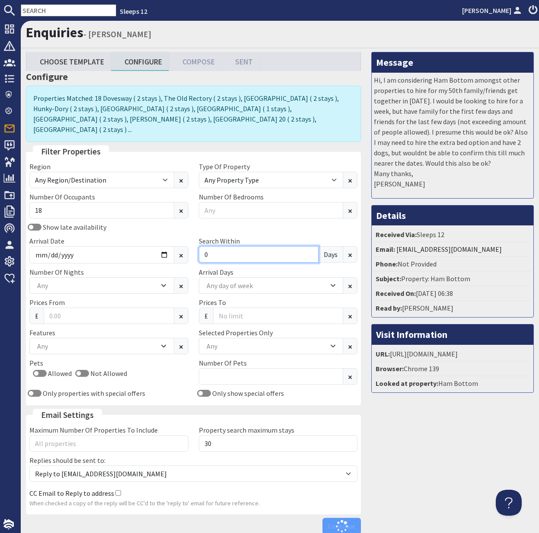
type input "0"
click at [127, 281] on div "Any" at bounding box center [97, 286] width 124 height 10
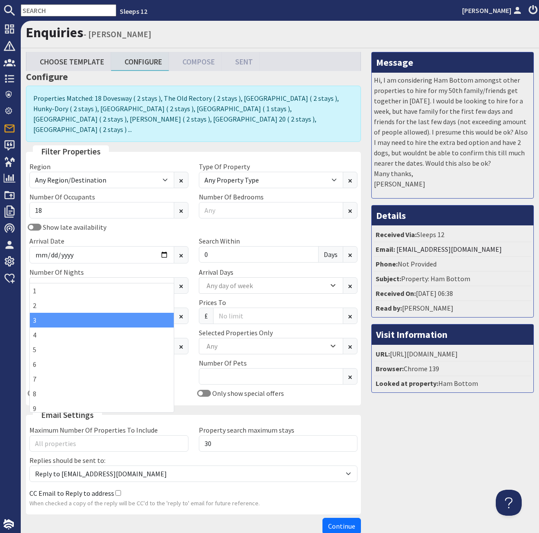
click at [79, 320] on div "3" at bounding box center [102, 320] width 144 height 15
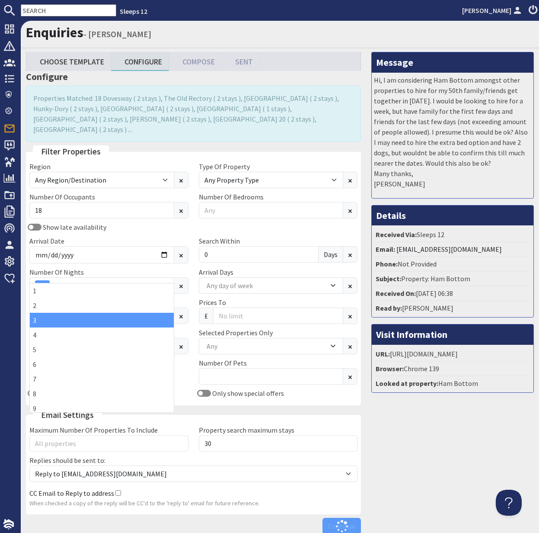
click at [181, 371] on div "Allowed Not Allowed" at bounding box center [108, 375] width 159 height 14
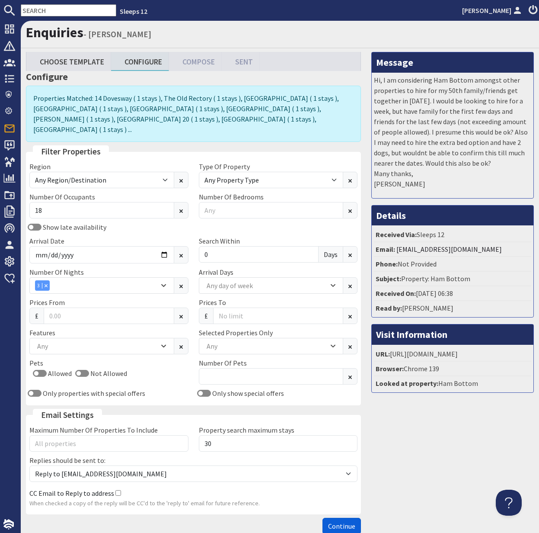
click at [337, 522] on span "Continue" at bounding box center [341, 526] width 27 height 9
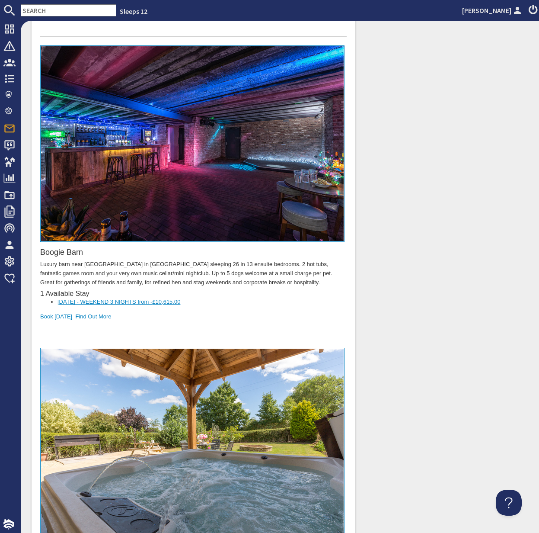
scroll to position [4059, 0]
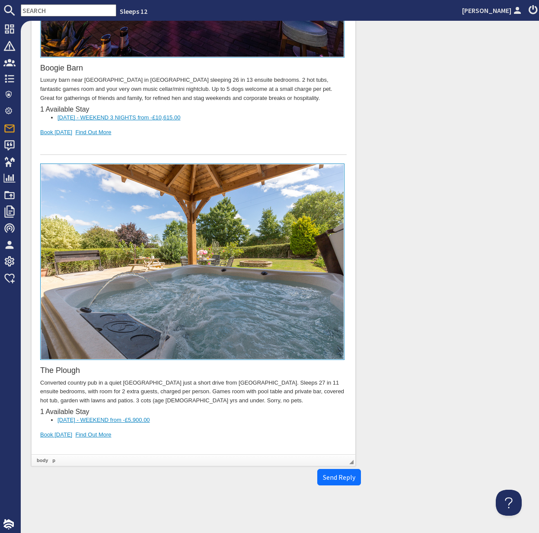
drag, startPoint x: 77, startPoint y: 442, endPoint x: 36, endPoint y: 424, distance: 44.8
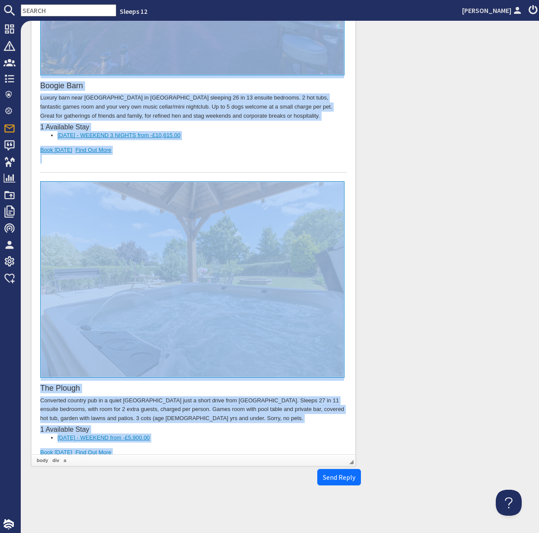
copy body "Dear Laurence Williams, Thank you for your enquiry. I've put together a list of…"
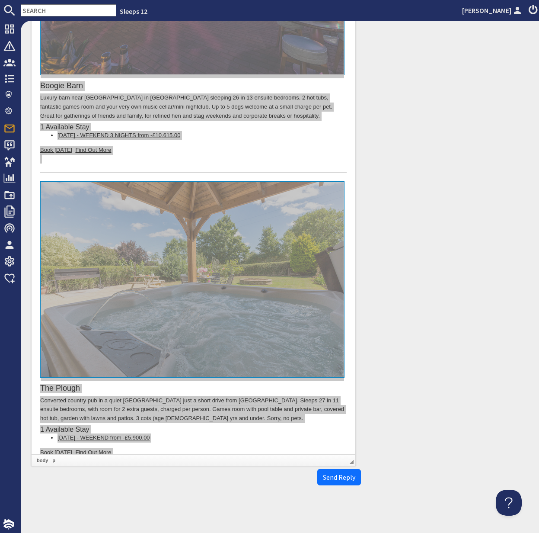
click at [46, 9] on input "text" at bounding box center [69, 10] width 96 height 12
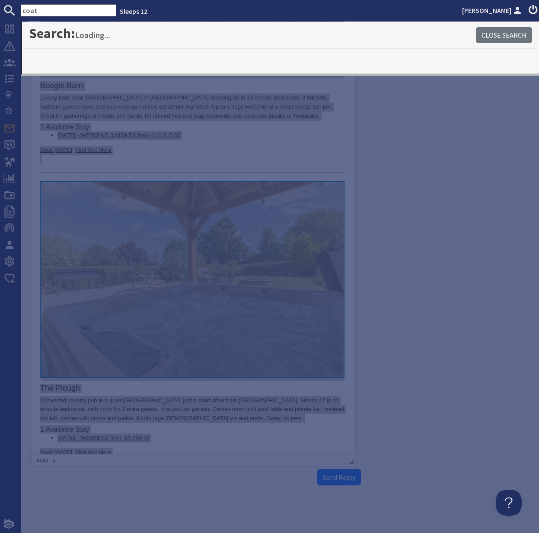
type input "coat"
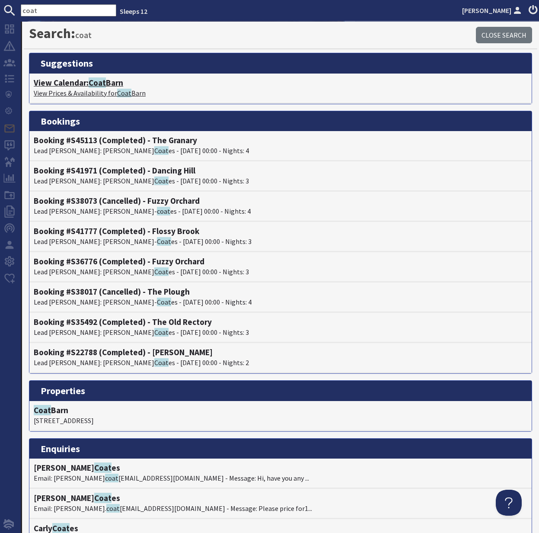
click at [98, 89] on p "View Prices & Availability for Coat Barn" at bounding box center [281, 93] width 494 height 10
type textarea "<p>Dear Laurence Williams,</p> <p>Thank you for your enquiry. I&#39;ve put toge…"
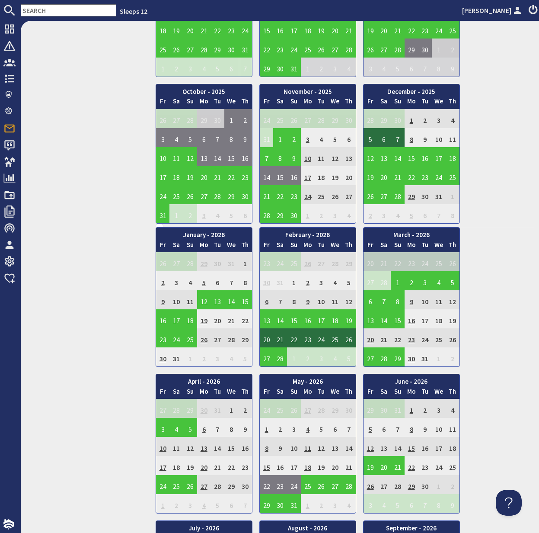
scroll to position [453, 0]
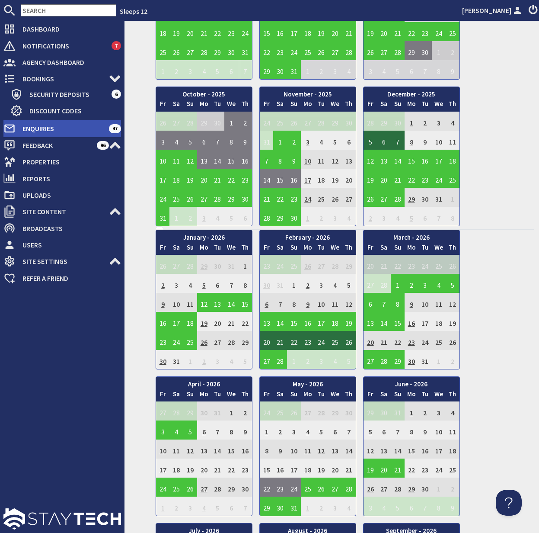
click at [44, 128] on span "Enquiries" at bounding box center [62, 129] width 93 height 14
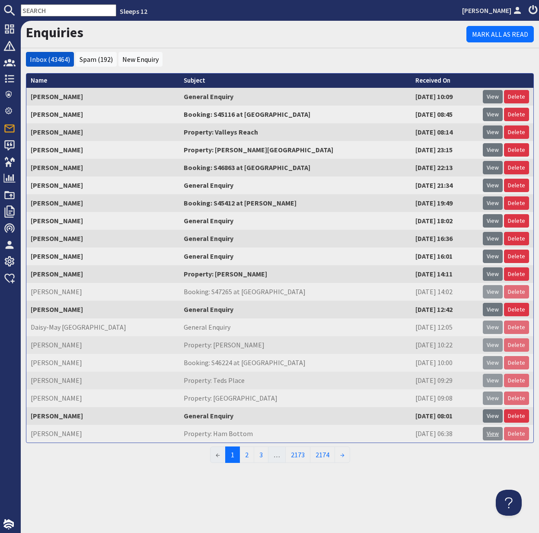
click at [494, 435] on link "View" at bounding box center [493, 433] width 20 height 13
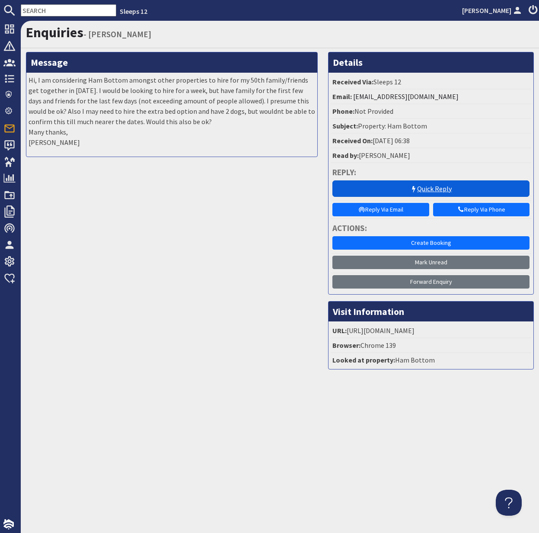
click at [438, 193] on link "Quick Reply" at bounding box center [431, 188] width 197 height 16
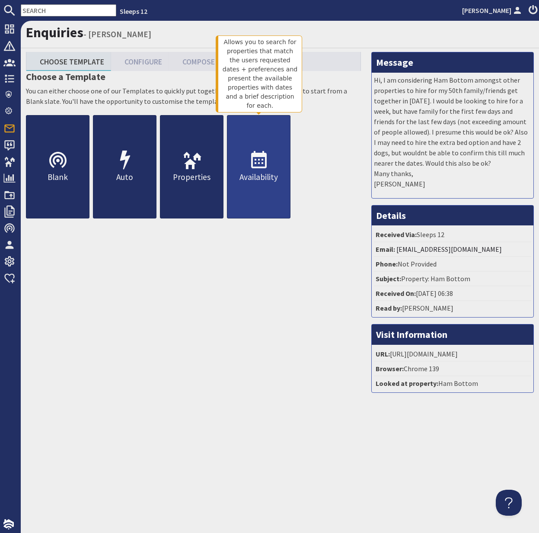
click at [265, 180] on p "Availability" at bounding box center [259, 177] width 63 height 13
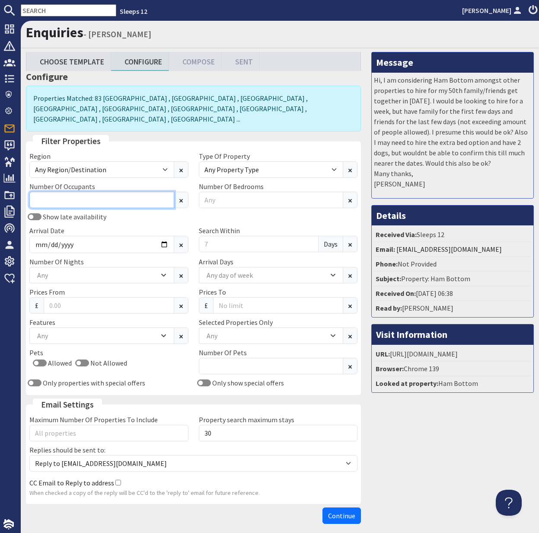
click at [61, 194] on input "Number Of Occupants" at bounding box center [101, 200] width 145 height 16
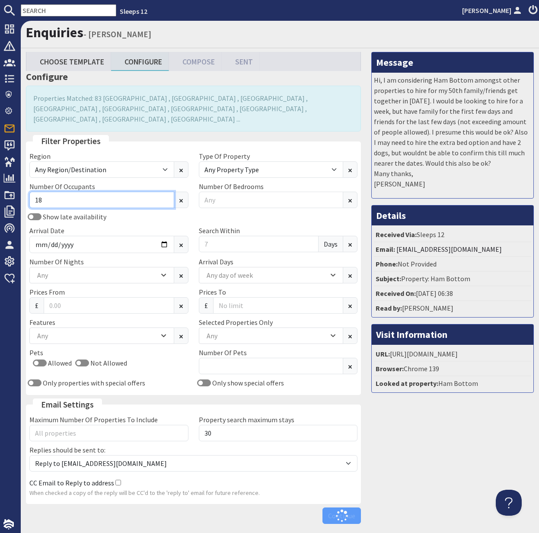
type input "18"
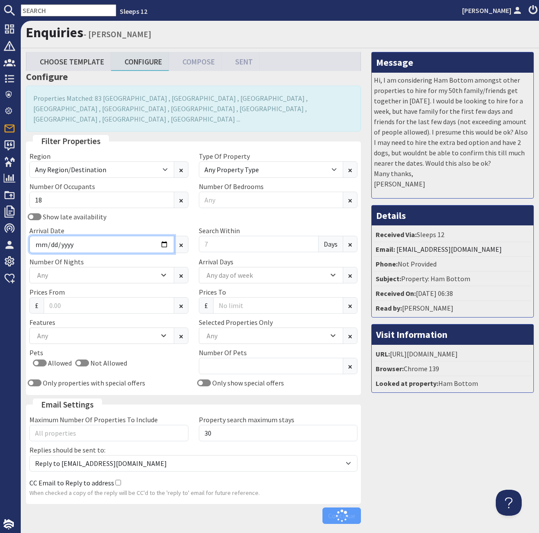
click at [164, 236] on input "Arrival Date" at bounding box center [101, 244] width 145 height 17
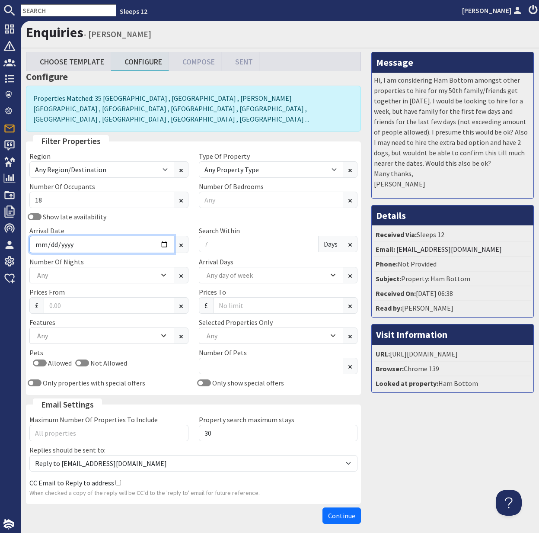
click at [164, 236] on input "Arrival Date" at bounding box center [101, 244] width 145 height 17
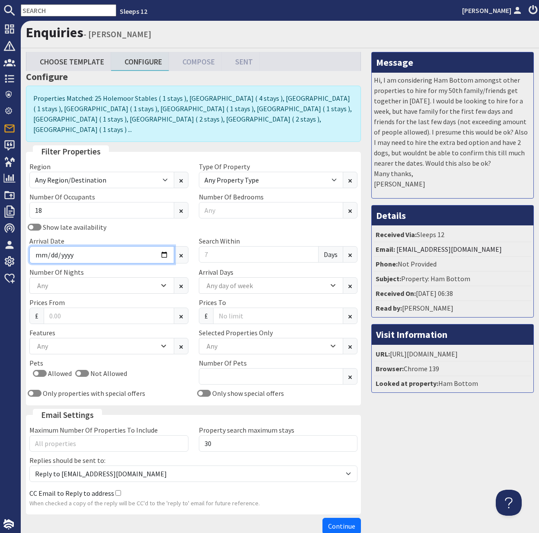
type input "[DATE]"
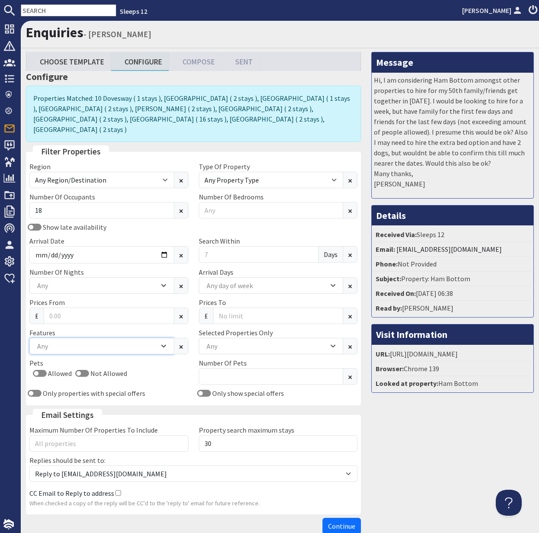
click at [94, 341] on div "Any" at bounding box center [97, 346] width 124 height 10
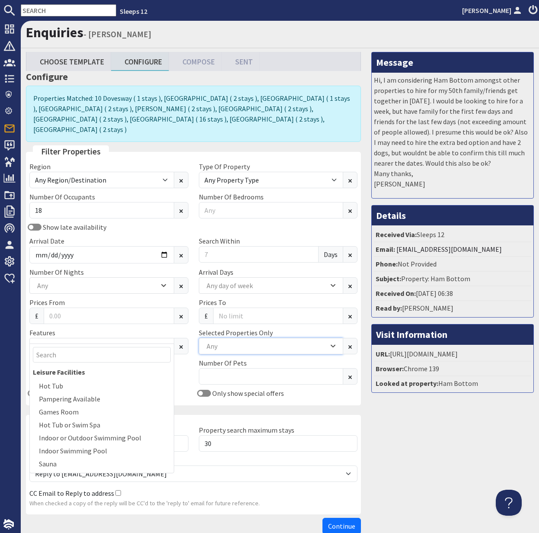
drag, startPoint x: 239, startPoint y: 334, endPoint x: 234, endPoint y: 333, distance: 4.9
click at [237, 341] on div "Any" at bounding box center [267, 346] width 124 height 10
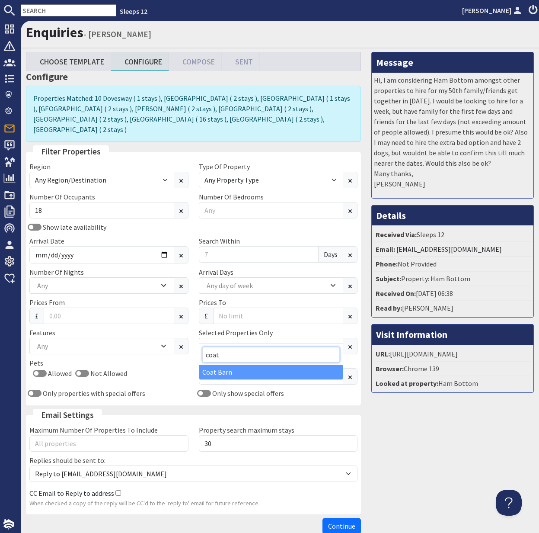
type input "coat"
click at [225, 370] on div "Coat Barn" at bounding box center [271, 372] width 144 height 15
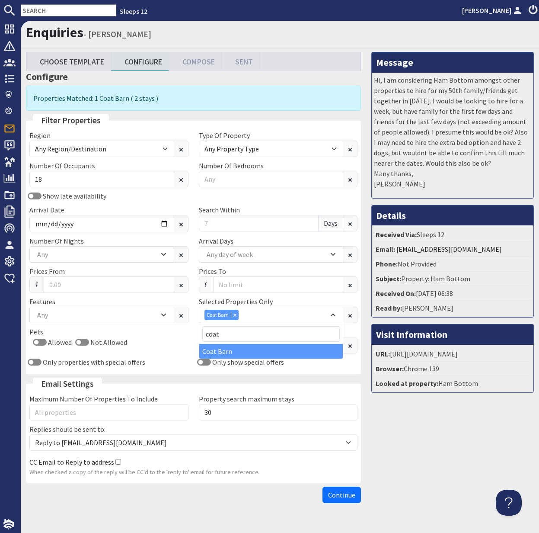
click at [340, 493] on span "Continue" at bounding box center [341, 495] width 27 height 9
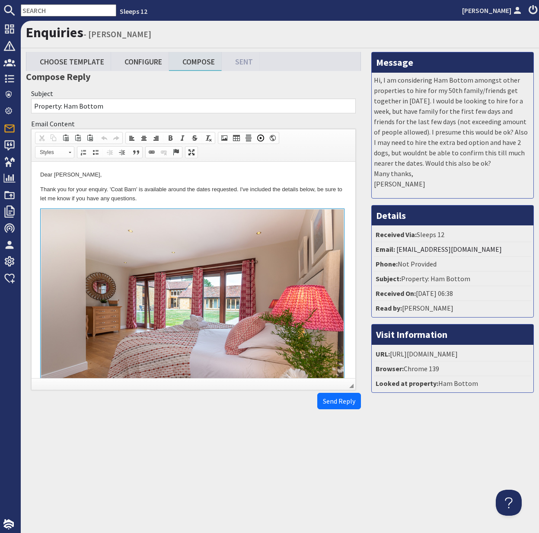
click at [38, 191] on html "Dear Laurence Williams, Thank you for your enquiry. 'Coat Barn' is available ar…" at bounding box center [194, 368] width 324 height 412
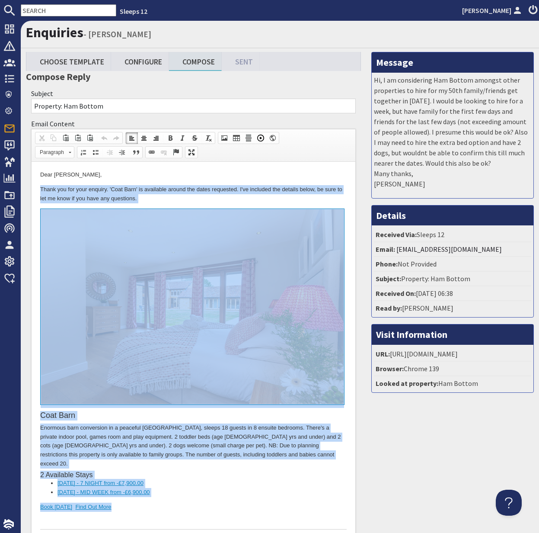
drag, startPoint x: 39, startPoint y: 188, endPoint x: 131, endPoint y: 499, distance: 324.0
click at [131, 499] on html "Dear Laurence Williams, Thank you for your enquiry. 'Coat Barn' is available ar…" at bounding box center [194, 368] width 324 height 412
copy body "Thank you for your enquiry. 'Coat Barn' is available around the dates requested…"
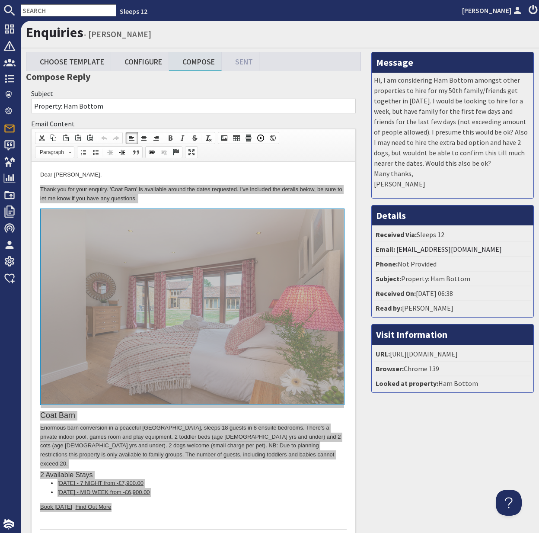
click at [48, 12] on input "text" at bounding box center [69, 10] width 96 height 12
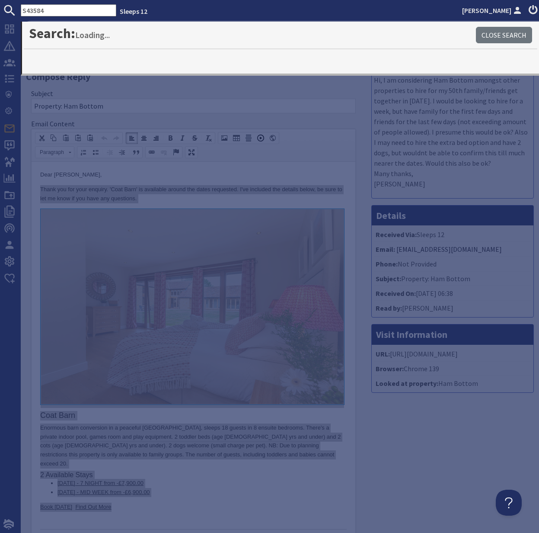
type input "S43584"
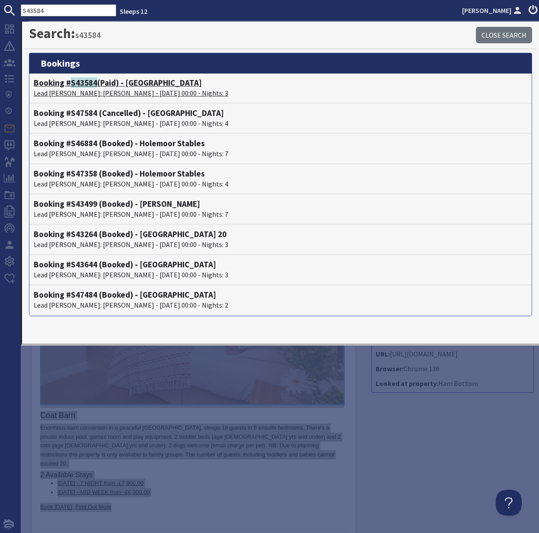
click at [111, 85] on h4 "Booking # S43584 (Paid) - Croftview" at bounding box center [281, 83] width 494 height 10
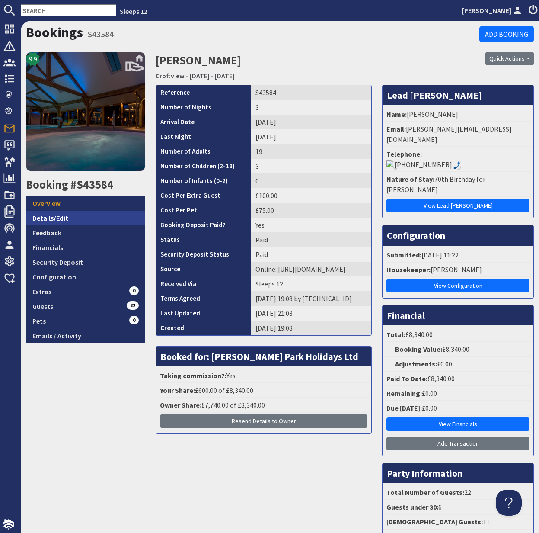
click at [47, 216] on link "Details/Edit" at bounding box center [85, 218] width 119 height 15
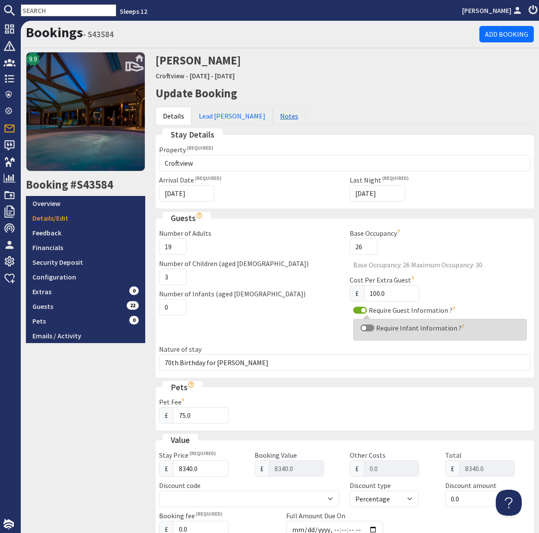
click at [273, 114] on link "Notes" at bounding box center [289, 116] width 33 height 18
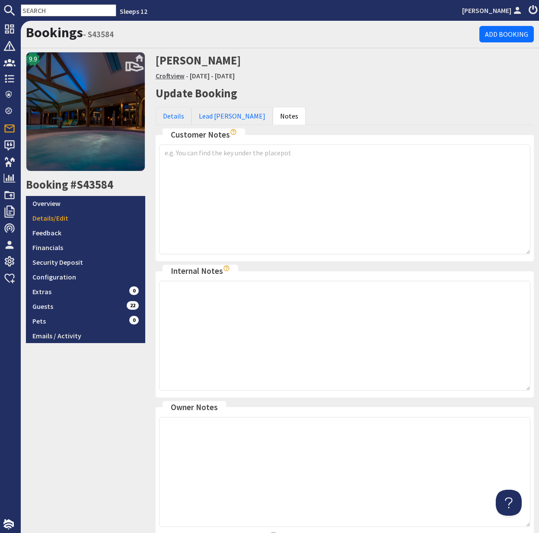
click at [171, 77] on link "Croftview" at bounding box center [170, 75] width 29 height 9
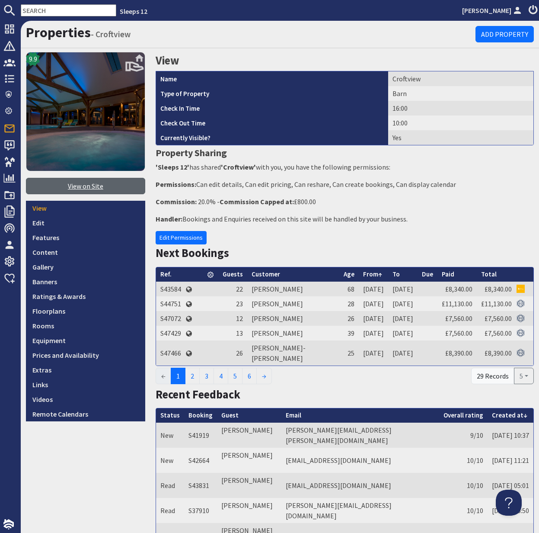
click at [84, 186] on link "View on Site" at bounding box center [85, 186] width 119 height 16
click at [44, 10] on input "text" at bounding box center [69, 10] width 96 height 12
paste input "S46636"
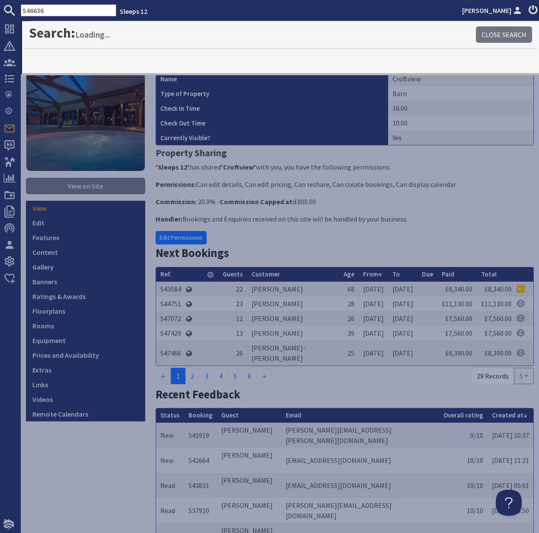
type input "S46636"
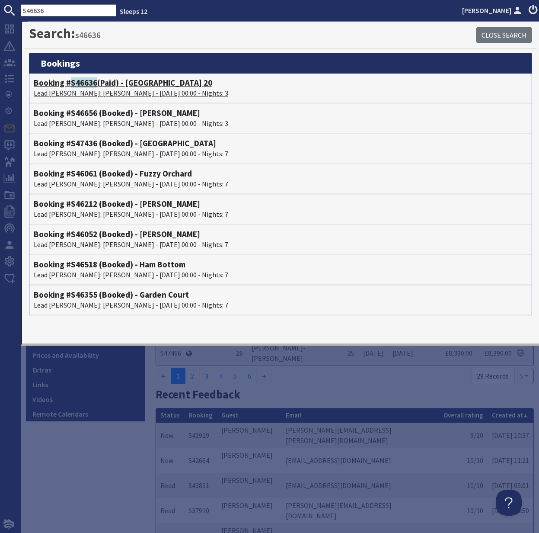
click at [104, 86] on h4 "Booking # S46636 (Paid) - Beaverbrook 20" at bounding box center [281, 83] width 494 height 10
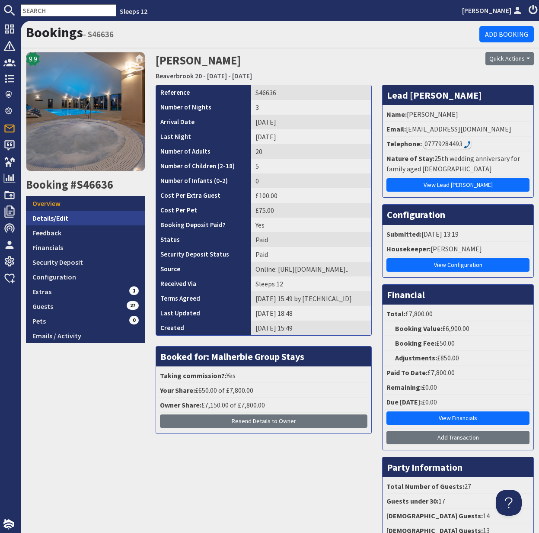
click at [56, 217] on link "Details/Edit" at bounding box center [85, 218] width 119 height 15
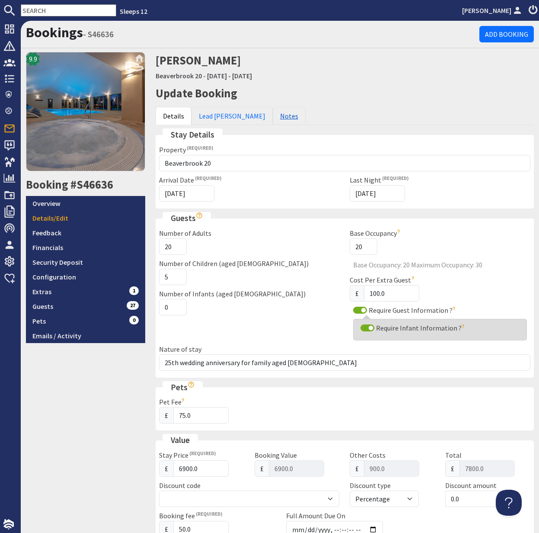
click at [273, 112] on link "Notes" at bounding box center [289, 116] width 33 height 18
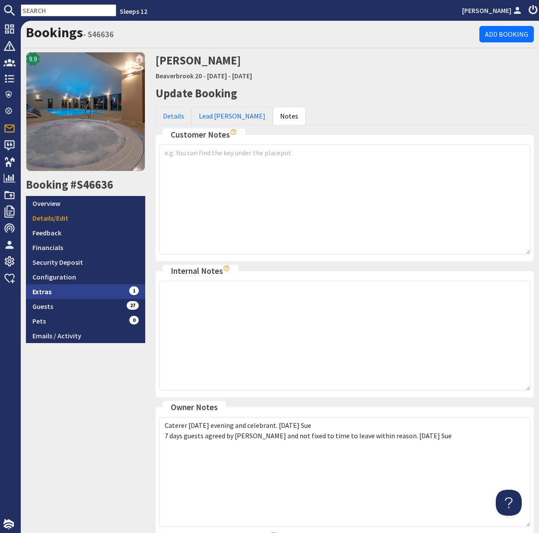
click at [42, 290] on link "Extras 1" at bounding box center [85, 291] width 119 height 15
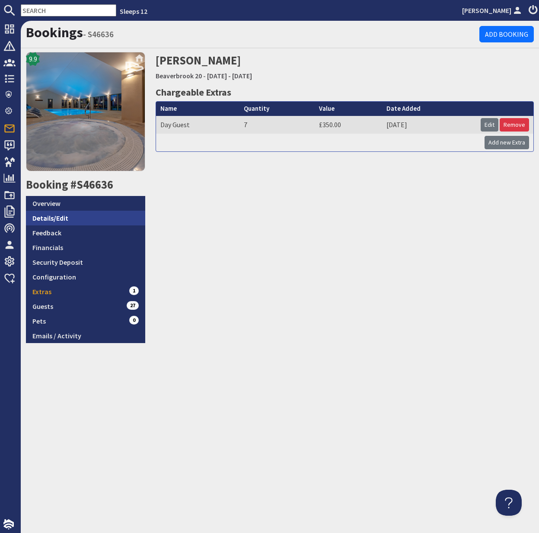
click at [57, 217] on link "Details/Edit" at bounding box center [85, 218] width 119 height 15
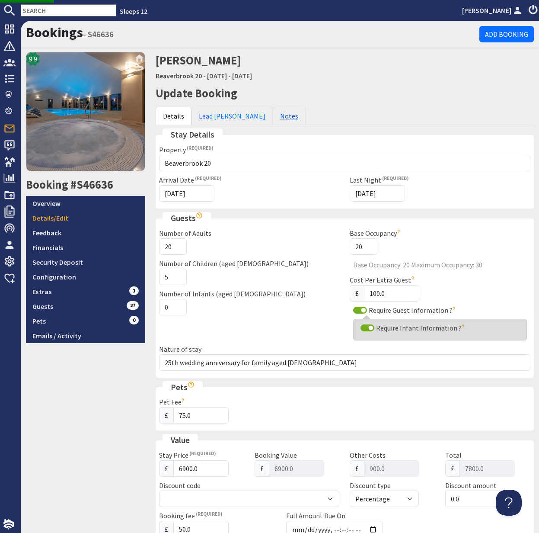
click at [273, 116] on link "Notes" at bounding box center [289, 116] width 33 height 18
click at [273, 117] on link "Notes" at bounding box center [289, 116] width 33 height 18
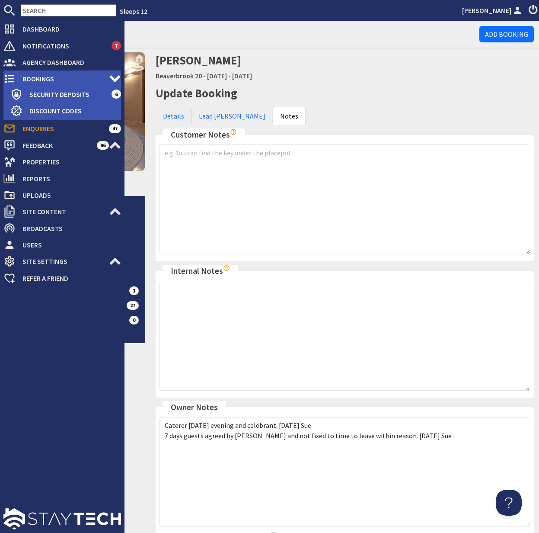
click at [35, 78] on span "Bookings" at bounding box center [62, 79] width 93 height 14
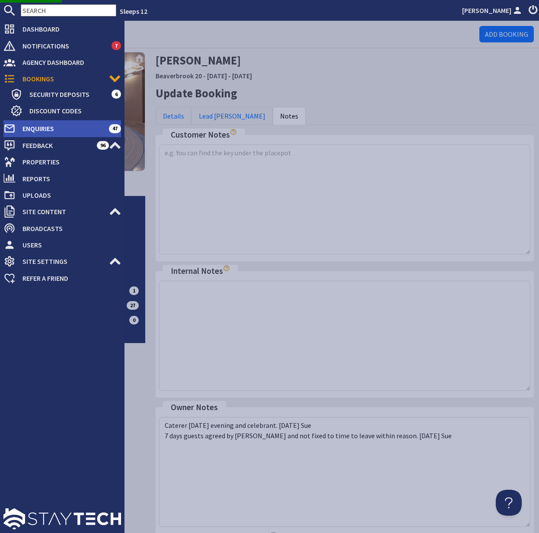
click at [48, 129] on span "Enquiries" at bounding box center [62, 129] width 93 height 14
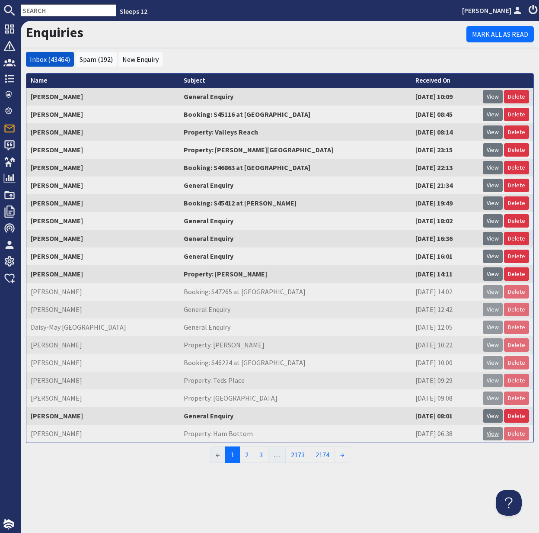
click at [494, 437] on link "View" at bounding box center [493, 433] width 20 height 13
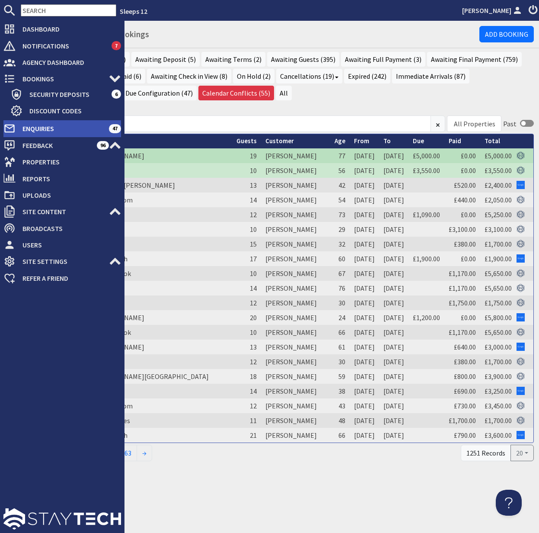
click at [44, 132] on span "Enquiries" at bounding box center [62, 129] width 93 height 14
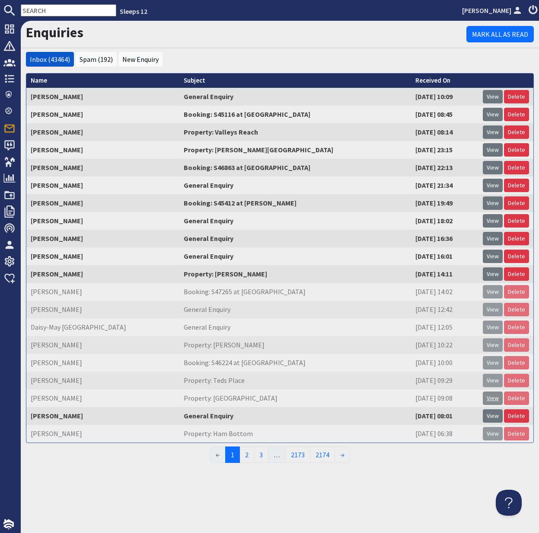
click at [492, 396] on link "View" at bounding box center [493, 397] width 20 height 13
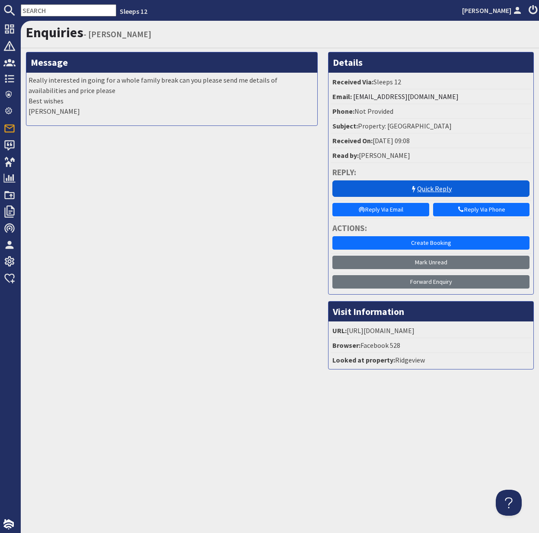
click at [439, 188] on link "Quick Reply" at bounding box center [431, 188] width 197 height 16
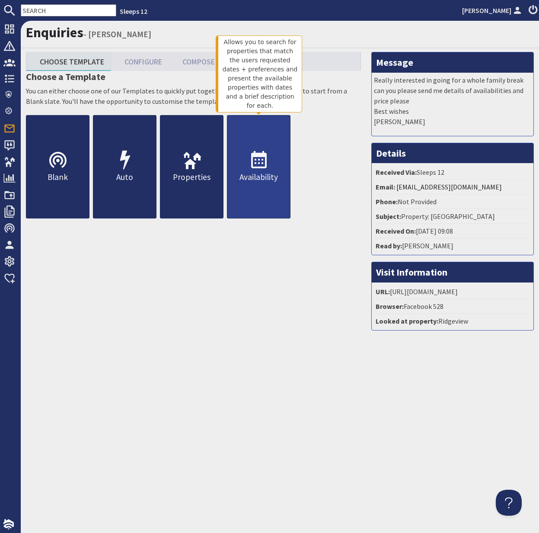
click at [267, 175] on p "Availability" at bounding box center [259, 177] width 63 height 13
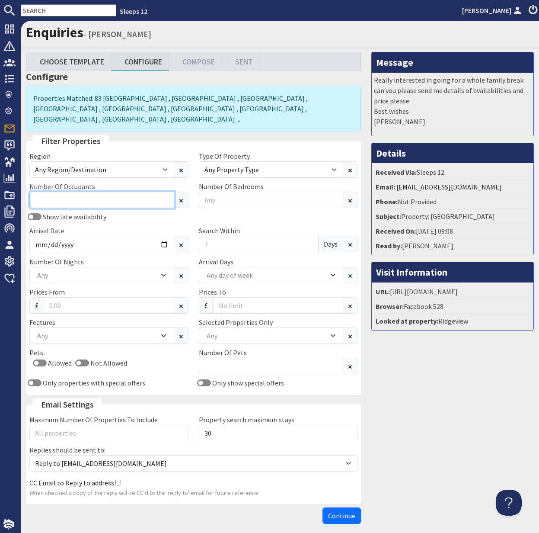
click at [88, 192] on input "Number Of Occupants" at bounding box center [101, 200] width 145 height 16
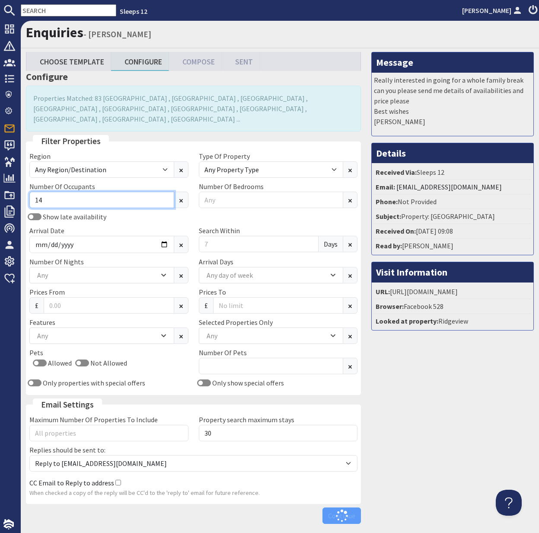
type input "14"
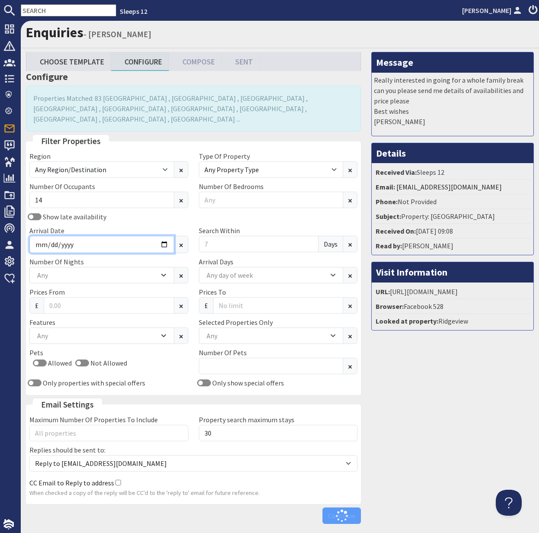
click at [161, 236] on input "Arrival Date" at bounding box center [101, 244] width 145 height 17
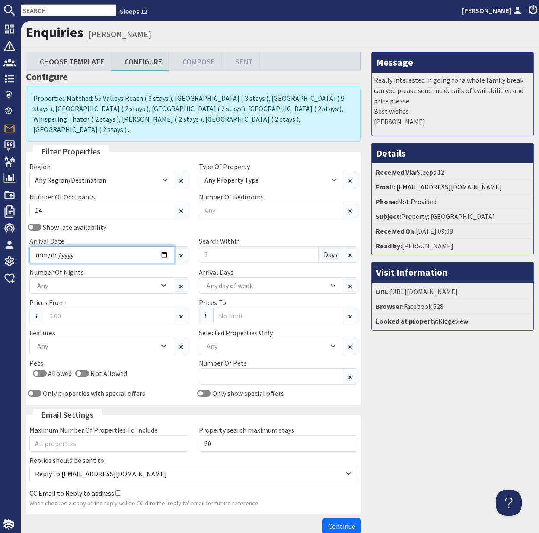
type input "2026-10-23"
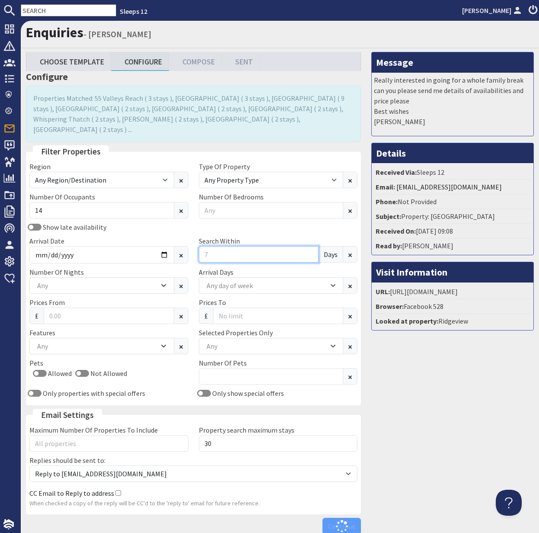
click at [194, 245] on div "Search Within Days" at bounding box center [279, 250] width 170 height 28
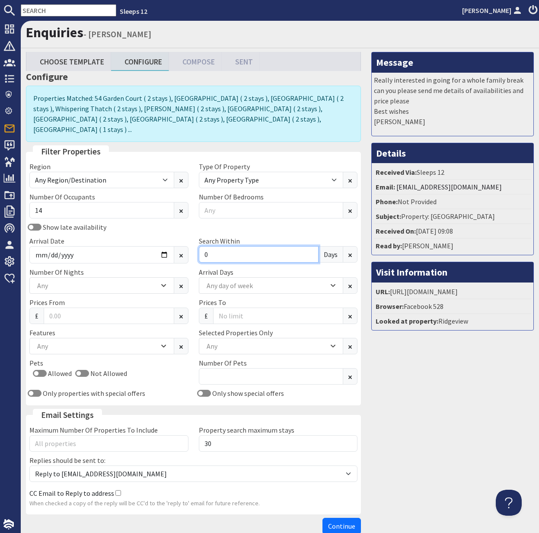
type input "0"
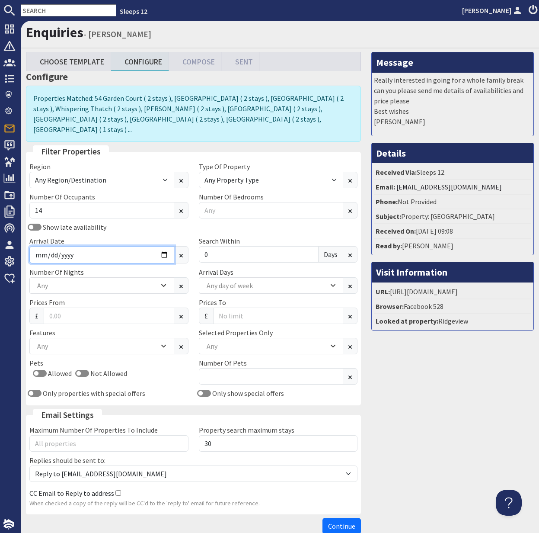
click at [163, 246] on input "2026-10-23" at bounding box center [101, 254] width 145 height 17
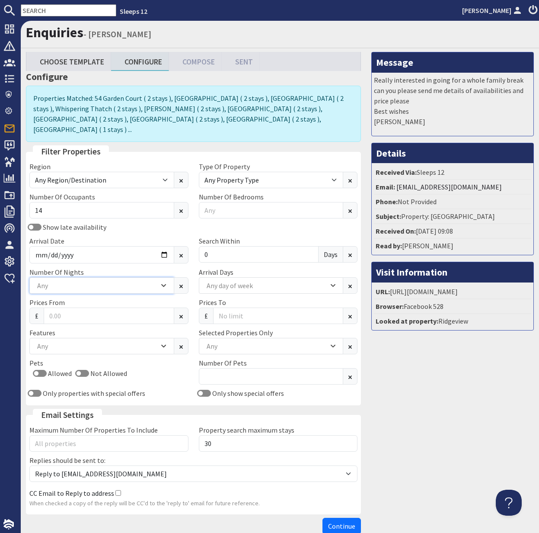
click at [157, 280] on div "Any" at bounding box center [101, 285] width 145 height 16
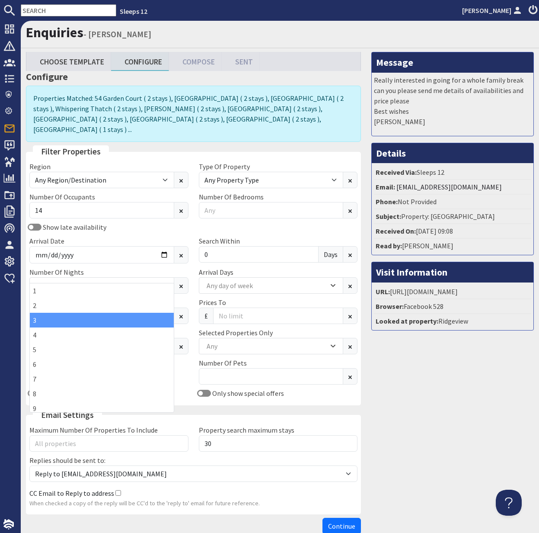
click at [85, 324] on div "3" at bounding box center [102, 320] width 144 height 15
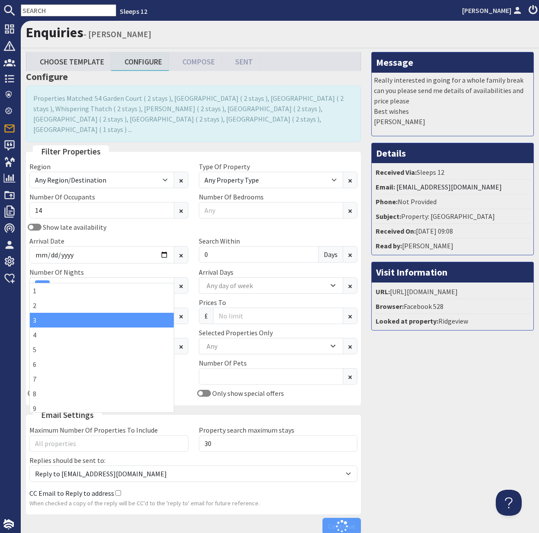
drag, startPoint x: 191, startPoint y: 366, endPoint x: 218, endPoint y: 340, distance: 37.0
click at [191, 366] on div "Pets Allowed Not Allowed" at bounding box center [109, 373] width 170 height 30
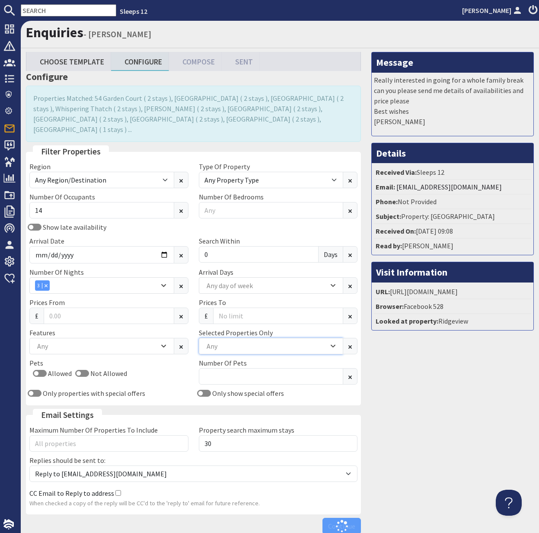
click at [235, 341] on div "Any" at bounding box center [267, 346] width 124 height 10
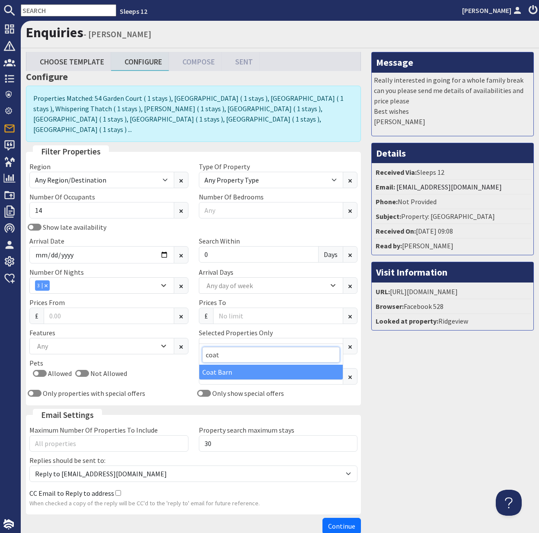
type input "coat"
click at [218, 369] on div "Coat Barn" at bounding box center [271, 372] width 144 height 15
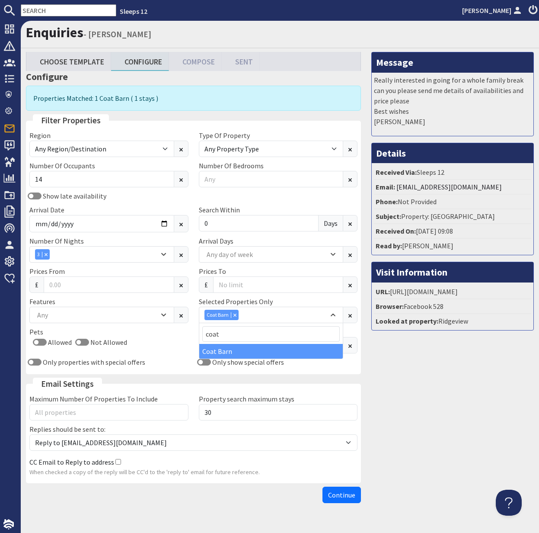
click at [343, 495] on span "Continue" at bounding box center [341, 495] width 27 height 9
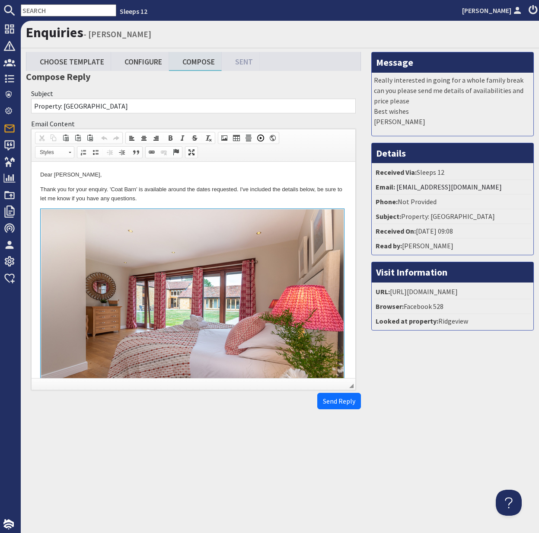
click at [38, 190] on html "Dear Julia Downes, Thank you for your enquiry. 'Coat Barn' is available around …" at bounding box center [194, 363] width 324 height 403
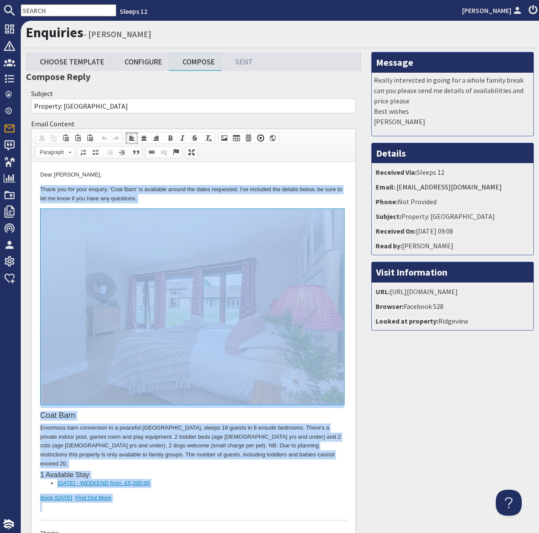
drag, startPoint x: 39, startPoint y: 189, endPoint x: 160, endPoint y: 493, distance: 326.8
click at [160, 493] on html "Dear Julia Downes, Thank you for your enquiry. 'Coat Barn' is available around …" at bounding box center [194, 363] width 324 height 403
copy body "Thank you for your enquiry. 'Coat Barn' is available around the dates requested…"
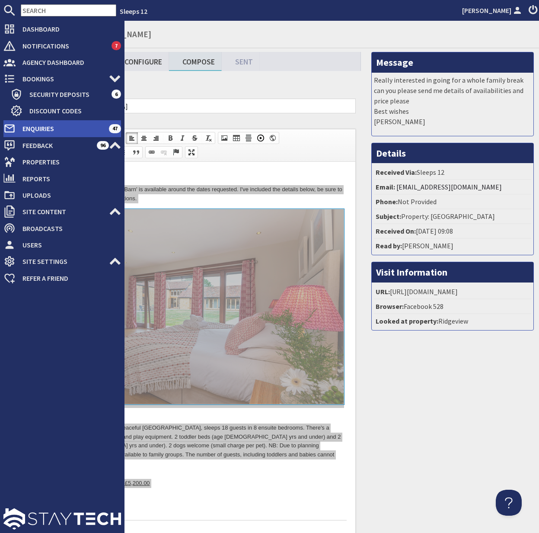
click at [41, 128] on span "Enquiries" at bounding box center [62, 129] width 93 height 14
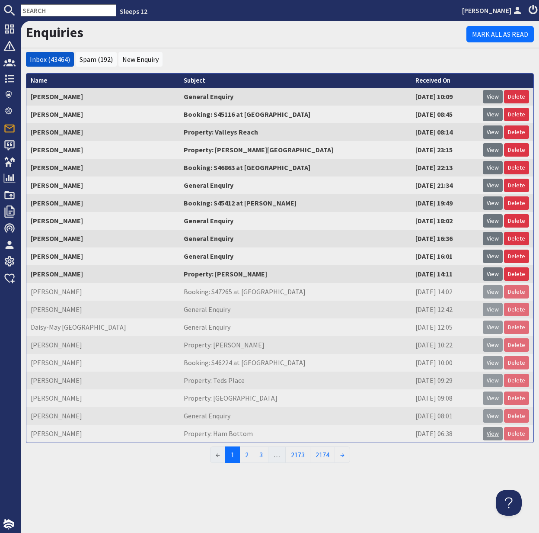
click at [487, 435] on link "View" at bounding box center [493, 433] width 20 height 13
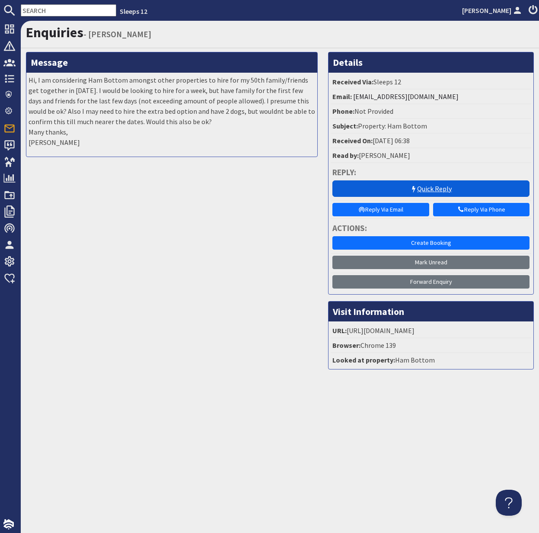
click at [439, 187] on link "Quick Reply" at bounding box center [431, 188] width 197 height 16
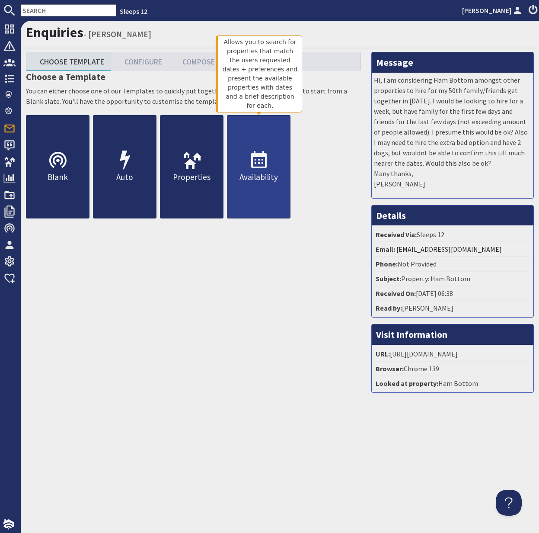
click at [259, 187] on link "Availability" at bounding box center [259, 166] width 64 height 103
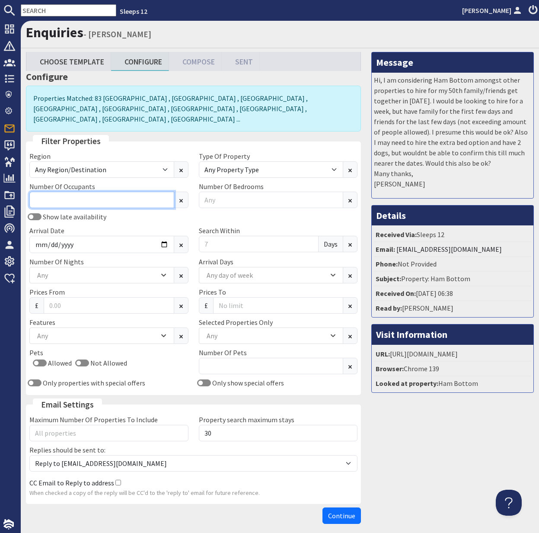
drag, startPoint x: 71, startPoint y: 189, endPoint x: 67, endPoint y: 188, distance: 4.5
click at [70, 192] on input "Number Of Occupants" at bounding box center [101, 200] width 145 height 16
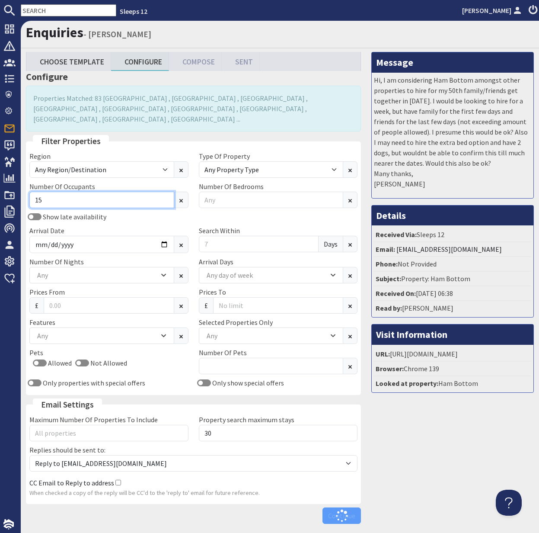
type input "15"
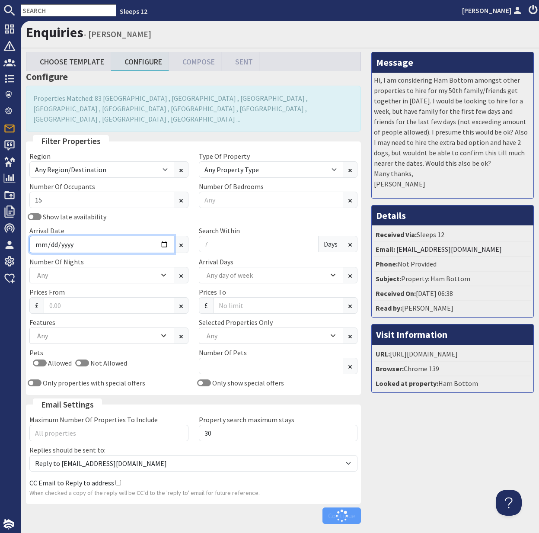
drag, startPoint x: 157, startPoint y: 240, endPoint x: 161, endPoint y: 236, distance: 5.2
click at [157, 240] on input "Arrival Date" at bounding box center [101, 244] width 145 height 17
click at [163, 236] on input "Arrival Date" at bounding box center [101, 244] width 145 height 17
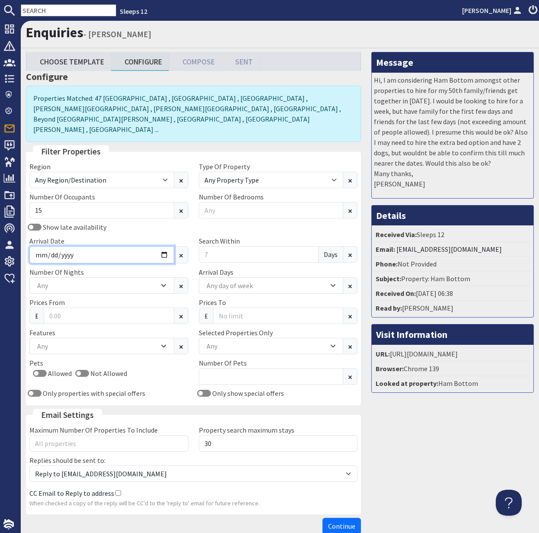
click at [162, 246] on input "Arrival Date" at bounding box center [101, 254] width 145 height 17
click at [48, 12] on input "text" at bounding box center [69, 10] width 96 height 12
click at [47, 11] on input "text" at bounding box center [69, 10] width 96 height 12
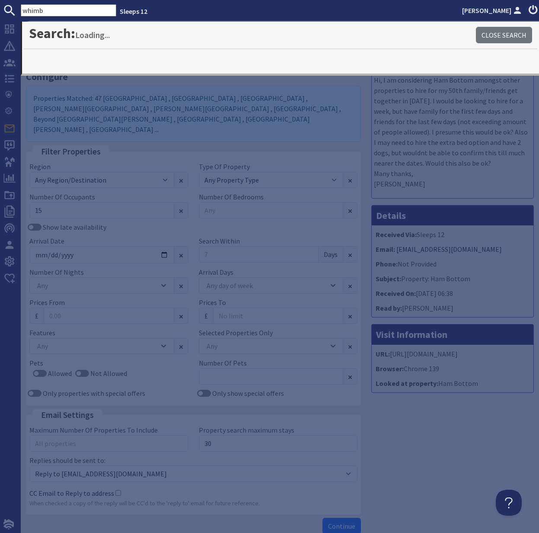
type input "whimb"
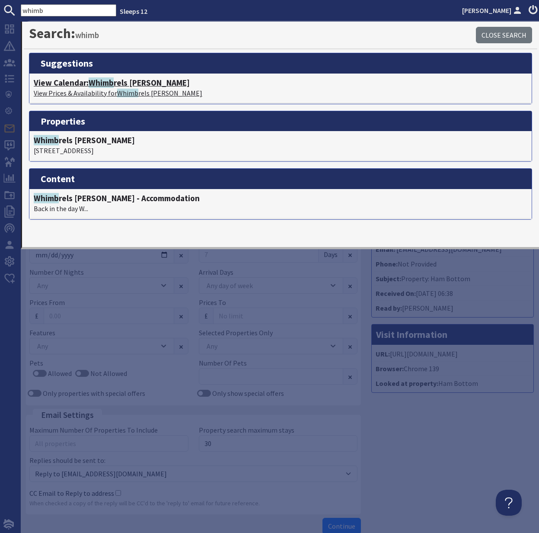
click at [107, 89] on p "View Prices & Availability for Whimb rels Barton" at bounding box center [281, 93] width 494 height 10
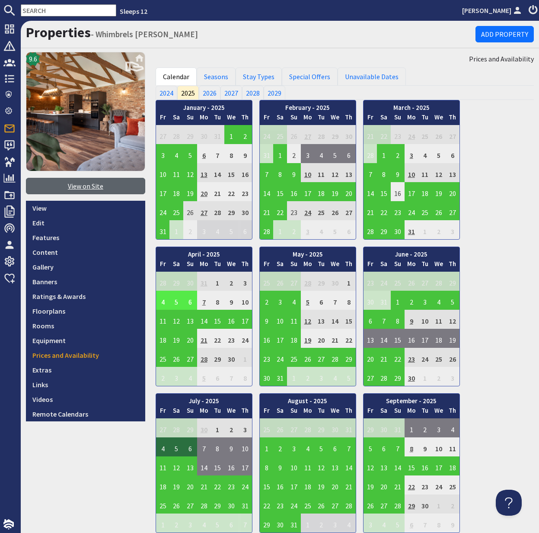
click at [89, 189] on link "View on Site" at bounding box center [85, 186] width 119 height 16
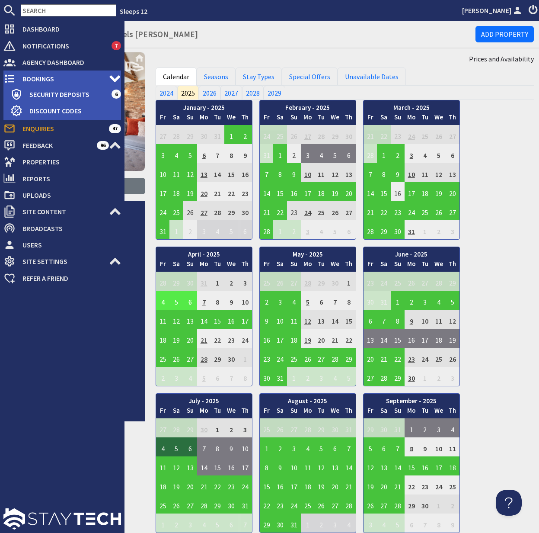
click at [16, 119] on li "Bookings 0 Security Deposits 6 Discount Codes" at bounding box center [62, 96] width 118 height 50
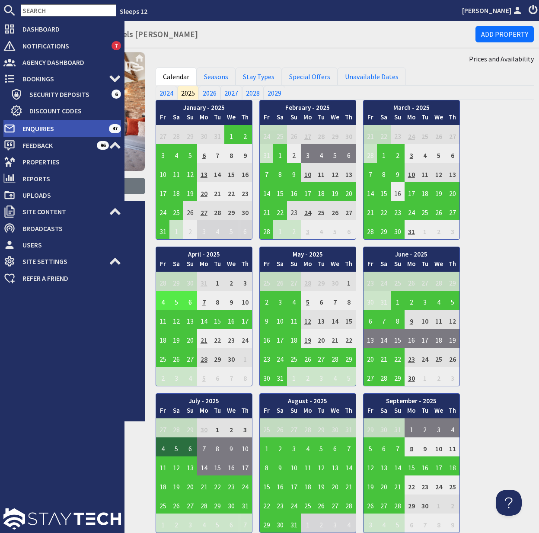
click at [32, 128] on span "Enquiries" at bounding box center [62, 129] width 93 height 14
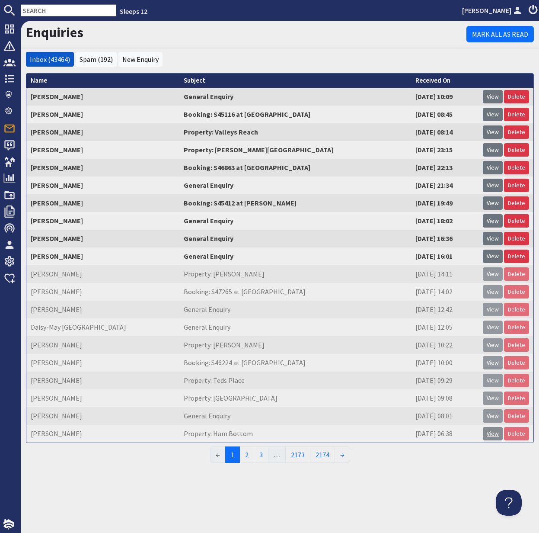
click at [498, 435] on link "View" at bounding box center [493, 433] width 20 height 13
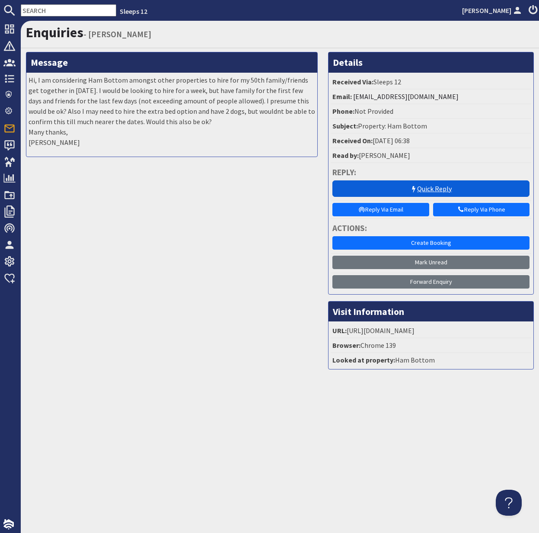
click at [436, 187] on link "Quick Reply" at bounding box center [431, 188] width 197 height 16
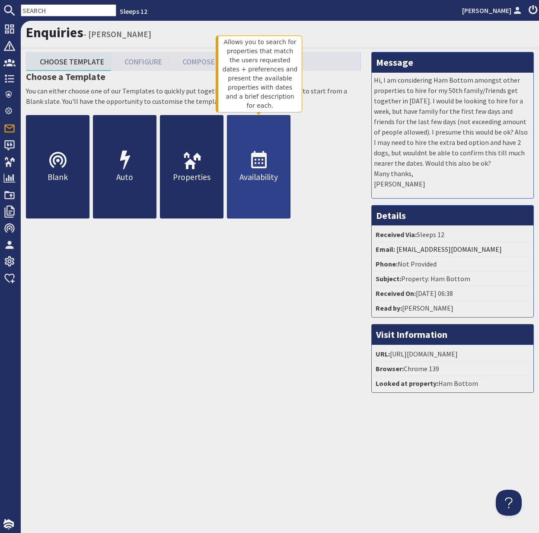
click at [267, 169] on icon at bounding box center [259, 160] width 21 height 21
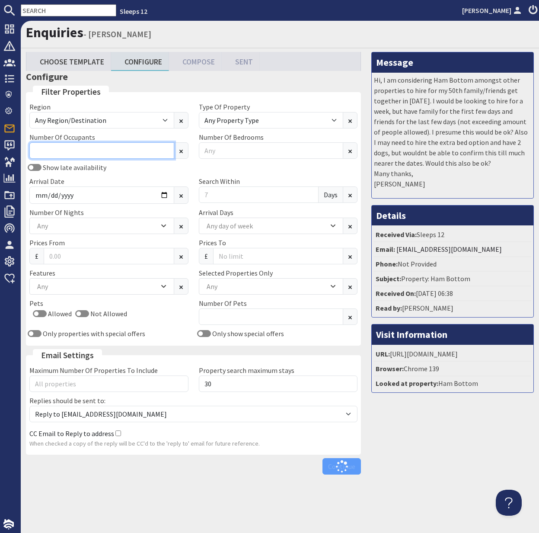
click at [72, 152] on input "Number Of Occupants" at bounding box center [101, 150] width 145 height 16
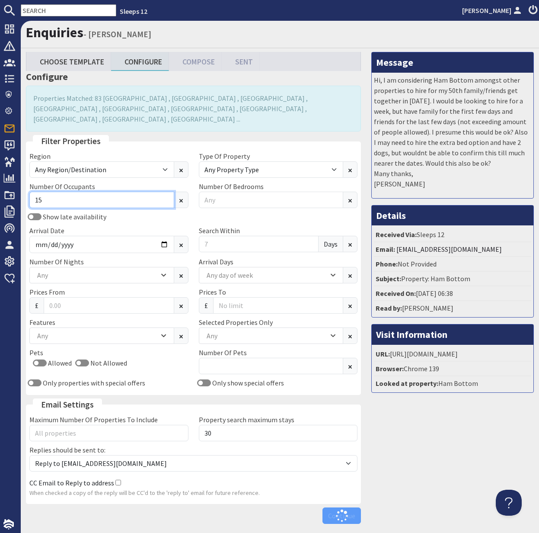
type input "15"
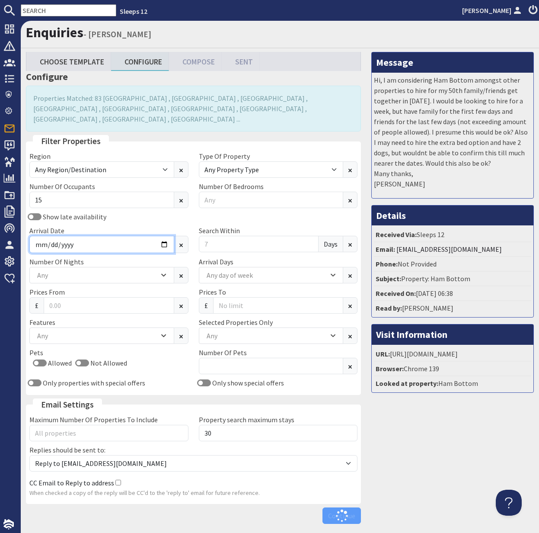
drag, startPoint x: 149, startPoint y: 232, endPoint x: 171, endPoint y: 233, distance: 22.1
click at [150, 236] on input "Arrival Date" at bounding box center [101, 244] width 145 height 17
click at [171, 236] on input "Arrival Date" at bounding box center [101, 244] width 145 height 17
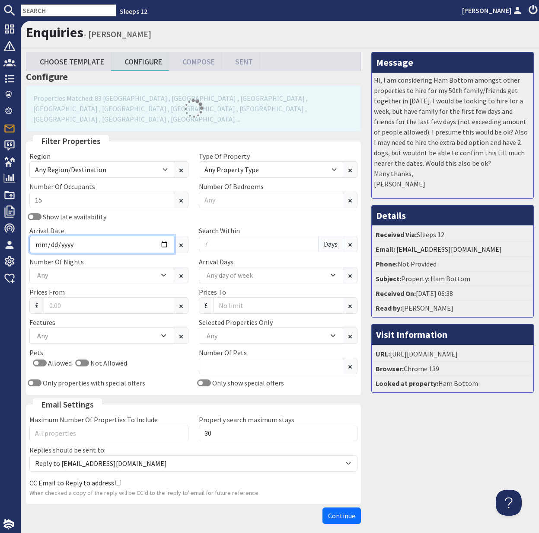
click at [164, 236] on input "Arrival Date" at bounding box center [101, 244] width 145 height 17
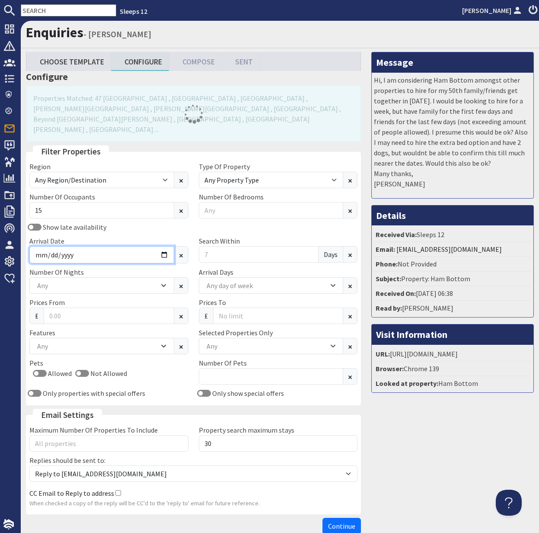
type input "2026-09-11"
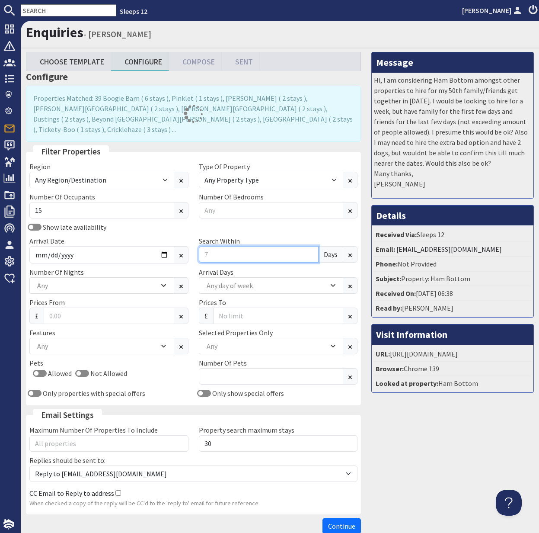
drag, startPoint x: 212, startPoint y: 244, endPoint x: 195, endPoint y: 244, distance: 16.4
click at [195, 244] on div "Search Within Days" at bounding box center [279, 250] width 170 height 28
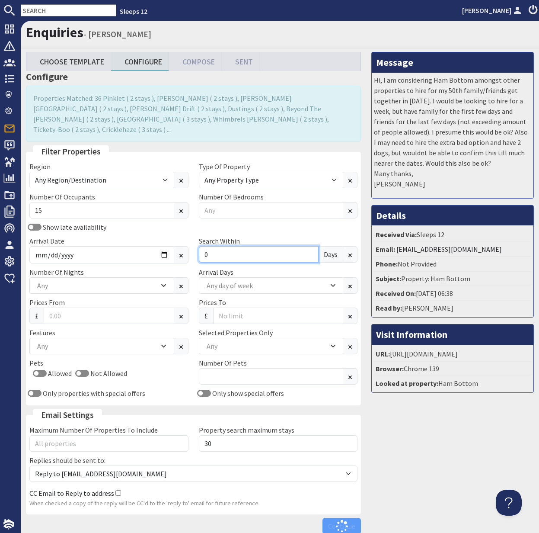
type input "0"
click at [119, 281] on div "Any" at bounding box center [97, 286] width 124 height 10
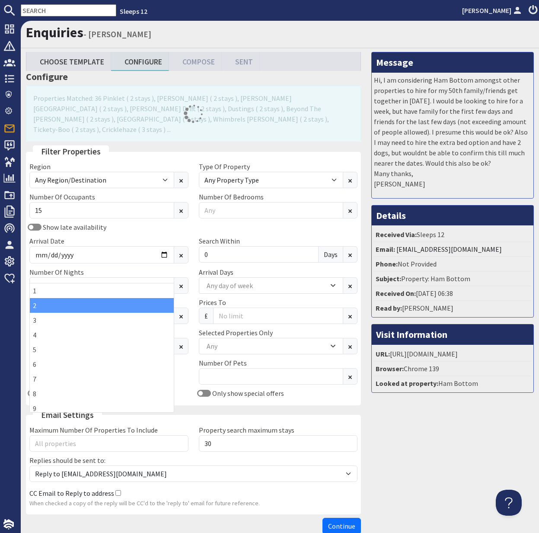
click at [98, 305] on div "2" at bounding box center [102, 305] width 144 height 15
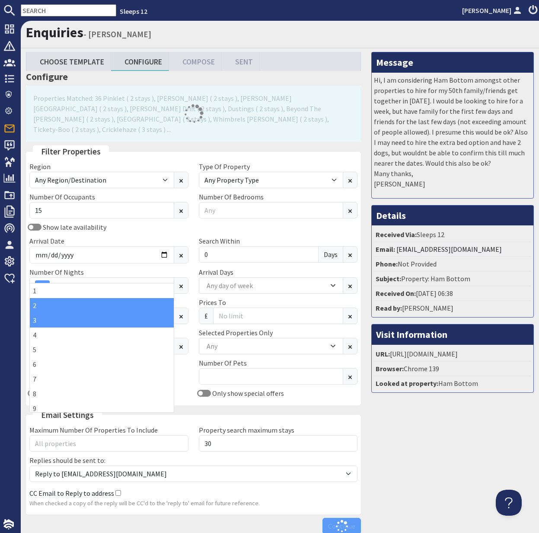
click at [96, 321] on div "3" at bounding box center [102, 320] width 144 height 15
click at [232, 341] on div "Any" at bounding box center [267, 346] width 124 height 10
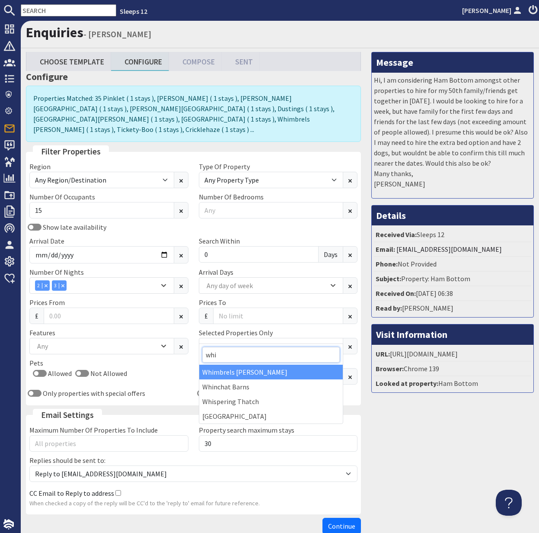
type input "whi"
click at [236, 368] on div "Whimbrels [PERSON_NAME]" at bounding box center [271, 372] width 144 height 15
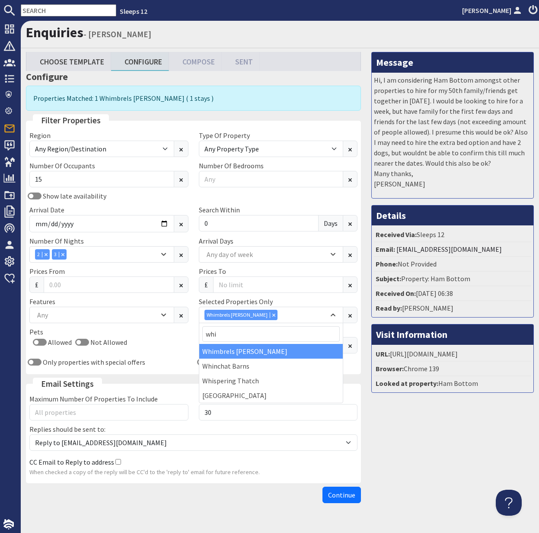
drag, startPoint x: 343, startPoint y: 495, endPoint x: 336, endPoint y: 493, distance: 8.2
click at [343, 495] on span "Continue" at bounding box center [341, 495] width 27 height 9
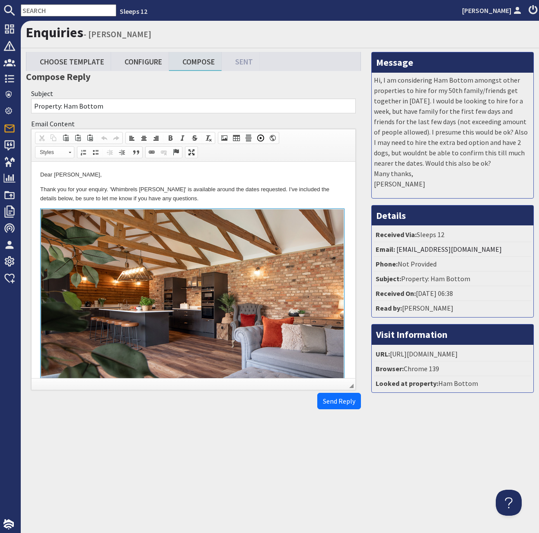
click at [38, 186] on html "Dear Laurence Williams, Thank you for your enquiry. 'Whimbrels Barton' is avail…" at bounding box center [194, 359] width 324 height 394
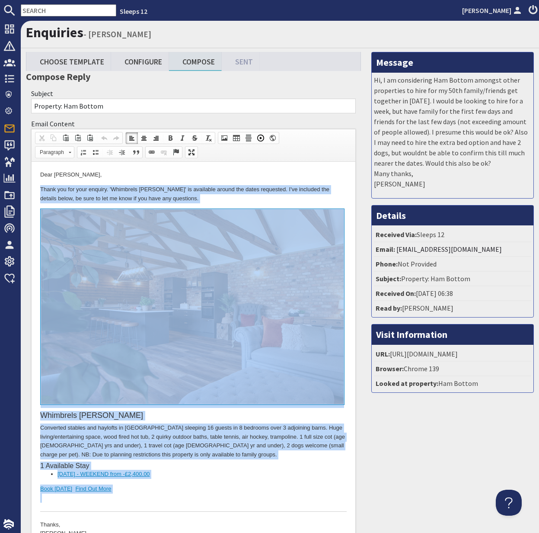
drag, startPoint x: 38, startPoint y: 186, endPoint x: 138, endPoint y: 494, distance: 324.2
click at [138, 494] on html "Dear Laurence Williams, Thank you for your enquiry. 'Whimbrels Barton' is avail…" at bounding box center [194, 359] width 324 height 394
copy body "Thank you for your enquiry. 'Whimbrels Barton' is available around the dates re…"
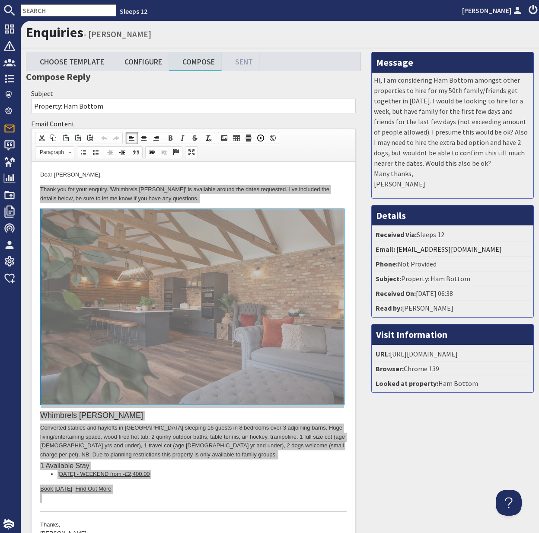
click at [49, 10] on input "text" at bounding box center [69, 10] width 96 height 12
click at [48, 10] on input "text" at bounding box center [69, 10] width 96 height 12
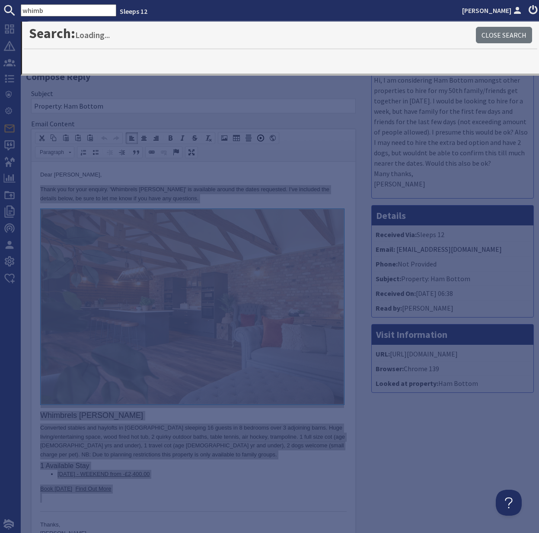
type input "whimb"
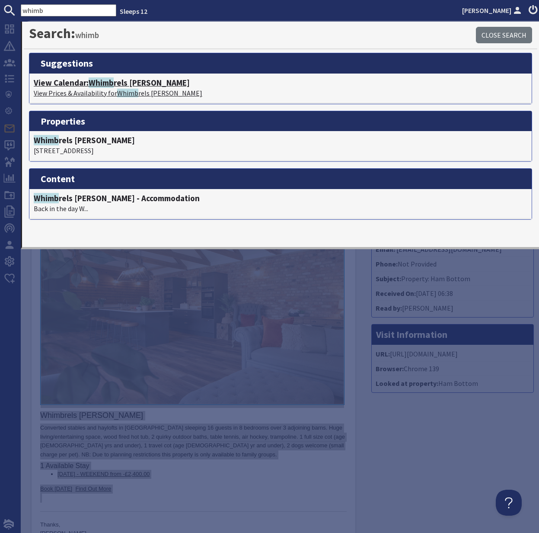
click at [103, 83] on span "Whimb" at bounding box center [101, 82] width 25 height 10
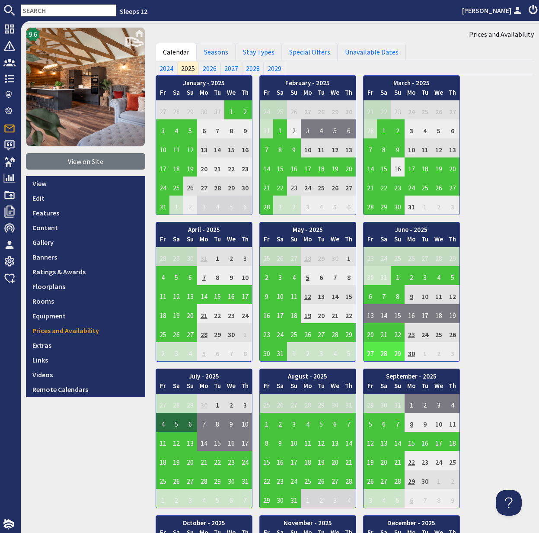
scroll to position [28, 0]
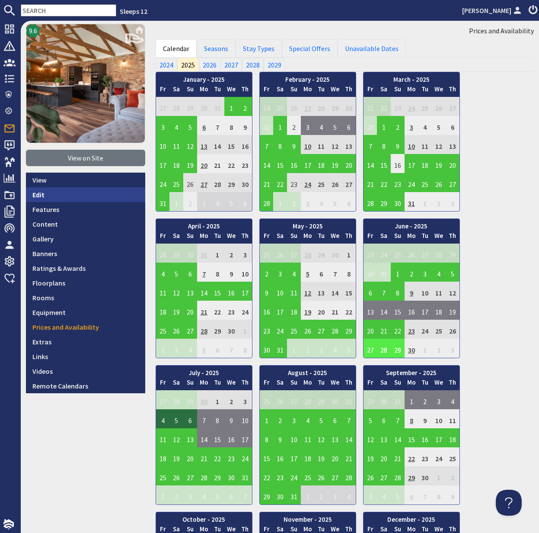
click at [38, 191] on link "Edit" at bounding box center [85, 194] width 119 height 15
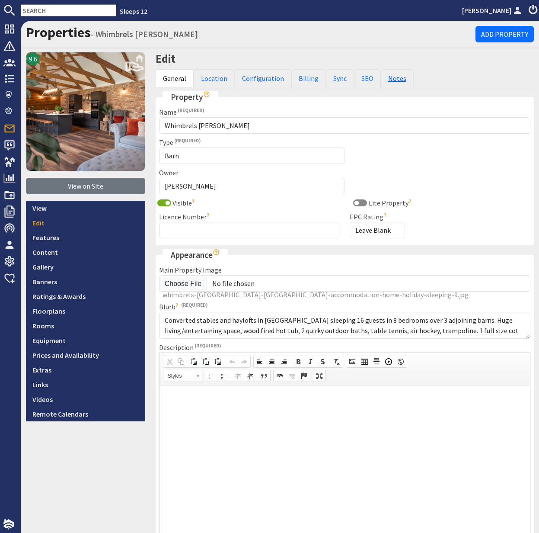
click at [391, 79] on link "Notes" at bounding box center [397, 78] width 33 height 18
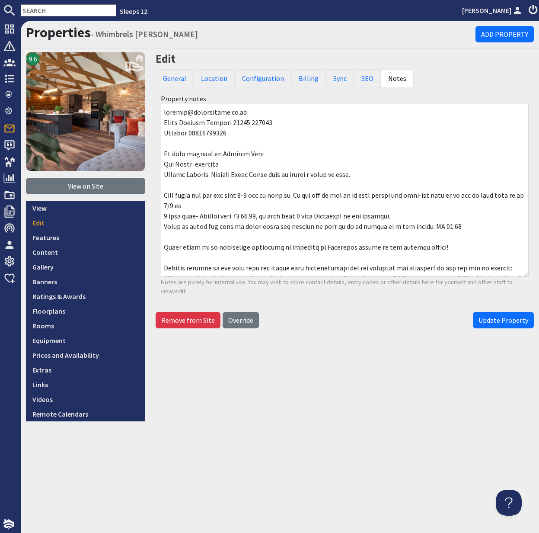
click at [48, 16] on input "text" at bounding box center [69, 10] width 96 height 12
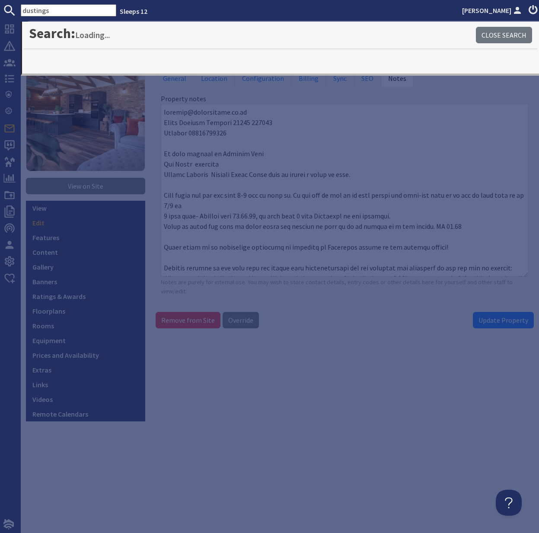
type input "dustings"
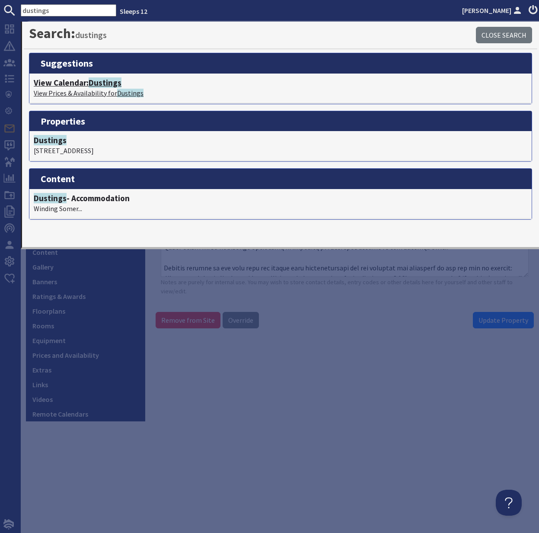
click at [68, 85] on h4 "View Calendar: Dustings" at bounding box center [281, 83] width 494 height 10
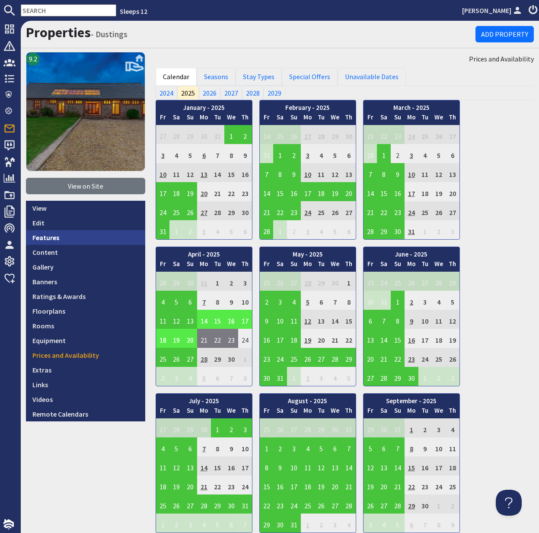
click at [56, 234] on link "Features" at bounding box center [85, 237] width 119 height 15
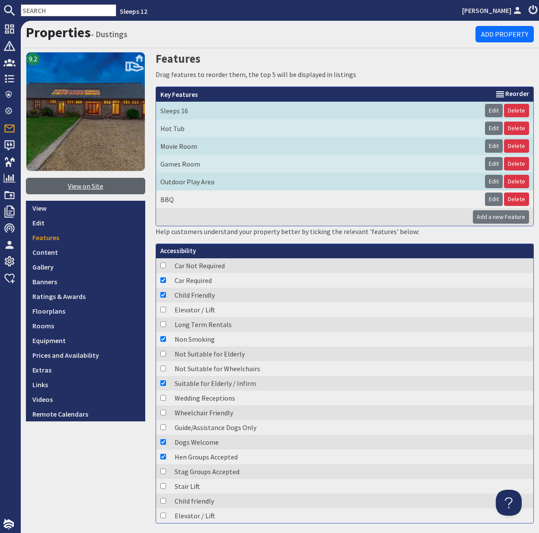
click at [93, 189] on link "View on Site" at bounding box center [85, 186] width 119 height 16
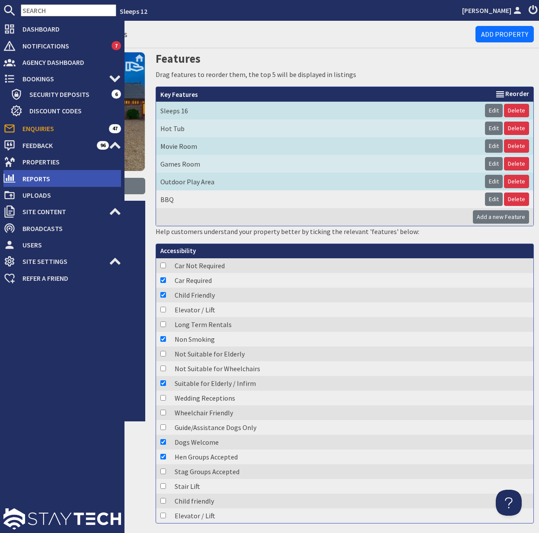
drag, startPoint x: 43, startPoint y: 128, endPoint x: 98, endPoint y: 178, distance: 74.1
click at [43, 128] on span "Enquiries" at bounding box center [62, 129] width 93 height 14
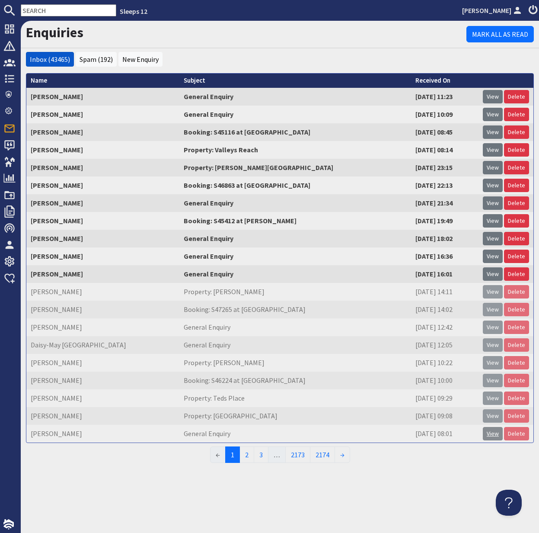
click at [491, 432] on link "View" at bounding box center [493, 433] width 20 height 13
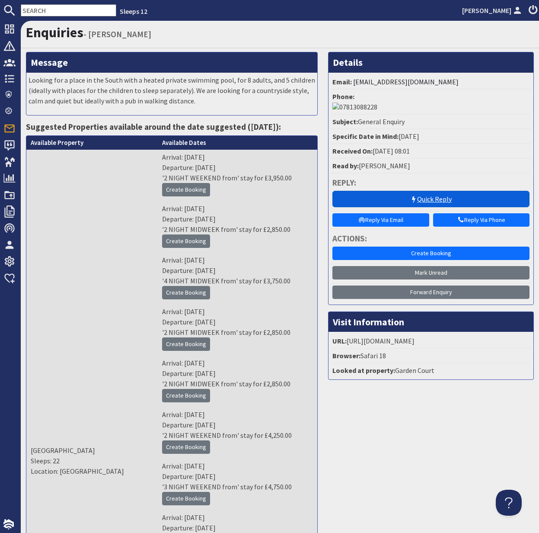
click at [438, 191] on link "Quick Reply" at bounding box center [431, 199] width 197 height 16
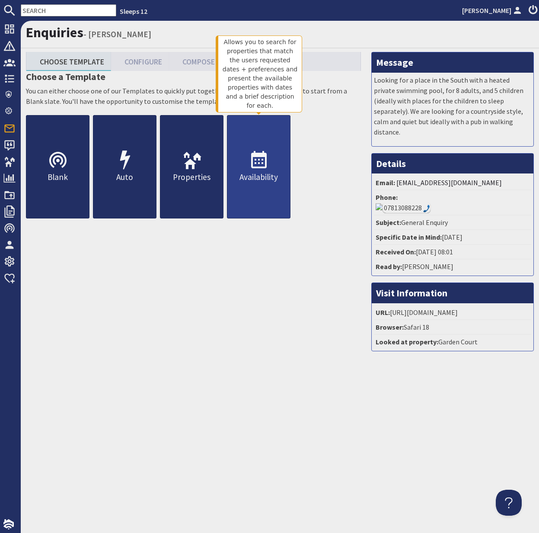
click at [247, 165] on link "Availability" at bounding box center [259, 166] width 64 height 103
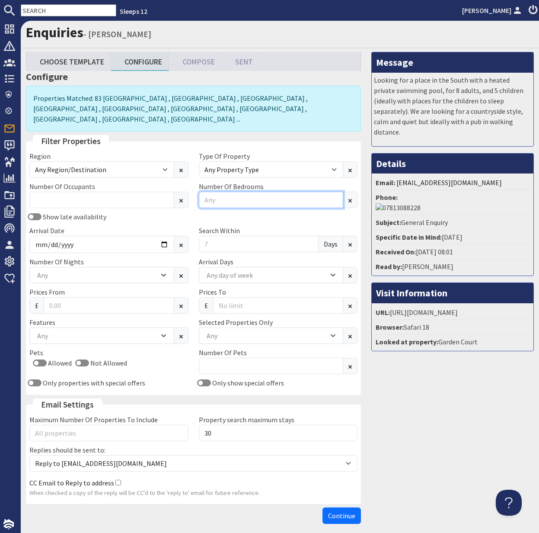
click at [226, 192] on input "Number Of Bedrooms" at bounding box center [271, 200] width 145 height 16
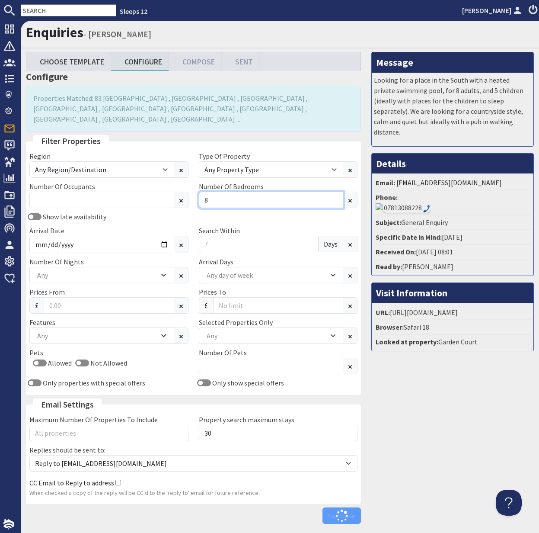
type input "8"
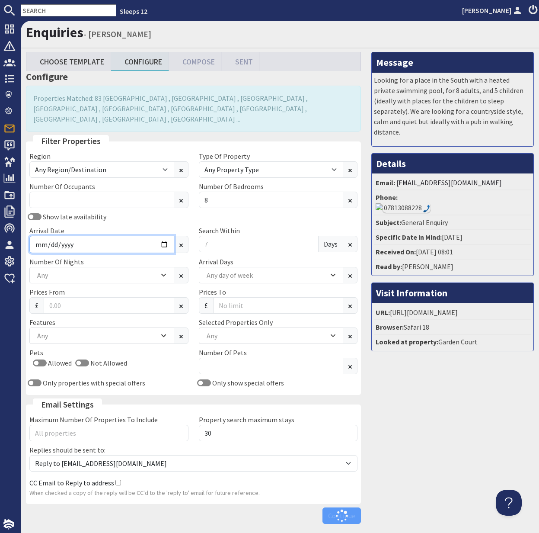
drag, startPoint x: 98, startPoint y: 232, endPoint x: 105, endPoint y: 234, distance: 7.4
click at [98, 236] on input "Arrival Date" at bounding box center [101, 244] width 145 height 17
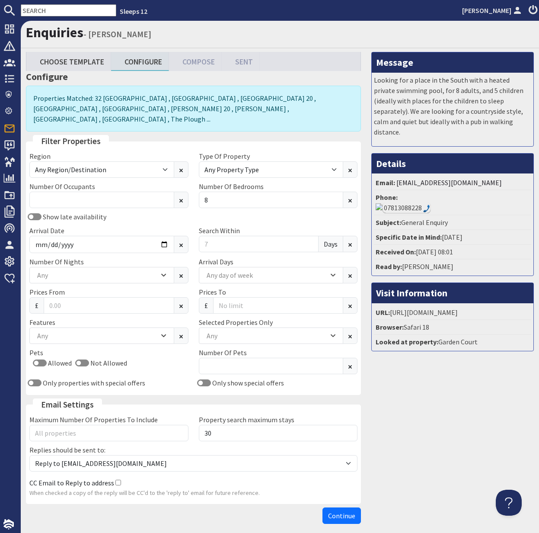
click at [339, 511] on span "Continue" at bounding box center [341, 515] width 27 height 9
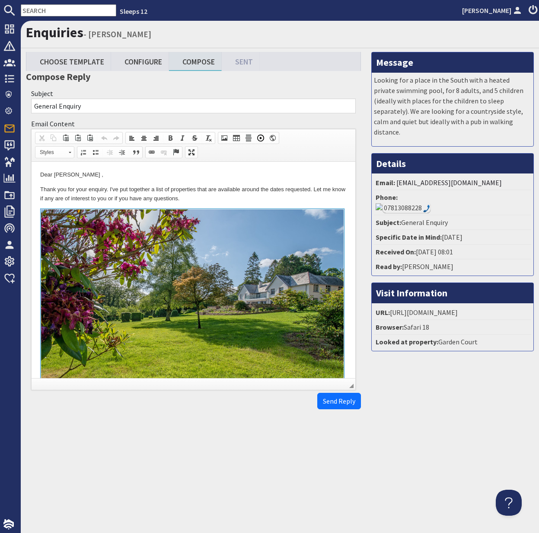
click at [40, 189] on p "Thank you for your enquiry. I've put together a list of properties that are ava…" at bounding box center [193, 194] width 307 height 18
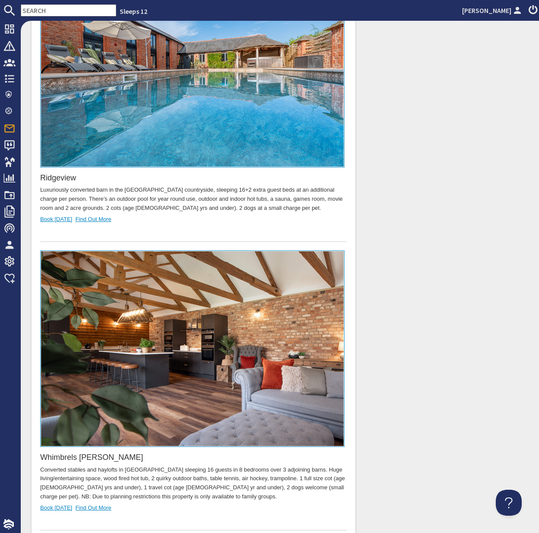
scroll to position [8298, 0]
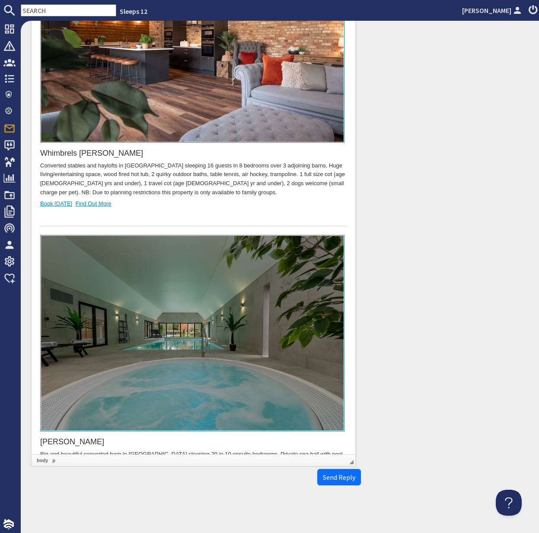
drag, startPoint x: 63, startPoint y: 437, endPoint x: 39, endPoint y: 422, distance: 28.4
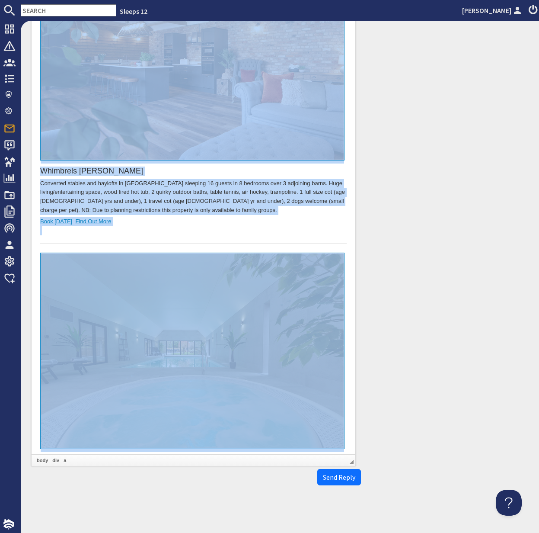
copy body "Dear Tom Baxter , Thank you for your enquiry. I've put together a list of prope…"
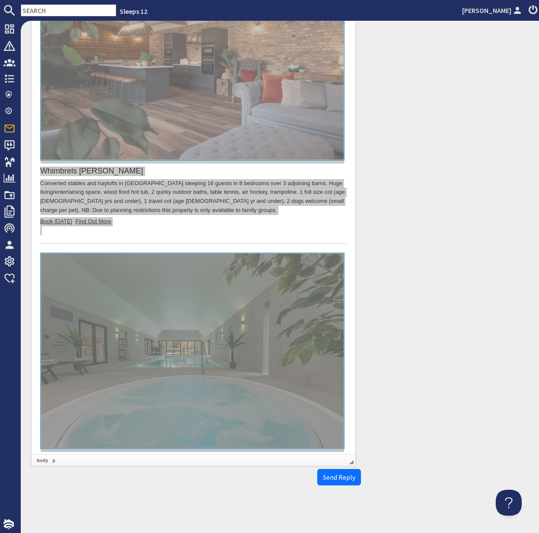
click at [45, 15] on input "text" at bounding box center [69, 10] width 96 height 12
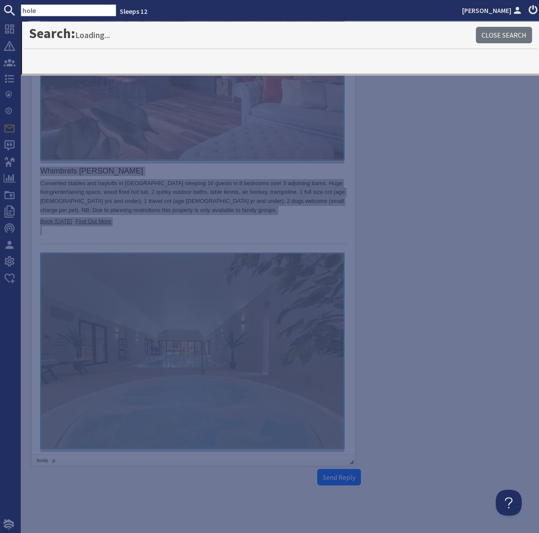
type input "hole"
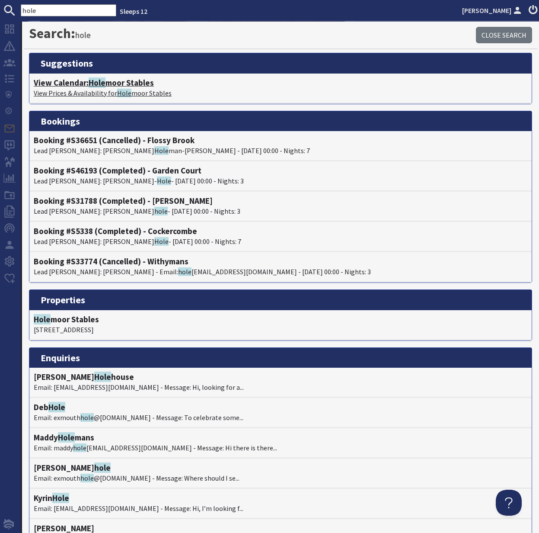
click at [106, 86] on span "Hole" at bounding box center [97, 82] width 17 height 10
type textarea "<p>Dear Tom Baxter ,</p> <p>Thank you for your enquiry. I&#39;ve put together a…"
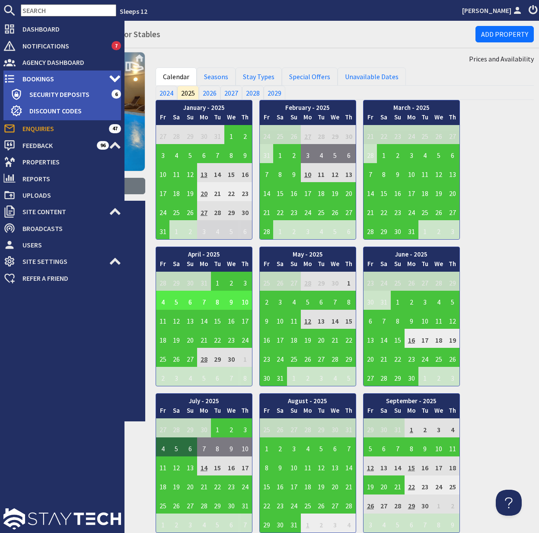
click at [46, 79] on span "Bookings" at bounding box center [62, 79] width 93 height 14
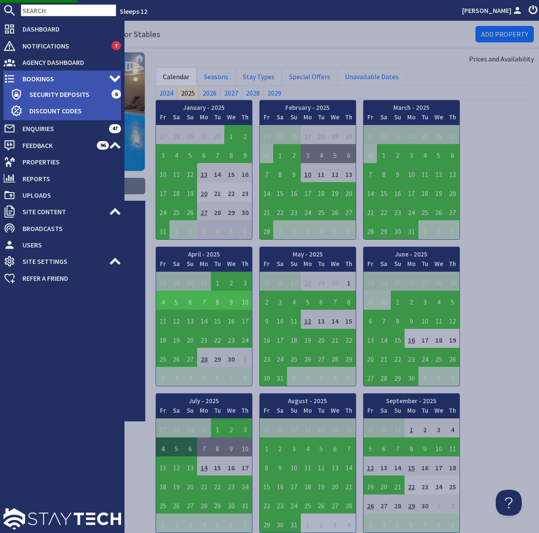
click at [45, 77] on span "Bookings" at bounding box center [62, 79] width 93 height 14
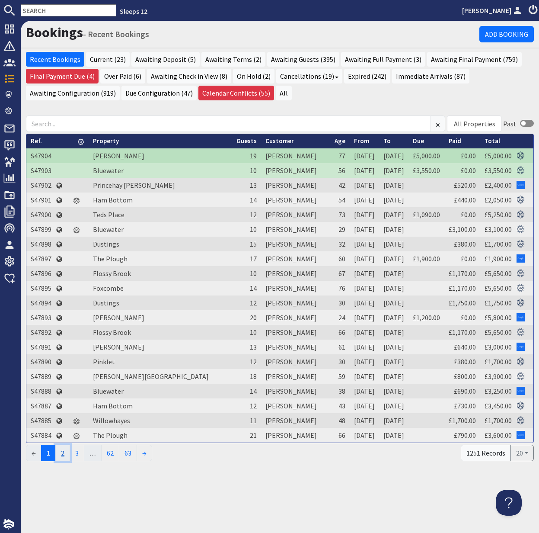
click at [66, 454] on link "2" at bounding box center [62, 453] width 15 height 16
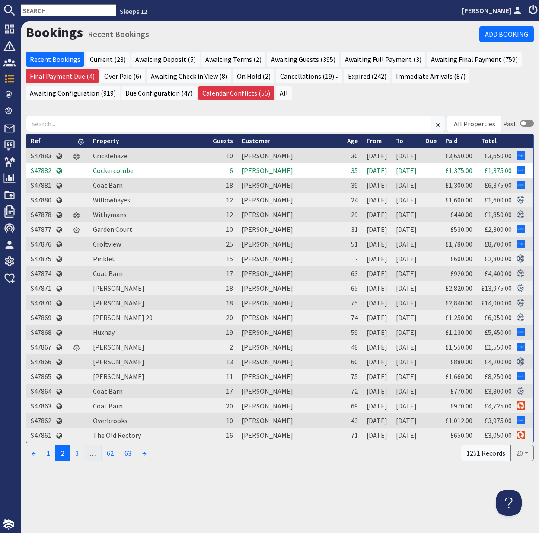
click at [47, 169] on td "S47882" at bounding box center [40, 170] width 29 height 15
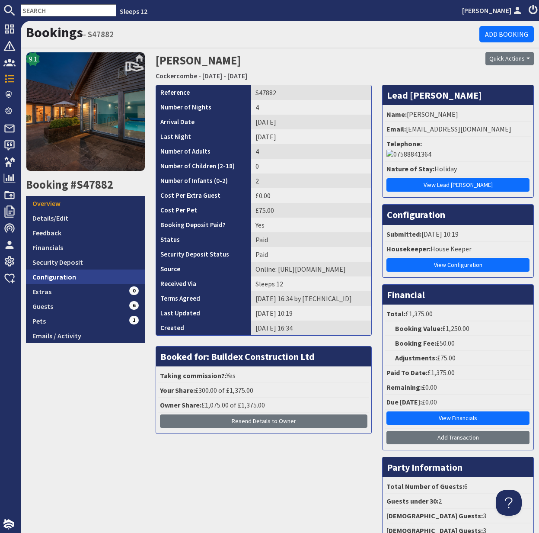
click at [67, 278] on link "Configuration" at bounding box center [85, 276] width 119 height 15
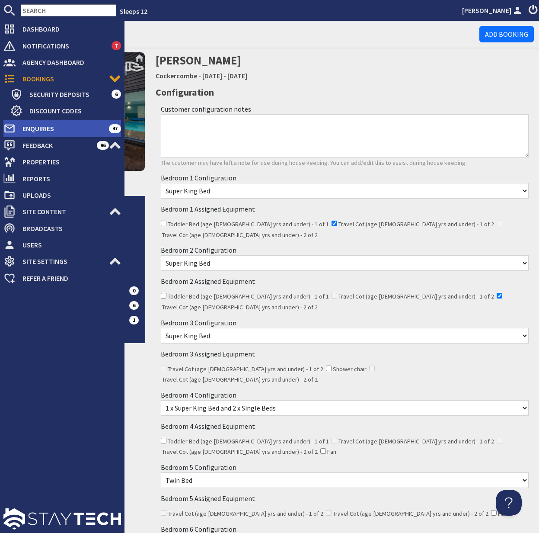
click at [43, 126] on span "Enquiries" at bounding box center [62, 129] width 93 height 14
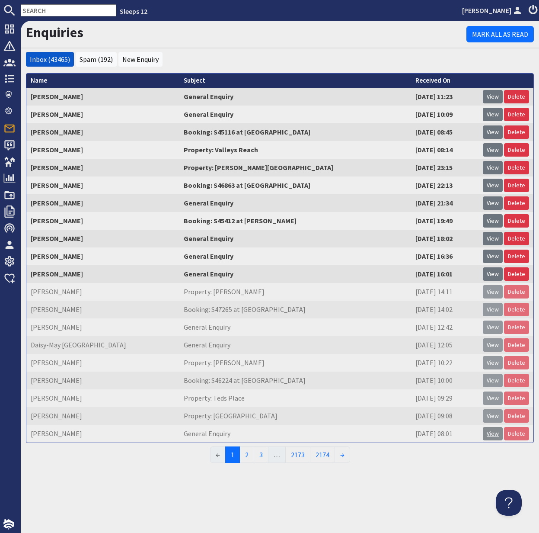
click at [495, 432] on link "View" at bounding box center [493, 433] width 20 height 13
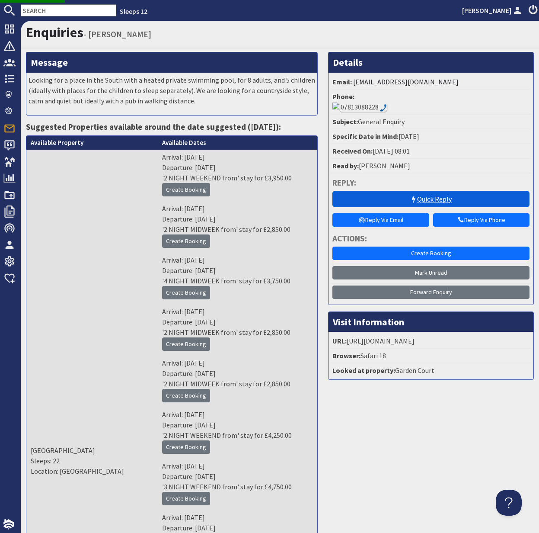
click at [438, 191] on link "Quick Reply" at bounding box center [431, 199] width 197 height 16
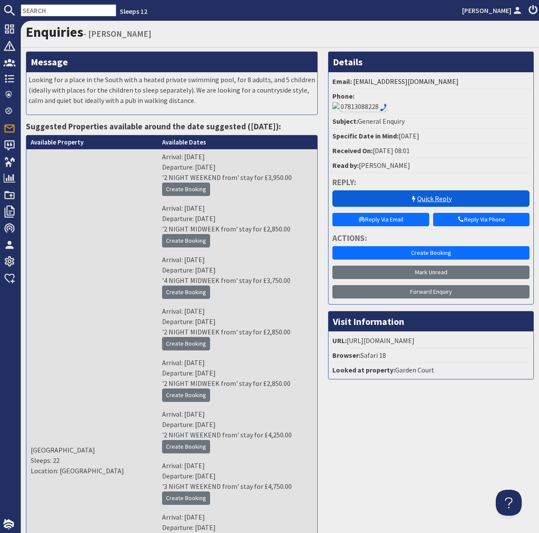
click at [446, 190] on link "Quick Reply" at bounding box center [431, 198] width 197 height 16
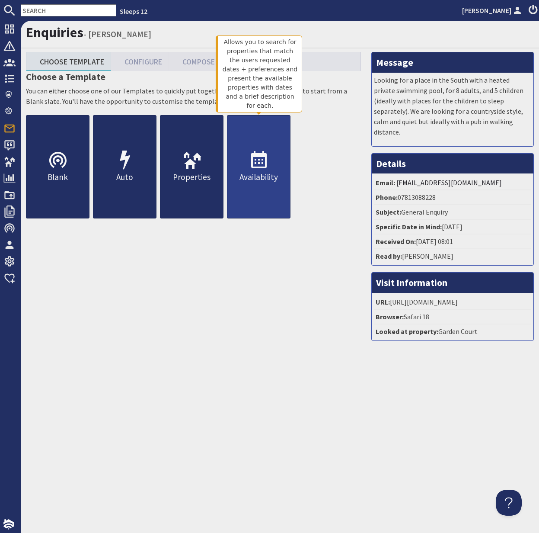
scroll to position [0, 0]
click at [254, 175] on p "Availability" at bounding box center [259, 177] width 63 height 13
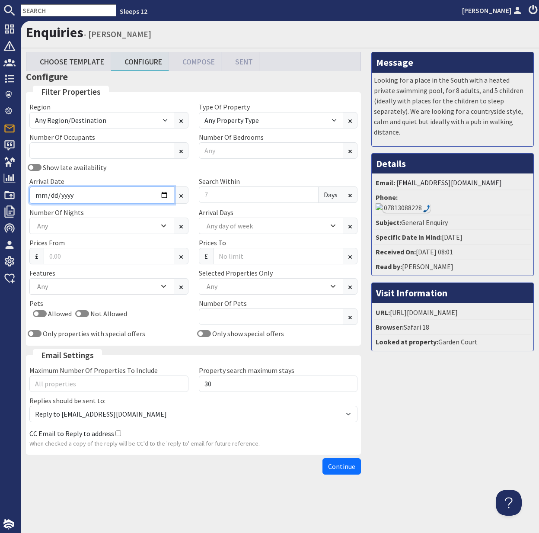
click at [85, 196] on input "Arrival Date" at bounding box center [101, 194] width 145 height 17
click at [160, 195] on input "Arrival Date" at bounding box center [101, 194] width 145 height 17
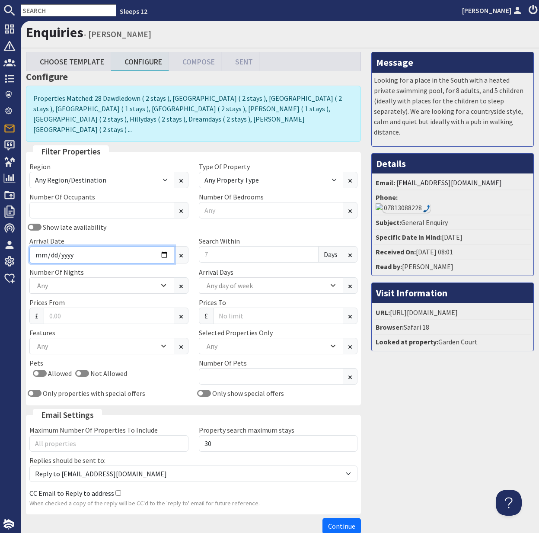
type input "[DATE]"
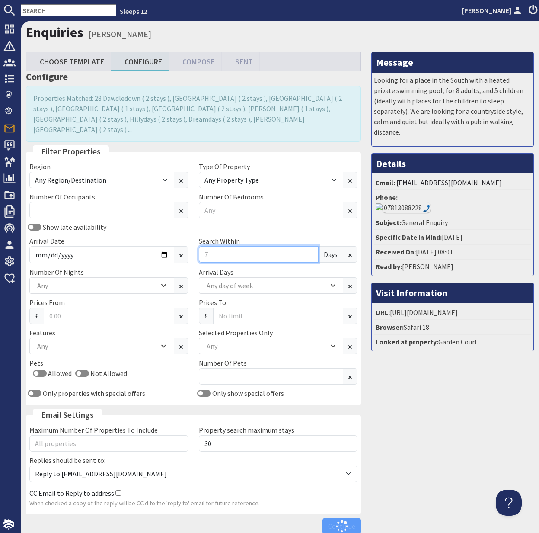
drag, startPoint x: 213, startPoint y: 246, endPoint x: 200, endPoint y: 244, distance: 13.2
click at [200, 246] on input "Search Within" at bounding box center [259, 254] width 120 height 16
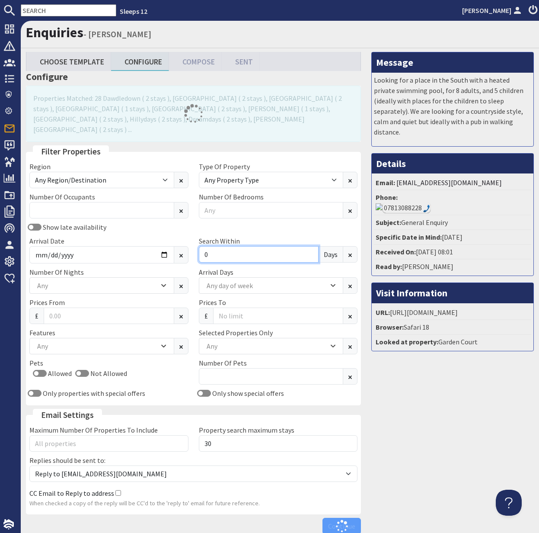
type input "0"
click at [100, 281] on div "Any" at bounding box center [97, 286] width 124 height 10
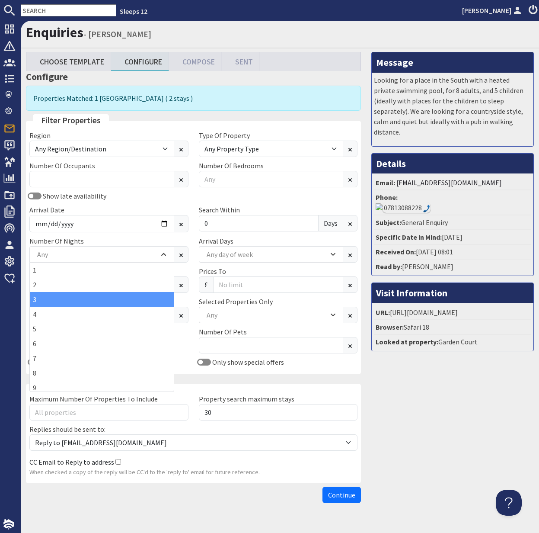
click at [83, 302] on div "3" at bounding box center [102, 299] width 144 height 15
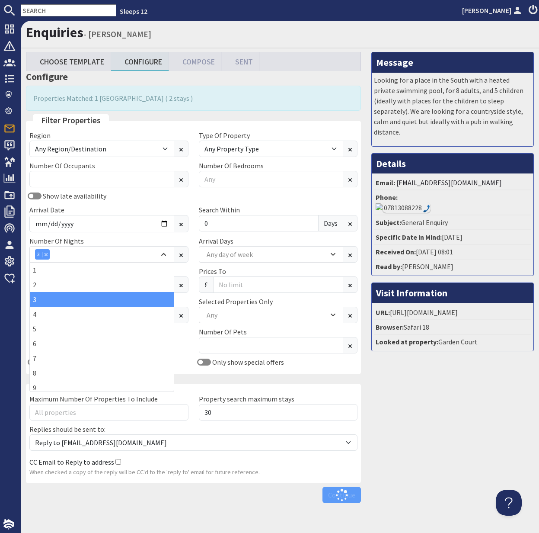
click at [188, 345] on div "Allowed Not Allowed" at bounding box center [108, 344] width 159 height 14
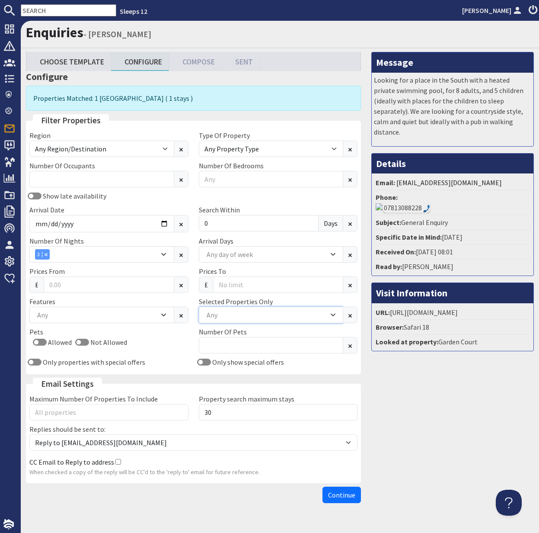
click at [259, 317] on div "Any" at bounding box center [267, 315] width 124 height 10
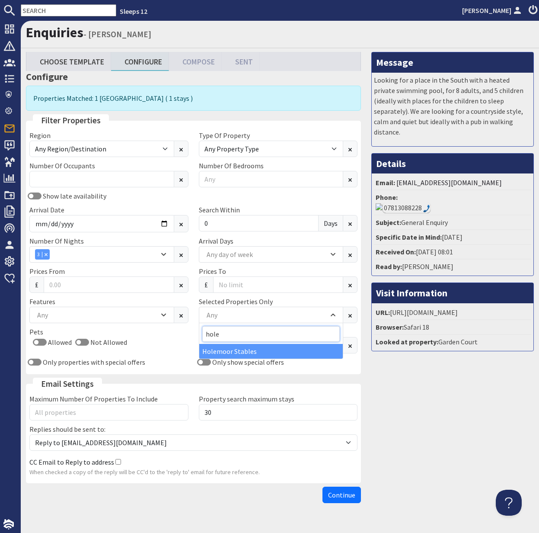
type input "hole"
click at [264, 347] on div "Holemoor Stables" at bounding box center [271, 351] width 144 height 15
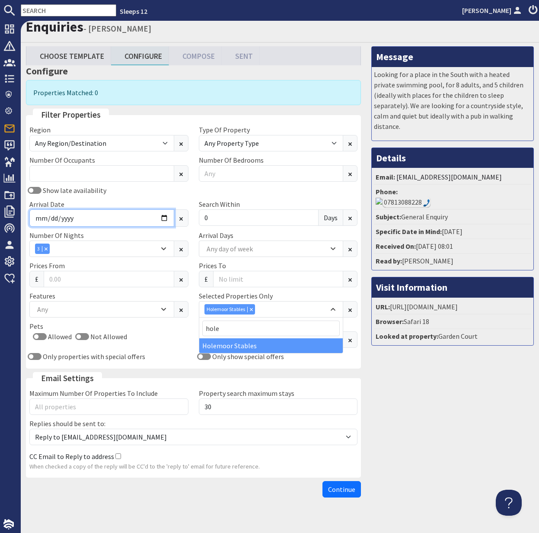
click at [164, 214] on input "[DATE]" at bounding box center [101, 217] width 145 height 17
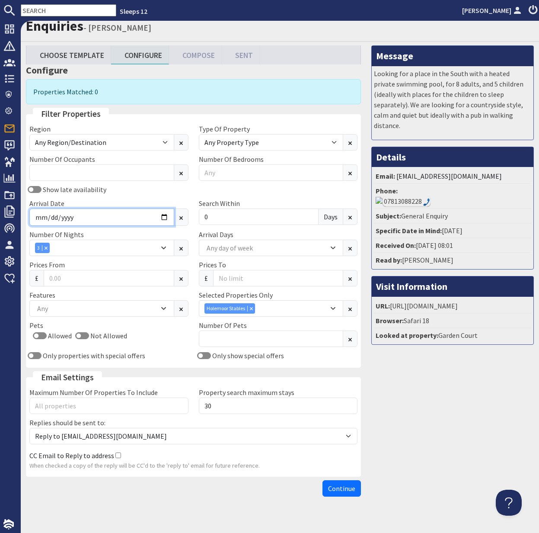
click at [164, 214] on input "[DATE]" at bounding box center [101, 216] width 145 height 17
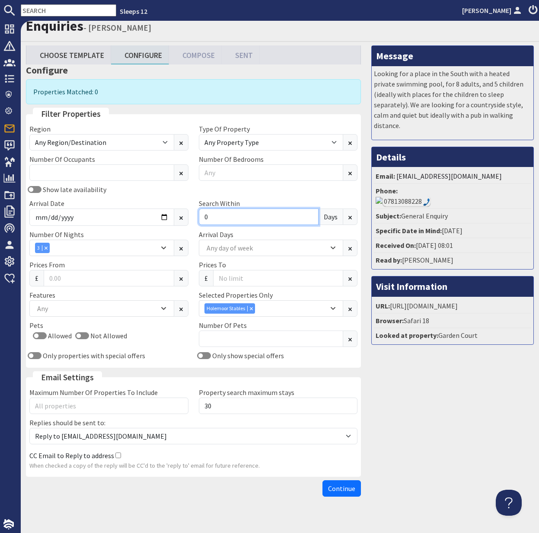
click at [223, 216] on input "0" at bounding box center [259, 216] width 120 height 16
drag, startPoint x: 221, startPoint y: 216, endPoint x: 195, endPoint y: 216, distance: 26.0
click at [195, 216] on div "Search Within 0 Days" at bounding box center [279, 212] width 170 height 28
type input "16"
click at [348, 491] on span "Continue" at bounding box center [341, 488] width 27 height 9
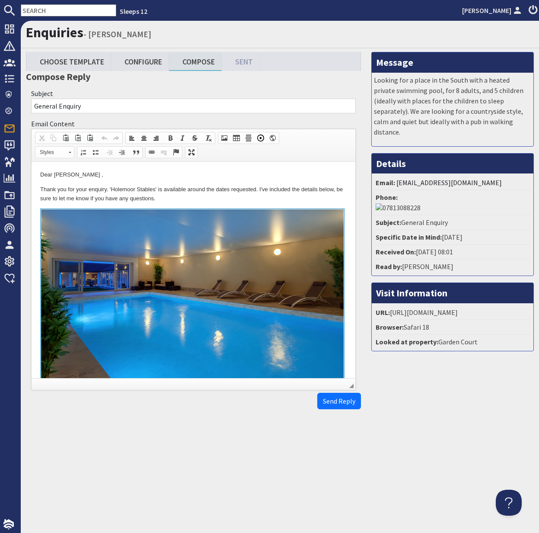
click at [38, 186] on html "Dear Tom Baxter , Thank you for your enquiry. 'Holemoor Stables' is available a…" at bounding box center [194, 372] width 324 height 421
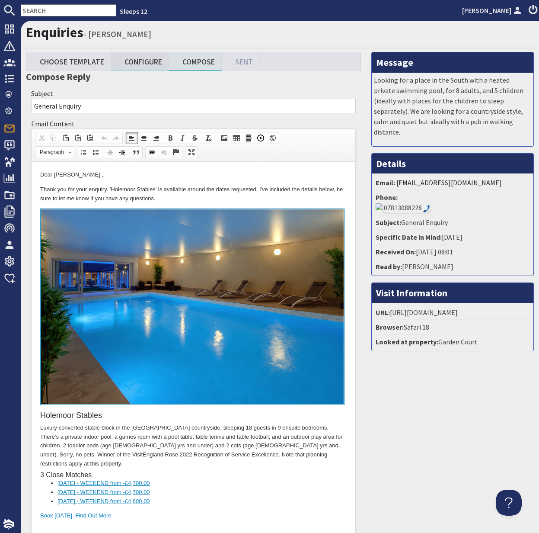
click at [148, 58] on link "Configure" at bounding box center [140, 61] width 58 height 19
type textarea "<p>Dear Tom Baxter ,</p> <p>Thank you for your enquiry. &#39;Holemoor Stables&#…"
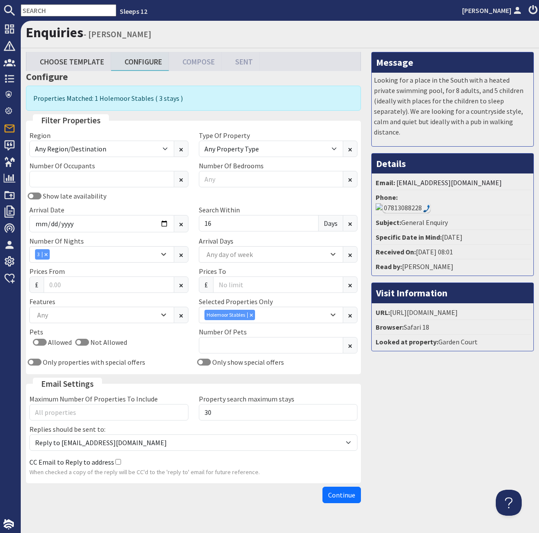
click at [430, 32] on h1 "Enquiries - Tom Baxter" at bounding box center [280, 32] width 508 height 16
click at [451, 19] on nav "Sleeps 12 Kelly Dyke" at bounding box center [269, 10] width 539 height 21
click at [45, 11] on input "text" at bounding box center [69, 10] width 96 height 12
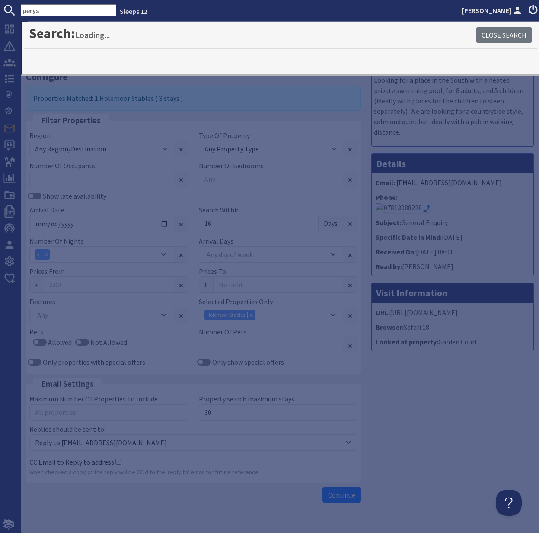
type input "perys"
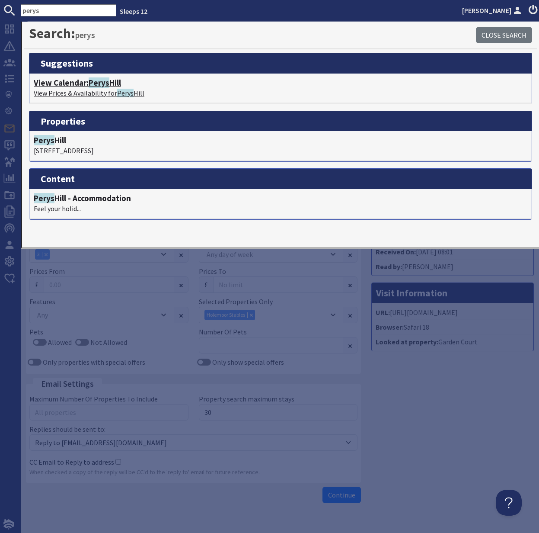
click at [99, 85] on span "Perys" at bounding box center [99, 82] width 21 height 10
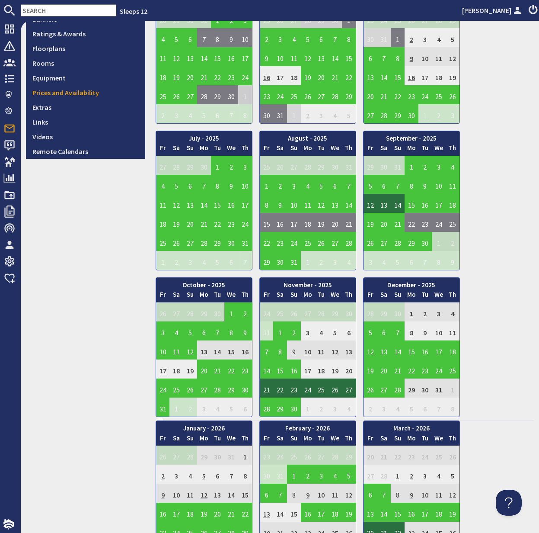
scroll to position [261, 0]
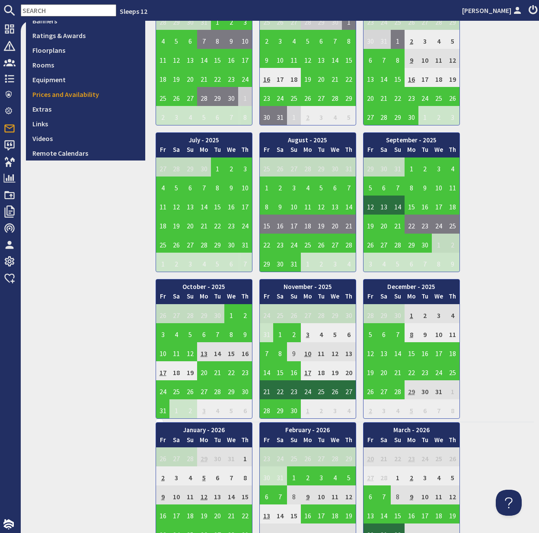
click at [414, 389] on td "29" at bounding box center [412, 389] width 14 height 19
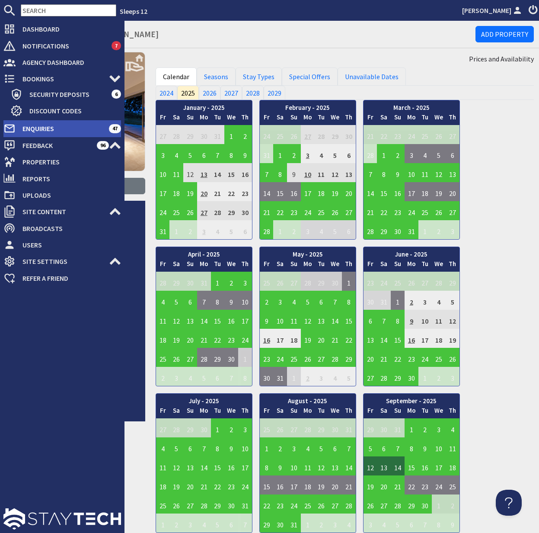
click at [50, 129] on span "Enquiries" at bounding box center [62, 129] width 93 height 14
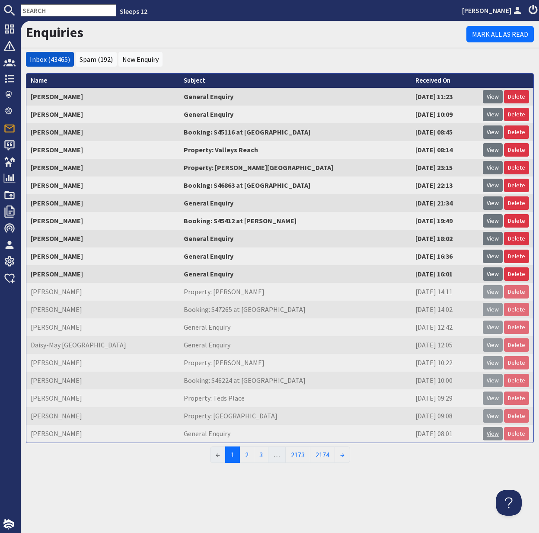
click at [491, 434] on link "View" at bounding box center [493, 433] width 20 height 13
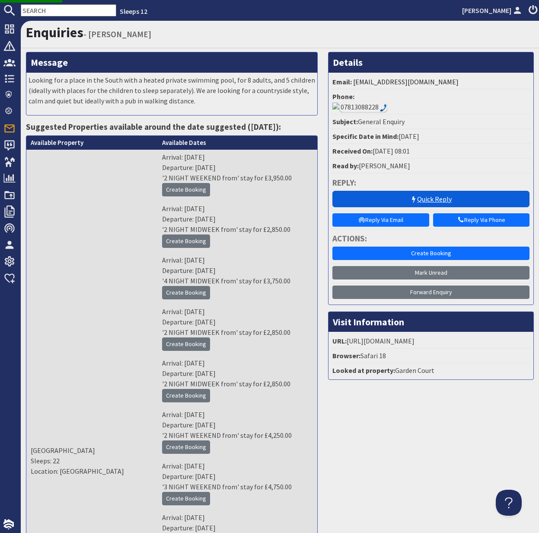
click at [434, 191] on link "Quick Reply" at bounding box center [431, 199] width 197 height 16
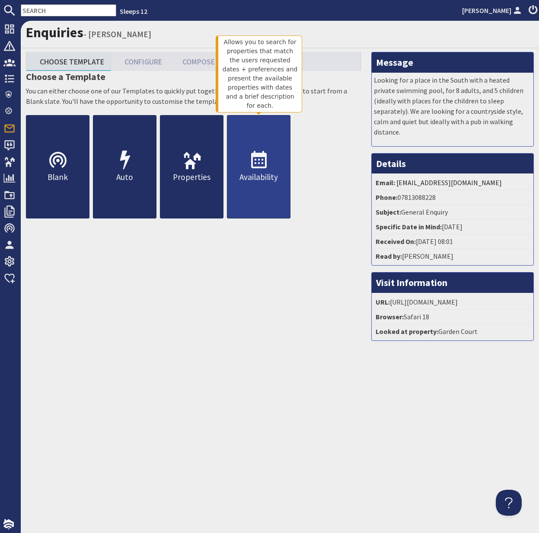
click at [254, 178] on p "Availability" at bounding box center [259, 177] width 63 height 13
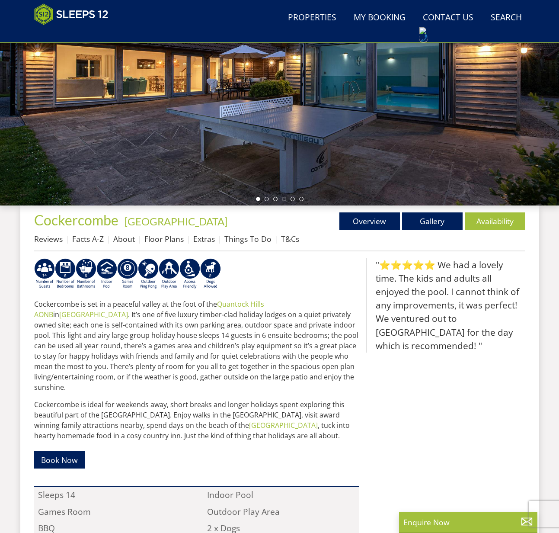
scroll to position [160, 0]
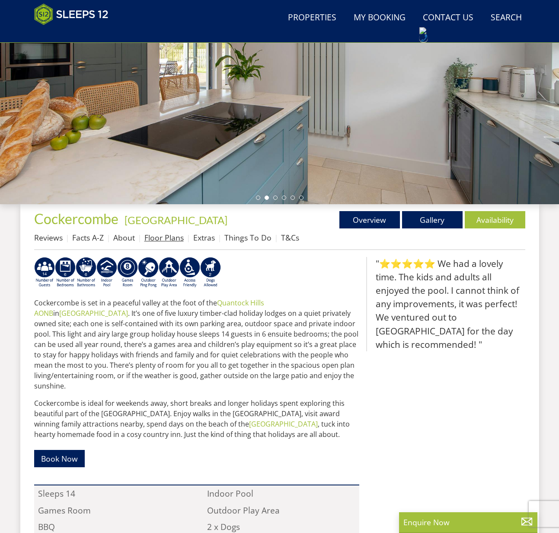
click at [162, 238] on link "Floor Plans" at bounding box center [163, 237] width 39 height 10
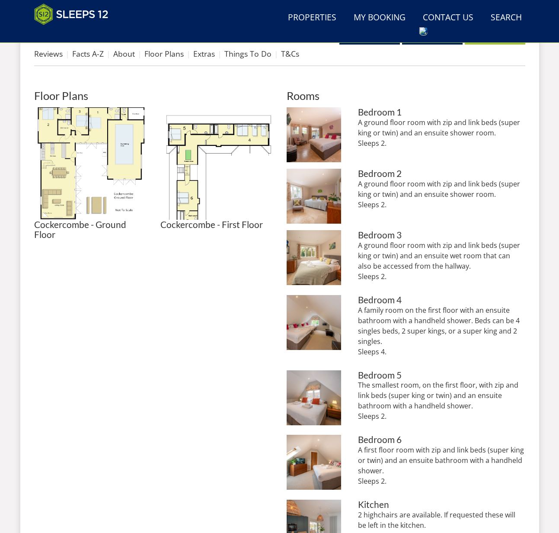
scroll to position [345, 0]
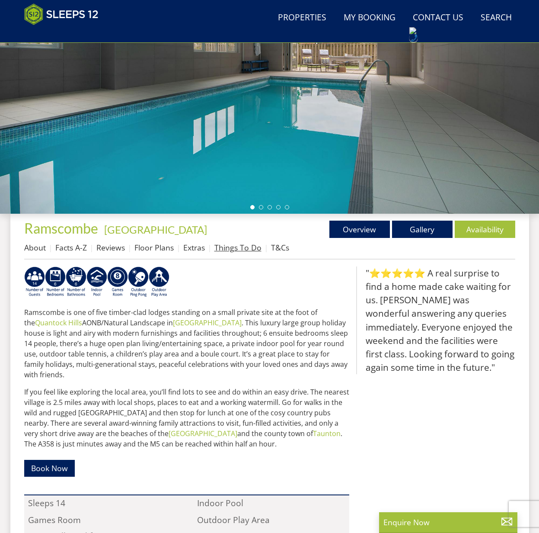
scroll to position [151, 0]
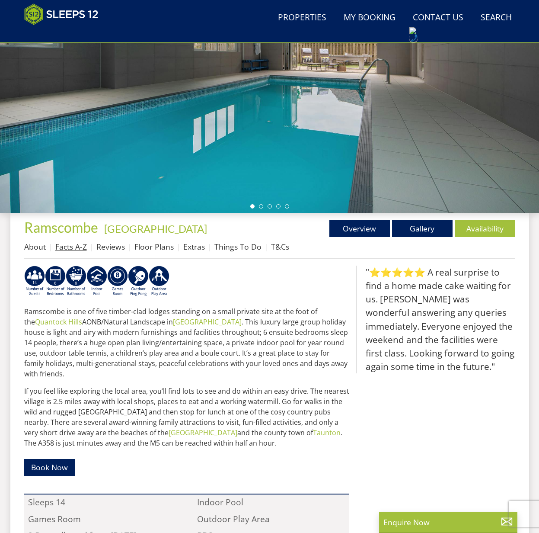
click at [78, 246] on link "Facts A-Z" at bounding box center [71, 246] width 32 height 10
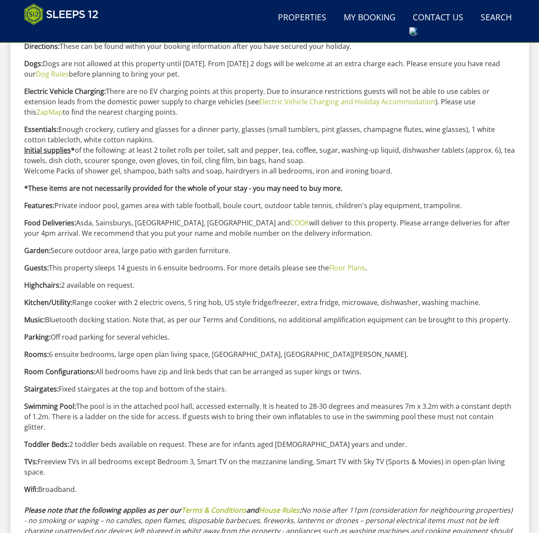
scroll to position [618, 0]
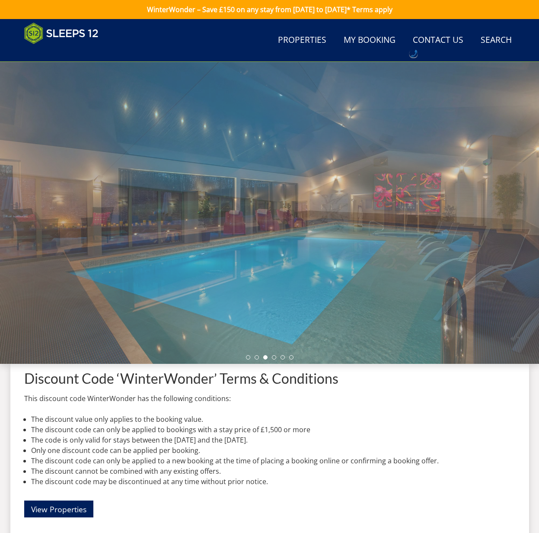
scroll to position [63, 0]
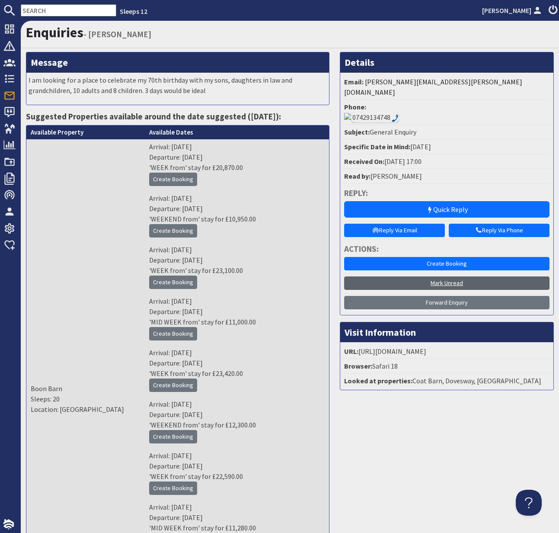
scroll to position [6, 0]
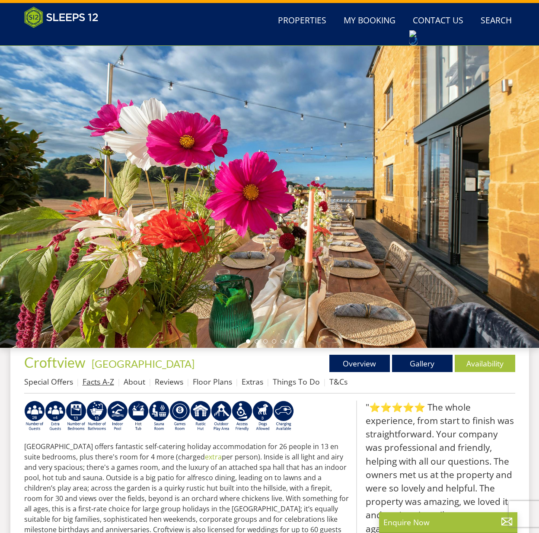
click at [102, 383] on link "Facts A-Z" at bounding box center [99, 381] width 32 height 10
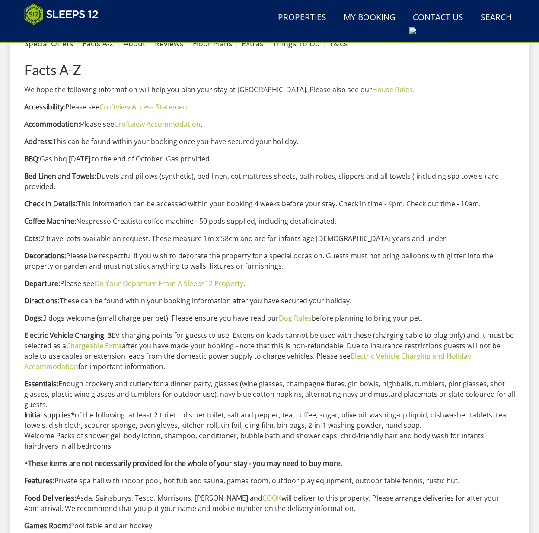
scroll to position [361, 0]
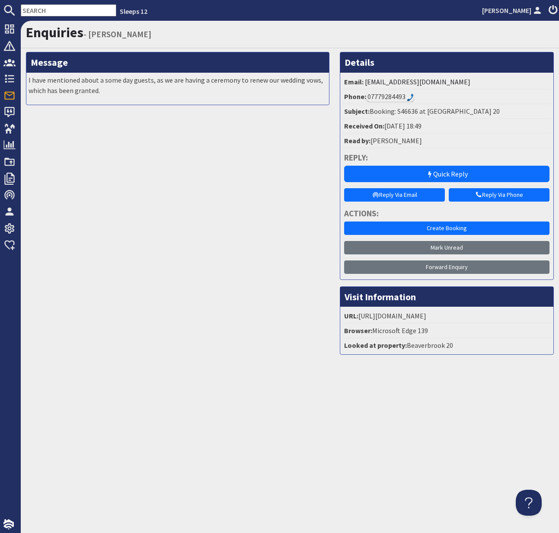
click at [482, 82] on li "Email: [EMAIL_ADDRESS][DOMAIN_NAME]" at bounding box center [447, 82] width 209 height 15
click at [410, 112] on li "Subject: Booking: S46636 at [GEOGRAPHIC_DATA] 20" at bounding box center [447, 111] width 209 height 15
copy li "S46636"
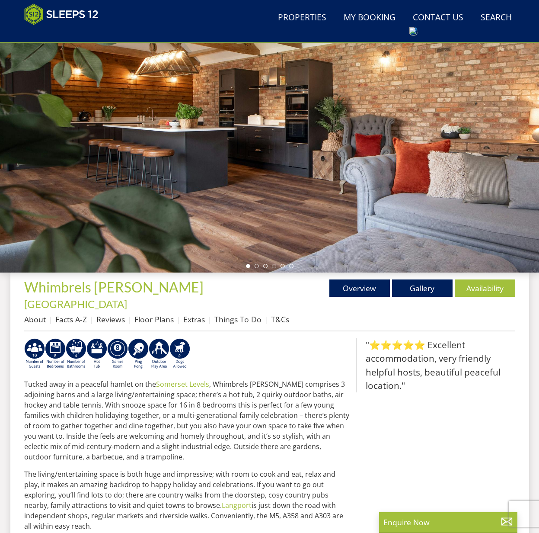
scroll to position [90, 0]
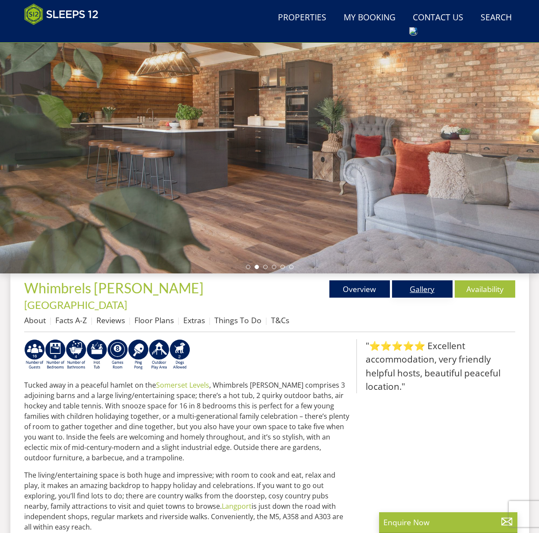
click at [410, 290] on link "Gallery" at bounding box center [422, 288] width 61 height 17
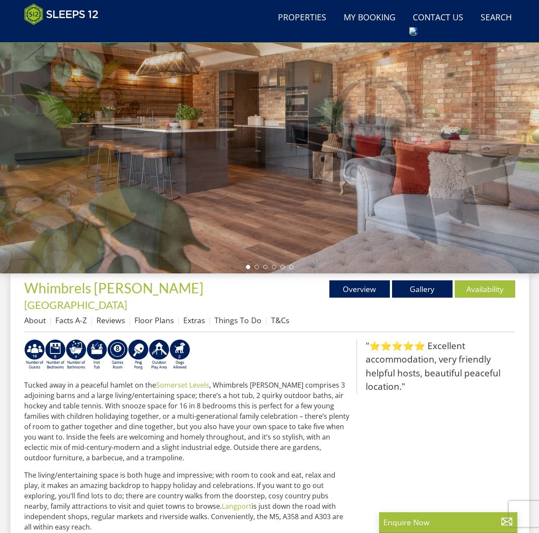
scroll to position [88, 0]
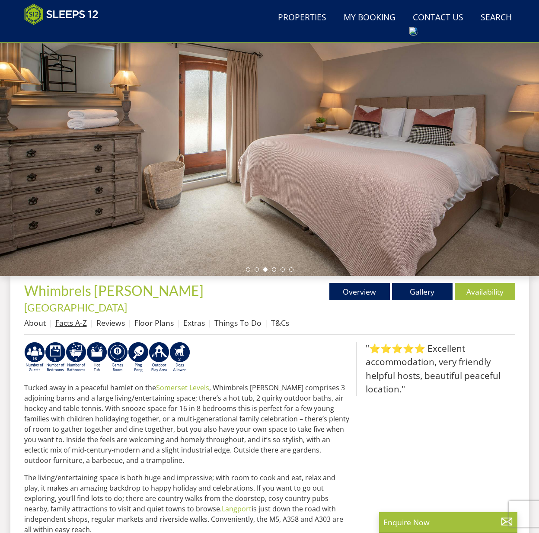
click at [72, 317] on link "Facts A-Z" at bounding box center [71, 322] width 32 height 10
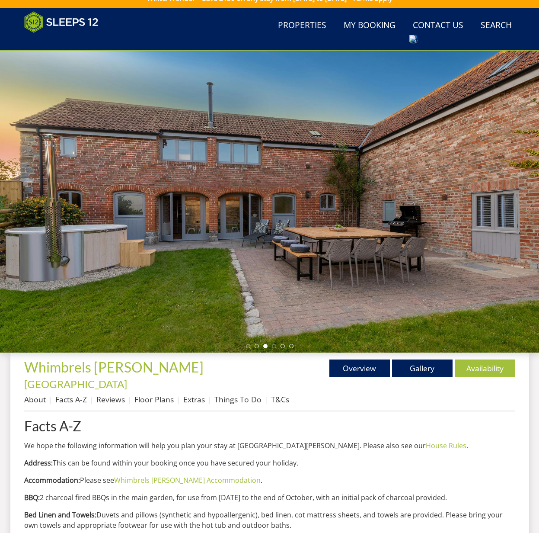
scroll to position [1, 0]
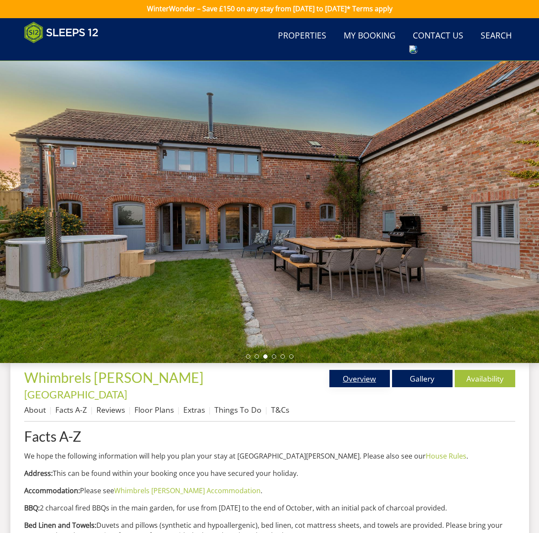
click at [352, 382] on link "Overview" at bounding box center [360, 378] width 61 height 17
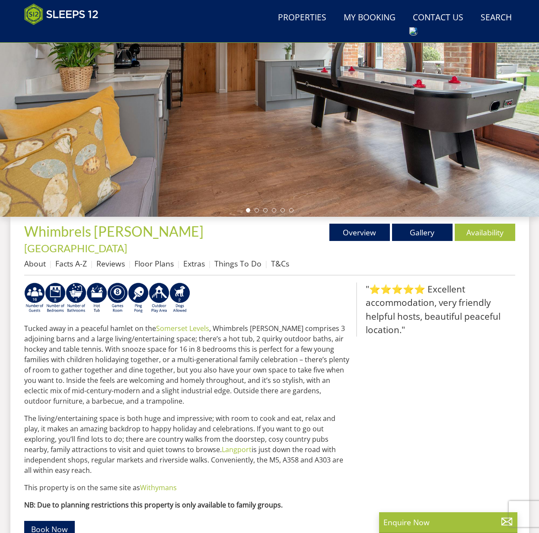
scroll to position [195, 0]
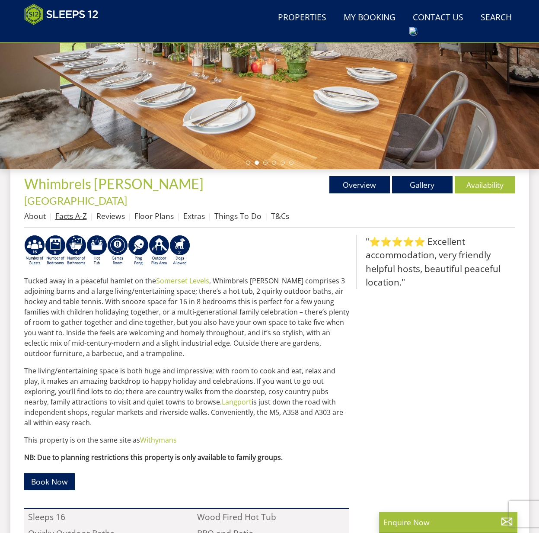
click at [73, 211] on link "Facts A-Z" at bounding box center [71, 216] width 32 height 10
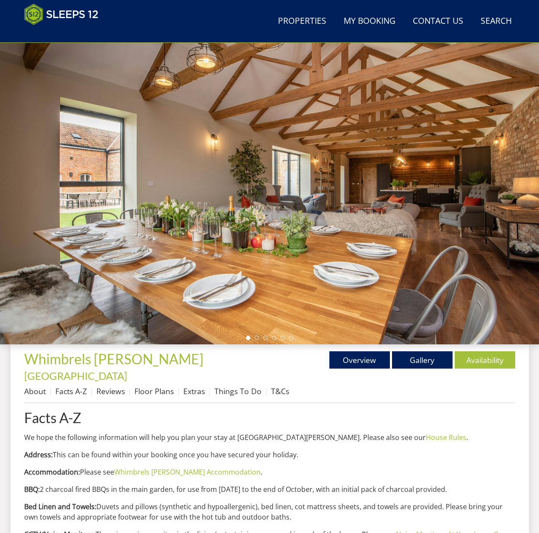
scroll to position [20, 0]
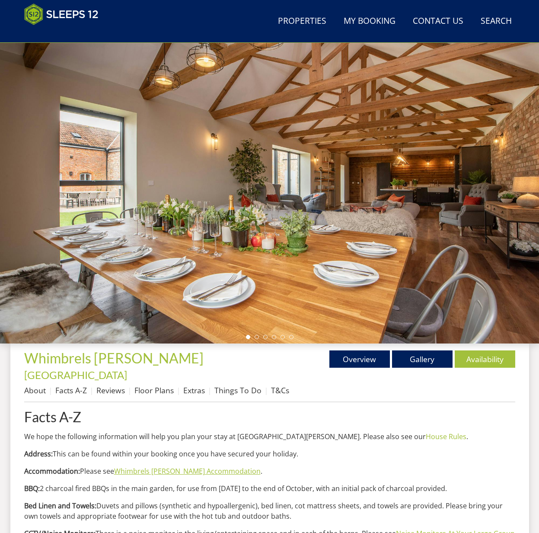
click at [182, 466] on link "Whimbrels [PERSON_NAME] Accommodation" at bounding box center [187, 471] width 147 height 10
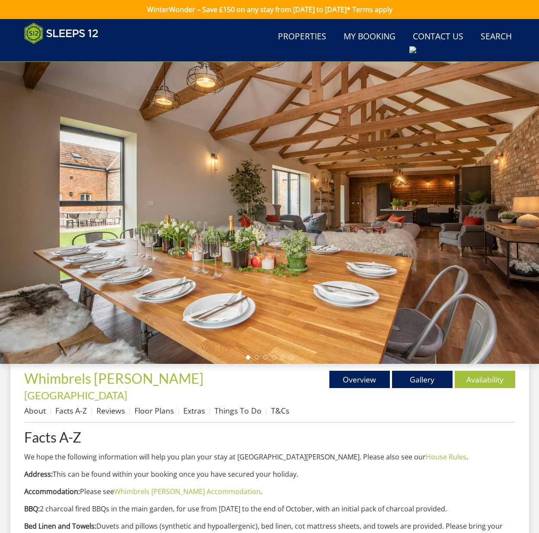
scroll to position [20, 0]
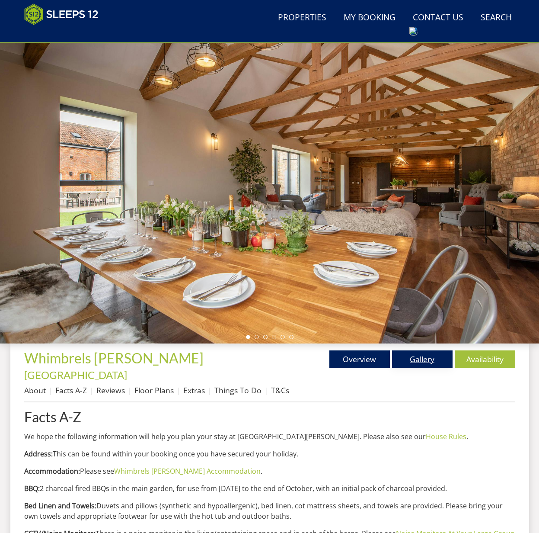
click at [422, 360] on link "Gallery" at bounding box center [422, 358] width 61 height 17
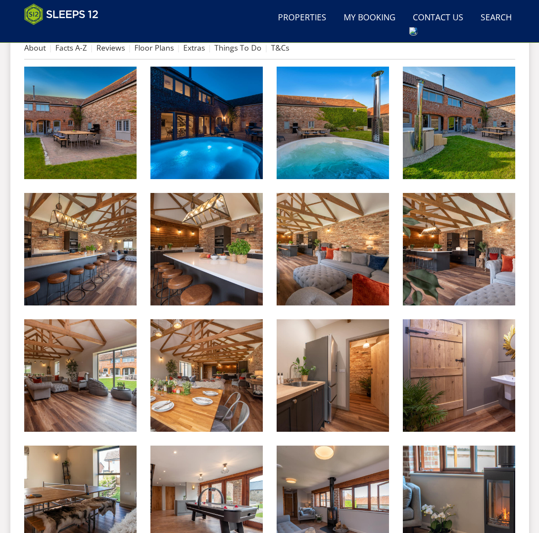
scroll to position [365, 0]
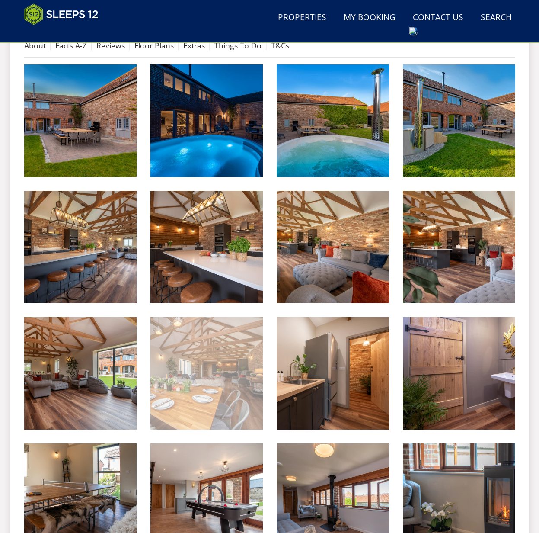
click at [225, 389] on img at bounding box center [207, 373] width 112 height 112
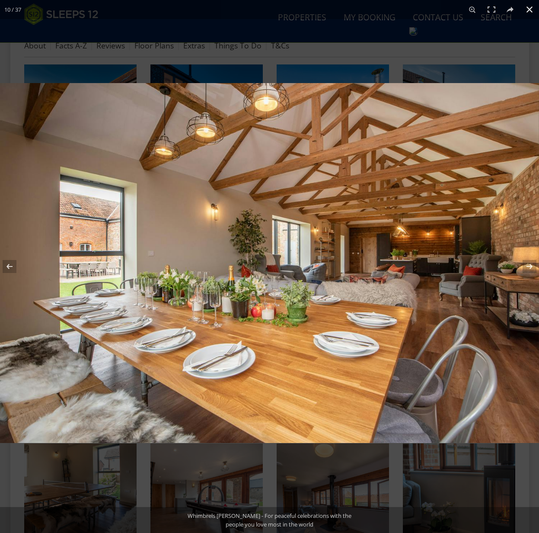
click at [529, 9] on button at bounding box center [529, 9] width 19 height 19
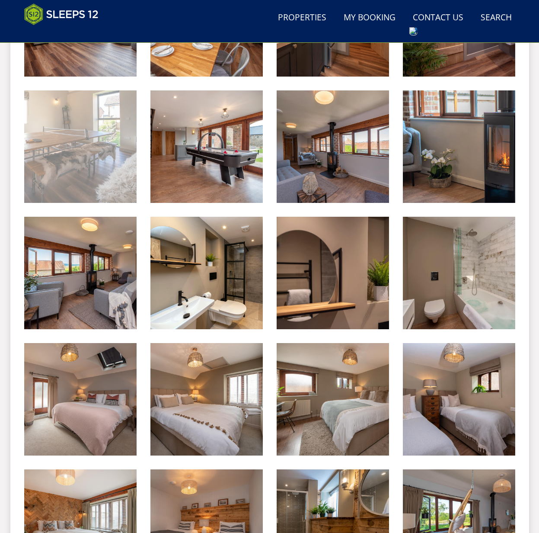
scroll to position [709, 0]
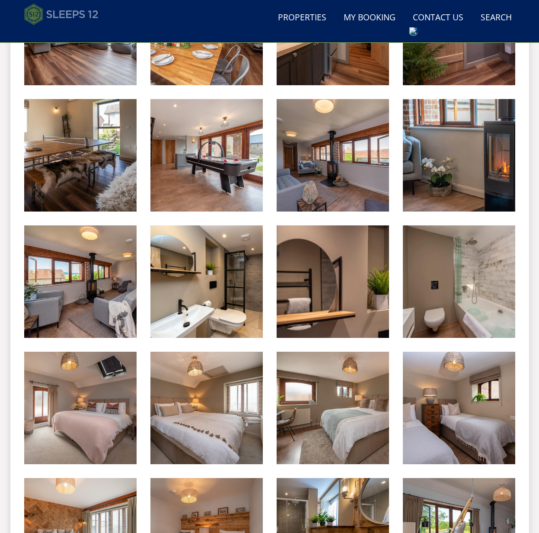
click at [82, 13] on img at bounding box center [61, 14] width 74 height 22
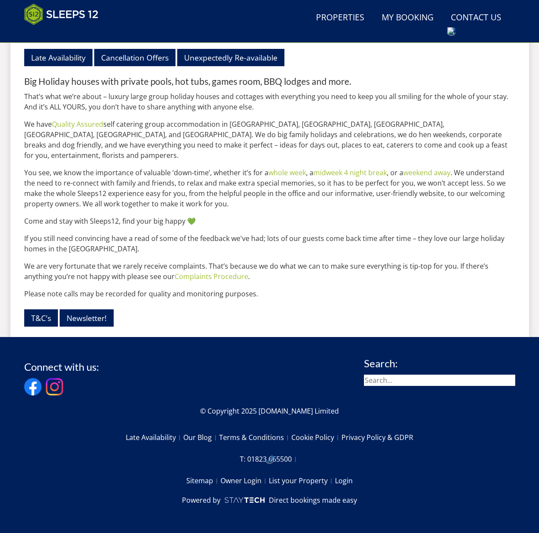
scroll to position [1019, 0]
drag, startPoint x: 38, startPoint y: 316, endPoint x: 45, endPoint y: 317, distance: 7.1
click at [38, 316] on link "T&C's" at bounding box center [41, 317] width 34 height 17
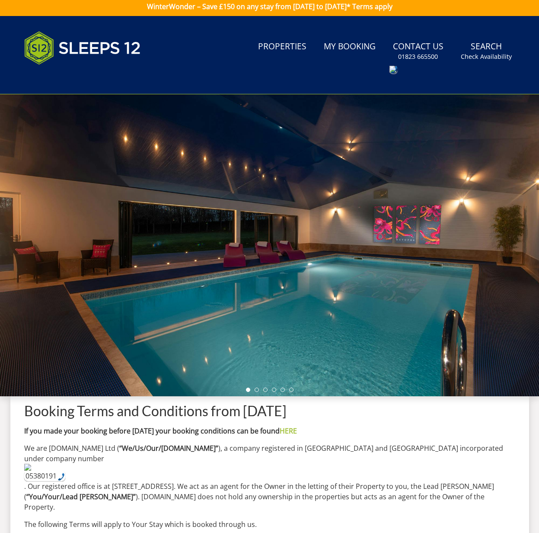
scroll to position [3, 0]
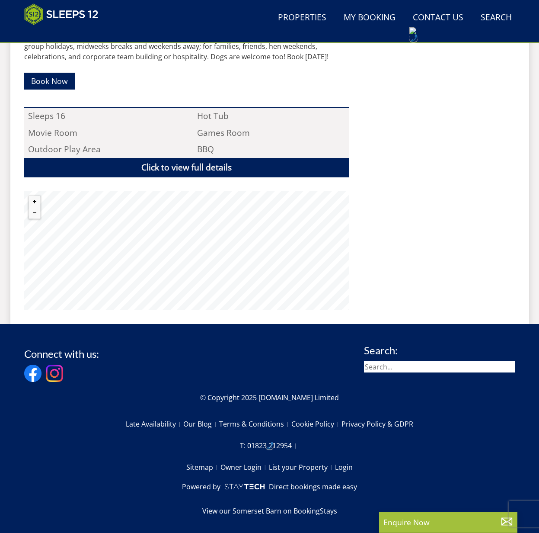
scroll to position [541, 0]
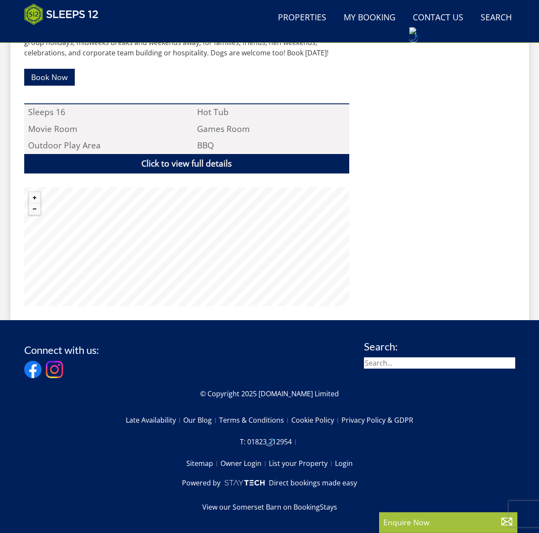
click at [396, 365] on input "search" at bounding box center [439, 362] width 151 height 11
click at [394, 367] on input "search" at bounding box center [439, 362] width 151 height 11
click at [393, 367] on input "search" at bounding box center [439, 362] width 151 height 11
click at [400, 360] on input "search" at bounding box center [439, 362] width 151 height 11
type input "pound"
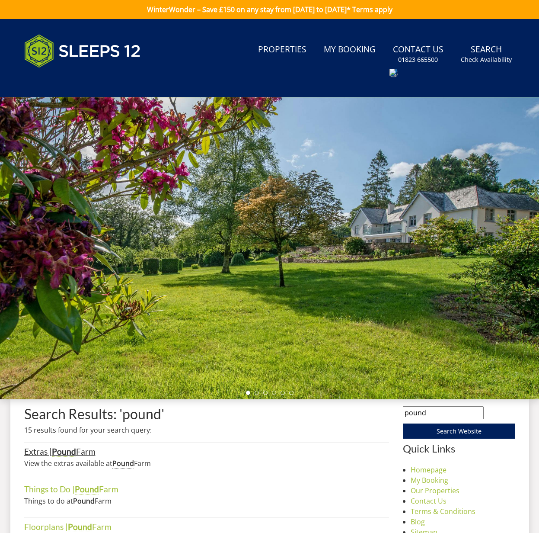
click at [54, 454] on strong "Pound" at bounding box center [64, 451] width 24 height 10
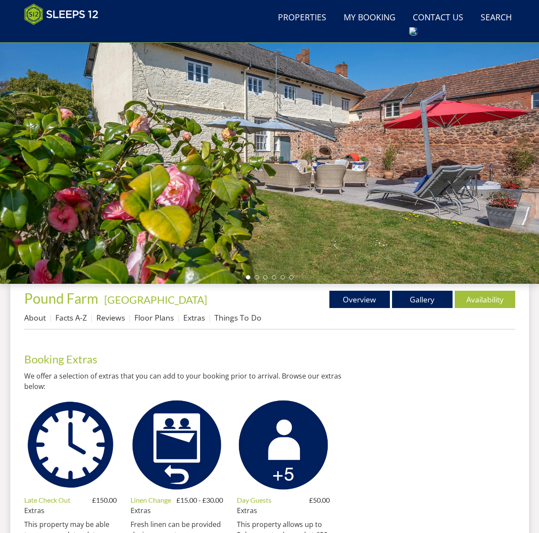
scroll to position [80, 0]
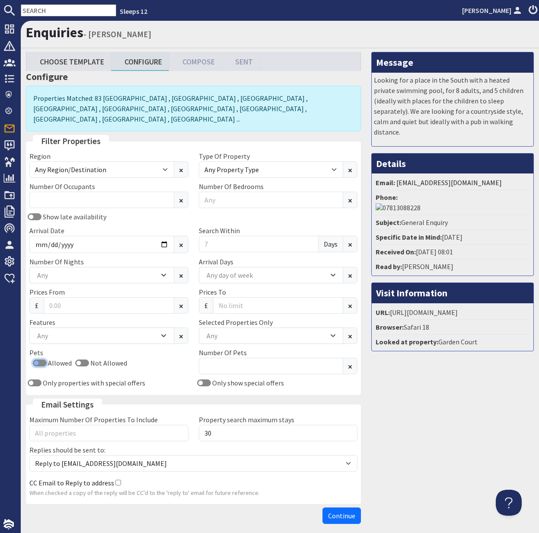
drag, startPoint x: 38, startPoint y: 352, endPoint x: 45, endPoint y: 350, distance: 7.5
click at [38, 359] on input "Allowed" at bounding box center [40, 362] width 14 height 7
checkbox input "true"
click at [230, 236] on input "Search Within" at bounding box center [259, 244] width 120 height 16
drag, startPoint x: 124, startPoint y: 234, endPoint x: 130, endPoint y: 234, distance: 6.5
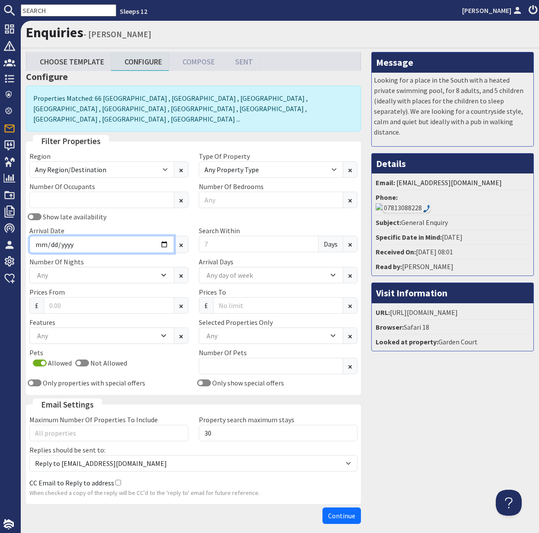
click at [124, 236] on input "Arrival Date" at bounding box center [101, 244] width 145 height 17
click at [164, 236] on input "Arrival Date" at bounding box center [101, 244] width 145 height 17
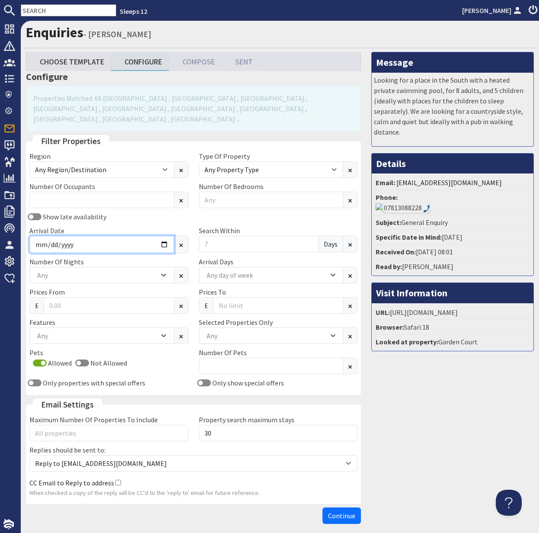
type input "[DATE]"
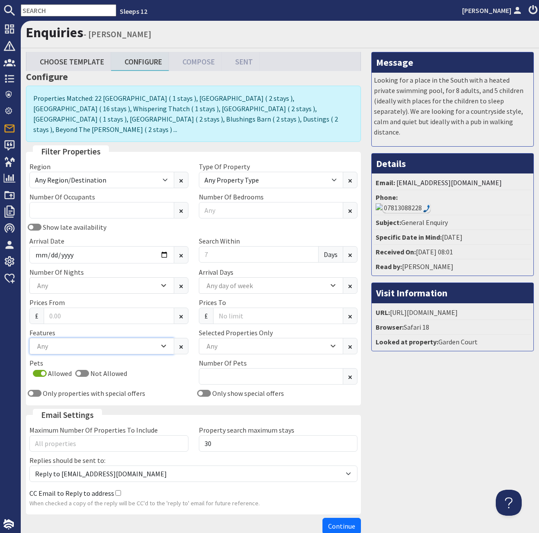
click at [79, 341] on div "Any" at bounding box center [97, 346] width 124 height 10
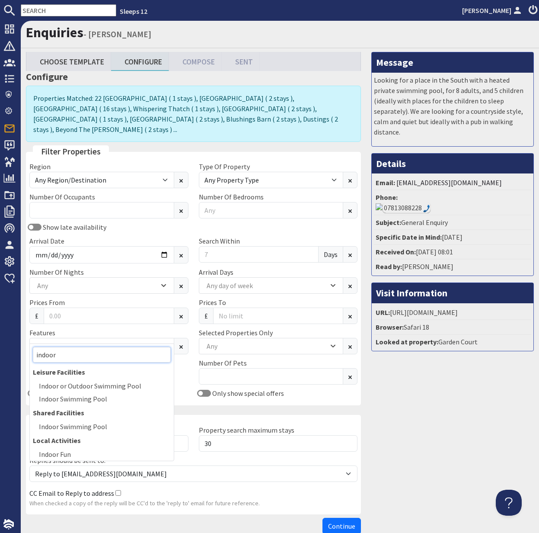
type input "indoor"
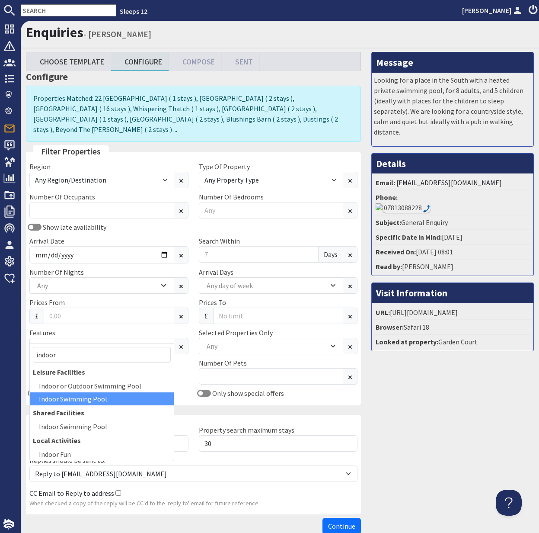
click at [106, 398] on div "Indoor Swimming Pool" at bounding box center [102, 398] width 144 height 13
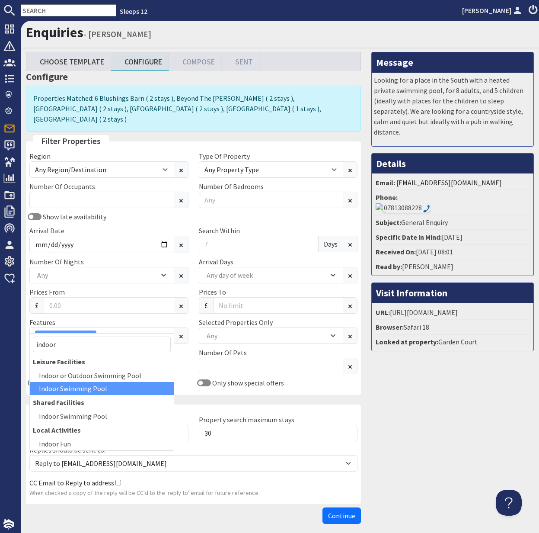
click at [343, 516] on div "Choose Template Configure Compose Sent Configure Properties Matched: 6 Blushing…" at bounding box center [194, 290] width 346 height 476
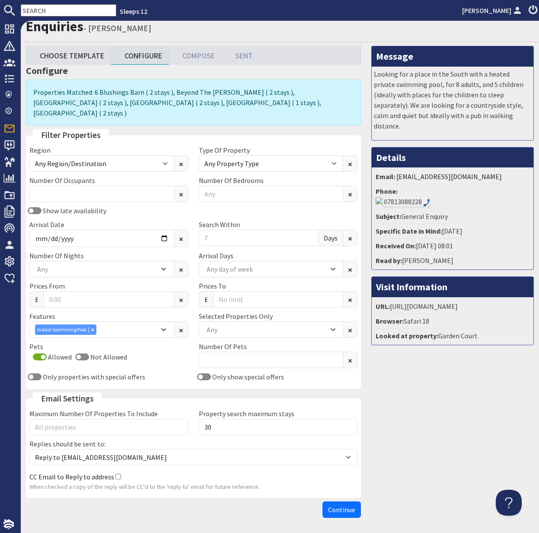
scroll to position [11, 0]
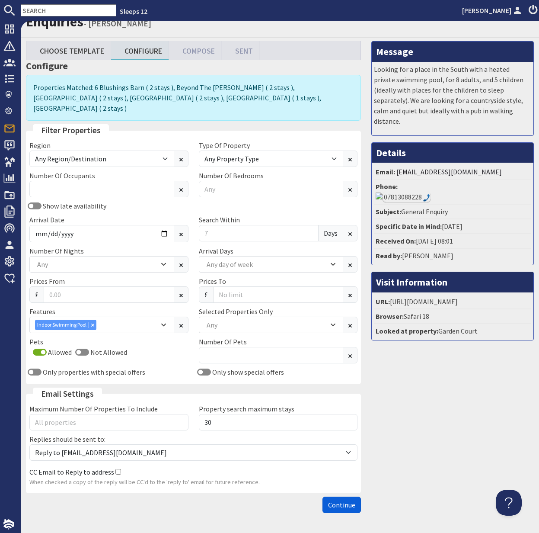
drag, startPoint x: 344, startPoint y: 491, endPoint x: 352, endPoint y: 491, distance: 7.8
click at [344, 500] on span "Continue" at bounding box center [341, 504] width 27 height 9
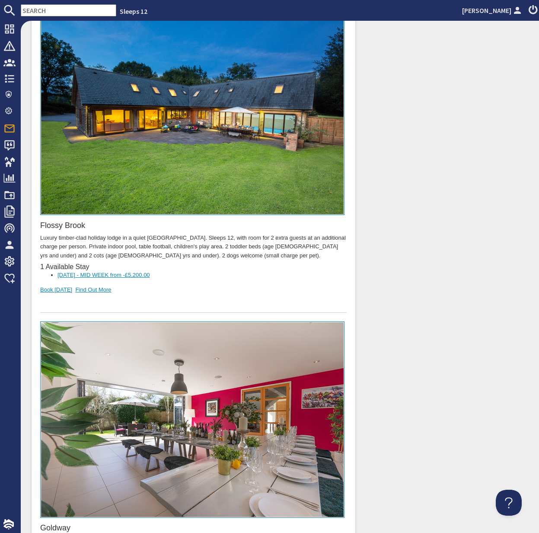
scroll to position [1659, 0]
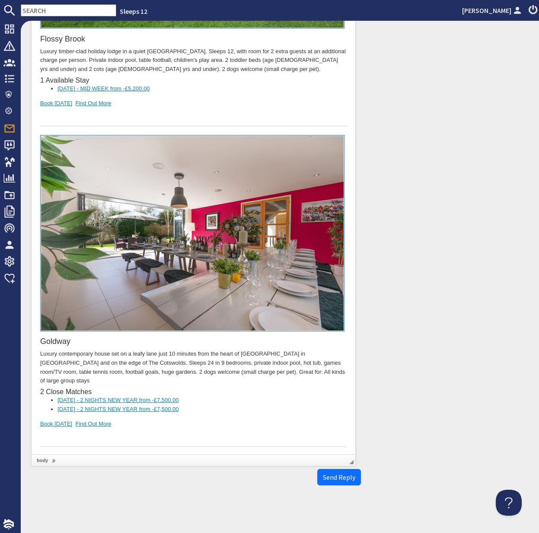
drag, startPoint x: 68, startPoint y: 443, endPoint x: 35, endPoint y: 416, distance: 42.4
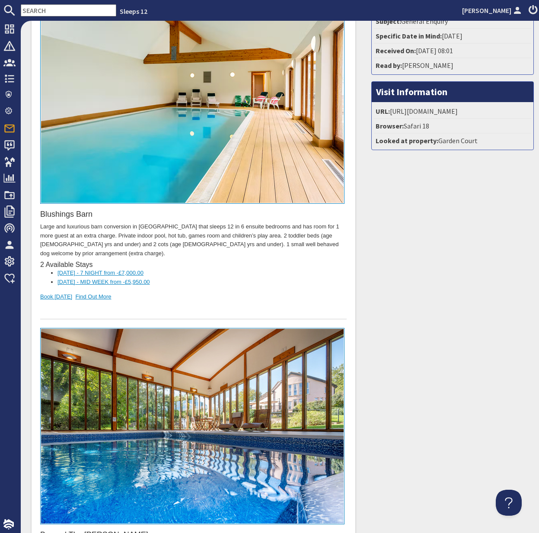
scroll to position [136, 0]
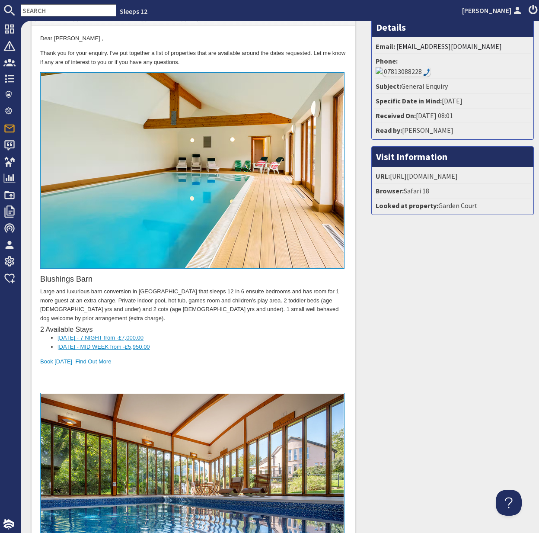
click at [44, 10] on input "text" at bounding box center [69, 10] width 96 height 12
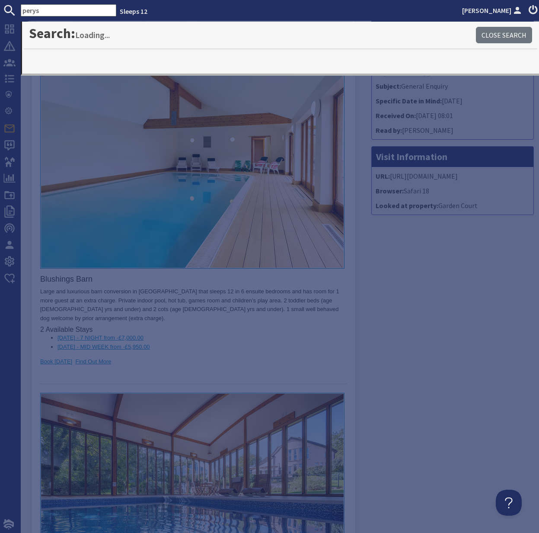
type input "perys"
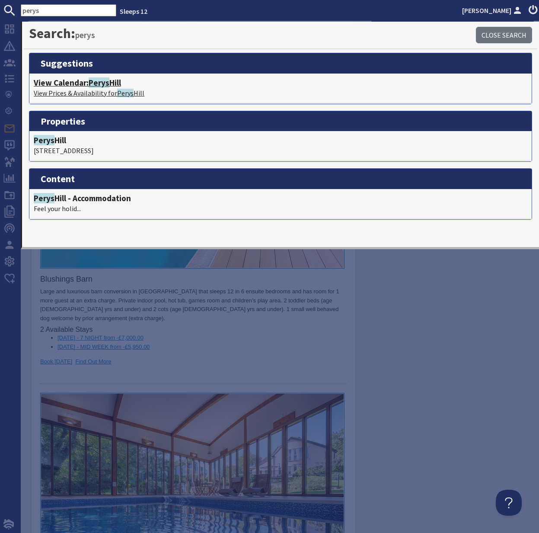
click at [80, 90] on p "View Prices & Availability for [PERSON_NAME]" at bounding box center [281, 93] width 494 height 10
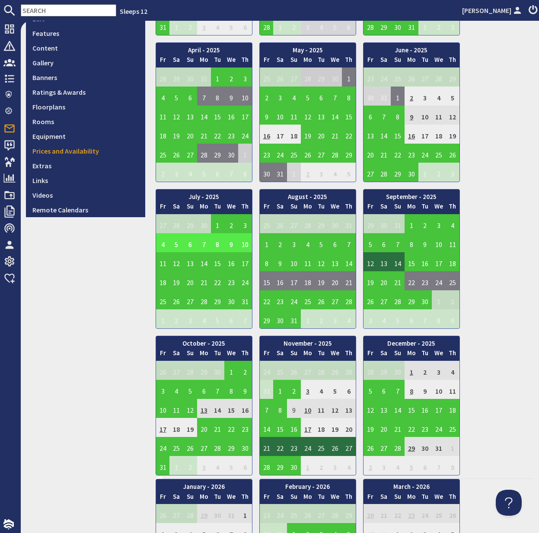
scroll to position [266, 0]
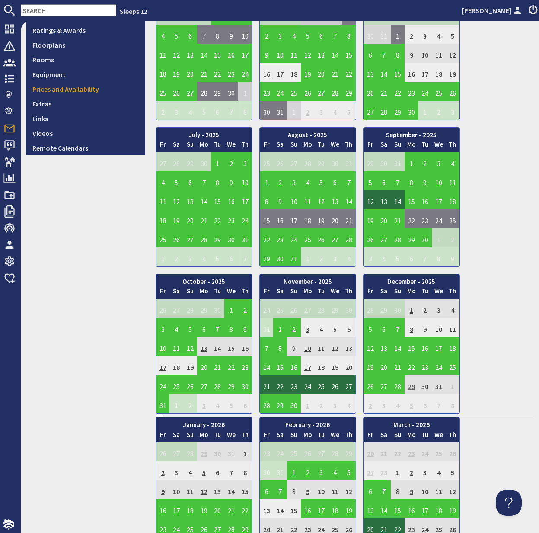
click at [415, 385] on td "29" at bounding box center [412, 384] width 14 height 19
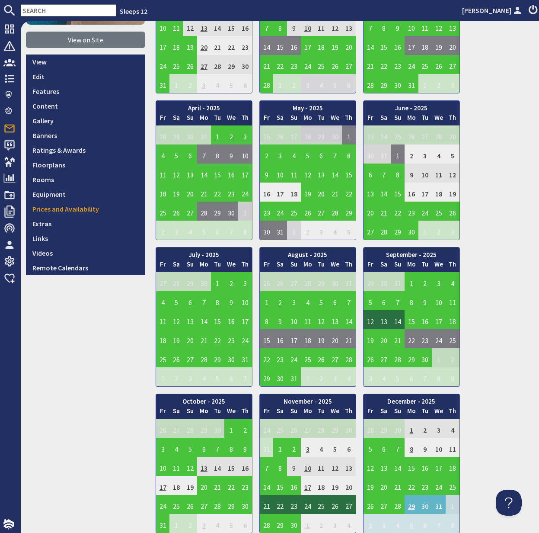
scroll to position [142, 0]
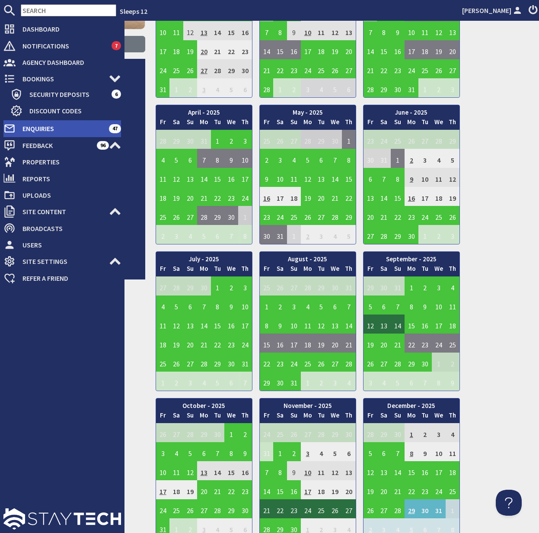
click at [45, 131] on span "Enquiries" at bounding box center [62, 129] width 93 height 14
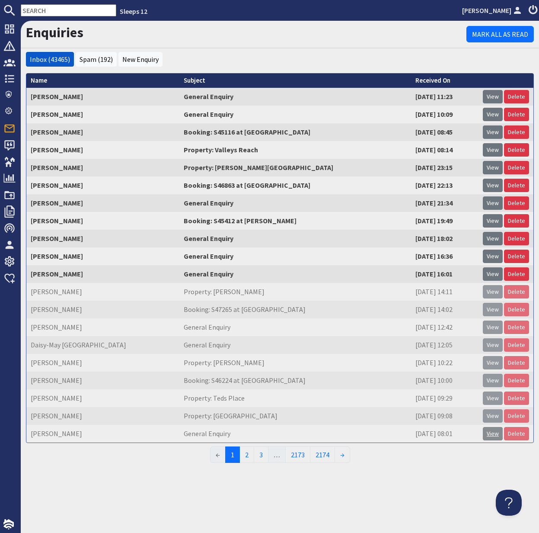
click at [498, 435] on link "View" at bounding box center [493, 433] width 20 height 13
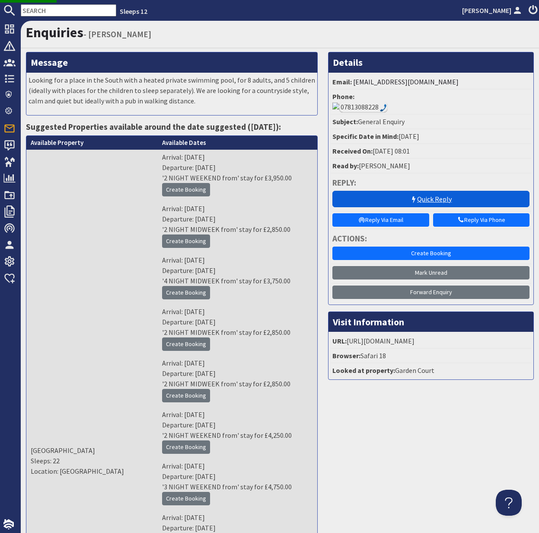
click at [443, 191] on link "Quick Reply" at bounding box center [431, 199] width 197 height 16
click at [35, 8] on input "text" at bounding box center [69, 10] width 96 height 12
paste input "[EMAIL_ADDRESS][DOMAIN_NAME]"
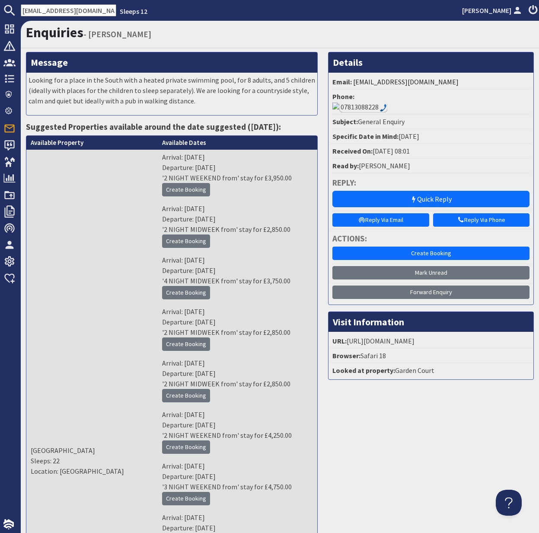
type input "[EMAIL_ADDRESS][DOMAIN_NAME]"
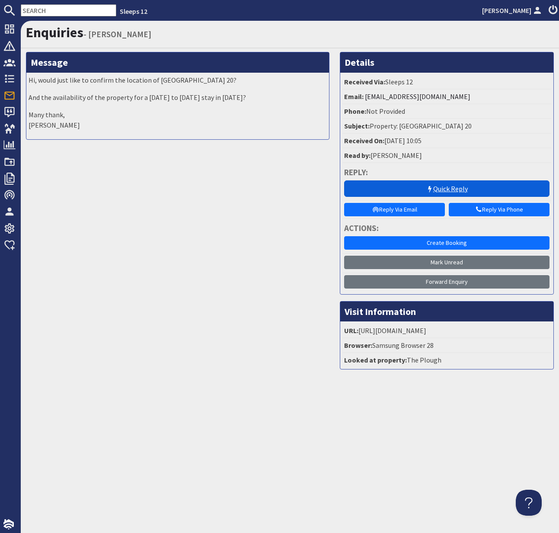
click at [454, 189] on link "Quick Reply" at bounding box center [446, 188] width 205 height 16
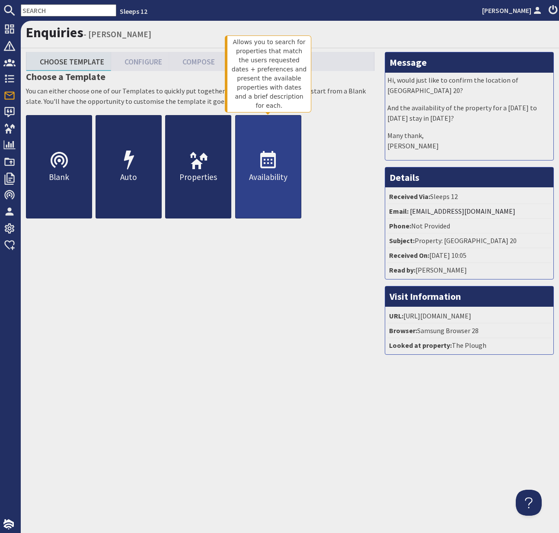
click at [276, 172] on p "Availability" at bounding box center [268, 177] width 65 height 13
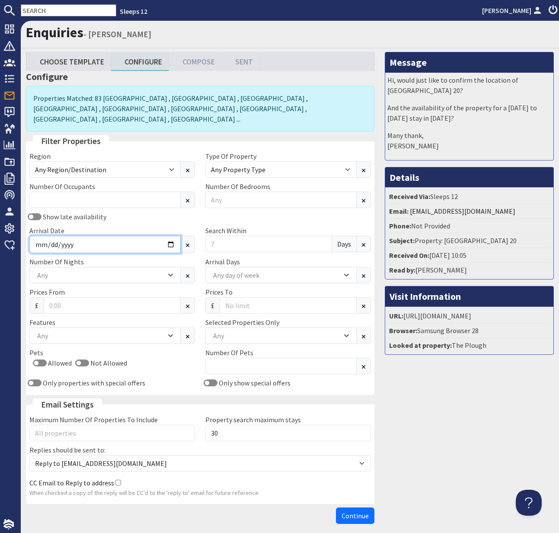
click at [94, 236] on input "Arrival Date" at bounding box center [104, 244] width 151 height 17
click at [171, 236] on input "Arrival Date" at bounding box center [104, 244] width 151 height 17
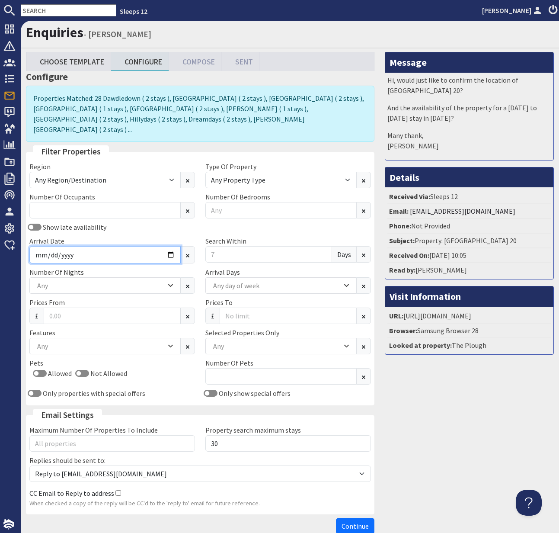
type input "[DATE]"
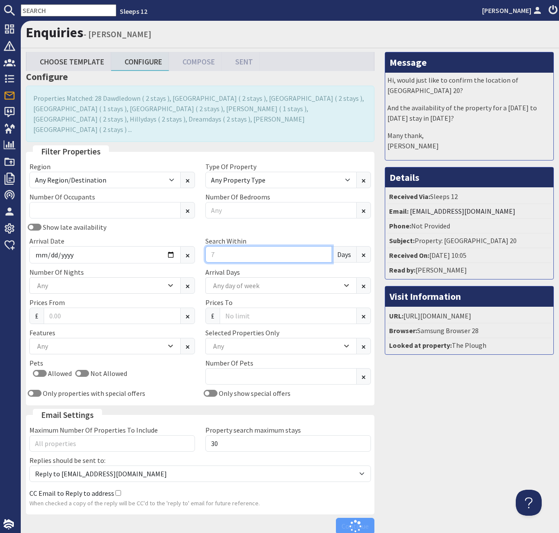
drag, startPoint x: 226, startPoint y: 244, endPoint x: 208, endPoint y: 244, distance: 18.2
click at [208, 246] on input "Search Within" at bounding box center [268, 254] width 127 height 16
type input "16"
click at [147, 281] on div "Any" at bounding box center [100, 286] width 131 height 10
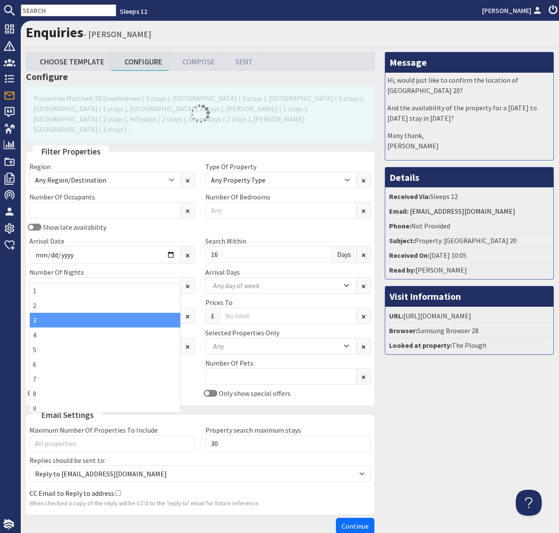
click at [144, 316] on div "3" at bounding box center [105, 320] width 151 height 15
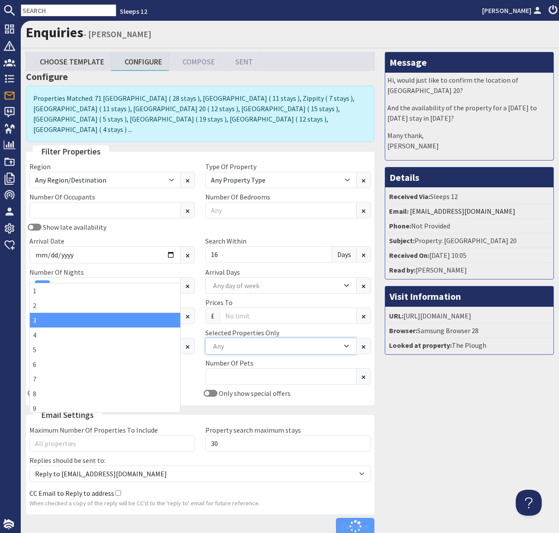
click at [257, 341] on div "Any" at bounding box center [276, 346] width 131 height 10
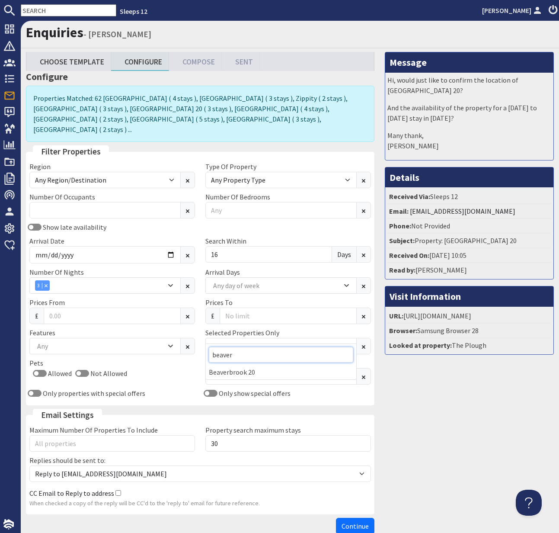
type input "beaver"
click at [242, 375] on div "Beaverbrook 20" at bounding box center [281, 372] width 151 height 15
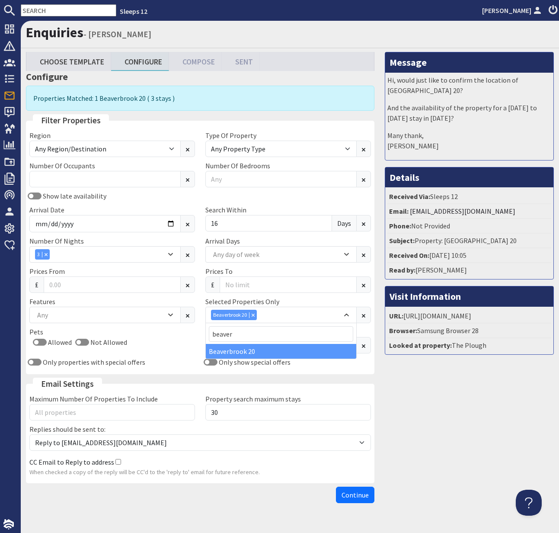
click at [356, 495] on span "Continue" at bounding box center [355, 495] width 27 height 9
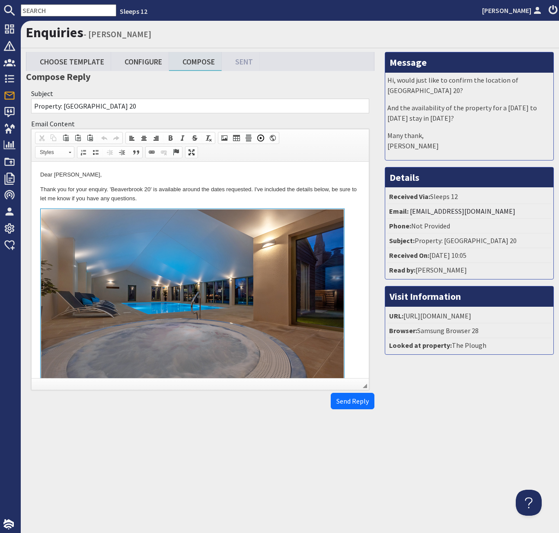
click at [35, 192] on html "Dear [PERSON_NAME], Thank you for your enquiry. 'Beaverbrook 20' is available a…" at bounding box center [200, 368] width 337 height 412
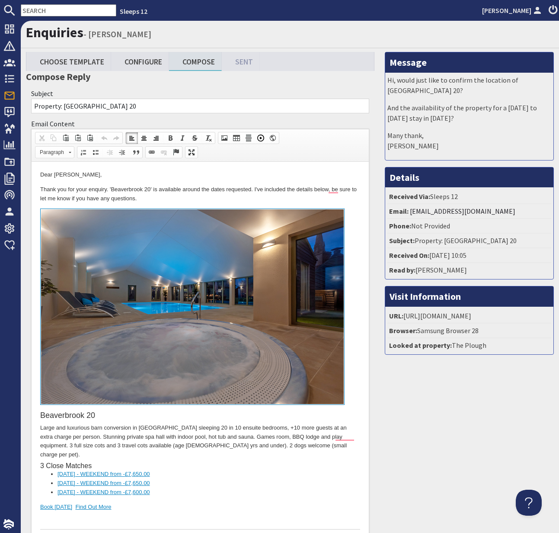
click at [34, 187] on html "Dear [PERSON_NAME], Thank you for your enquiry. 'Beaverbrook 20' is available a…" at bounding box center [200, 368] width 337 height 412
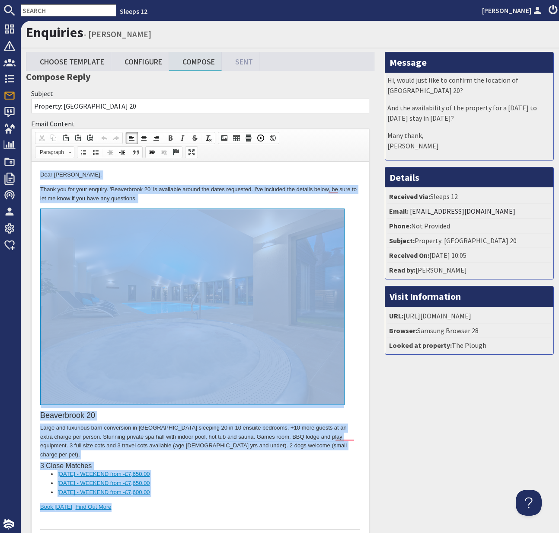
drag, startPoint x: 36, startPoint y: 171, endPoint x: 183, endPoint y: 498, distance: 358.3
click at [183, 498] on html "Dear [PERSON_NAME], Thank you for your enquiry. 'Beaverbrook 20' is available a…" at bounding box center [200, 368] width 337 height 412
copy body "Dear [PERSON_NAME], Thank you for your enquiry. 'Beaverbrook 20' is available a…"
